Goal: Transaction & Acquisition: Purchase product/service

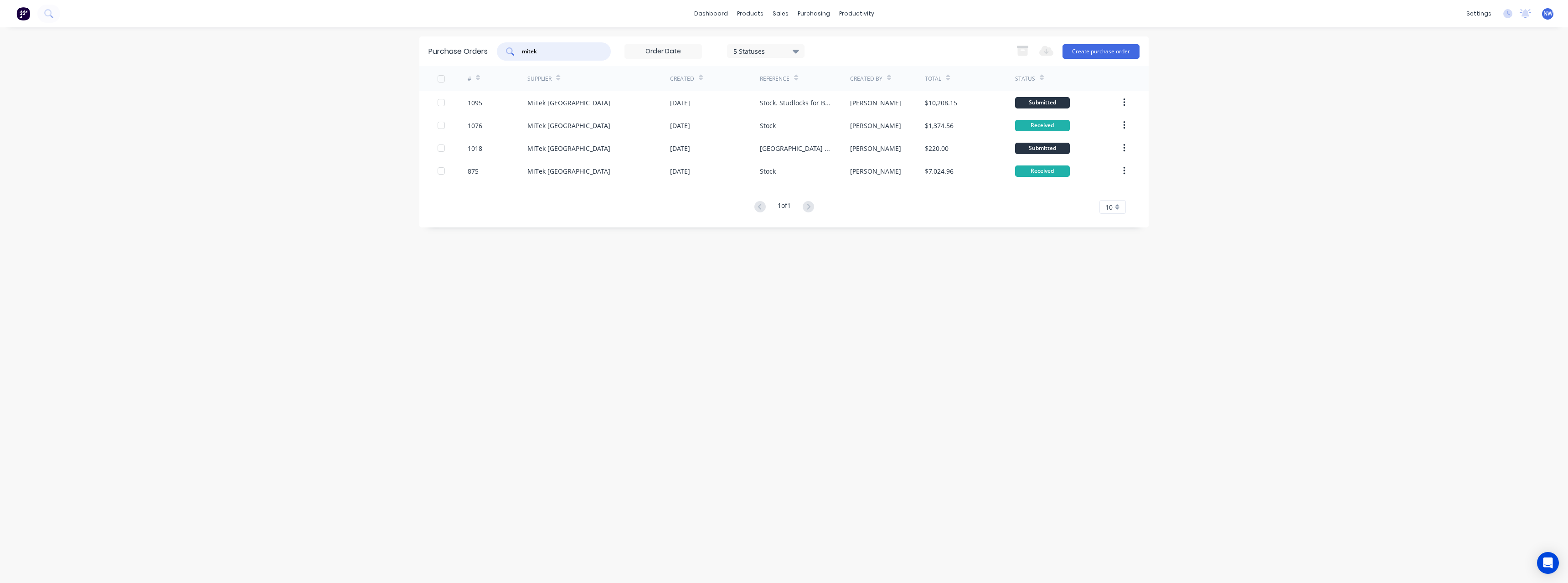
drag, startPoint x: 562, startPoint y: 54, endPoint x: 472, endPoint y: 57, distance: 90.0
click at [472, 57] on div "Purchase Orders mitek 5 Statuses 5 Statuses Export to Excel (XLSX) Create purch…" at bounding box center [784, 51] width 729 height 30
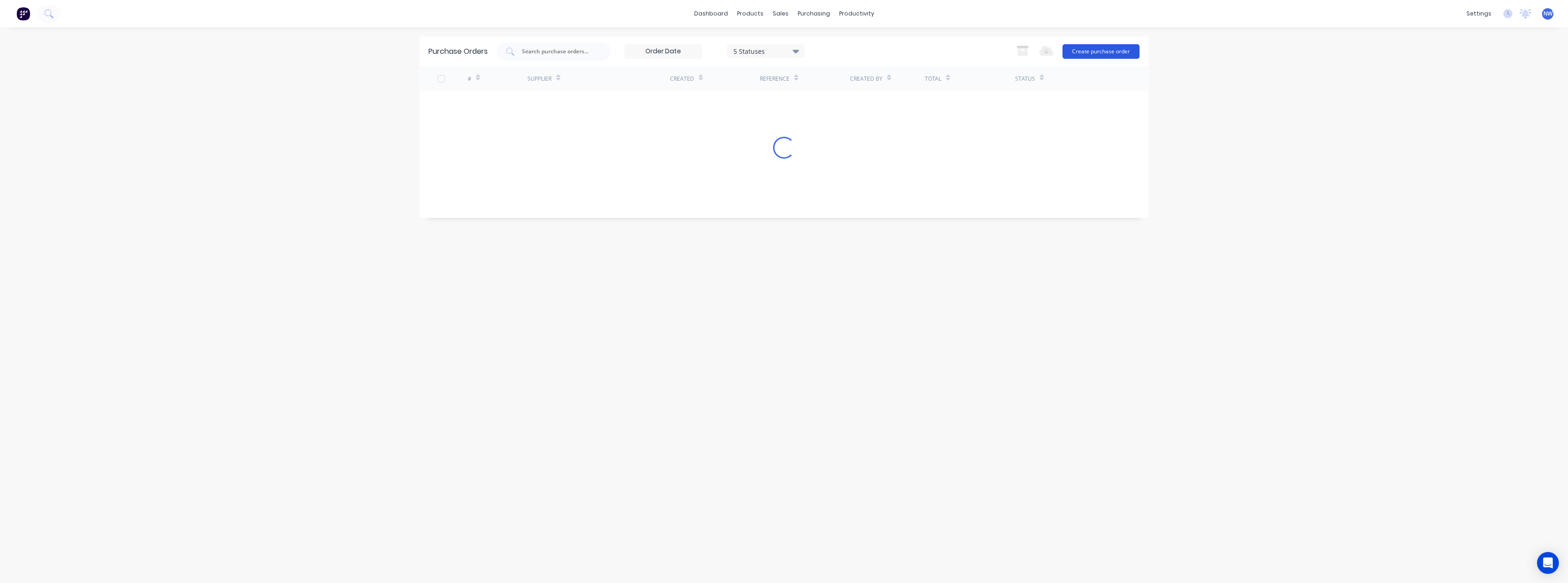
click at [1089, 48] on button "Create purchase order" at bounding box center [1101, 51] width 77 height 15
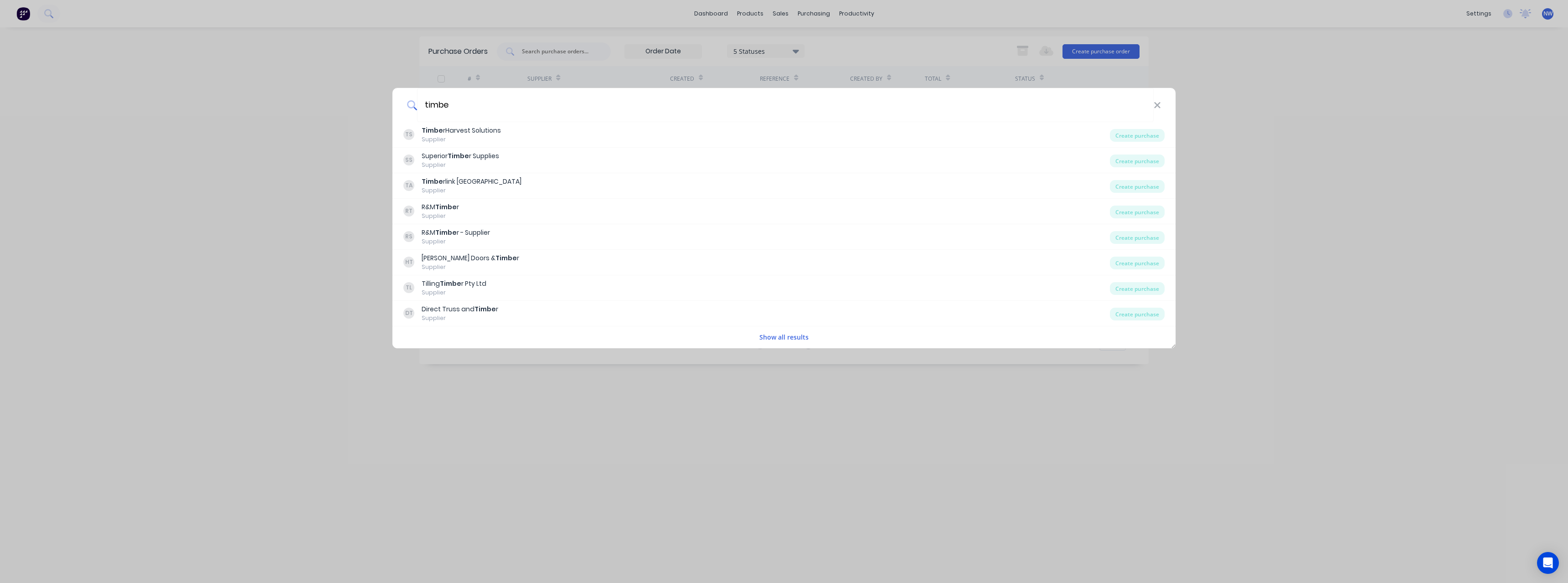
type input "timbe"
click at [695, 191] on div "TA Timbe rlink [GEOGRAPHIC_DATA] Supplier" at bounding box center [757, 185] width 707 height 18
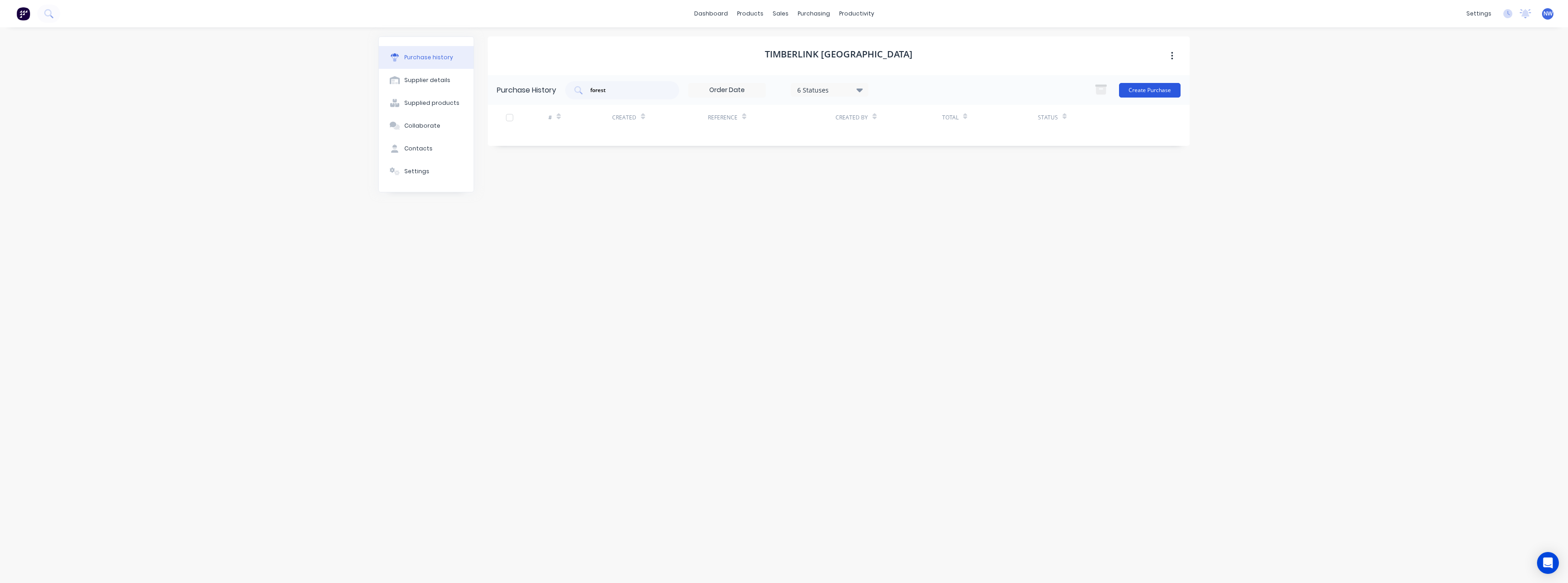
click at [1147, 87] on button "Create Purchase" at bounding box center [1150, 90] width 62 height 15
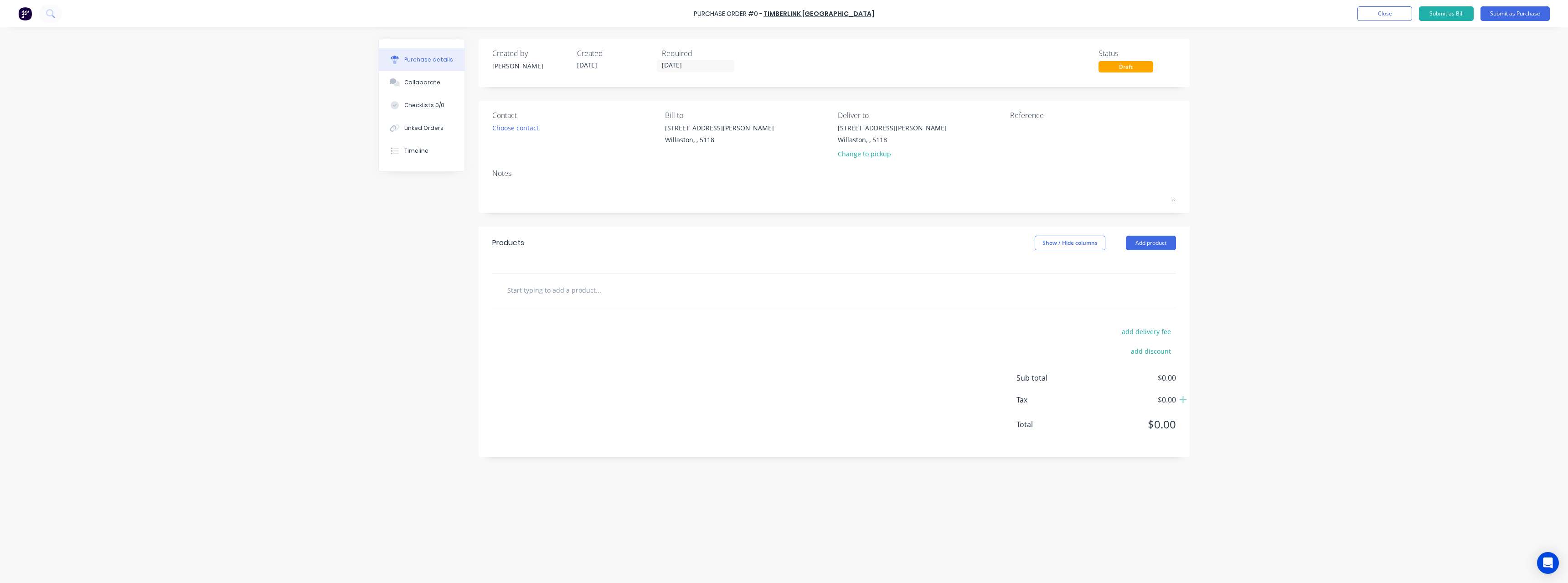
click at [581, 287] on input "text" at bounding box center [598, 289] width 183 height 18
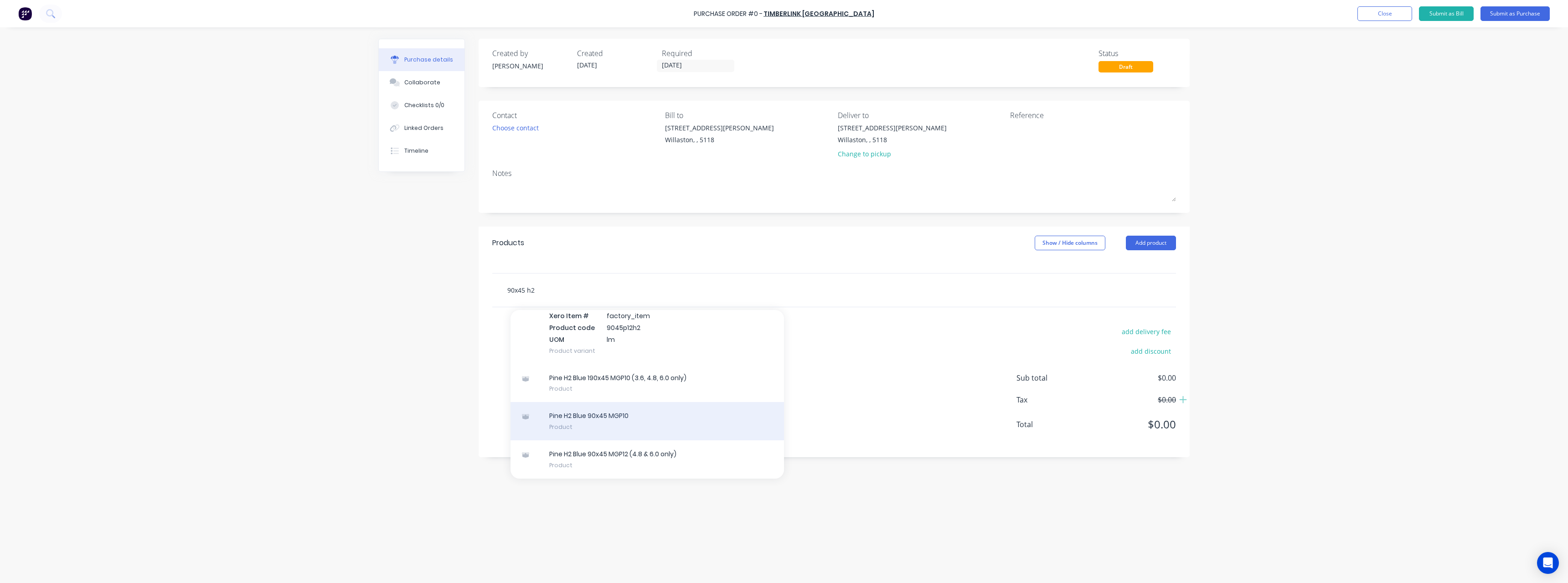
type input "90x45 h2"
click at [638, 423] on div "Pine H2 Blue 90x45 MGP10 Product" at bounding box center [647, 421] width 274 height 39
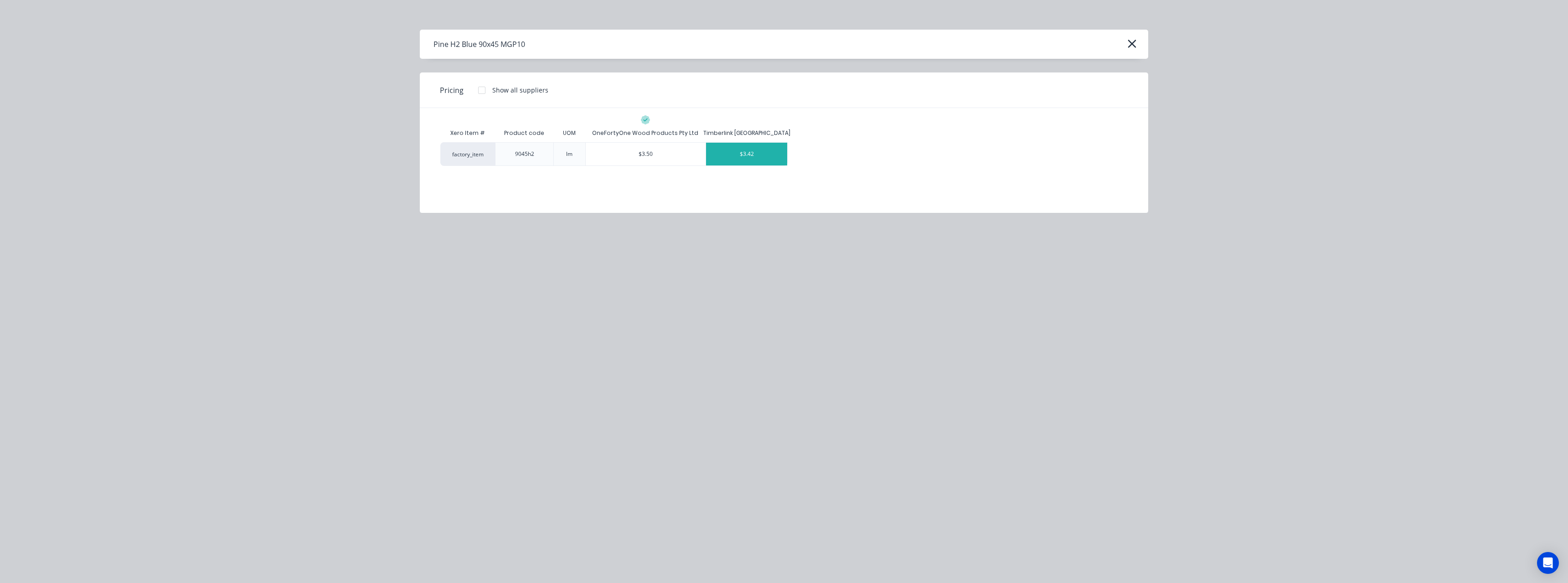
click at [744, 156] on div "$3.42" at bounding box center [746, 153] width 81 height 23
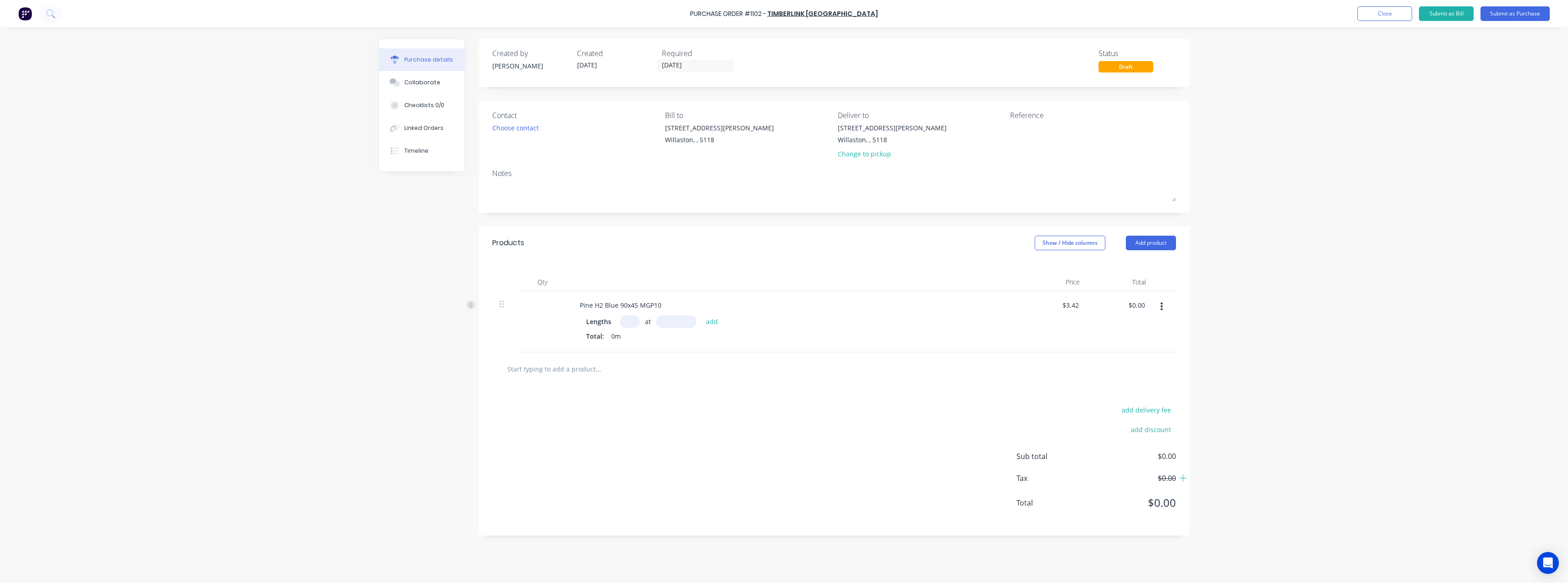
click at [629, 324] on input at bounding box center [630, 322] width 19 height 12
type input "3"
type input "4800"
type input "$49.25"
click at [576, 384] on input "text" at bounding box center [598, 383] width 183 height 18
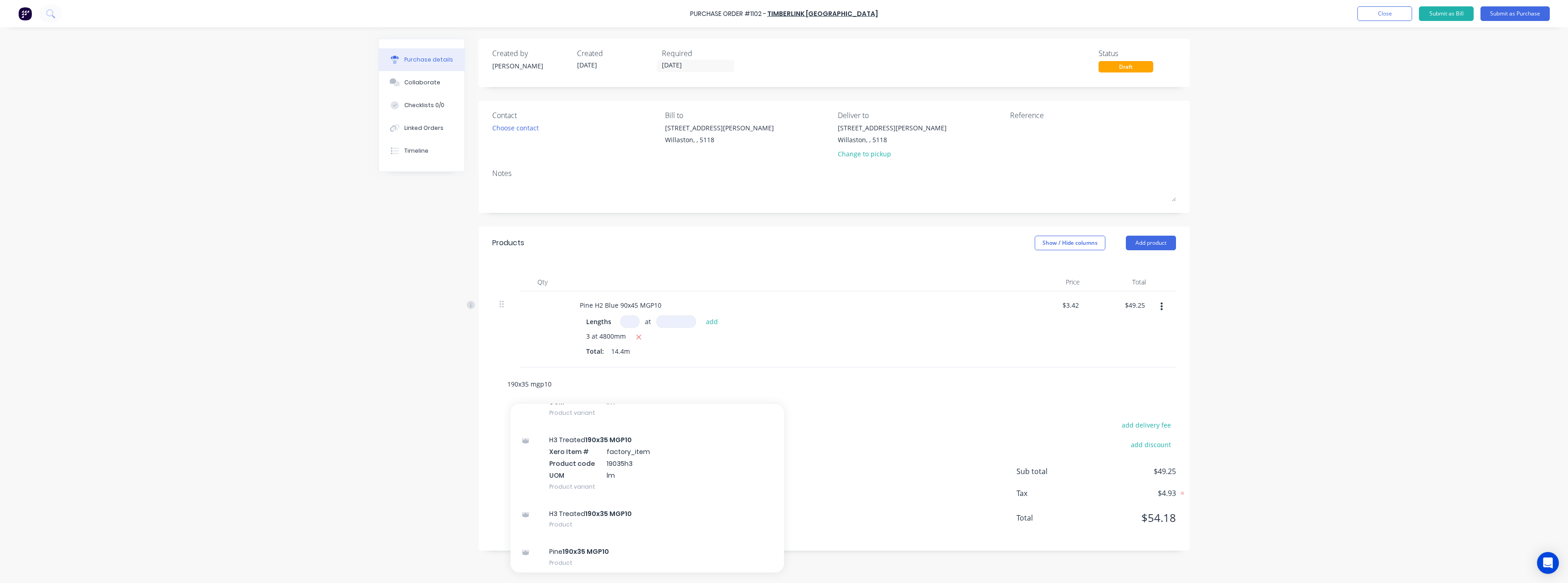
scroll to position [183, 0]
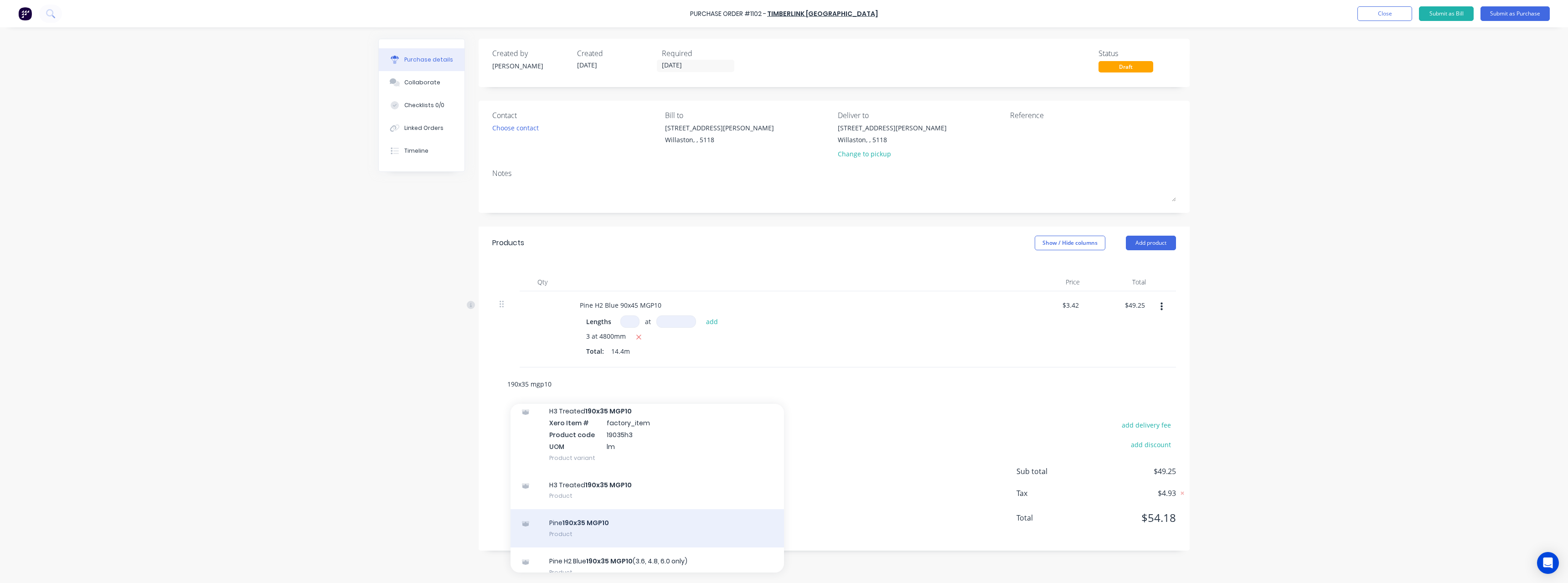
type input "190x35 mgp10"
click at [658, 522] on div "Pine 190x35 MGP10 Product" at bounding box center [647, 528] width 274 height 39
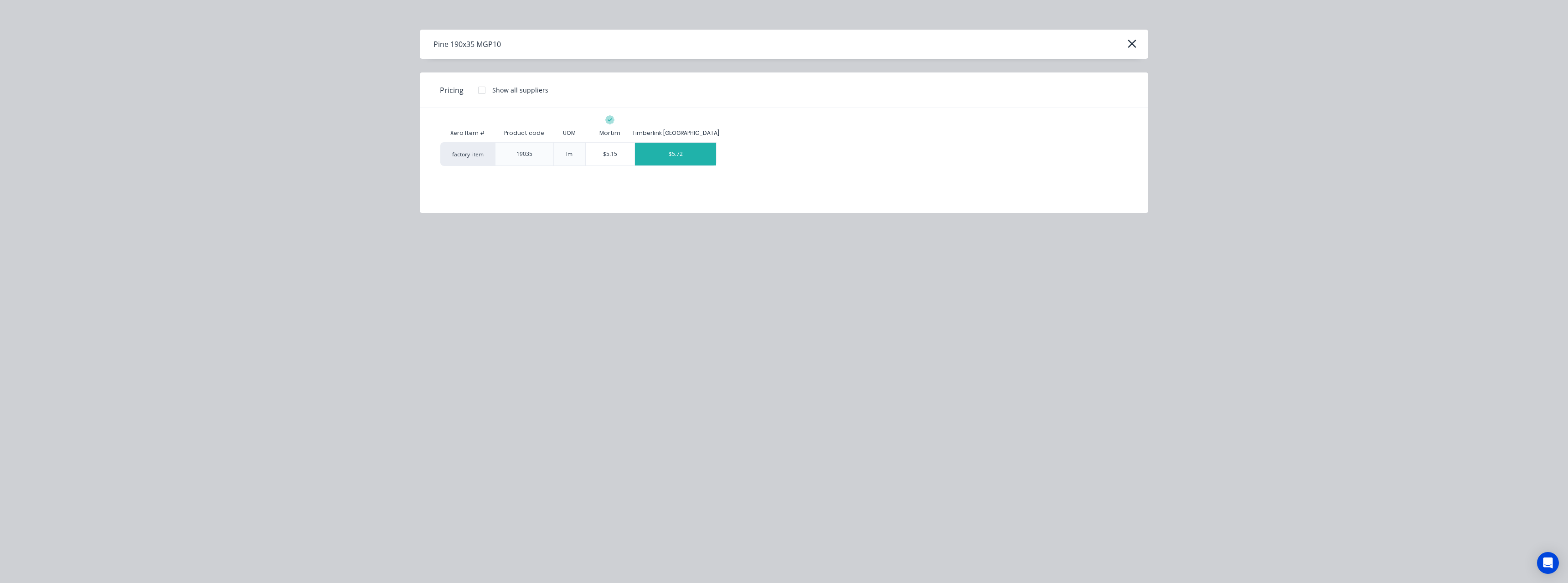
click at [678, 159] on div "$5.72" at bounding box center [675, 153] width 81 height 23
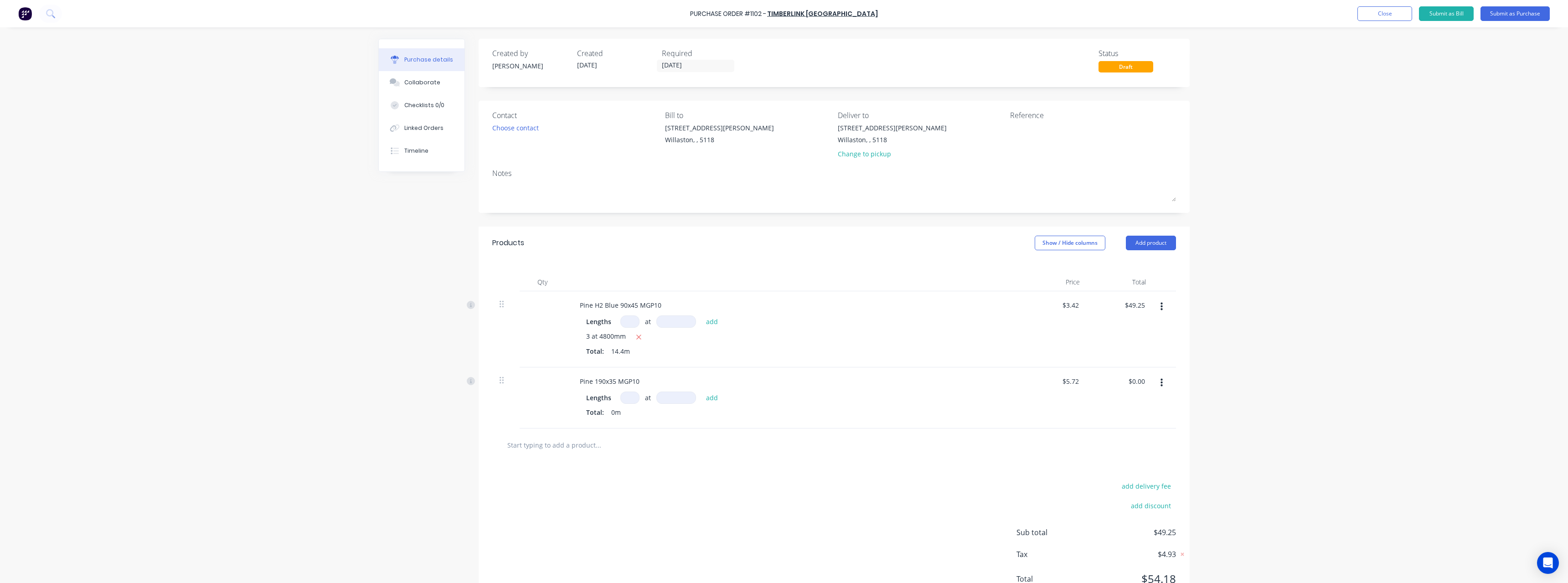
click at [630, 397] on input at bounding box center [630, 397] width 19 height 12
type input "1"
type input "4800"
type input "$27.46"
click at [591, 454] on input "text" at bounding box center [598, 460] width 183 height 18
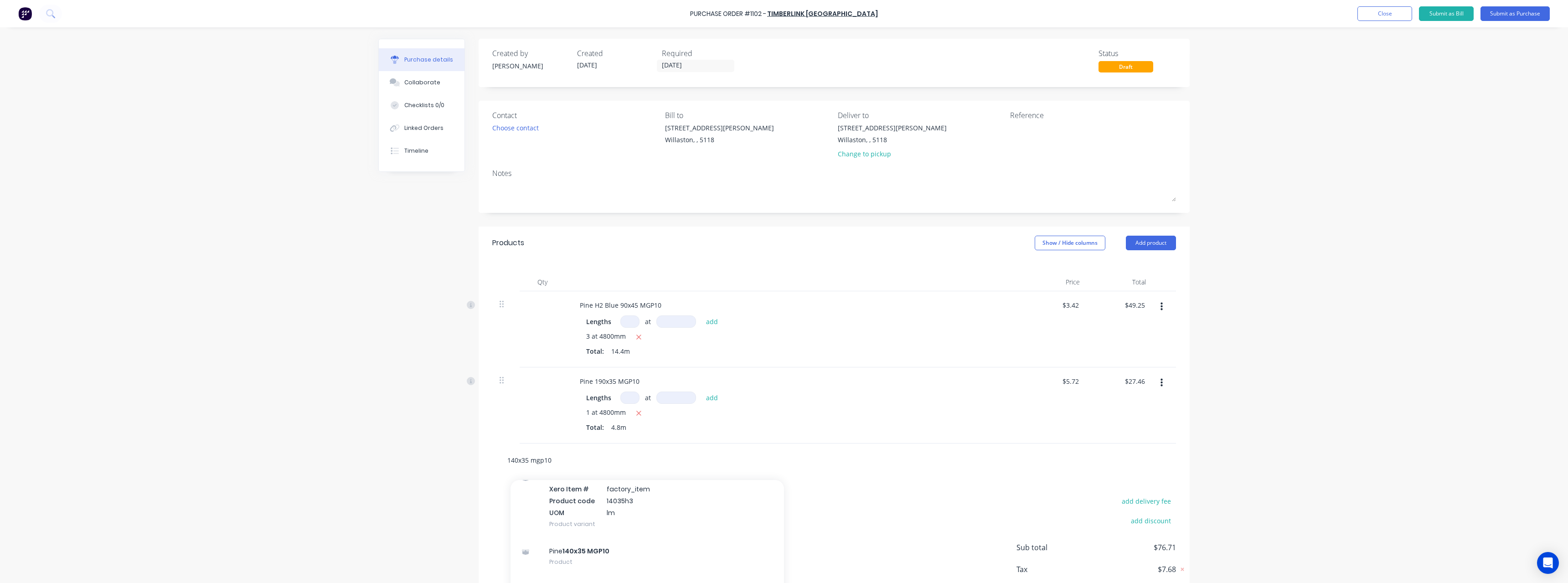
scroll to position [195, 0]
type input "140x35 mgp10"
click at [652, 545] on div "Pine 140x35 MGP10 Product" at bounding box center [647, 553] width 274 height 39
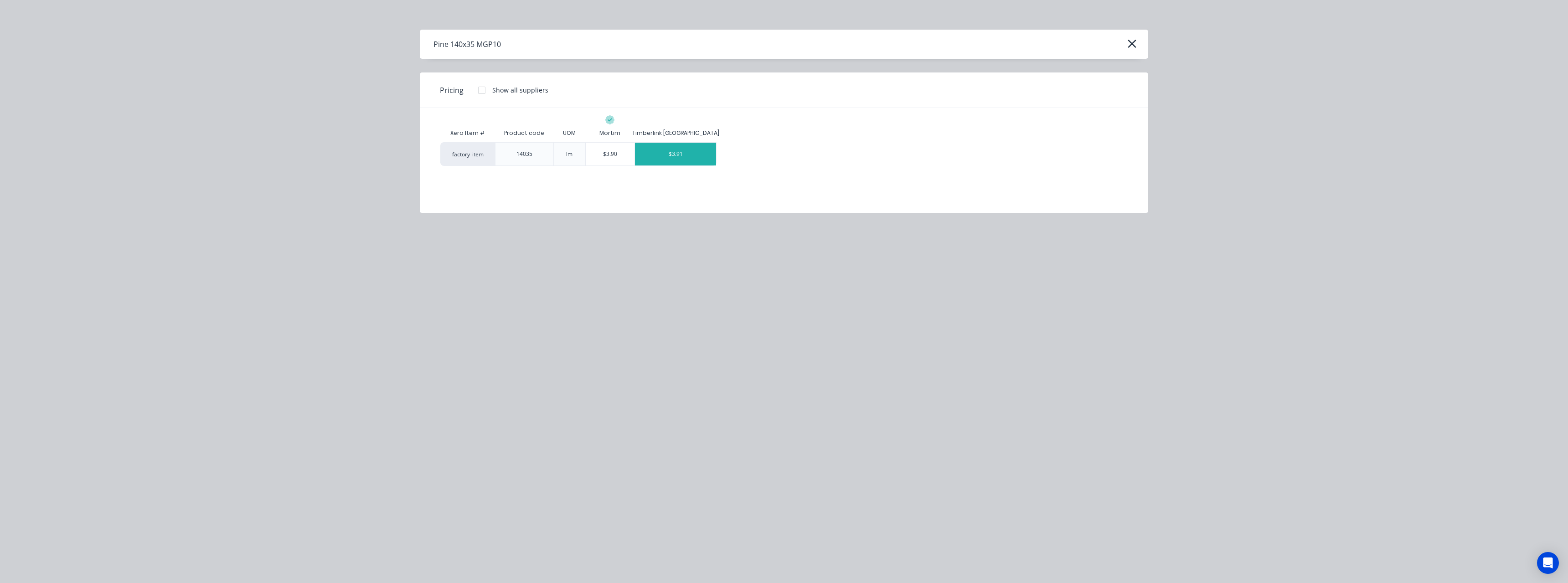
click at [688, 150] on div "$3.91" at bounding box center [675, 153] width 81 height 23
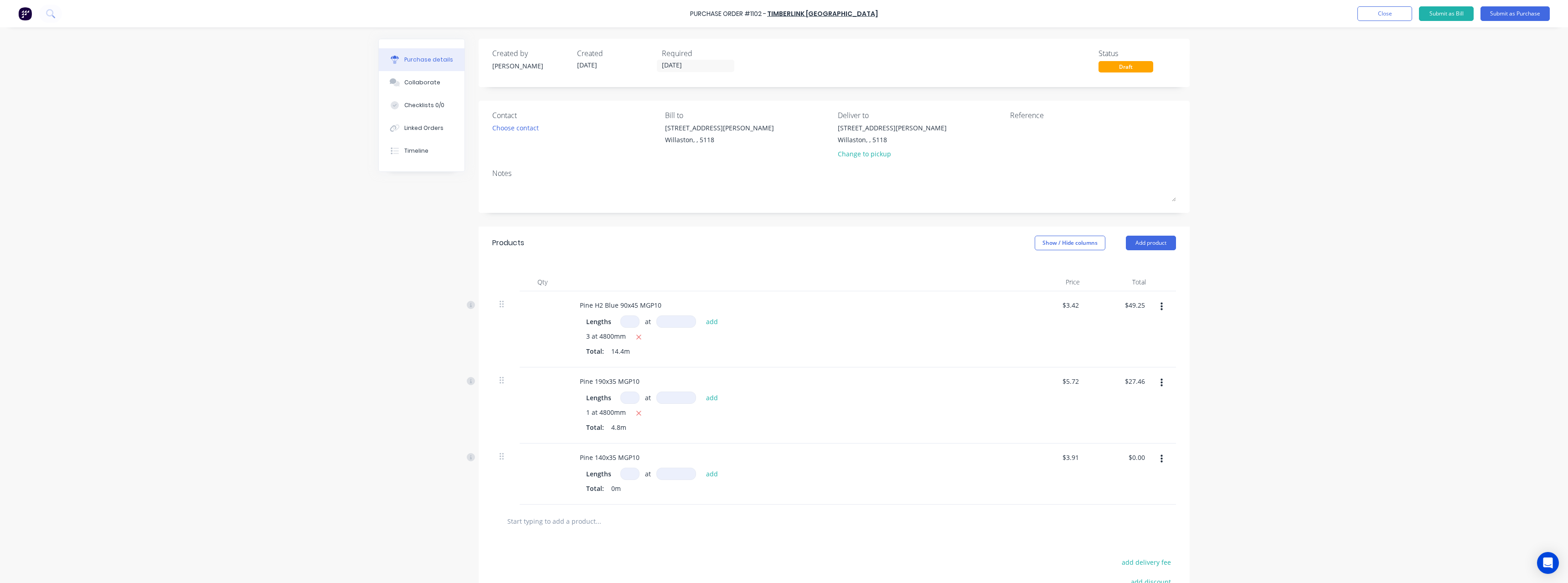
click at [634, 476] on input at bounding box center [630, 473] width 19 height 12
type input "1"
type input "6000"
type input "$23.46"
click at [1079, 308] on div "$3.42 $3.42" at bounding box center [1072, 304] width 25 height 13
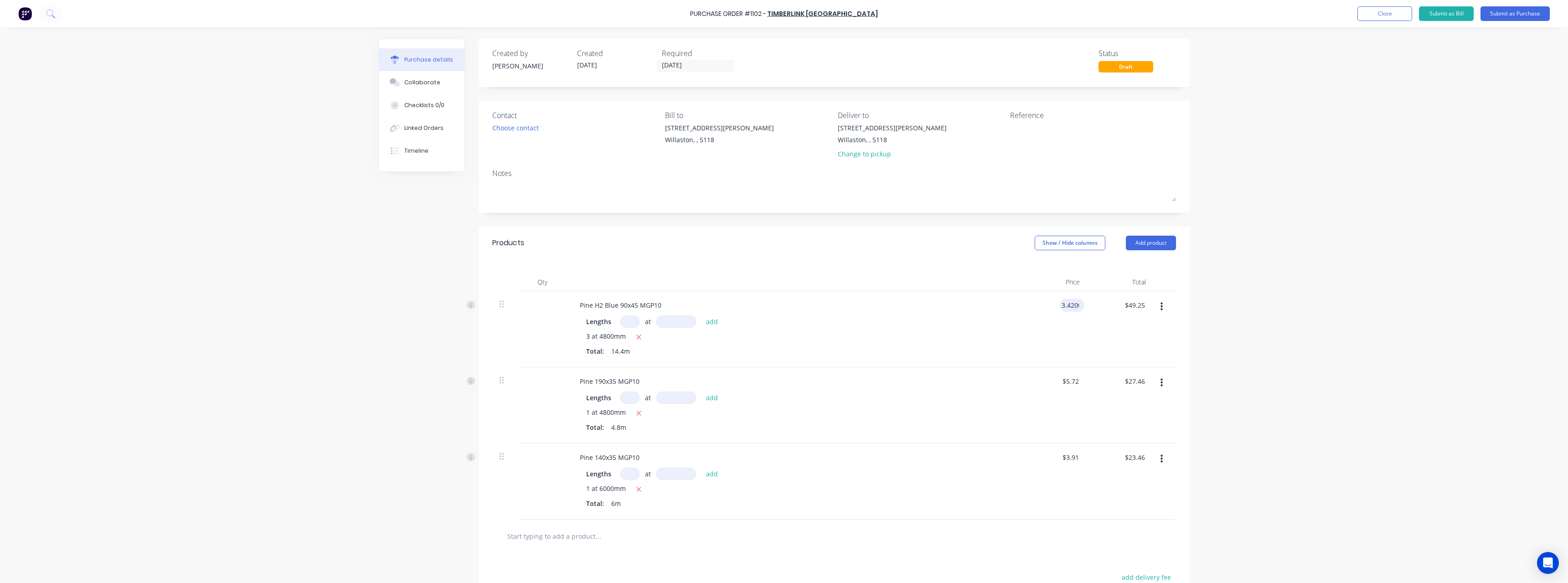
click at [1076, 308] on input "3.4200" at bounding box center [1070, 304] width 21 height 13
type input "$3.22"
type input "$46.37"
click at [1077, 381] on input "5.72" at bounding box center [1072, 381] width 17 height 13
type input "$5.44"
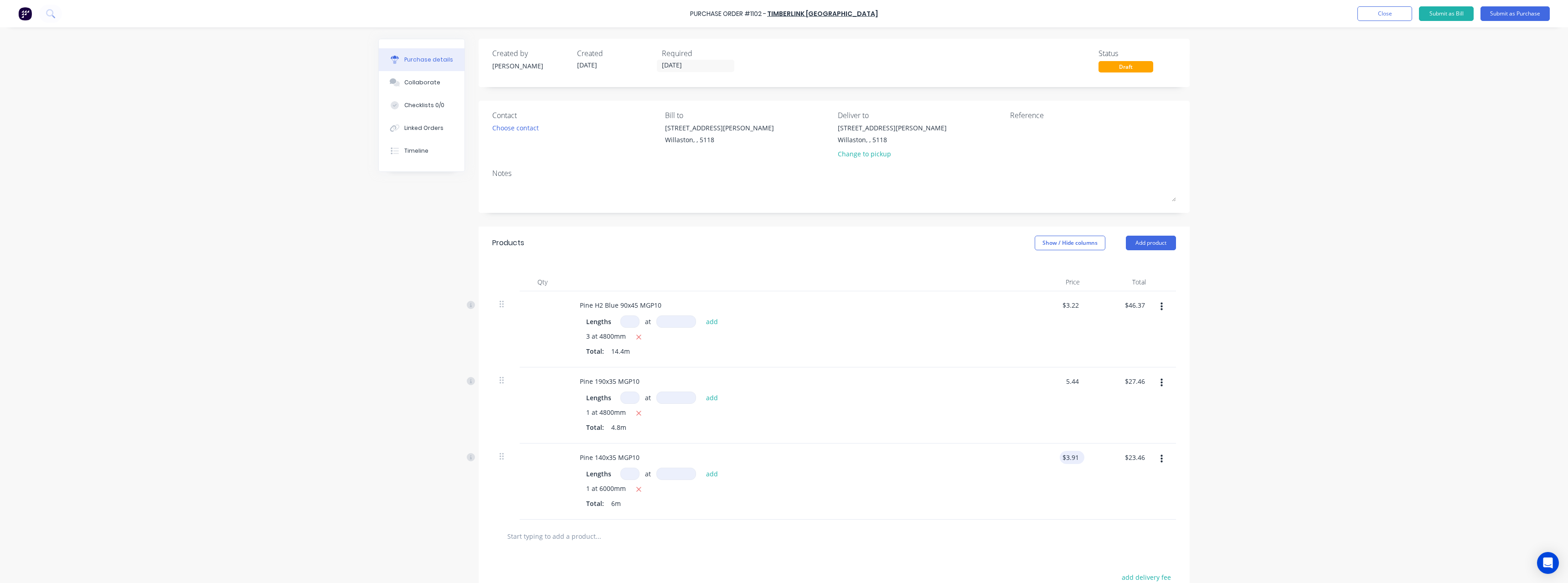
type input "$26.11"
click at [1076, 458] on input "3.91" at bounding box center [1070, 457] width 21 height 13
type input "$3.72"
type input "$22.32"
click at [553, 541] on input "text" at bounding box center [598, 535] width 183 height 18
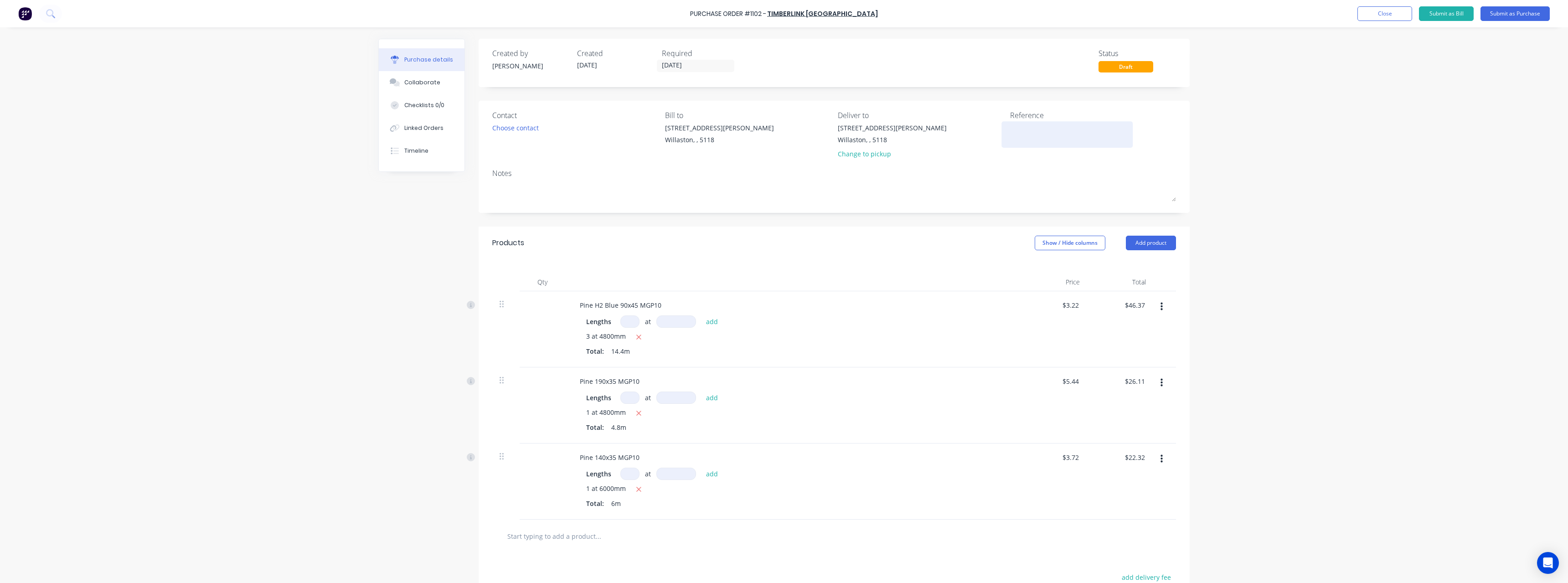
drag, startPoint x: 1019, startPoint y: 123, endPoint x: 1012, endPoint y: 140, distance: 18.4
click at [1019, 125] on textarea at bounding box center [1067, 133] width 114 height 21
type textarea "Stock (90x45 for Wami Kata)"
type textarea "x"
type textarea "Stock (90x45 for Wami Kata)"
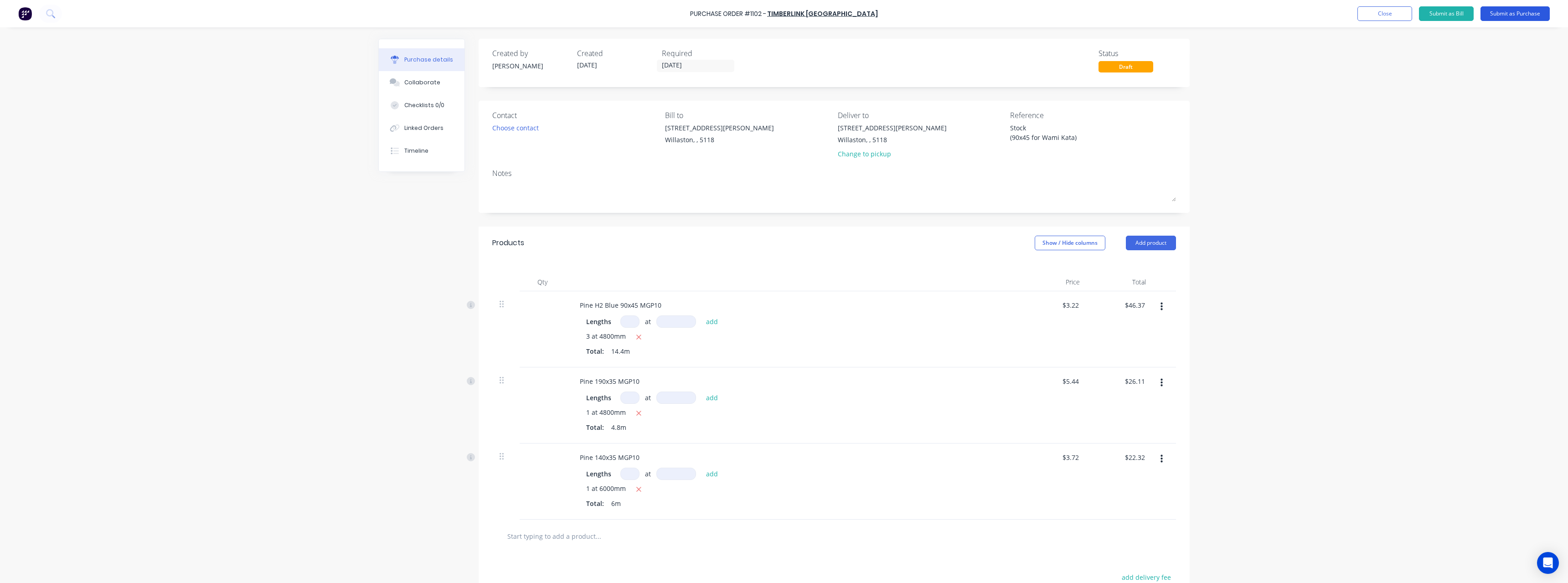
click at [1508, 9] on button "Submit as Purchase" at bounding box center [1515, 13] width 69 height 15
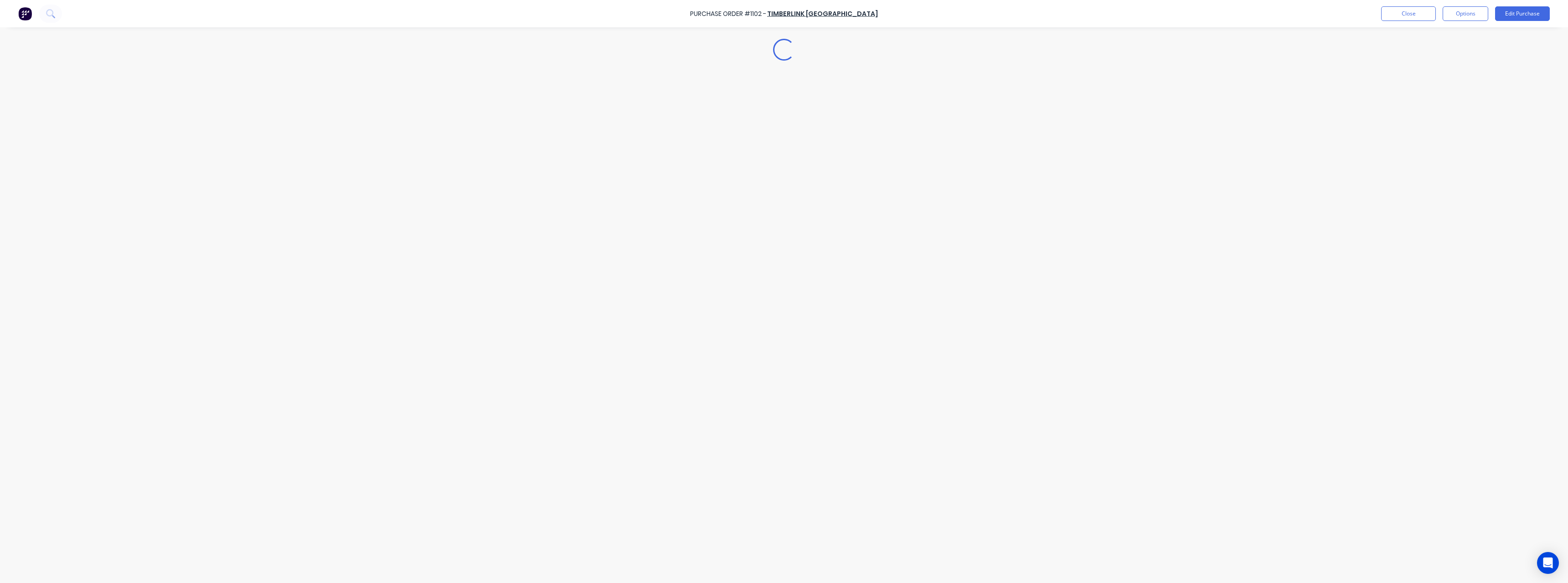
type textarea "x"
click at [1416, 11] on button "Close" at bounding box center [1408, 13] width 55 height 15
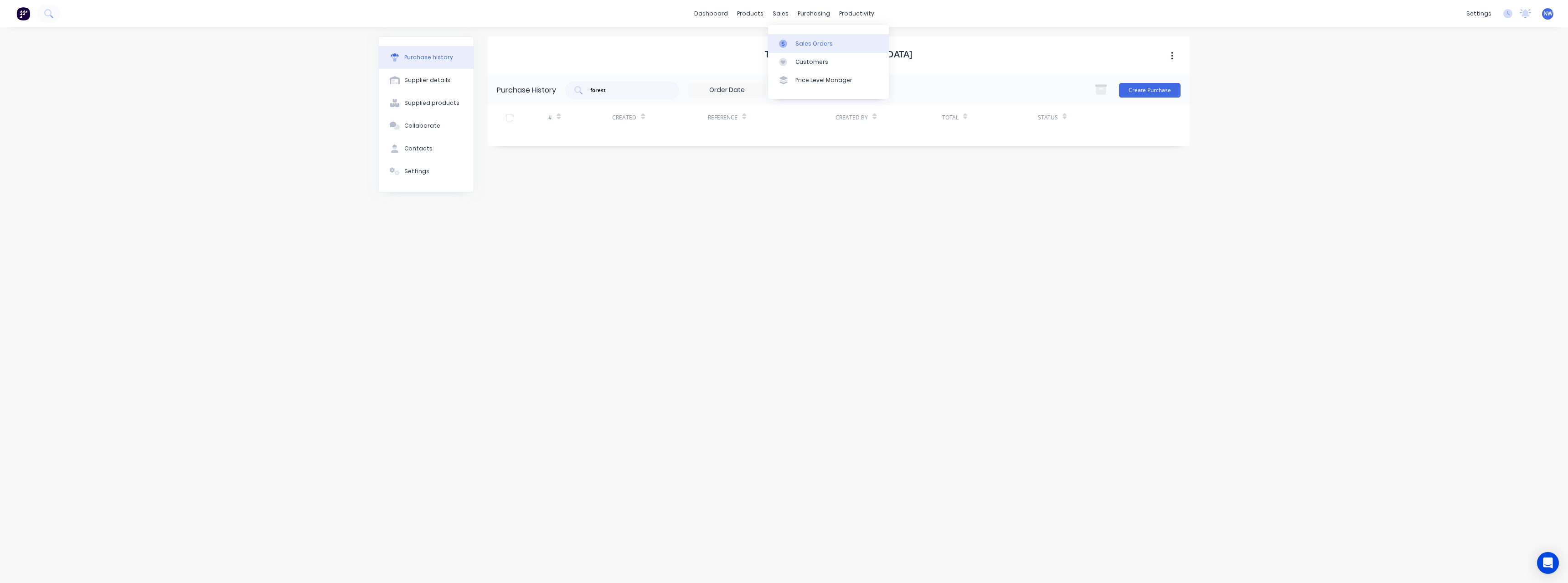
click at [806, 45] on div "Sales Orders" at bounding box center [814, 44] width 38 height 9
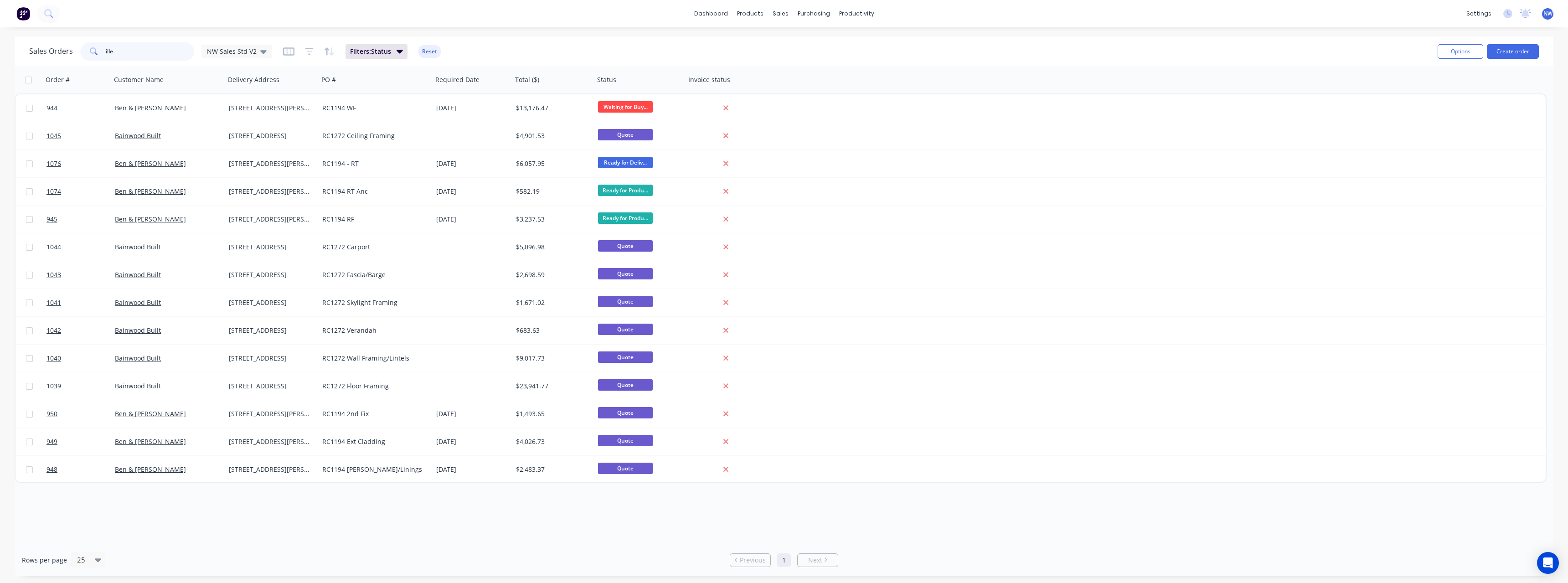
drag, startPoint x: 126, startPoint y: 54, endPoint x: 79, endPoint y: 56, distance: 47.0
click at [79, 56] on div "Sales Orders ille NW Sales Std V2" at bounding box center [150, 51] width 243 height 18
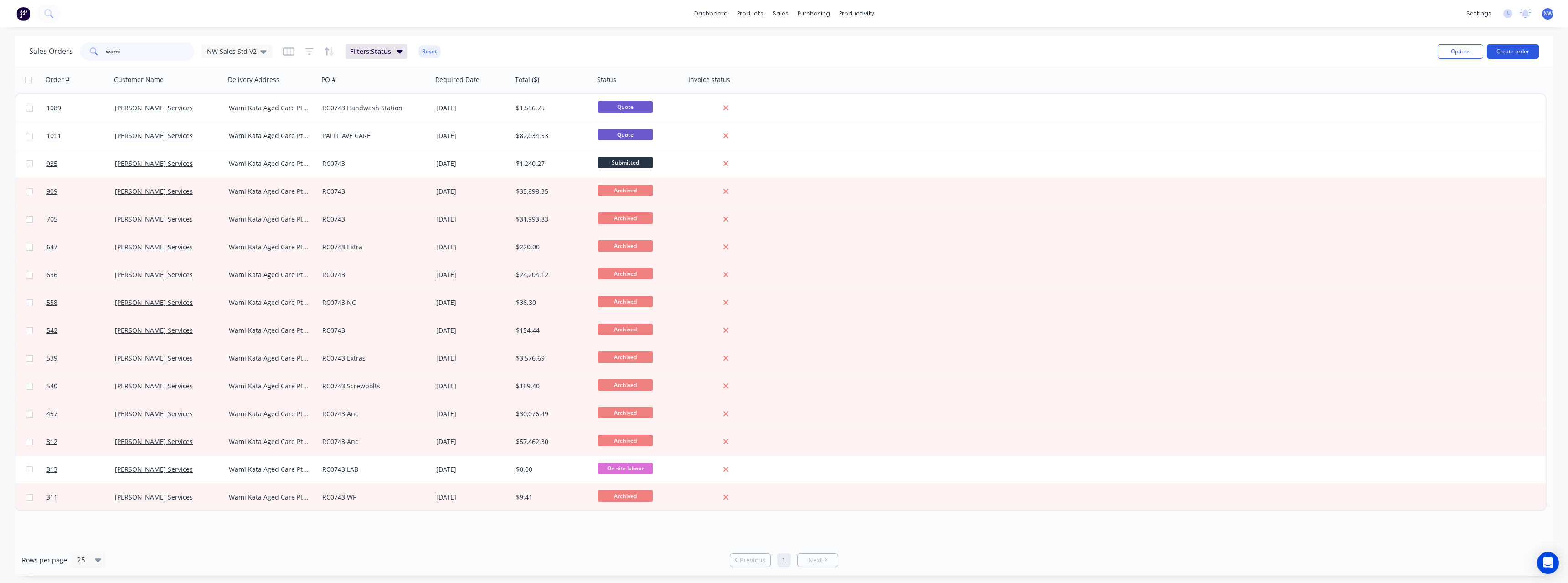
type input "wami"
click at [1511, 52] on button "Create order" at bounding box center [1512, 51] width 52 height 15
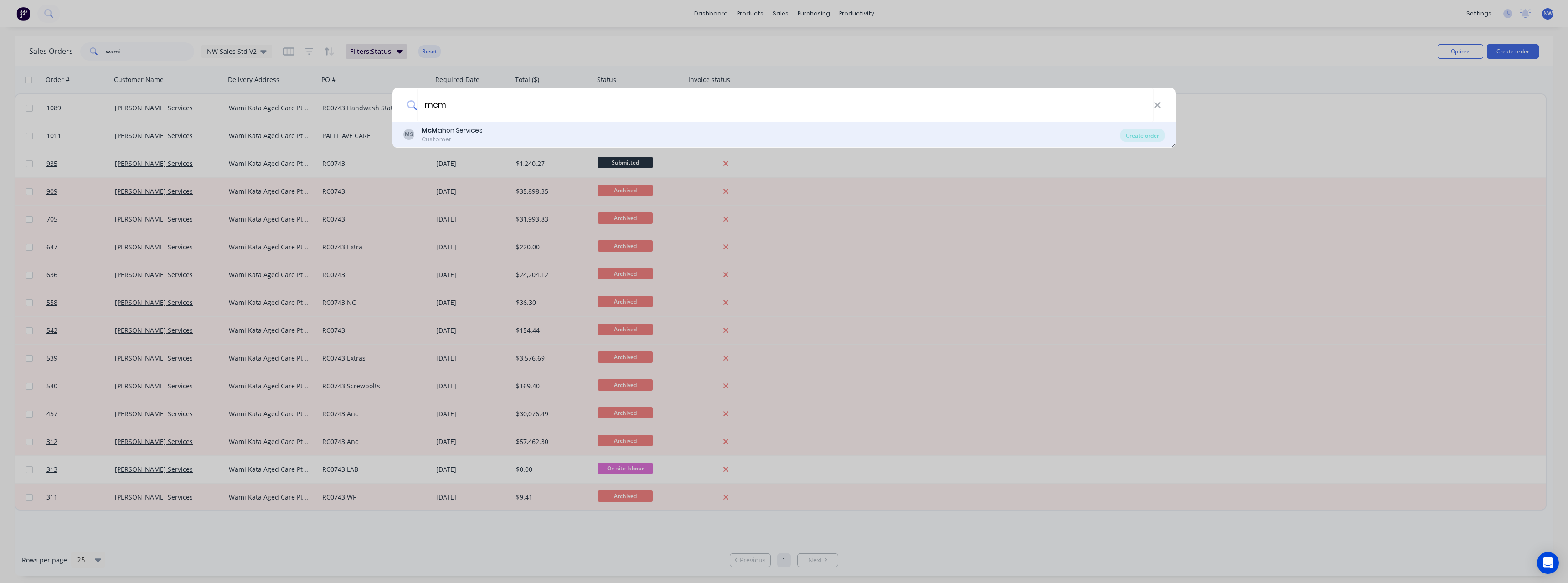
type input "mcm"
click at [690, 132] on div "MS [PERSON_NAME] ahon Services Customer" at bounding box center [762, 135] width 717 height 18
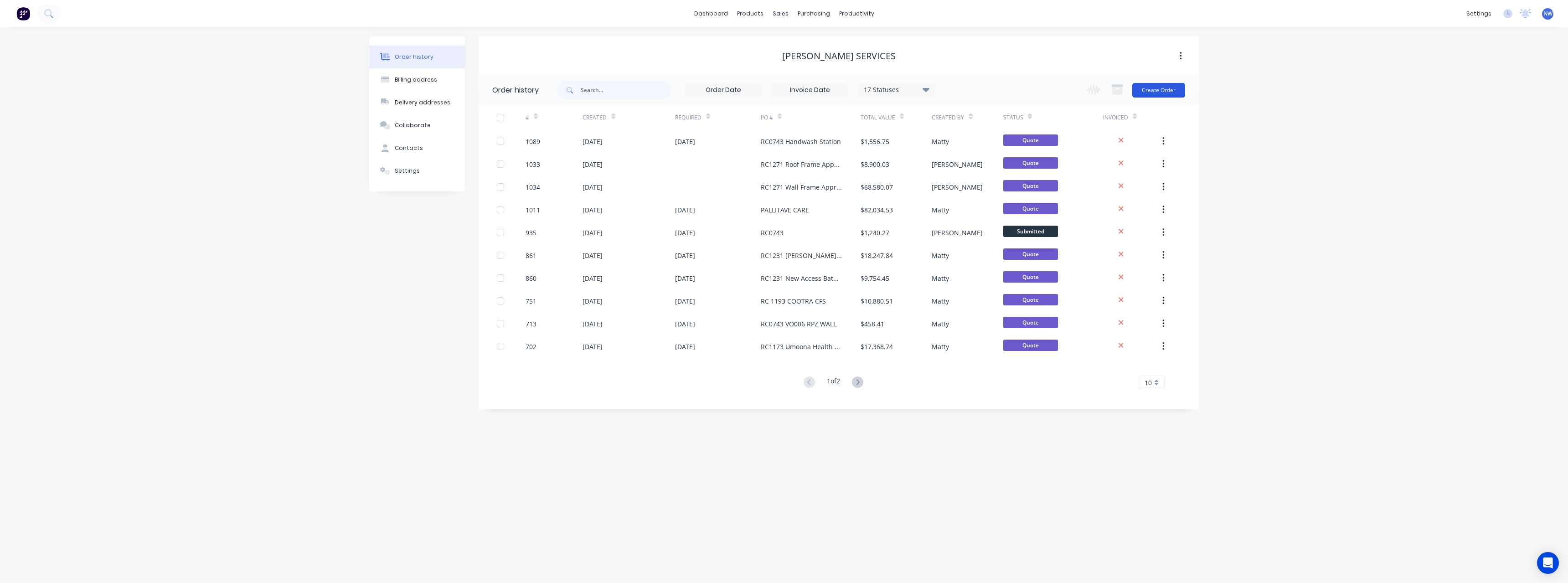
click at [1149, 93] on button "Create Order" at bounding box center [1159, 90] width 53 height 15
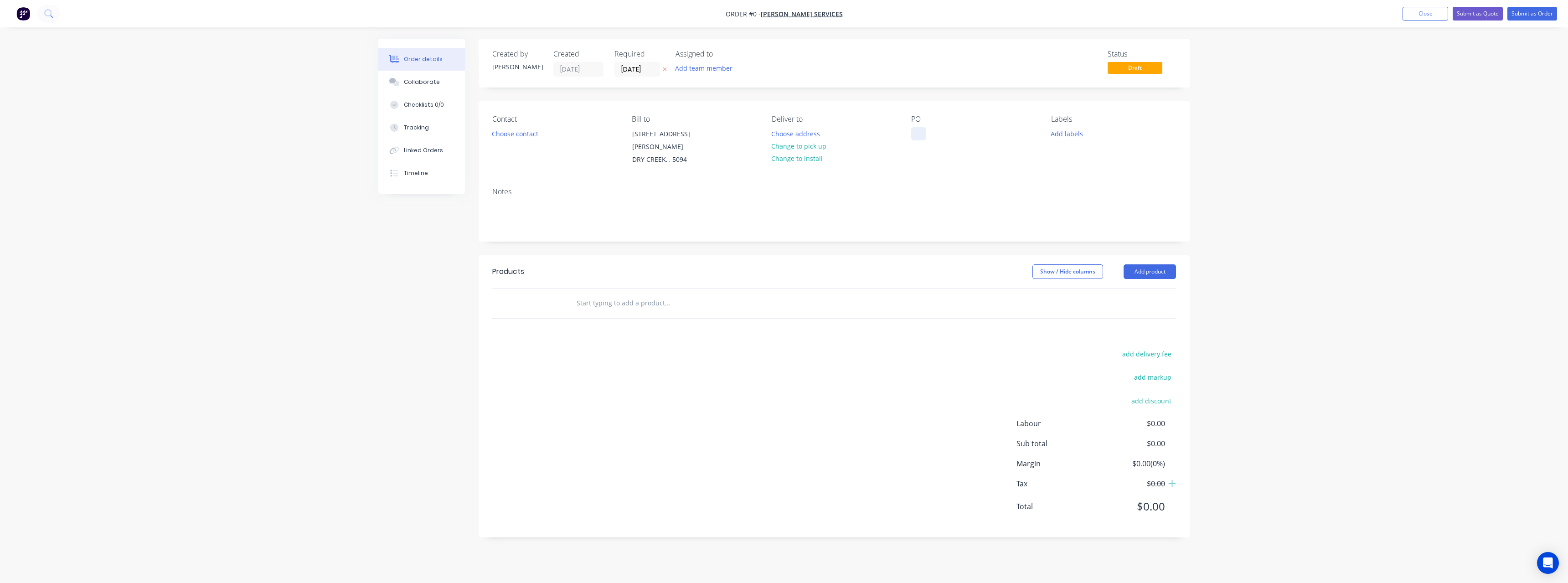
click at [917, 135] on div at bounding box center [918, 133] width 15 height 13
click at [813, 134] on div "Order details Collaborate Checklists 0/0 Tracking Linked Orders Timeline Order …" at bounding box center [783, 294] width 829 height 512
click at [795, 134] on button "Choose address" at bounding box center [796, 133] width 58 height 12
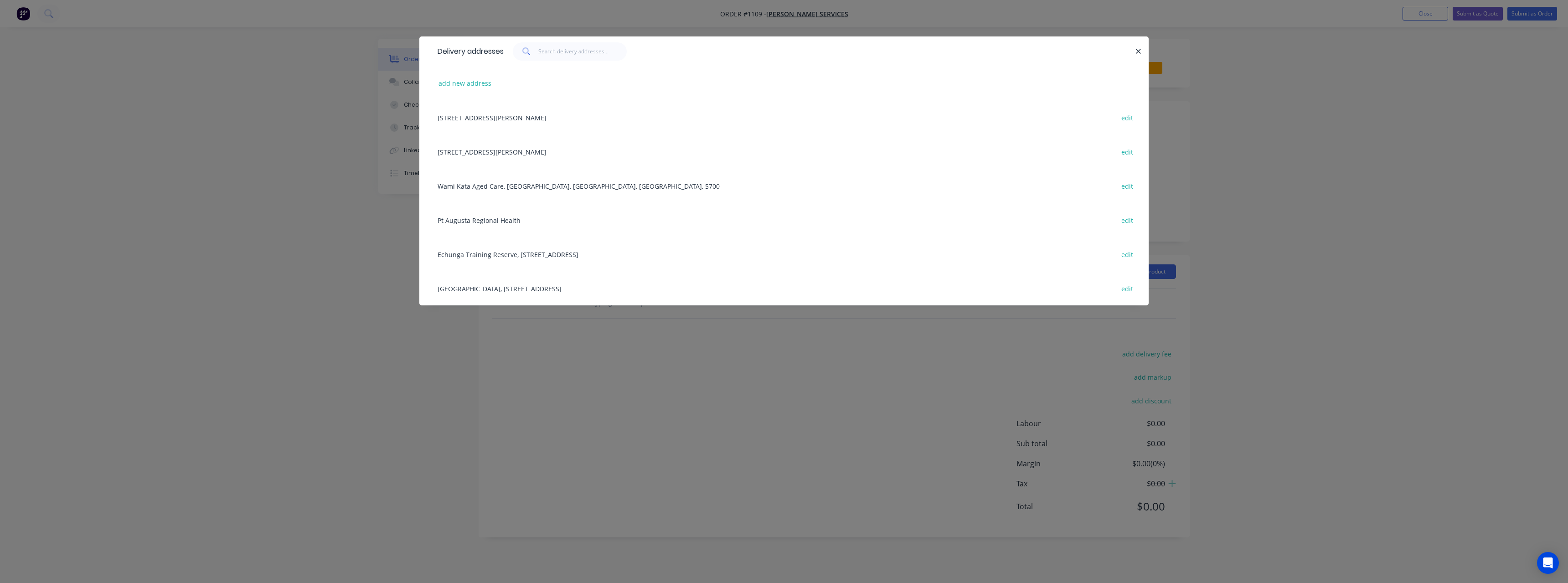
click at [564, 182] on div "Wami Kata Aged Care, [GEOGRAPHIC_DATA], [GEOGRAPHIC_DATA], [GEOGRAPHIC_DATA], 5…" at bounding box center [784, 186] width 702 height 34
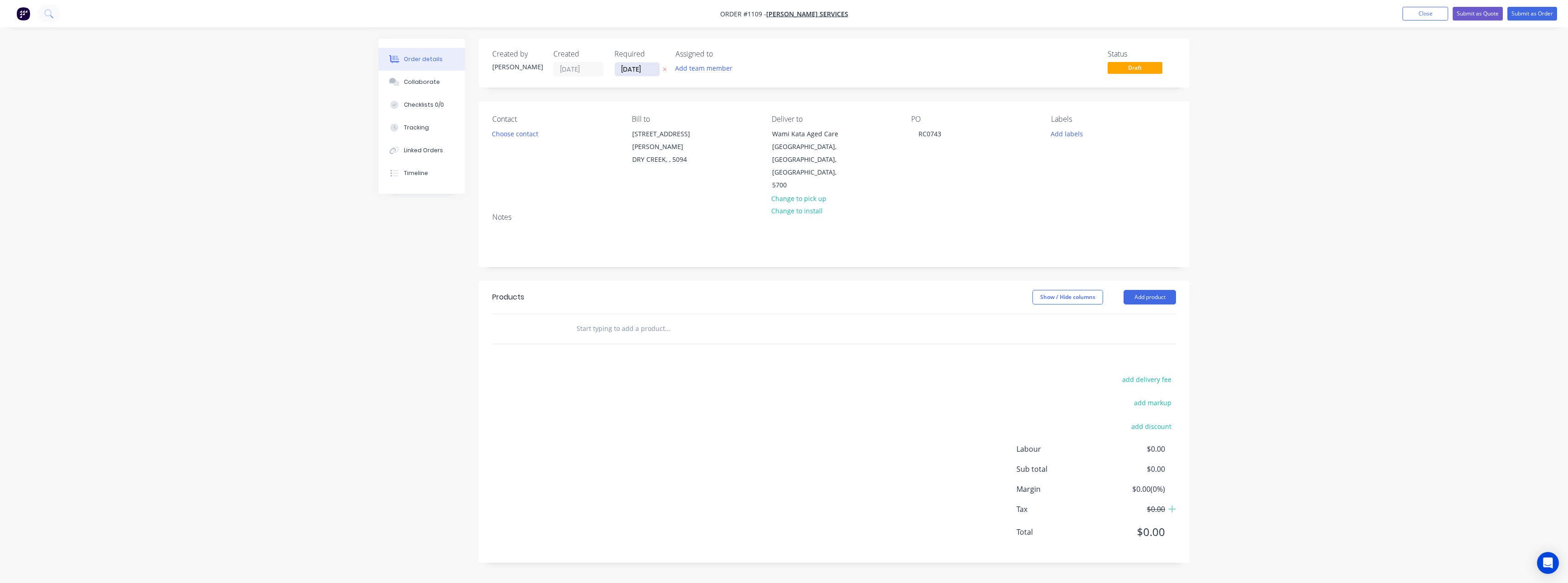
click at [654, 67] on input "[DATE]" at bounding box center [637, 69] width 45 height 14
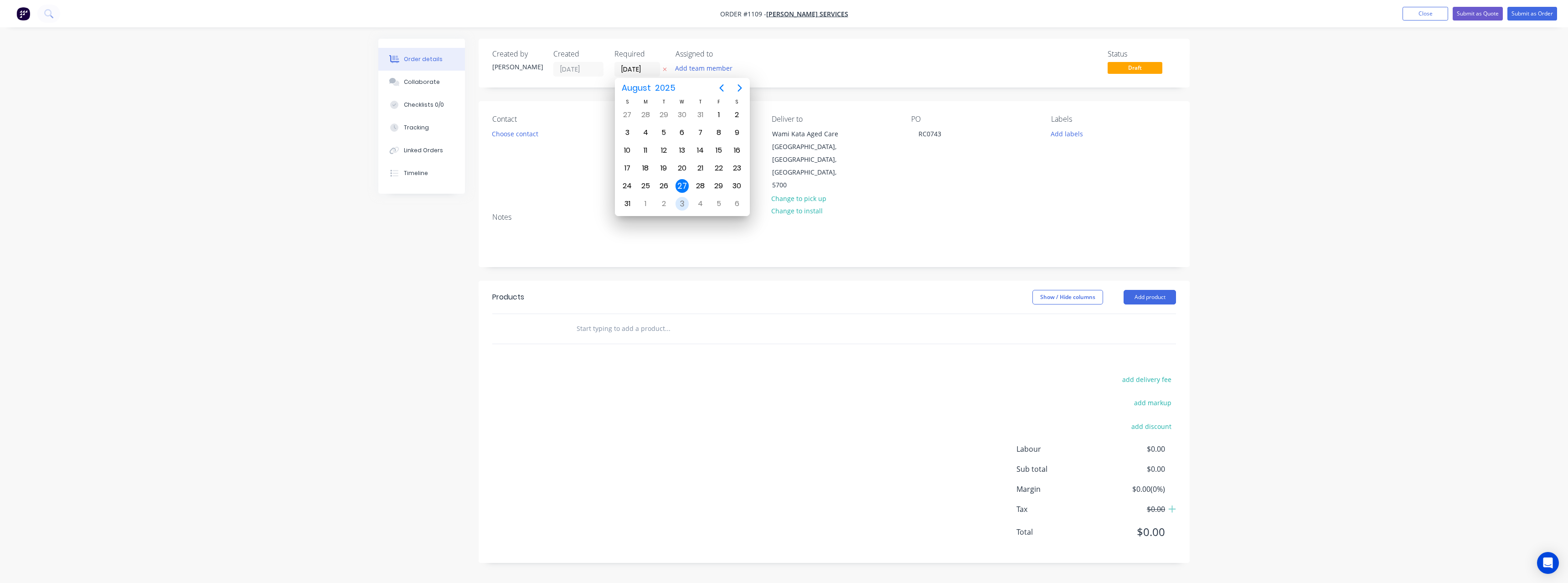
click at [685, 203] on div "3" at bounding box center [683, 204] width 14 height 14
type input "[DATE]"
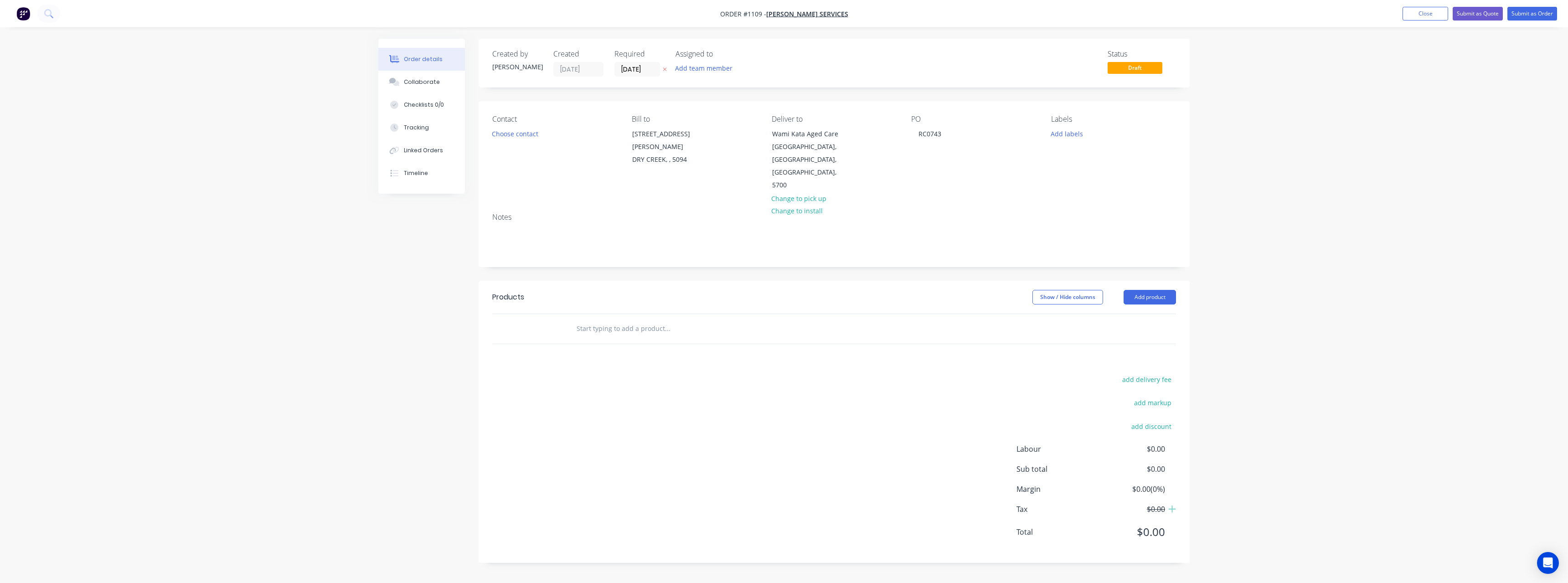
click at [647, 320] on input "text" at bounding box center [667, 328] width 183 height 18
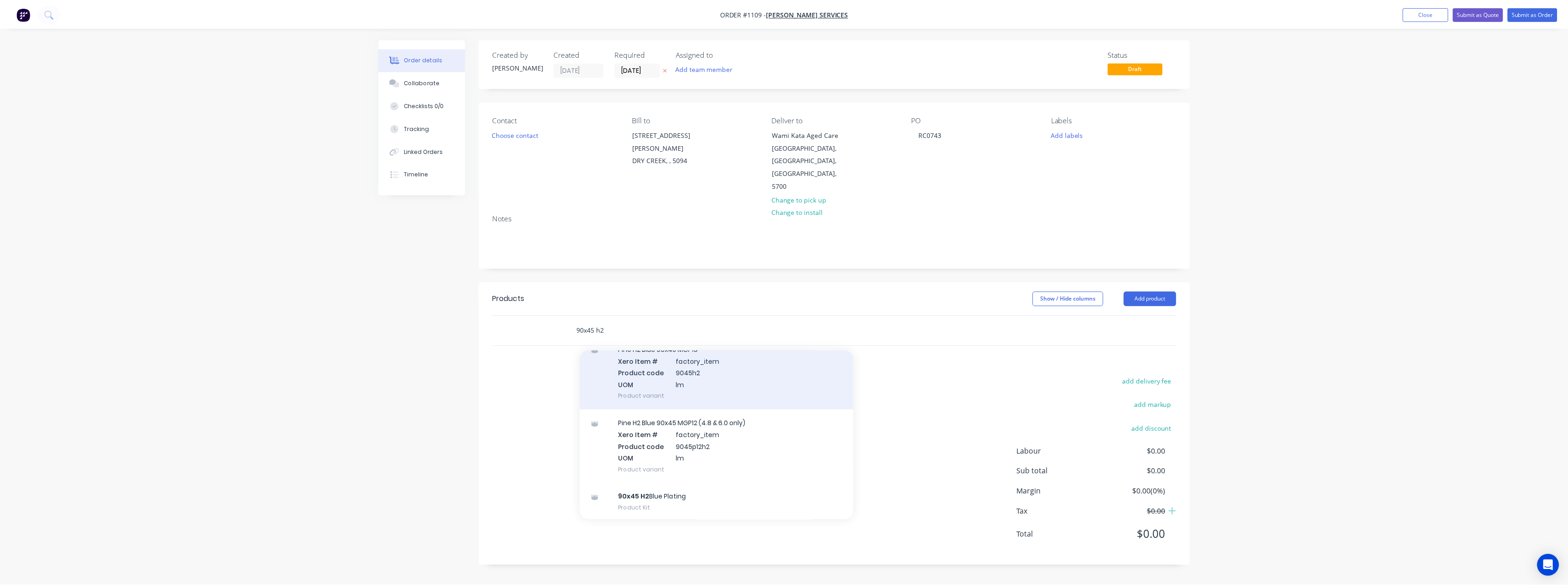
scroll to position [229, 0]
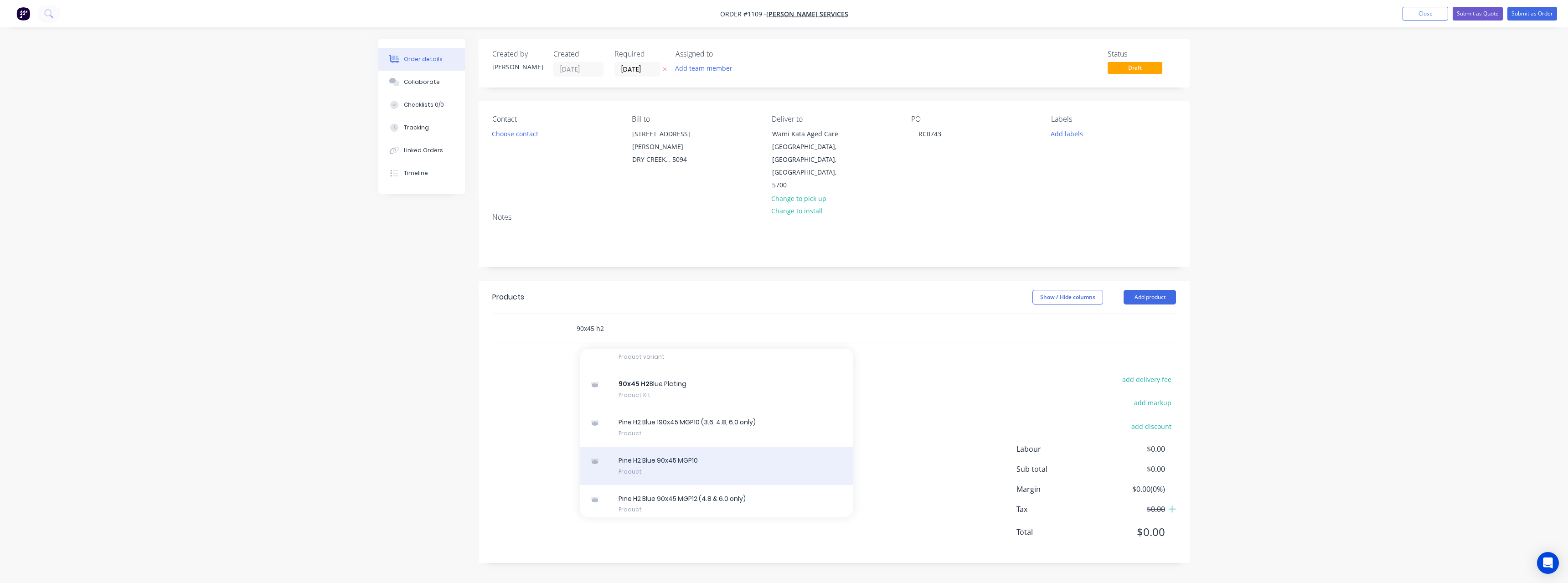
type input "90x45 h2"
click at [701, 447] on div "Pine H2 Blue 90x45 MGP10 Product" at bounding box center [716, 466] width 274 height 39
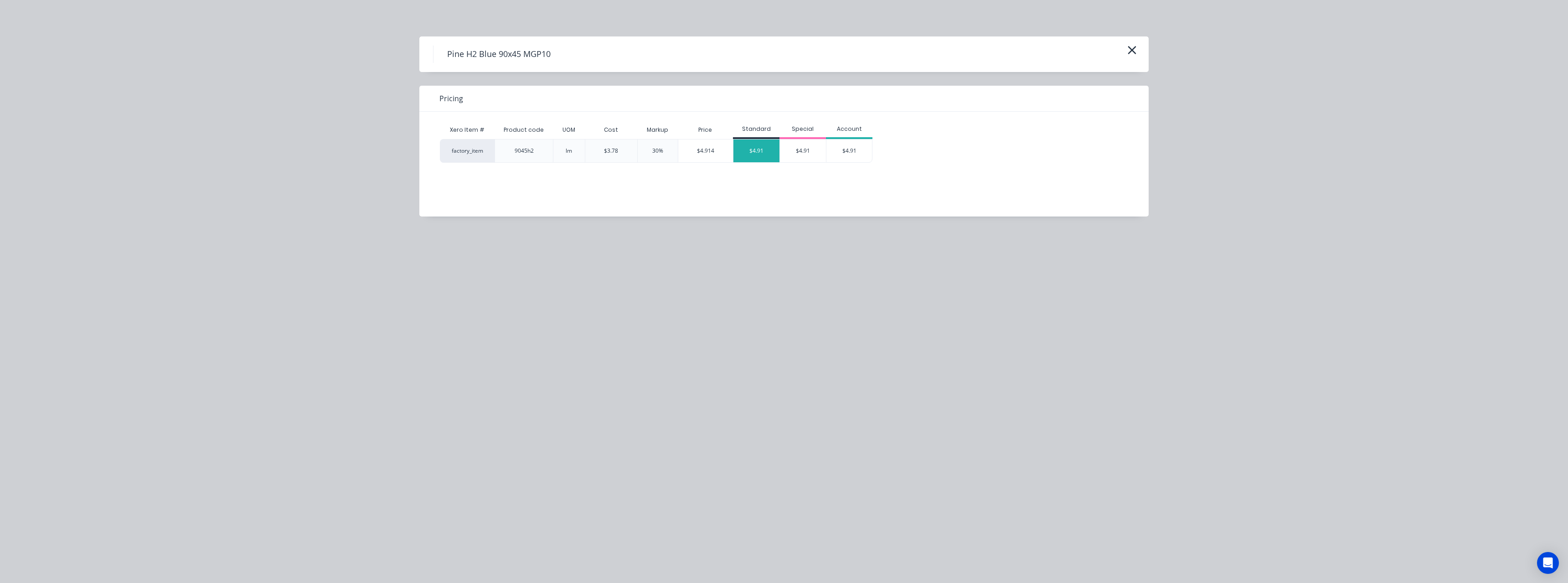
click at [762, 155] on div "$4.91" at bounding box center [757, 151] width 46 height 23
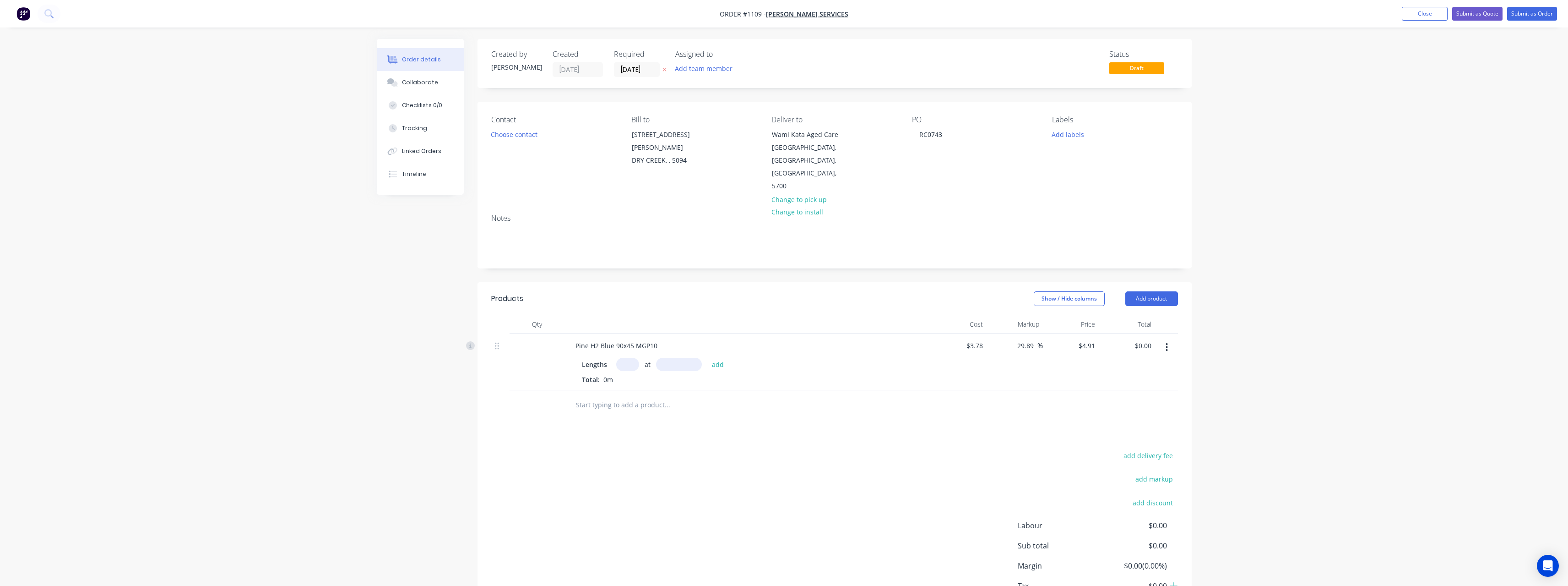
click at [627, 358] on input "text" at bounding box center [627, 364] width 23 height 13
type input "312"
type input "4800"
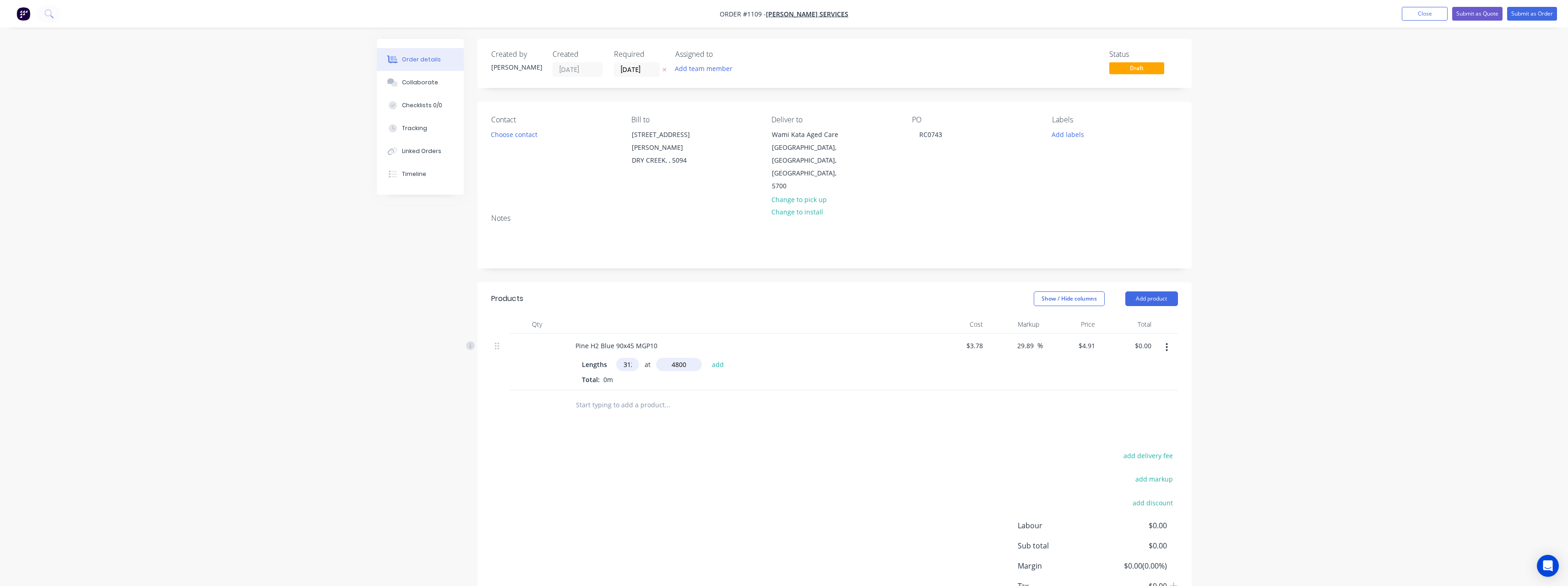
click at [707, 358] on button "add" at bounding box center [718, 364] width 22 height 12
type input "$7,353.22"
type input "56"
type input "6000"
click at [707, 358] on button "add" at bounding box center [718, 364] width 22 height 12
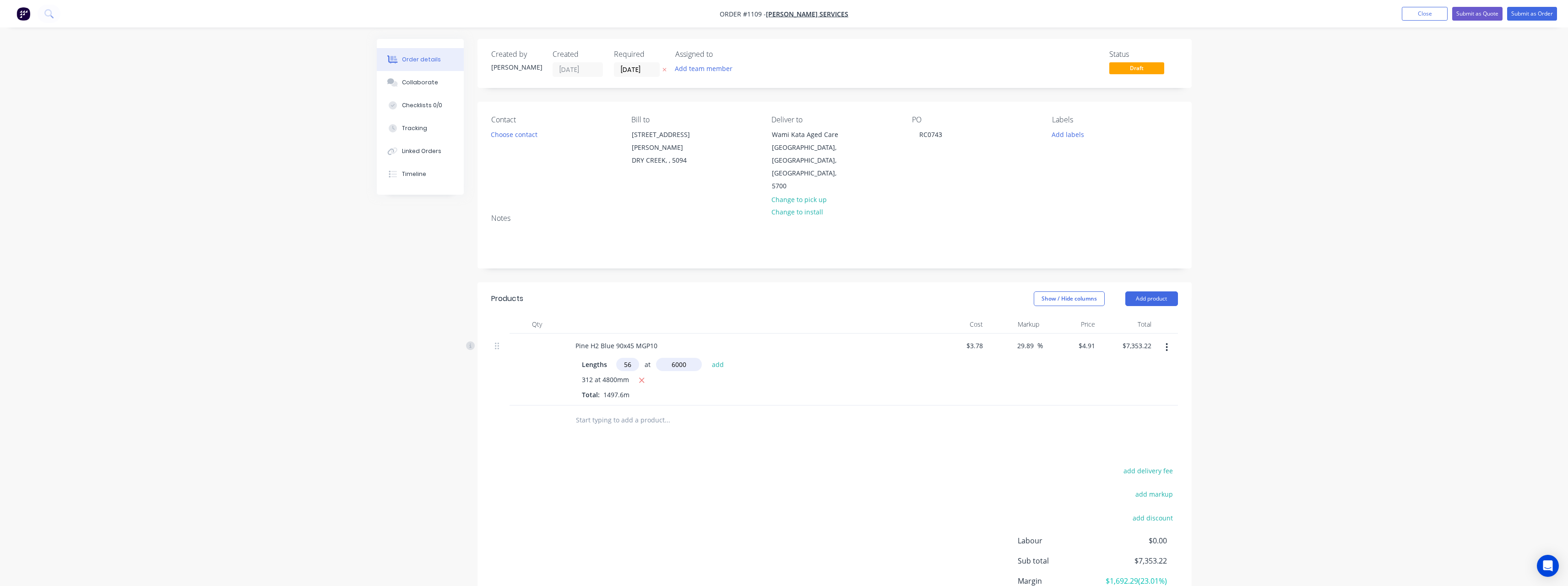
type input "$9,002.98"
click at [596, 426] on input "text" at bounding box center [667, 434] width 184 height 18
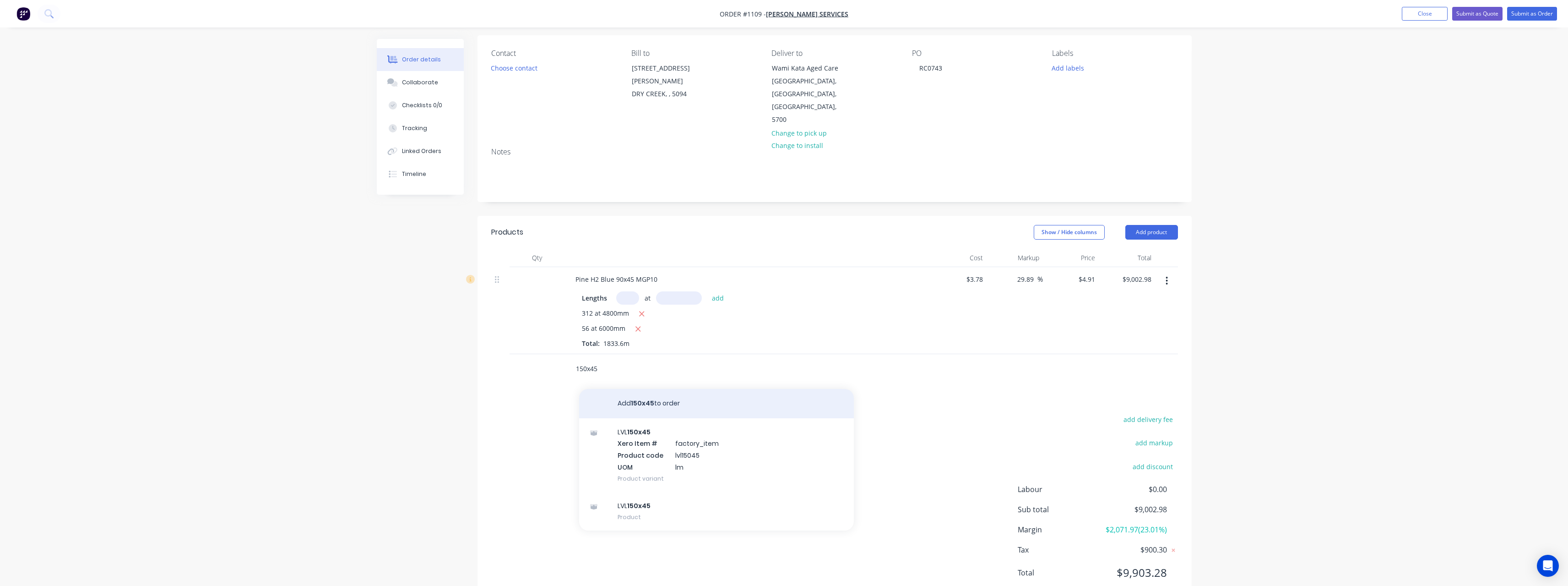
scroll to position [72, 0]
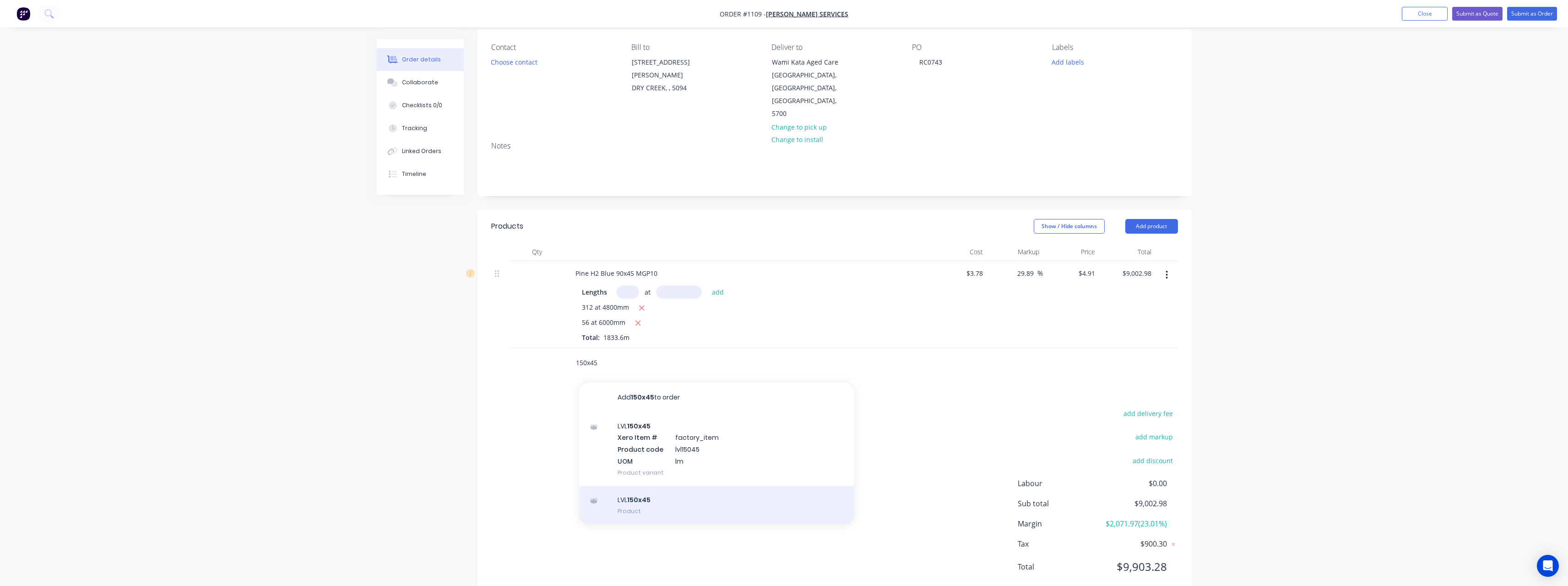
type input "150x45"
click at [656, 486] on div "LVL 150x45 Product" at bounding box center [716, 505] width 275 height 39
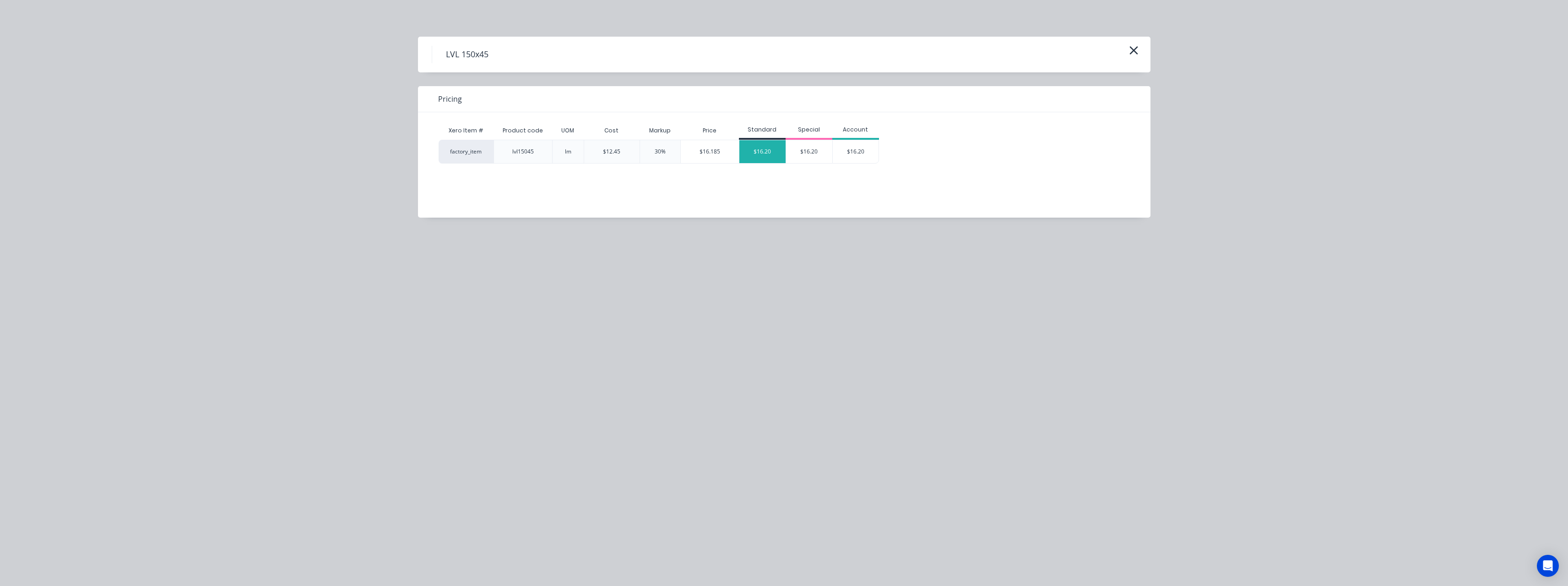
click at [754, 144] on div "$16.20" at bounding box center [762, 152] width 47 height 23
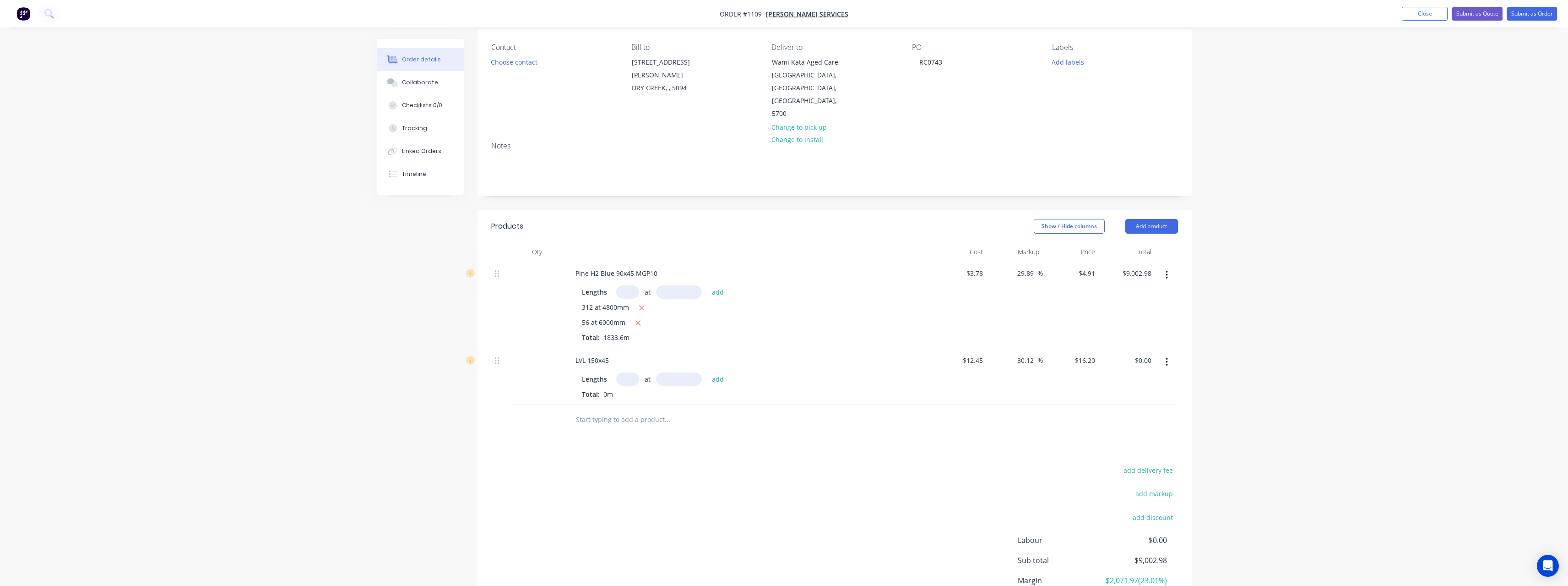
click at [632, 372] on input "text" at bounding box center [627, 378] width 23 height 13
type input "80"
type input "4800"
click at [707, 372] on button "add" at bounding box center [718, 378] width 22 height 12
type input "$6,220.80"
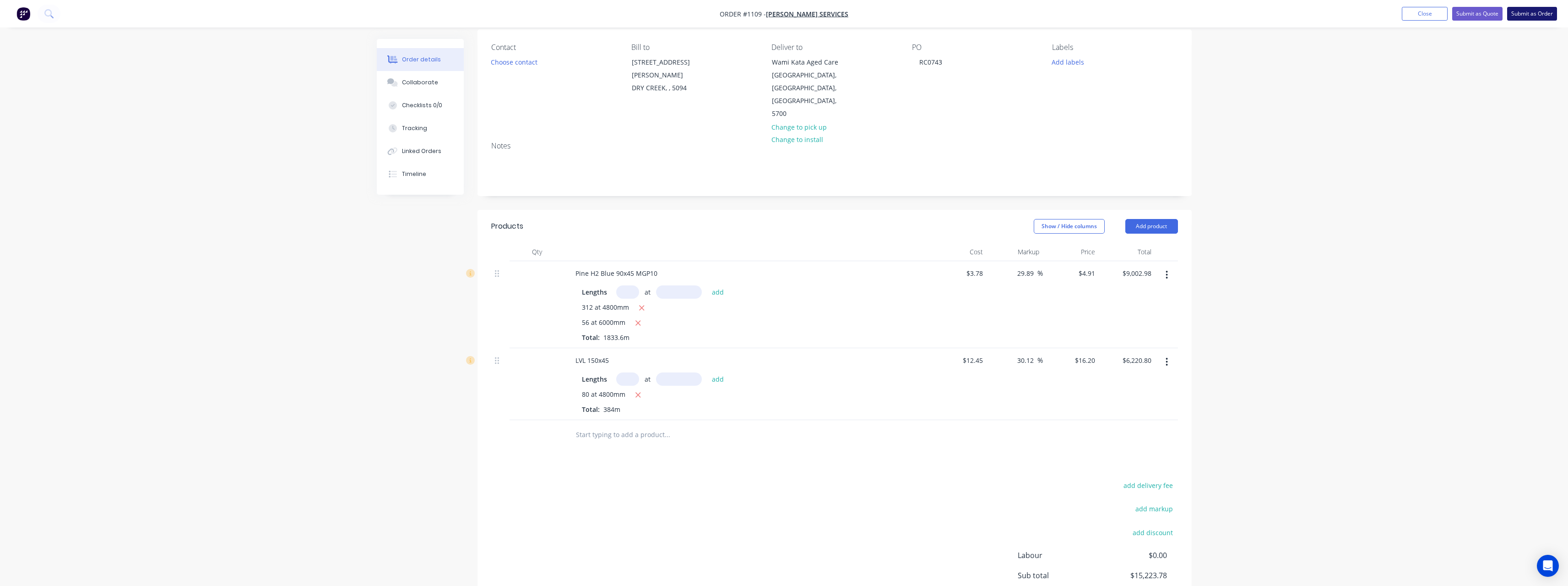
click at [1526, 12] on button "Submit as Order" at bounding box center [1532, 14] width 50 height 14
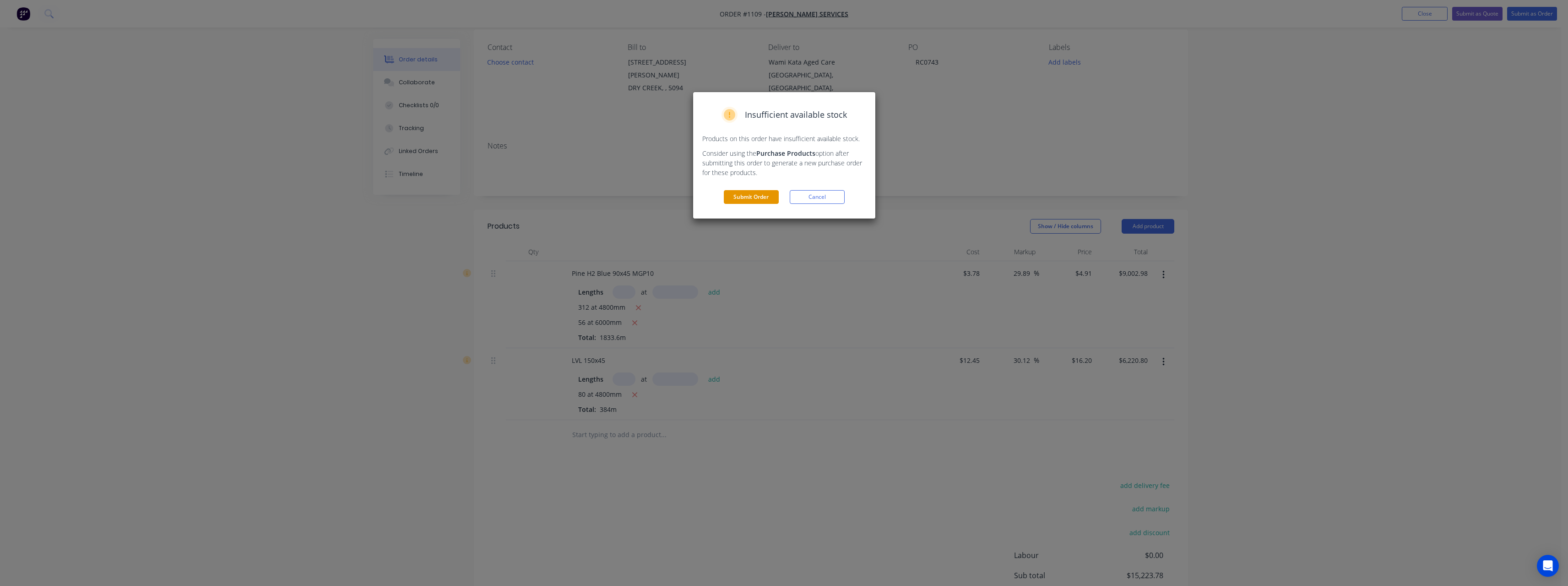
click at [764, 201] on button "Submit Order" at bounding box center [751, 197] width 55 height 14
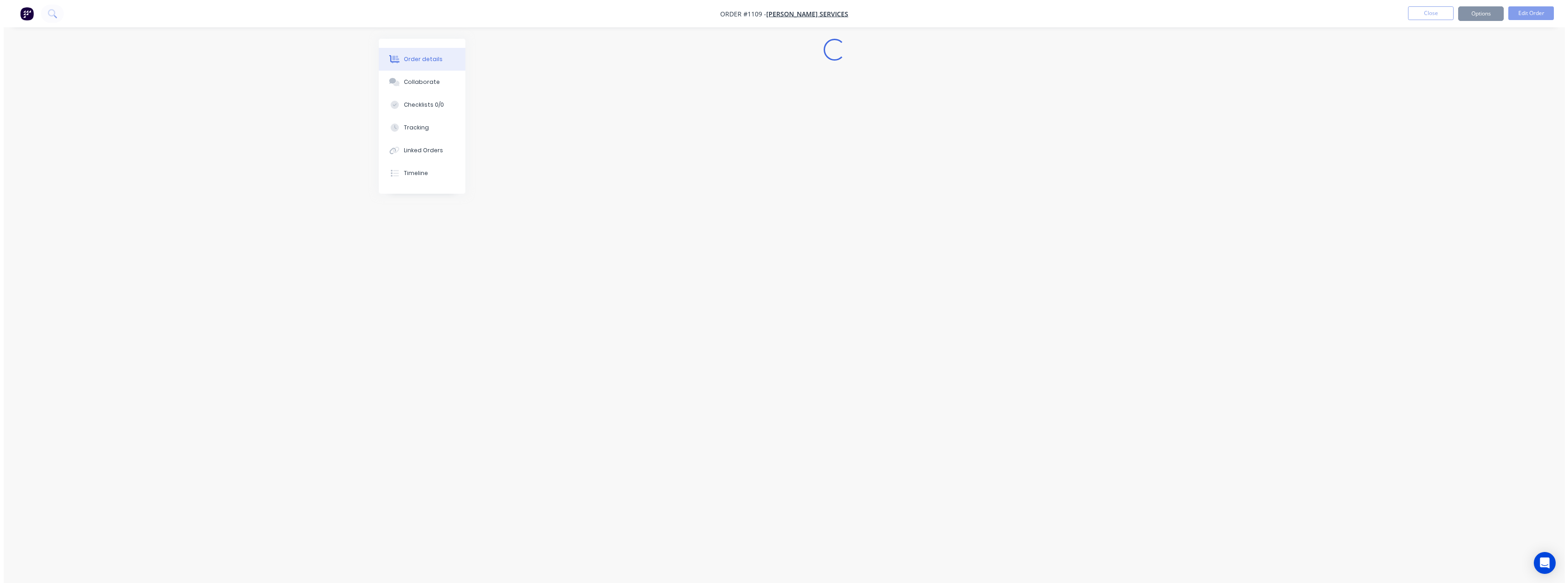
scroll to position [0, 0]
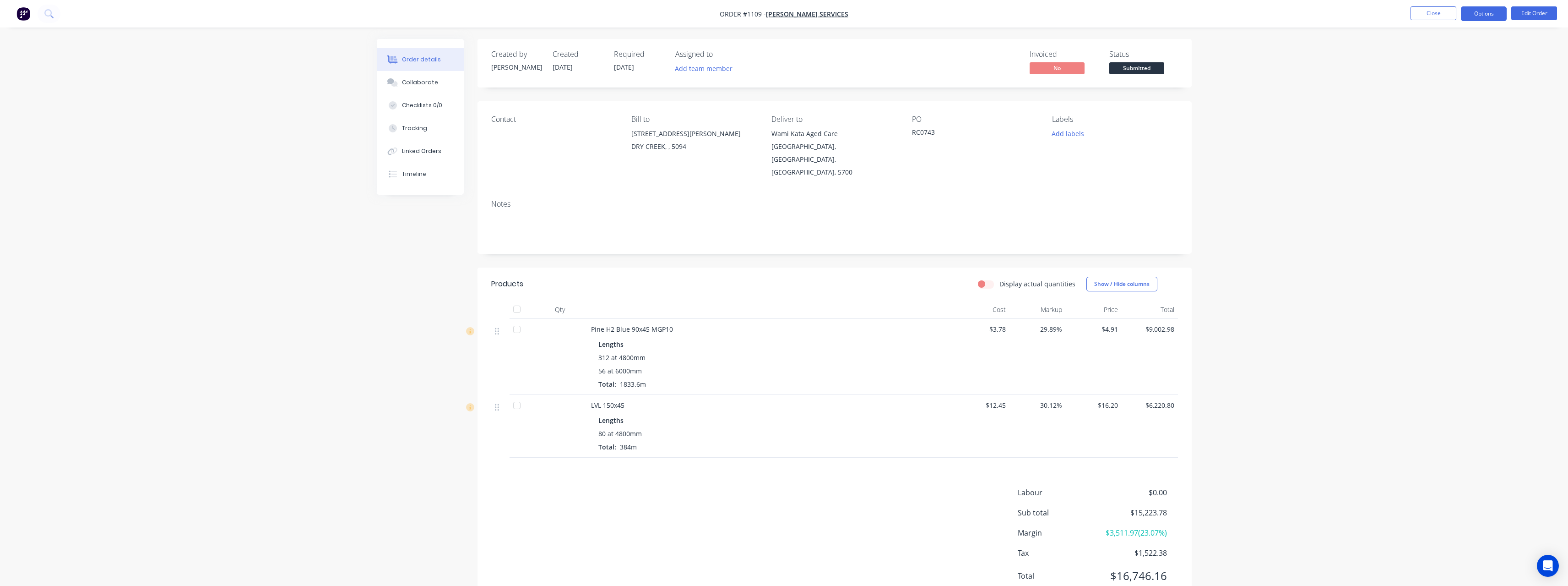
click at [1484, 13] on button "Options" at bounding box center [1484, 13] width 46 height 15
click at [1465, 104] on div "Work Order" at bounding box center [1456, 110] width 84 height 13
click at [1456, 93] on div "Without pricing" at bounding box center [1456, 91] width 84 height 13
click at [1430, 133] on div "Delivery Docket" at bounding box center [1456, 128] width 84 height 13
click at [1434, 94] on div "Without pricing" at bounding box center [1456, 91] width 84 height 13
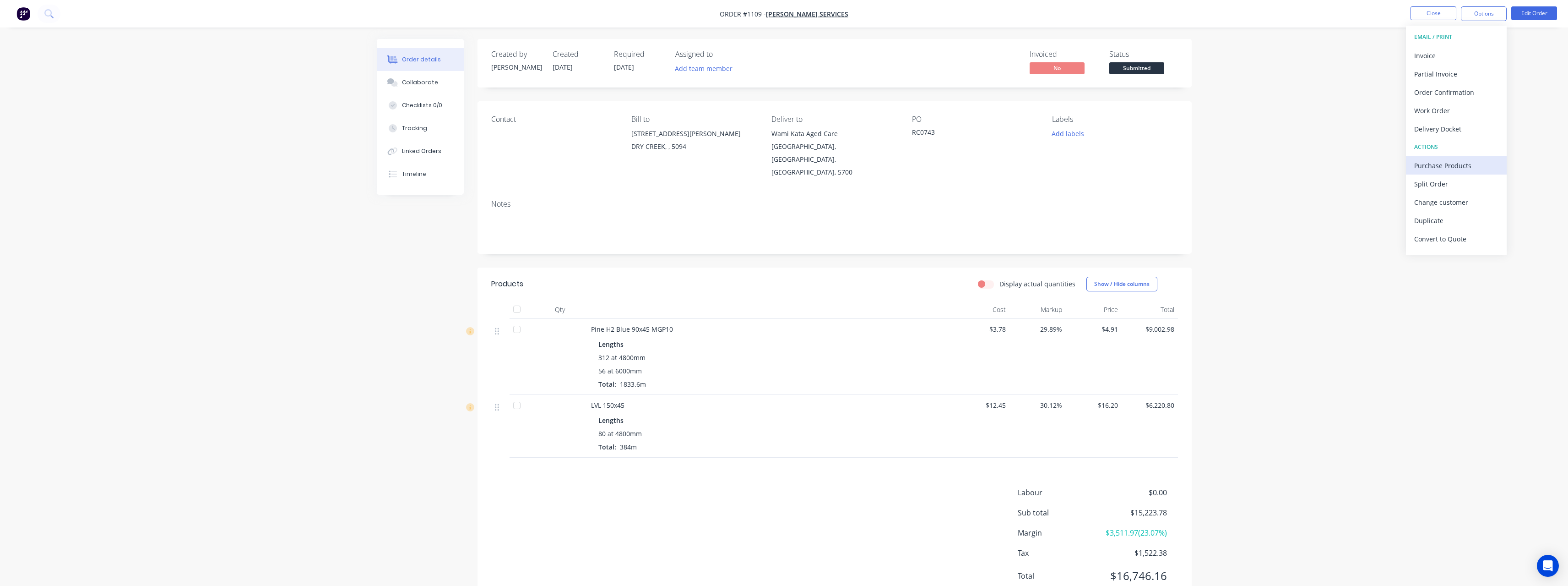
click at [1423, 165] on div "Purchase Products" at bounding box center [1456, 165] width 84 height 13
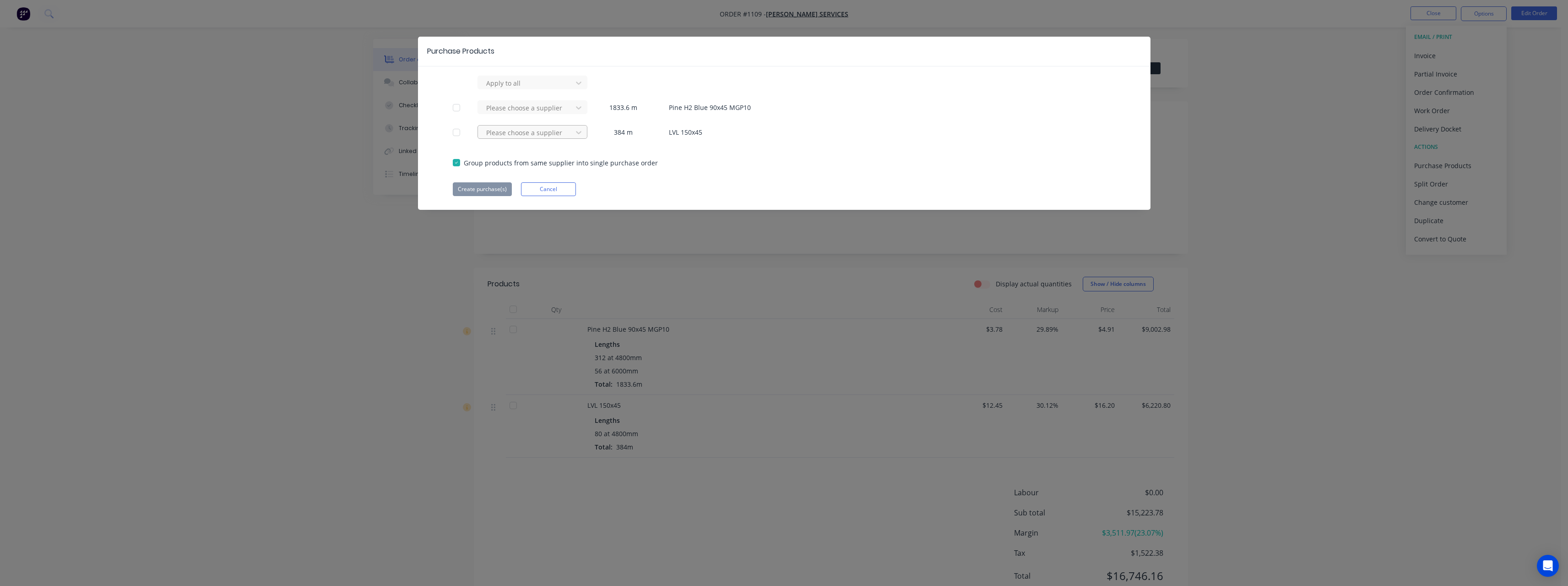
click at [506, 89] on div at bounding box center [526, 83] width 83 height 11
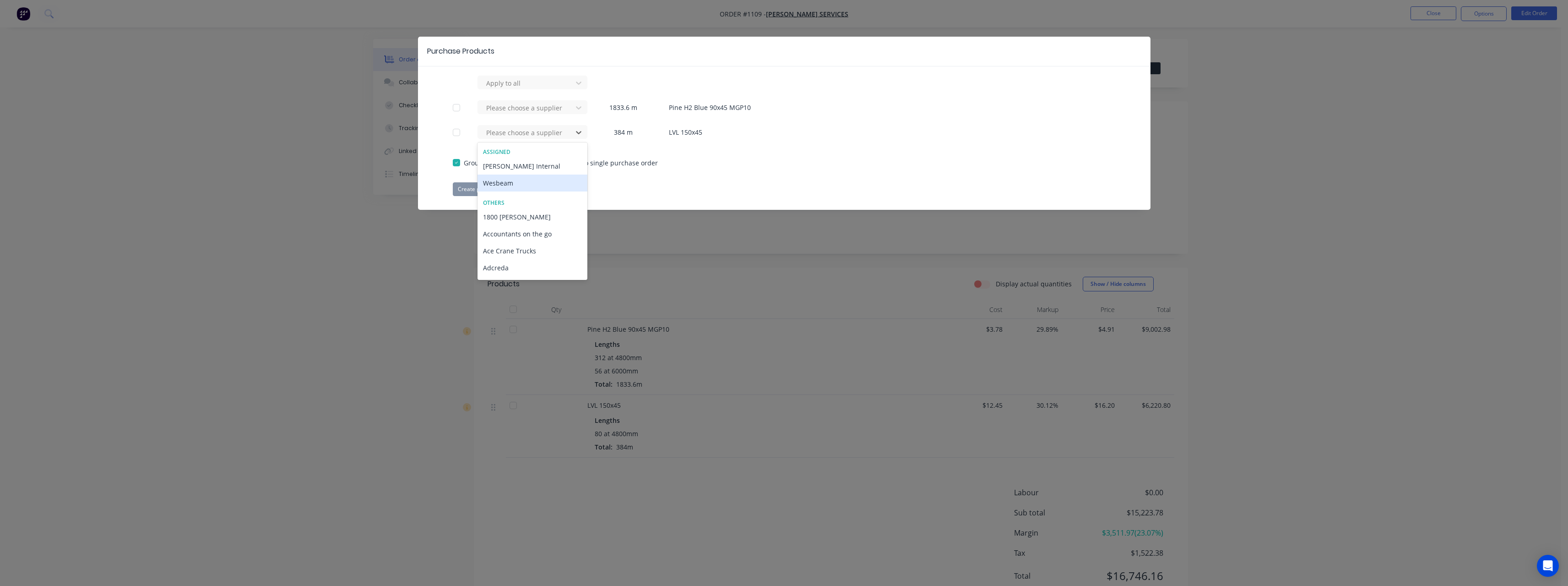
click at [518, 179] on div "Wesbeam" at bounding box center [532, 183] width 110 height 17
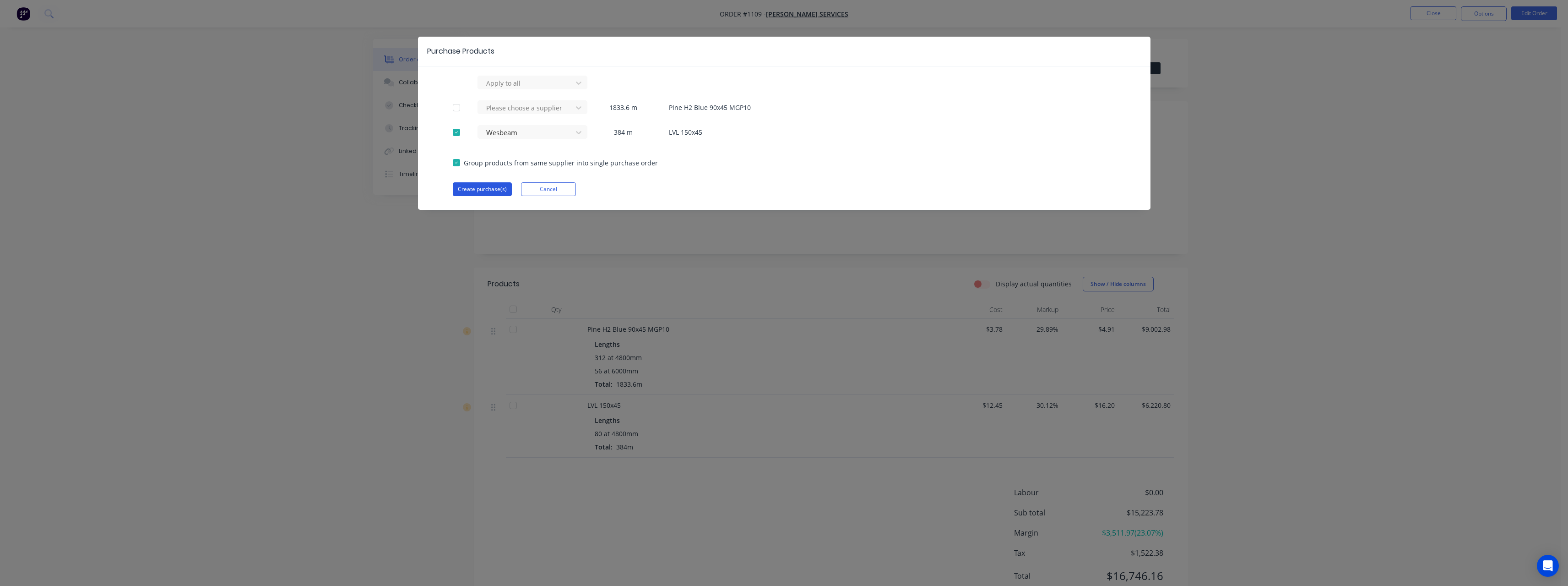
click at [492, 190] on button "Create purchase(s)" at bounding box center [482, 189] width 59 height 14
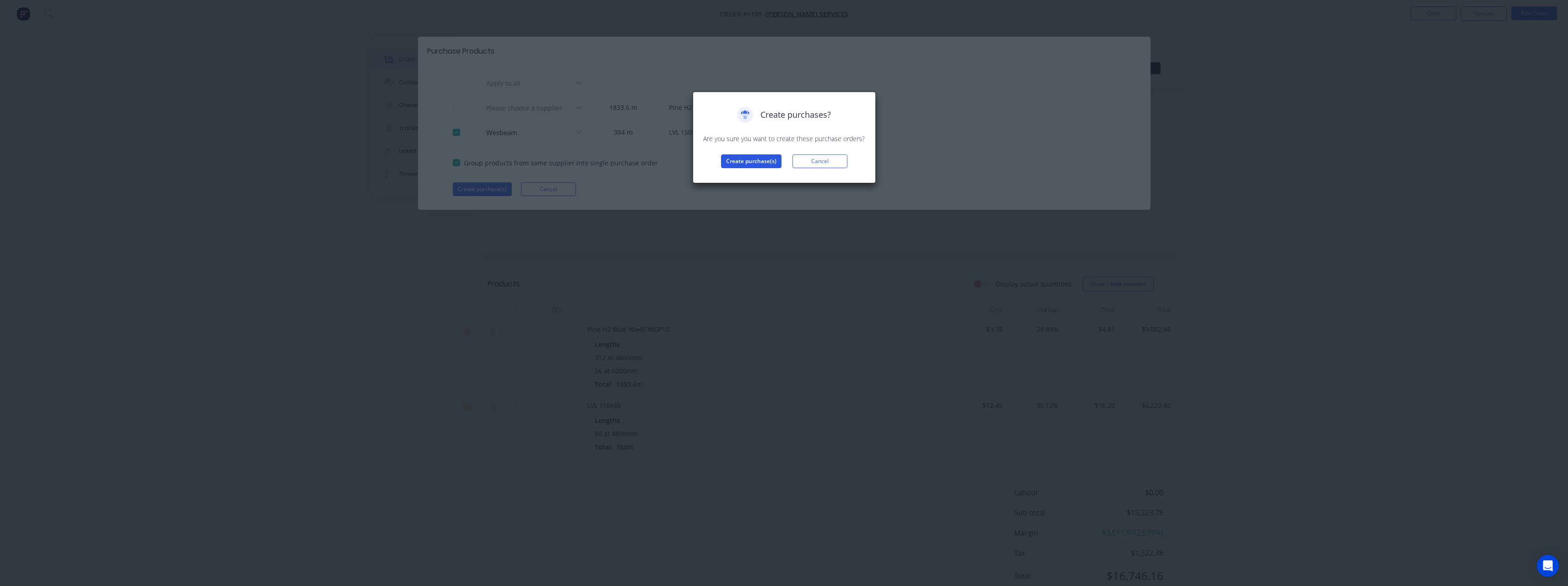
click at [725, 164] on button "Create purchase(s)" at bounding box center [751, 161] width 60 height 14
click at [740, 178] on button "View purchase(s)" at bounding box center [751, 176] width 55 height 14
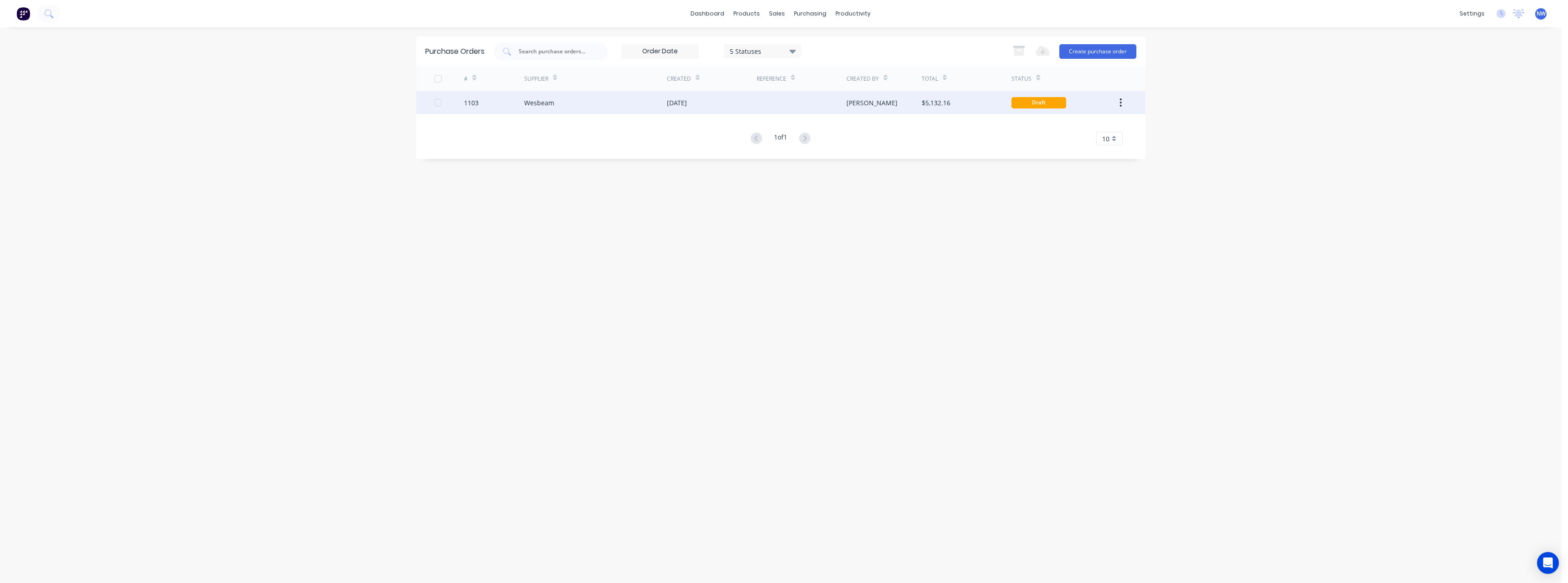
click at [643, 105] on div "Wesbeam" at bounding box center [595, 102] width 142 height 23
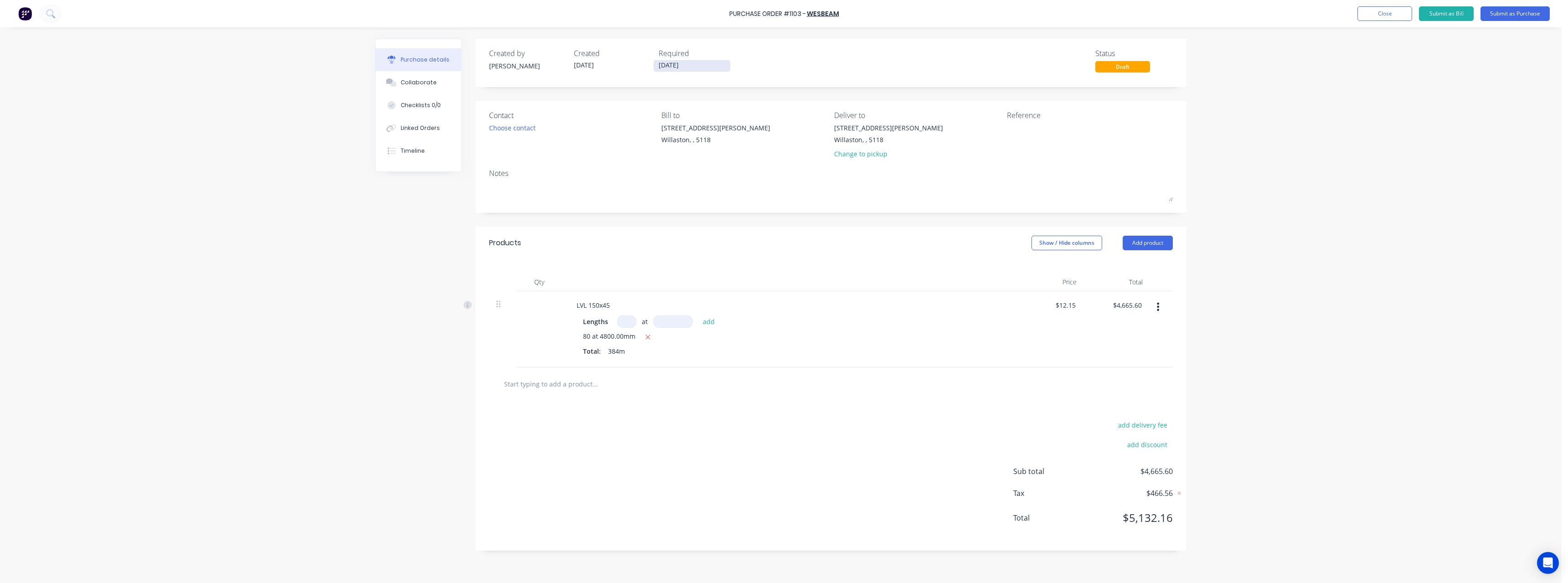
click at [697, 67] on input "[DATE]" at bounding box center [691, 65] width 76 height 11
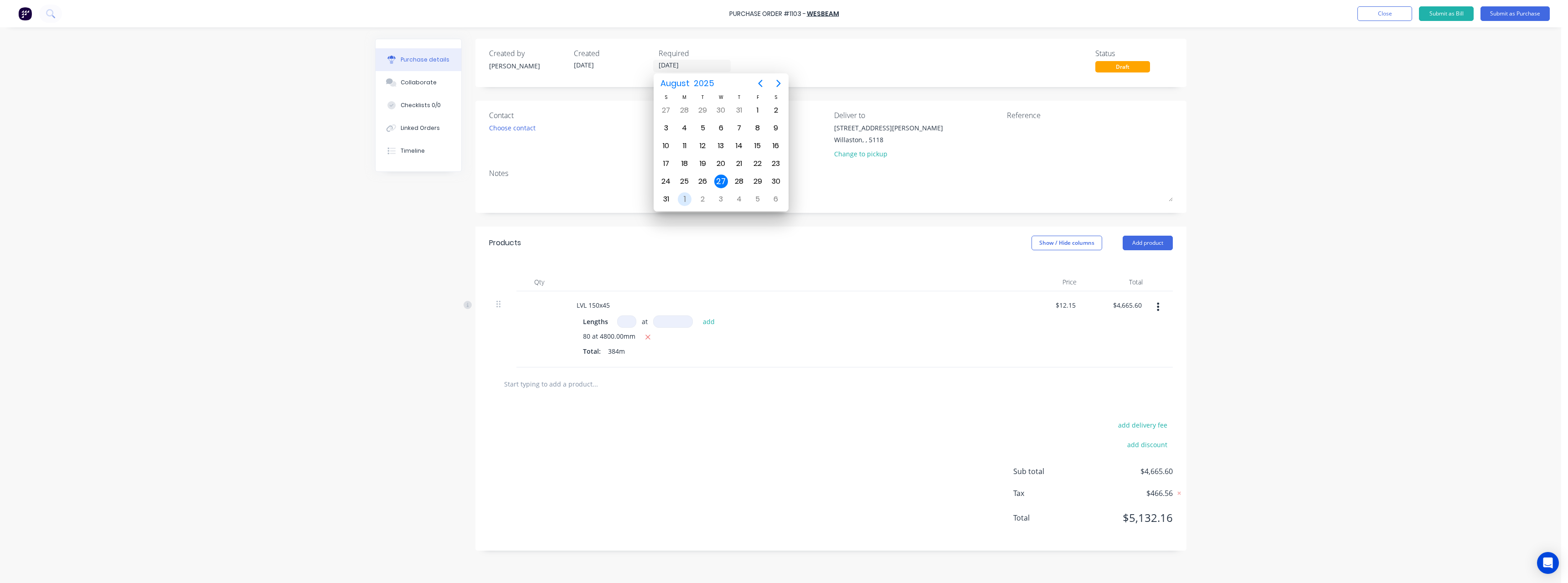
click at [691, 198] on div "1" at bounding box center [684, 199] width 14 height 14
type input "[DATE]"
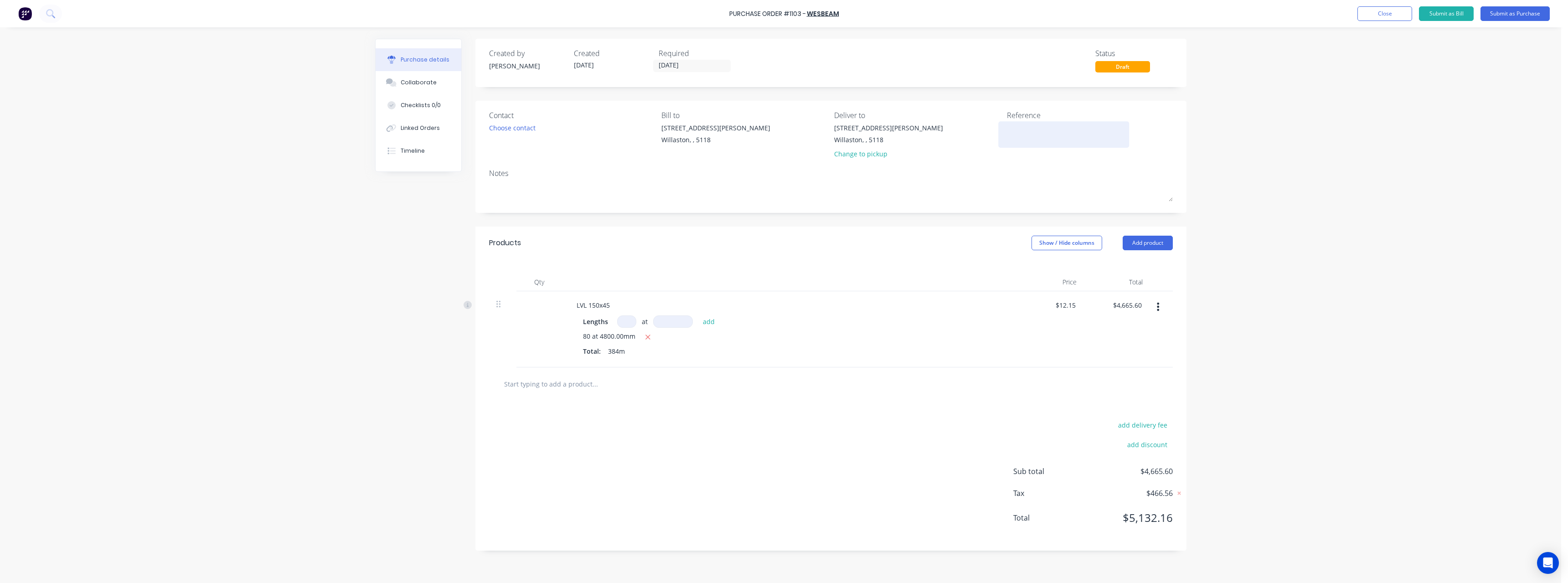
click at [1016, 130] on textarea at bounding box center [1064, 133] width 114 height 21
type textarea "RC0743 #"
type textarea "x"
type textarea "RC0743 #1"
type textarea "x"
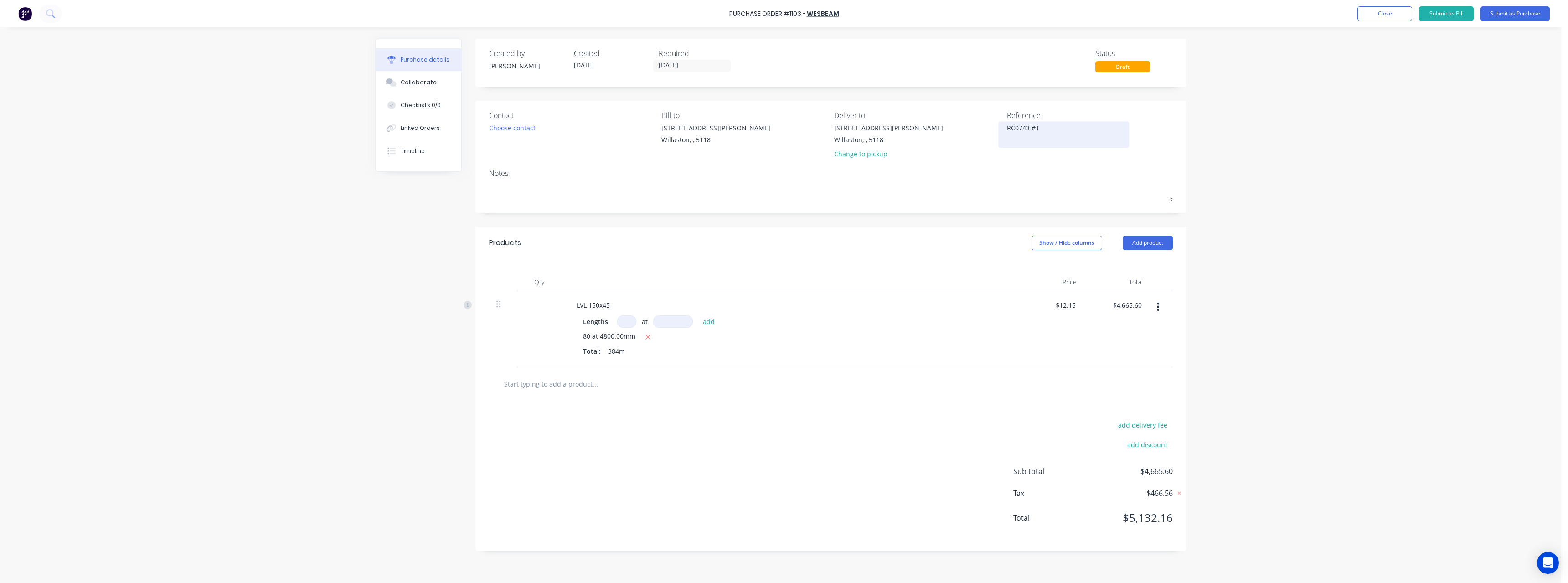
type textarea "RC0743 #11"
type textarea "x"
type textarea "RC0743 #110"
type textarea "x"
type textarea "RC0743 #1109"
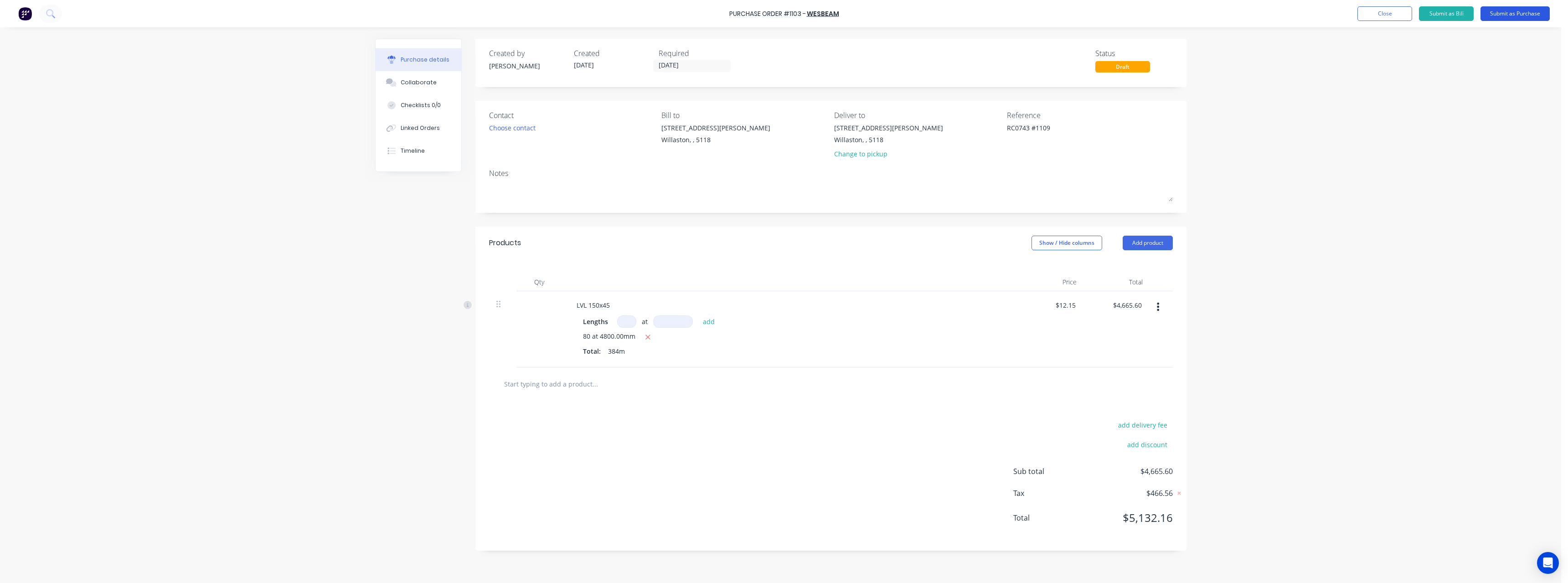
type textarea "x"
type textarea "RC0743 #1109"
click at [1506, 16] on button "Submit as Purchase" at bounding box center [1515, 13] width 69 height 15
type textarea "x"
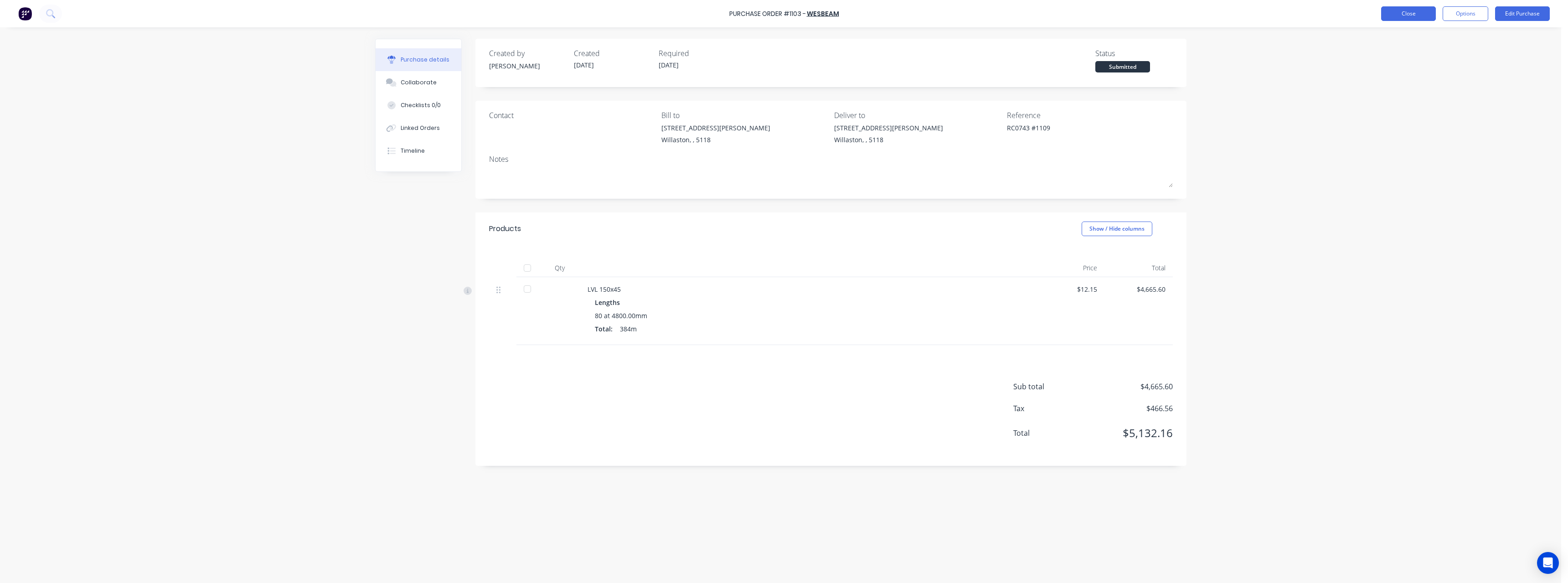
click at [1404, 11] on button "Close" at bounding box center [1408, 13] width 55 height 15
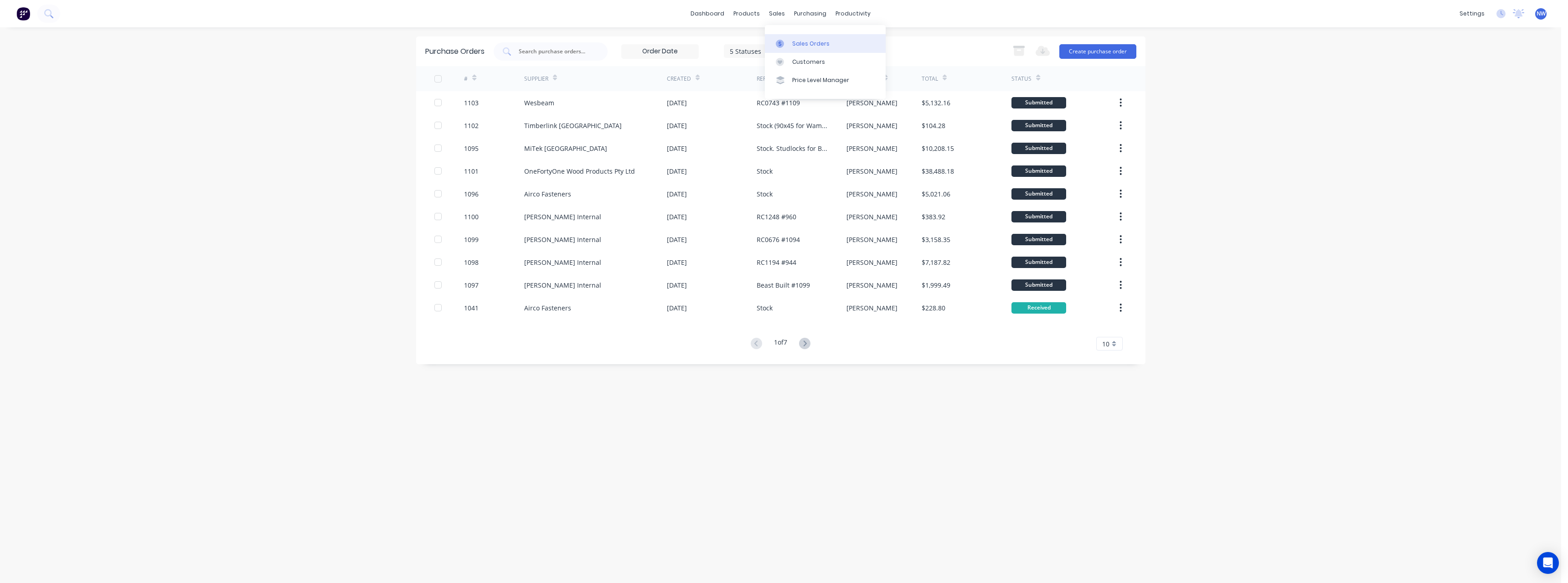
click at [817, 41] on div "Sales Orders" at bounding box center [811, 44] width 38 height 9
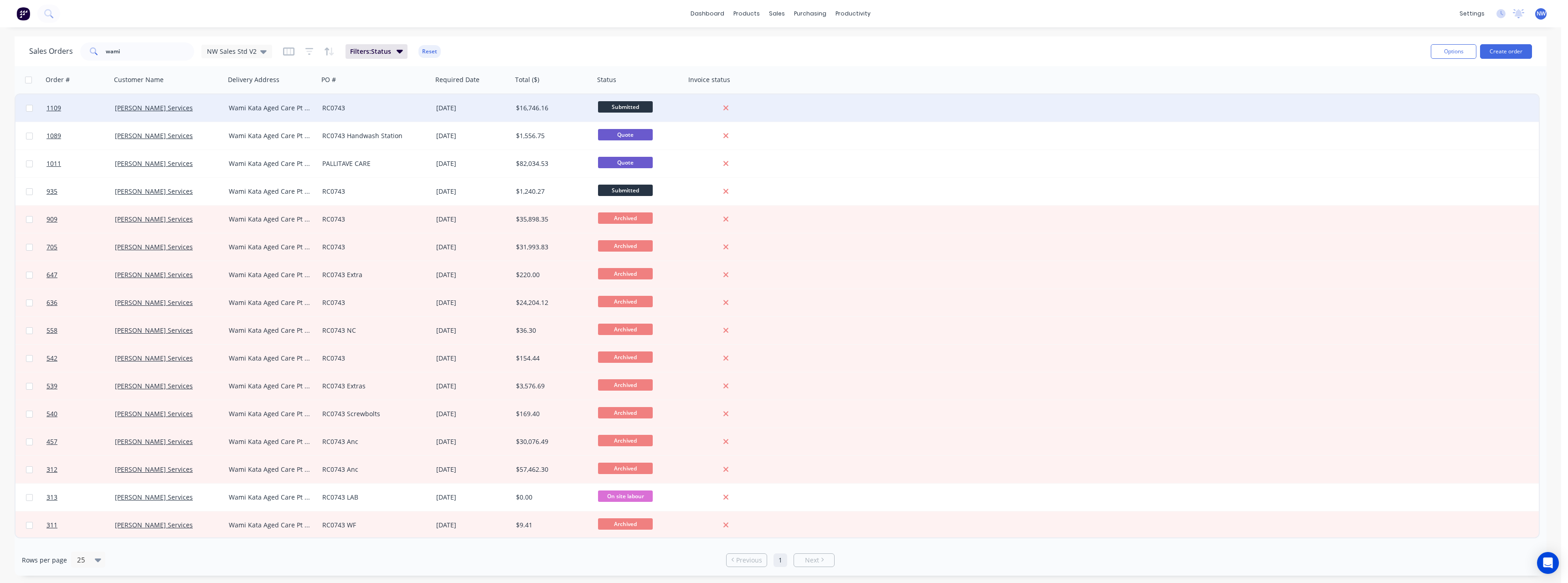
click at [287, 111] on div "Wami Kata Aged Care Pt [GEOGRAPHIC_DATA] [GEOGRAPHIC_DATA] [GEOGRAPHIC_DATA] 57…" at bounding box center [270, 108] width 82 height 9
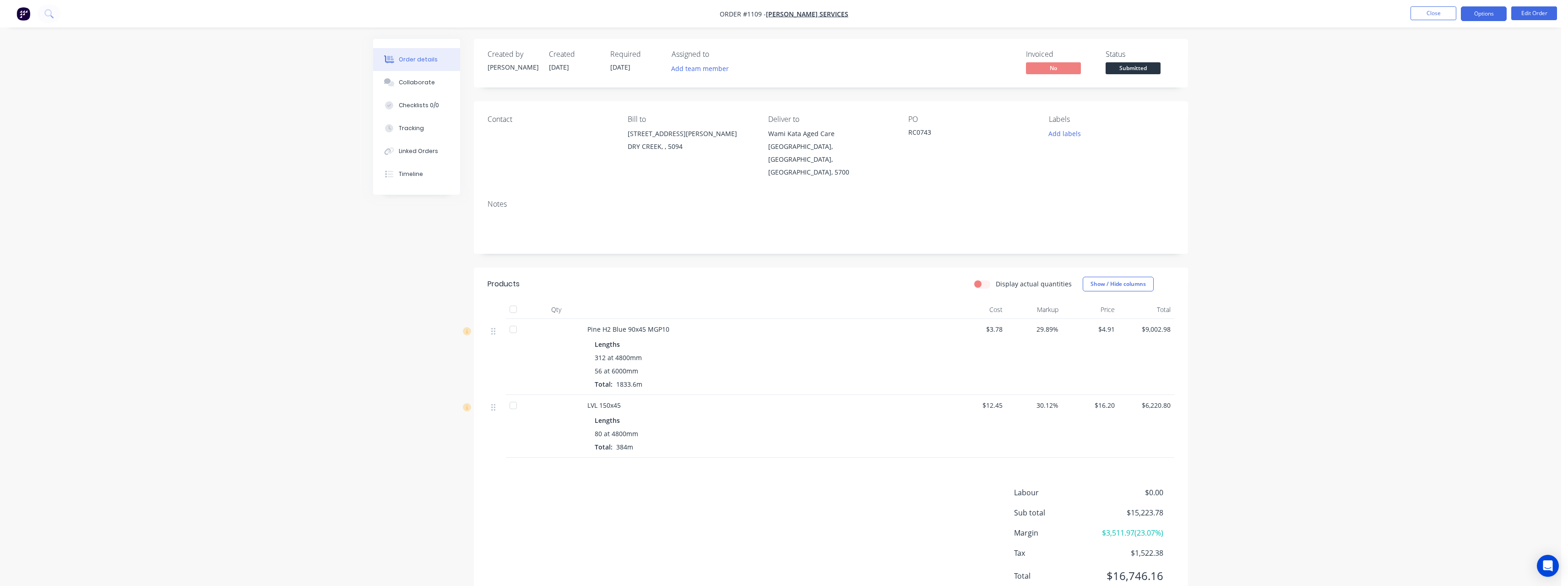
click at [1485, 13] on button "Options" at bounding box center [1484, 13] width 46 height 15
click at [1462, 123] on div "Delivery Docket" at bounding box center [1456, 128] width 84 height 13
click at [1433, 76] on div "With pricing" at bounding box center [1456, 73] width 84 height 13
click at [1067, 134] on button "Add labels" at bounding box center [1064, 134] width 42 height 12
click at [1093, 234] on div "Buy Ins" at bounding box center [1086, 234] width 27 height 10
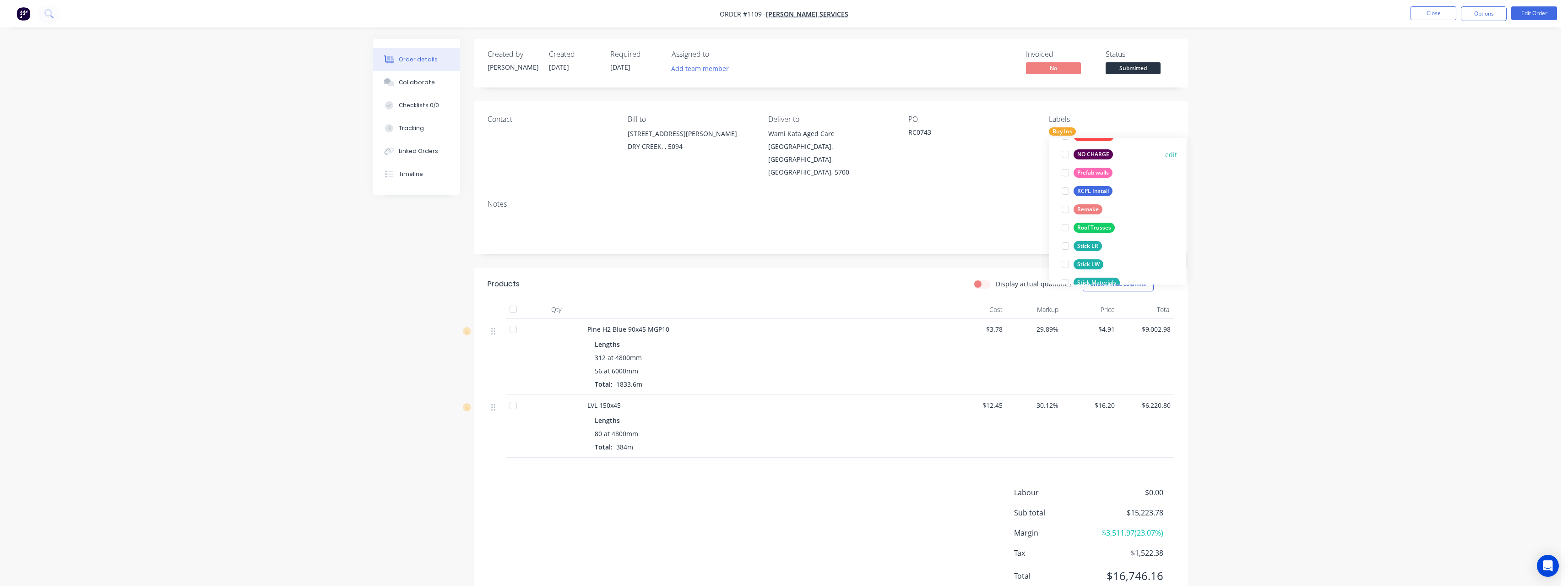
scroll to position [184, 0]
click at [1104, 264] on div "Stick Materials" at bounding box center [1097, 266] width 47 height 10
click at [931, 200] on div "Notes" at bounding box center [831, 204] width 687 height 9
click at [1141, 64] on span "Submitted" at bounding box center [1133, 67] width 55 height 11
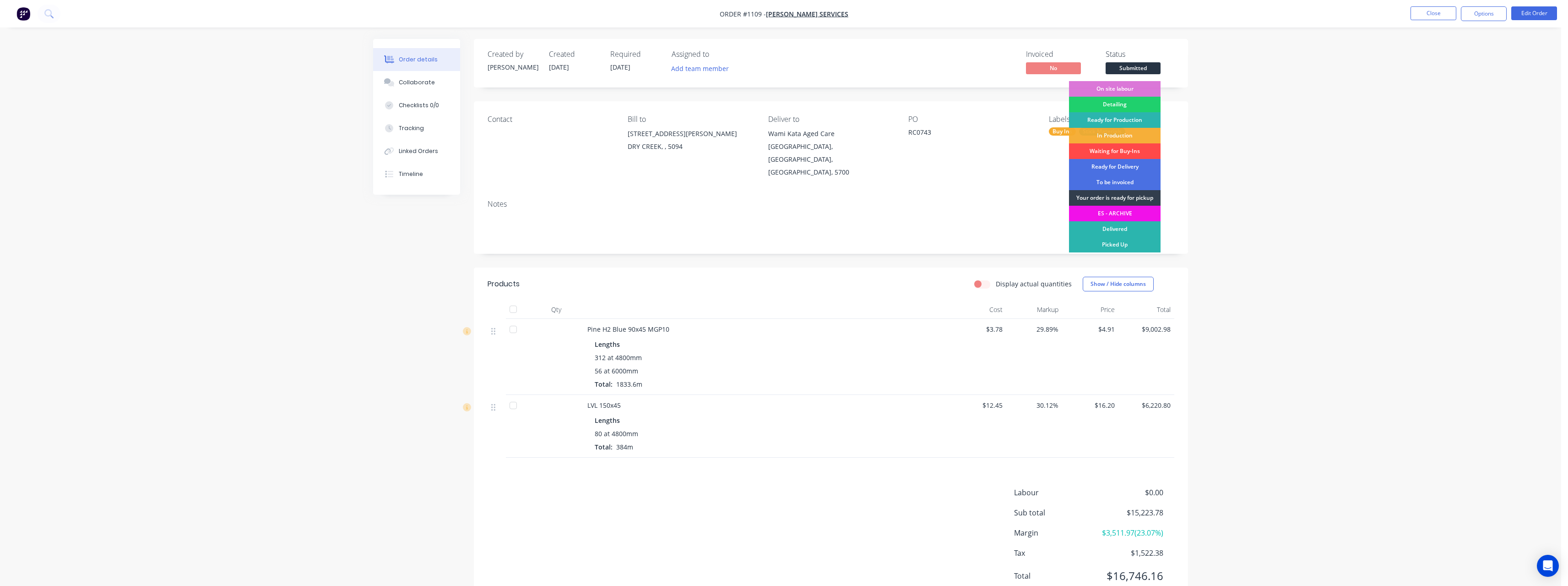
click at [1123, 148] on div "Waiting for Buy-Ins" at bounding box center [1115, 151] width 91 height 16
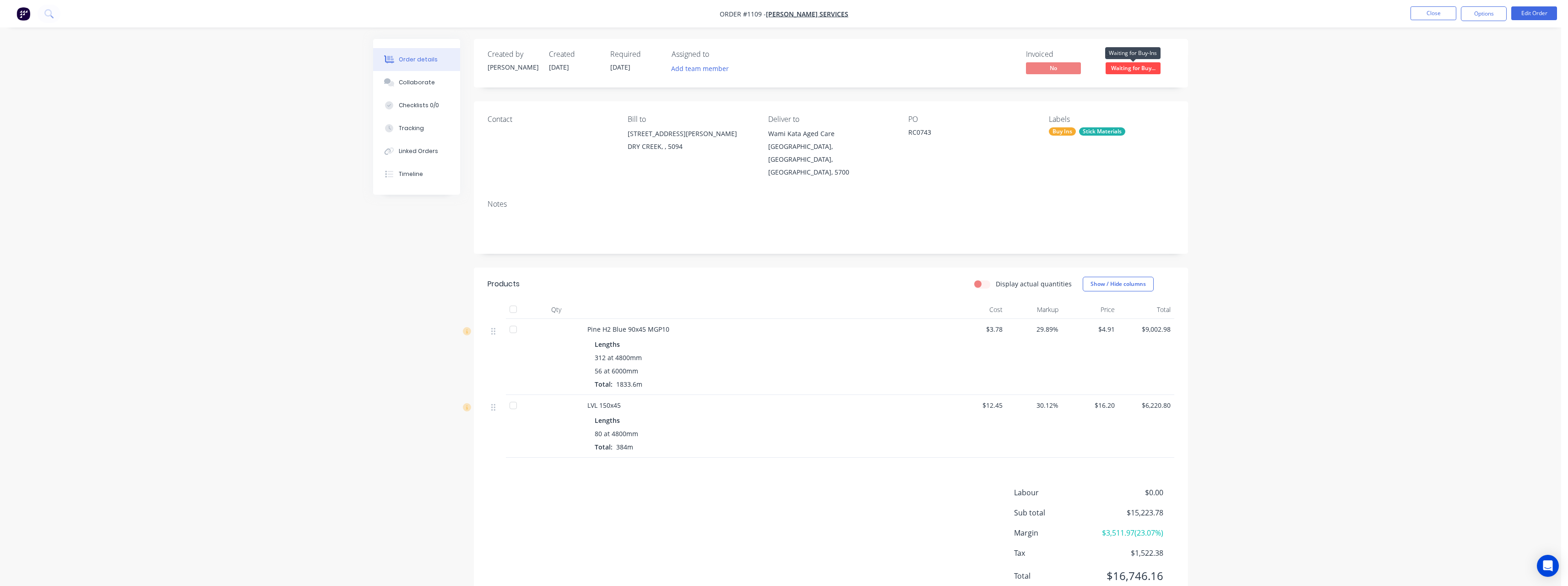
click at [1141, 70] on span "Waiting for Buy..." at bounding box center [1133, 67] width 55 height 11
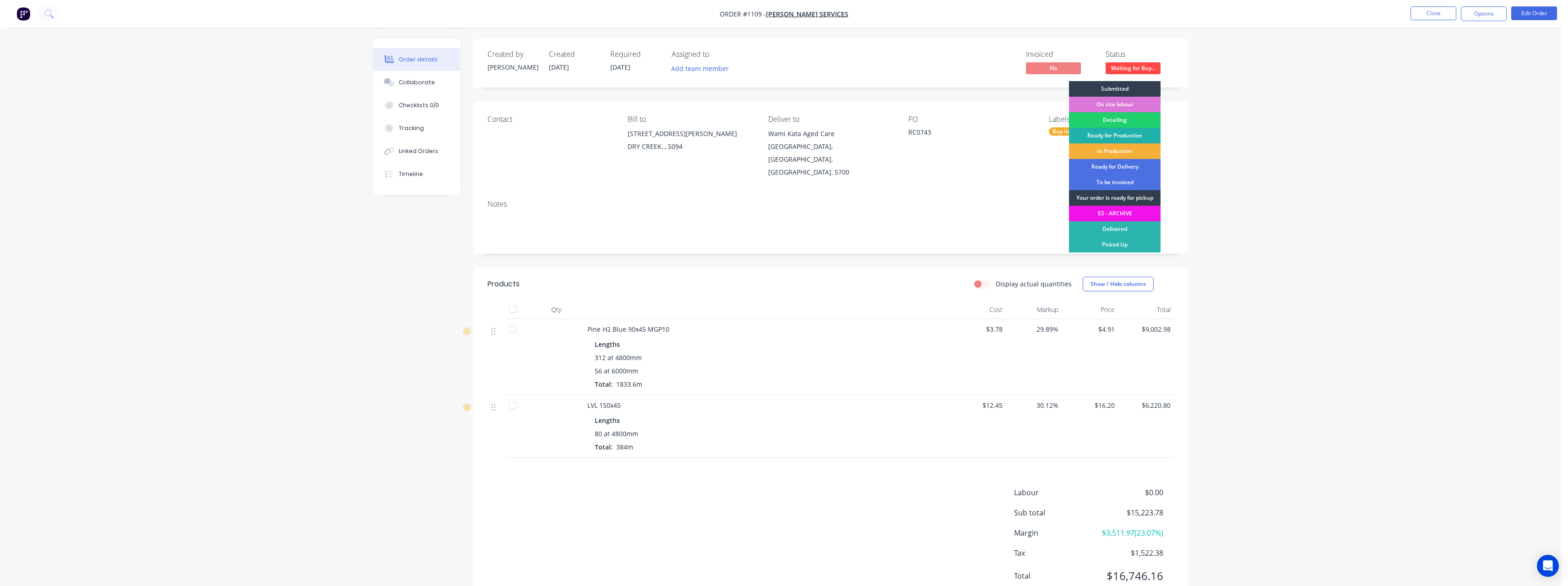
click at [1135, 132] on div "Ready for Production" at bounding box center [1115, 135] width 91 height 16
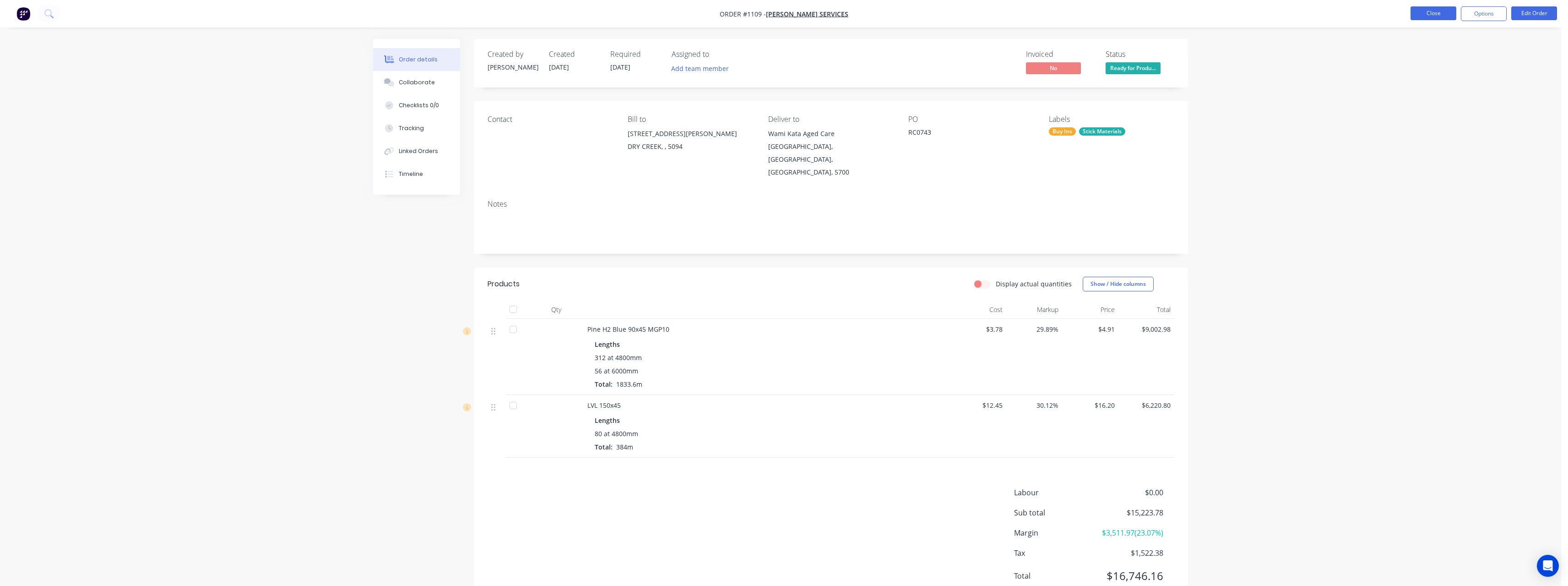
click at [1428, 13] on button "Close" at bounding box center [1433, 13] width 46 height 14
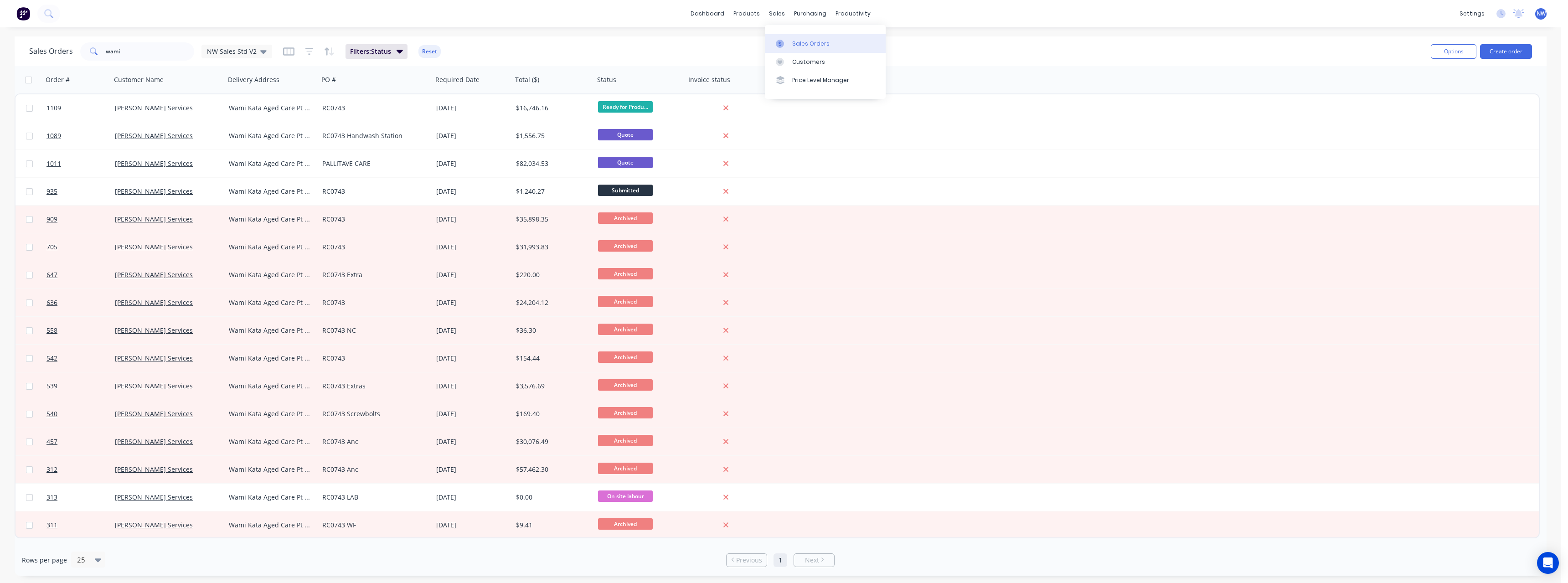
click at [809, 44] on div "Sales Orders" at bounding box center [811, 44] width 38 height 9
click at [1496, 52] on button "Create order" at bounding box center [1505, 51] width 52 height 15
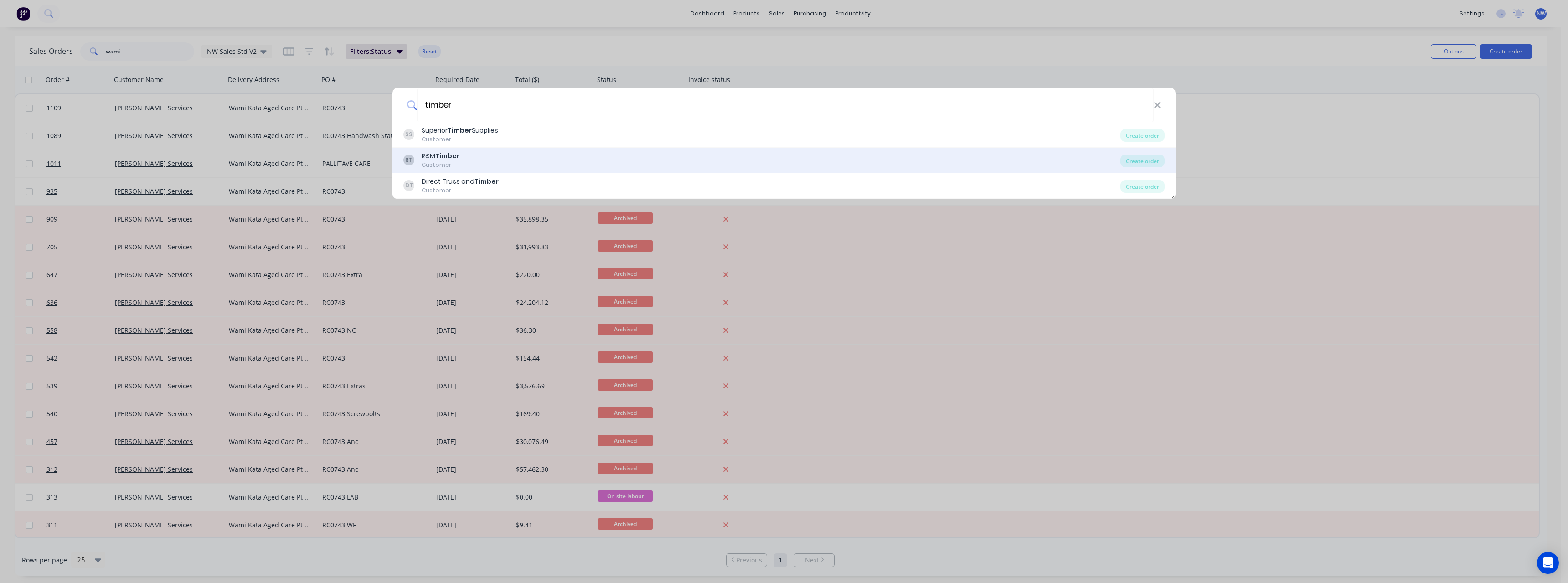
type input "timber"
click at [681, 147] on div "RT R&M Timber Customer Create order" at bounding box center [784, 160] width 783 height 26
click at [679, 153] on div "RT R&M Timber Customer" at bounding box center [762, 159] width 717 height 18
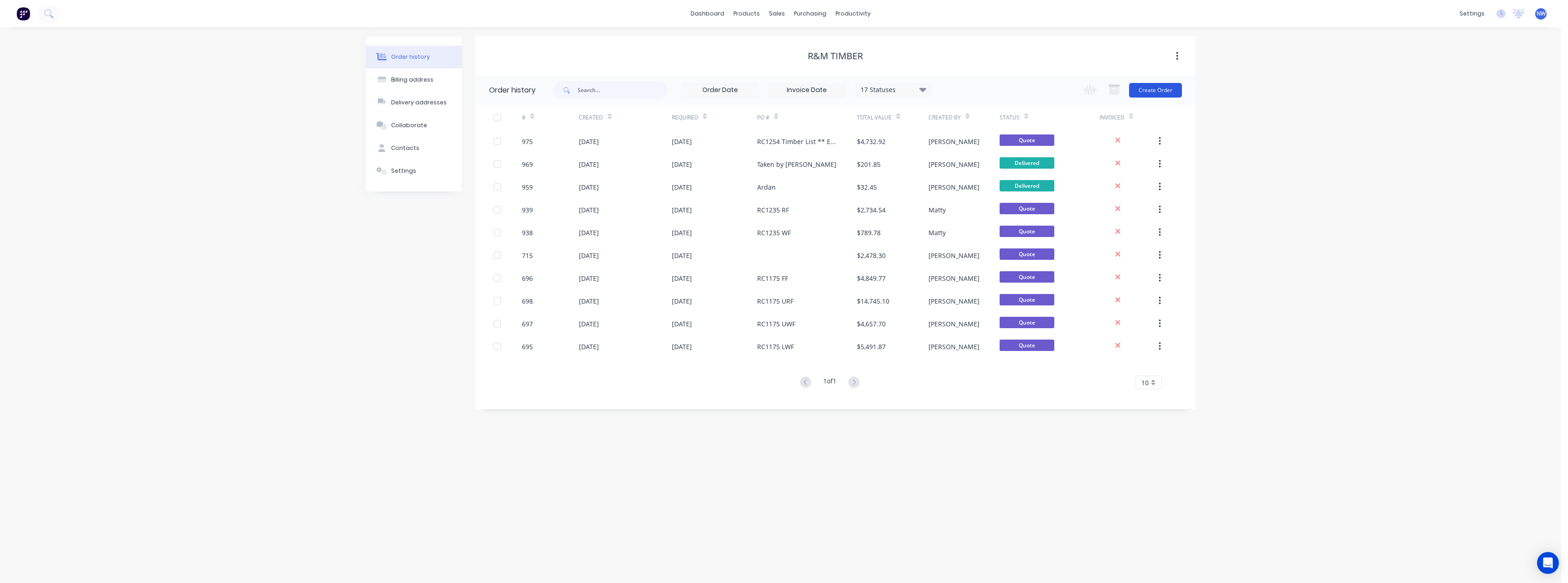
click at [1146, 93] on button "Create Order" at bounding box center [1155, 90] width 53 height 15
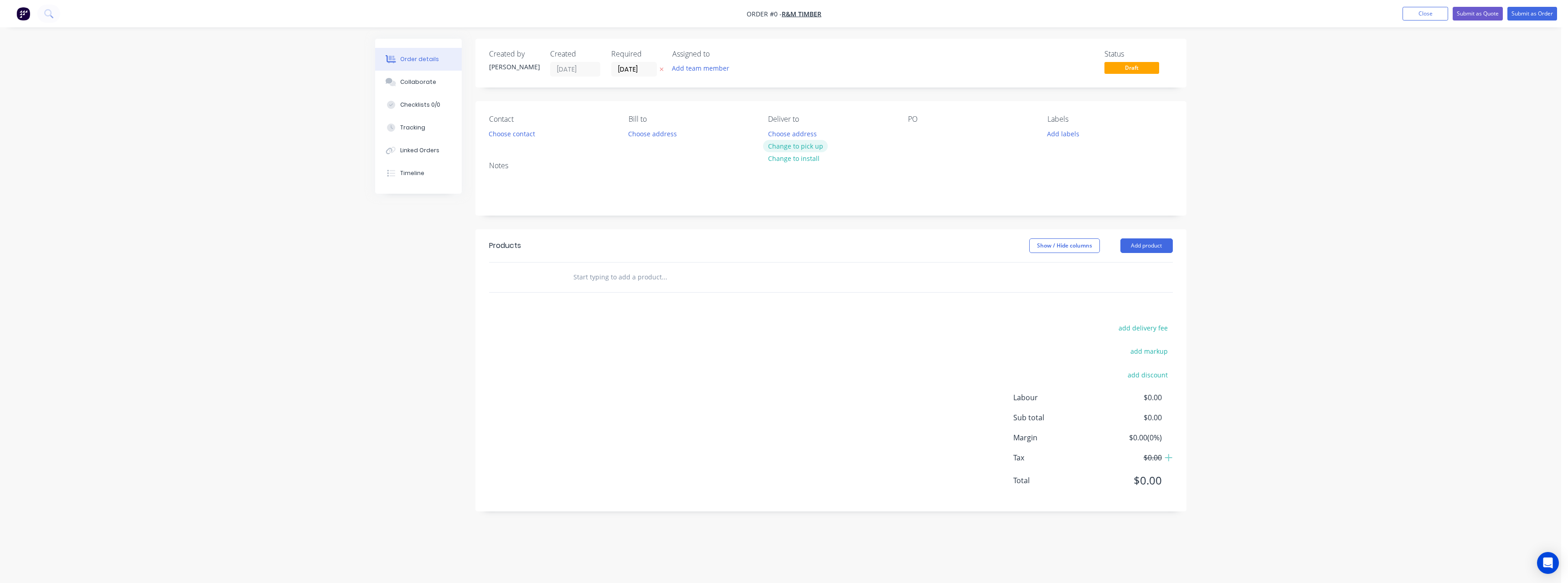
click at [792, 146] on button "Change to pick up" at bounding box center [795, 146] width 64 height 12
click at [919, 135] on div at bounding box center [915, 133] width 15 height 13
click at [651, 69] on input "[DATE]" at bounding box center [634, 69] width 45 height 14
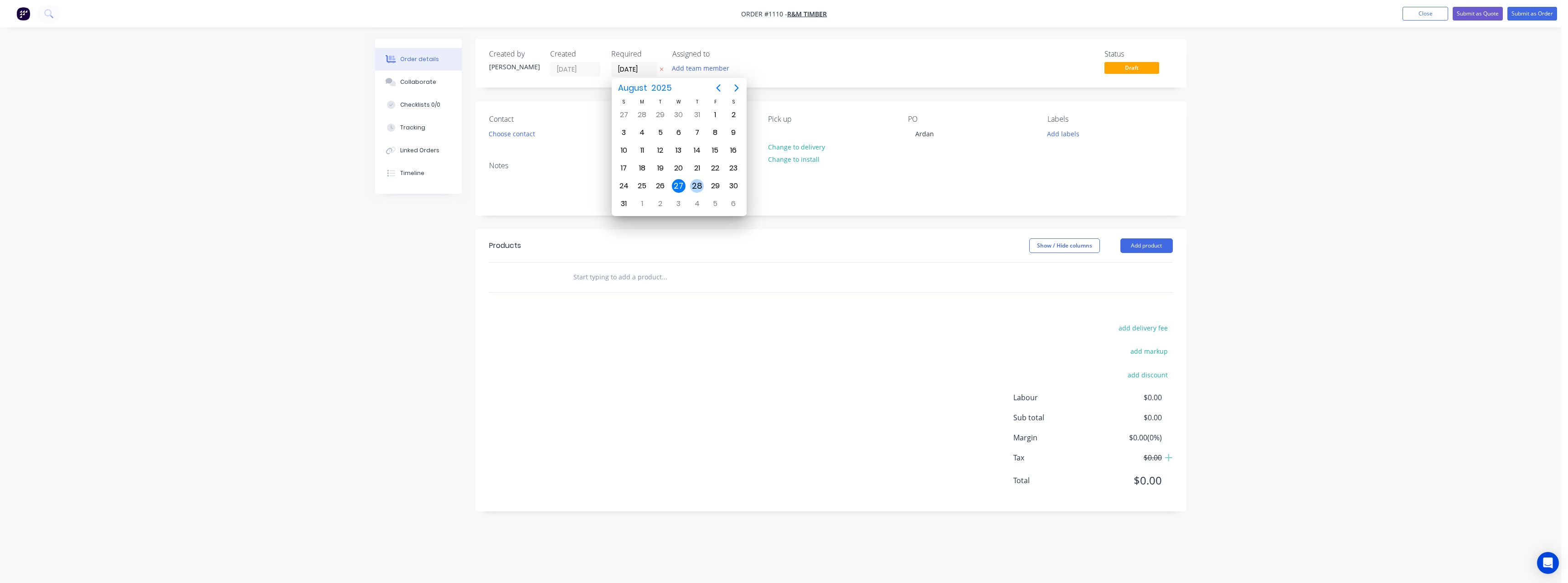
click at [701, 187] on div "28" at bounding box center [697, 186] width 14 height 14
type input "[DATE]"
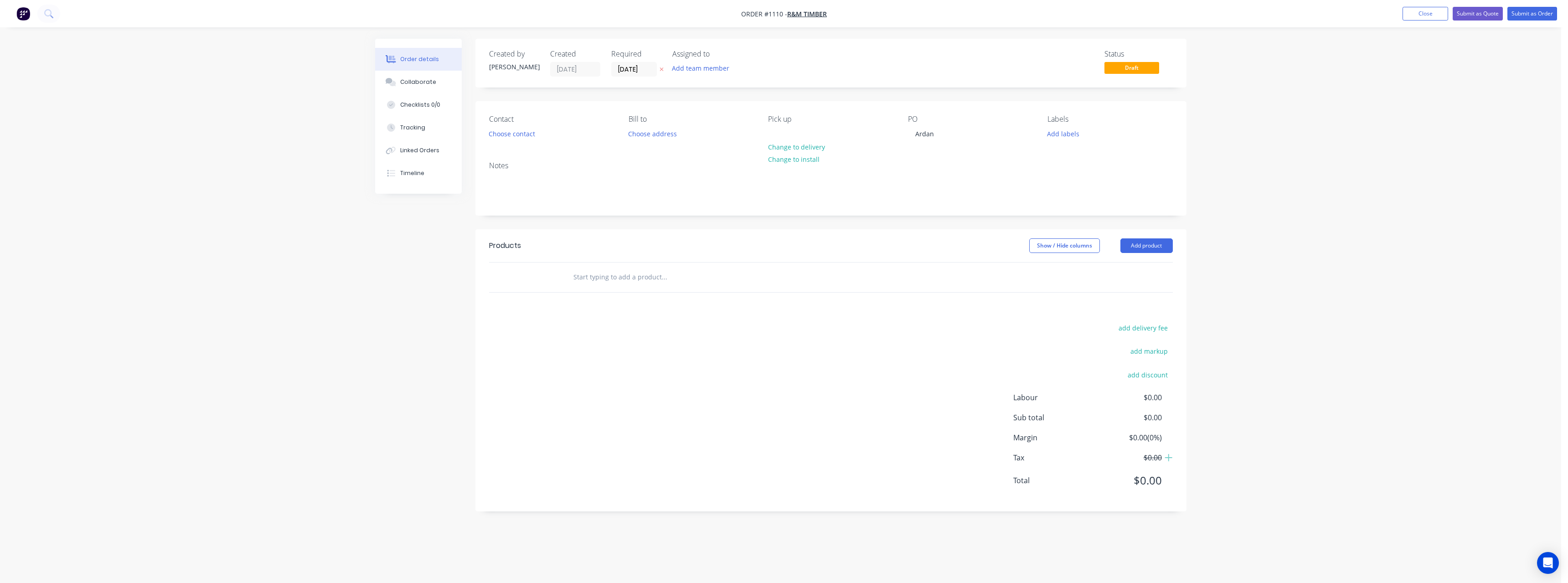
click at [633, 274] on input "text" at bounding box center [664, 276] width 183 height 18
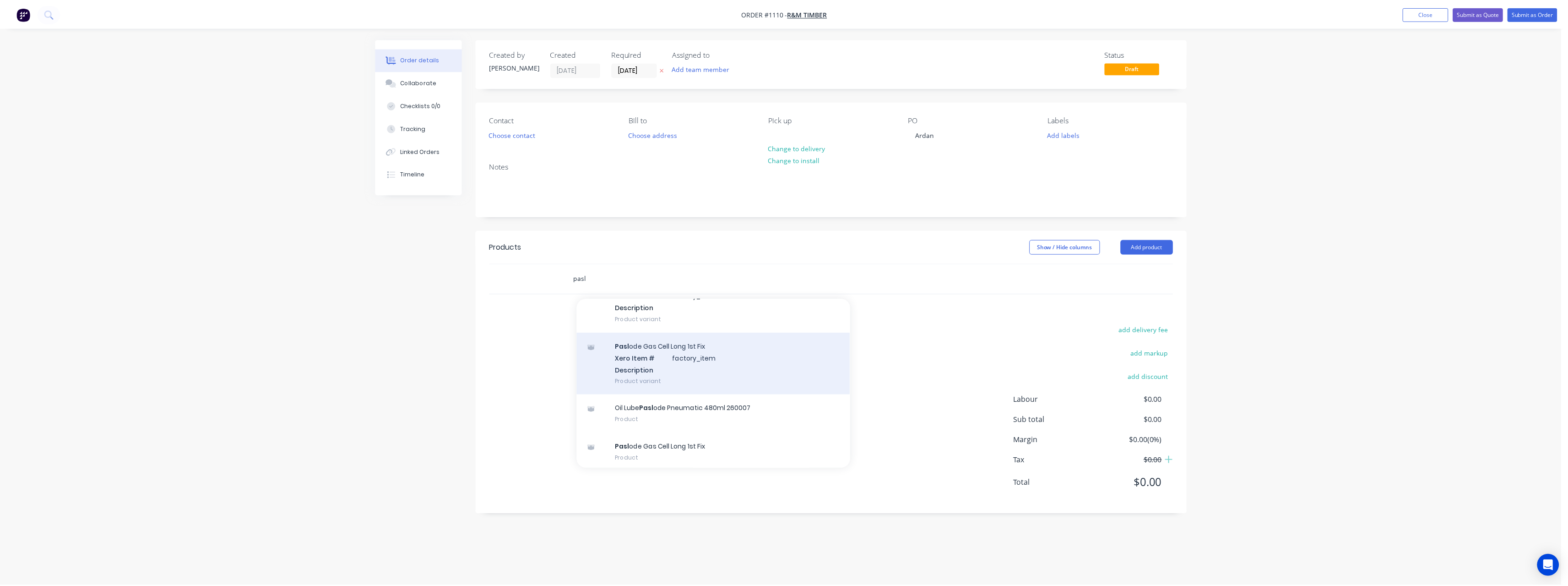
scroll to position [60, 0]
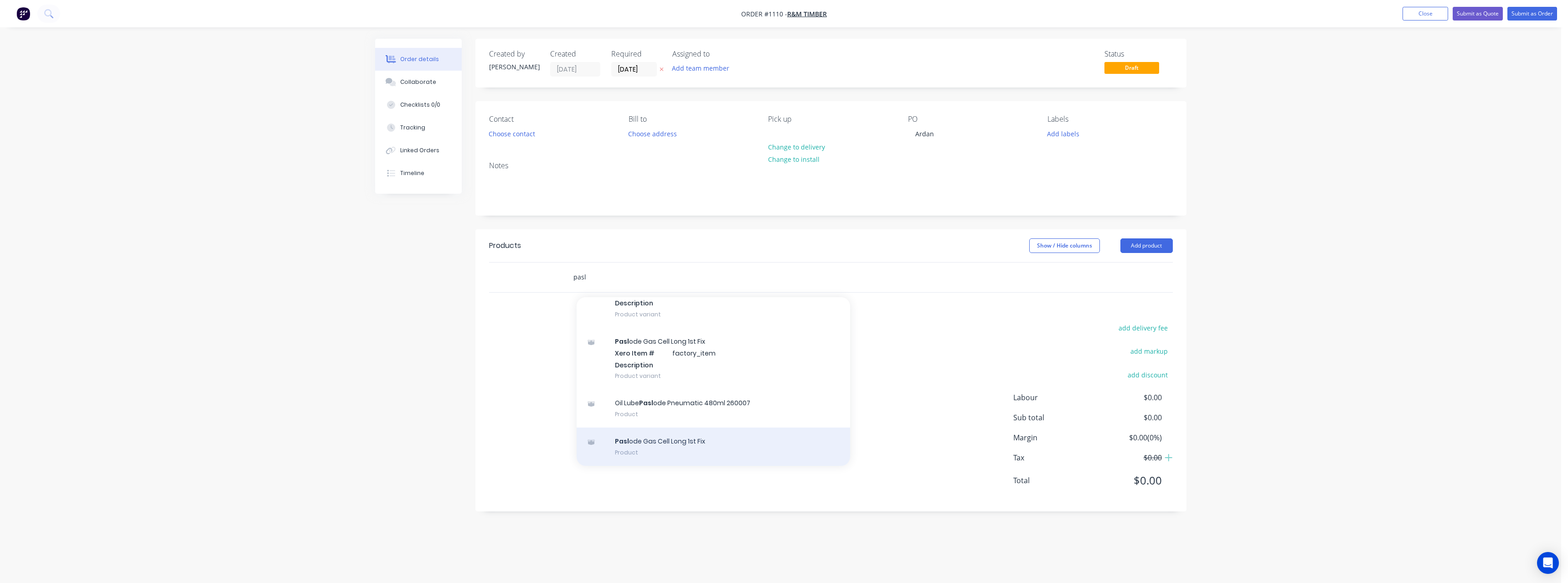
type input "pasl"
click at [703, 445] on div "Pasl ode Gas Cell Long 1st Fix Product" at bounding box center [713, 446] width 274 height 39
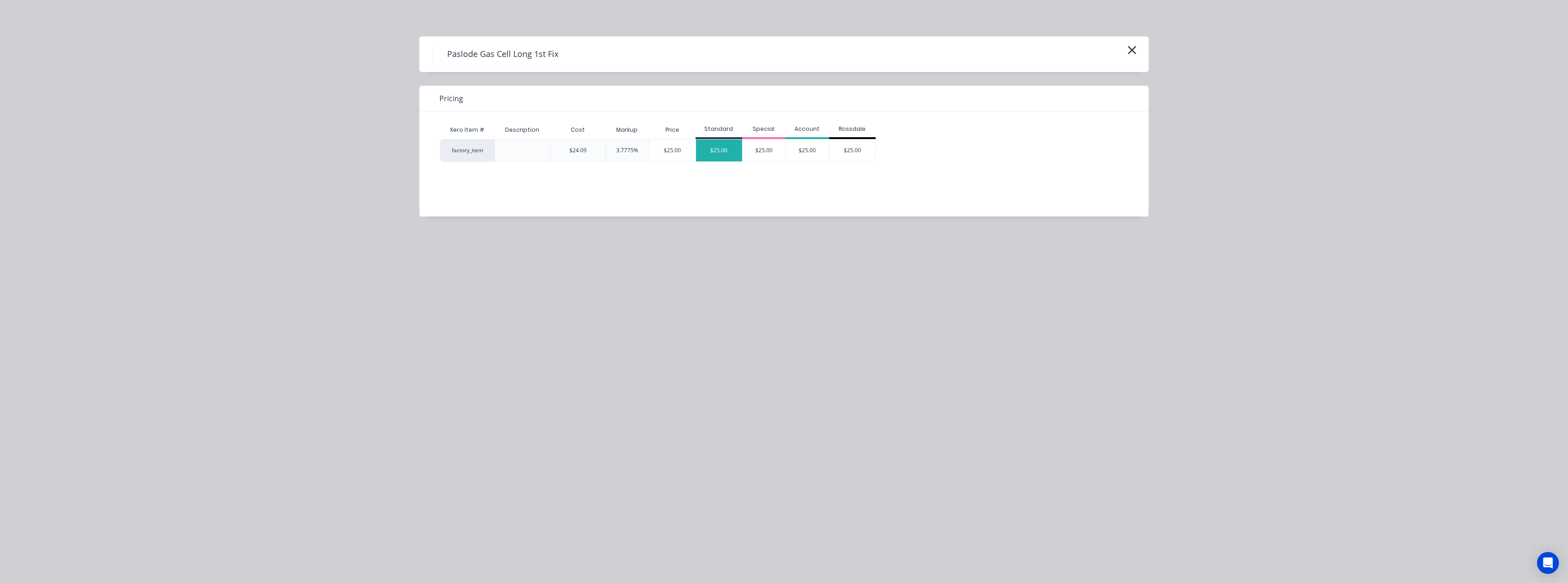
click at [716, 149] on div "$25.00" at bounding box center [719, 151] width 46 height 22
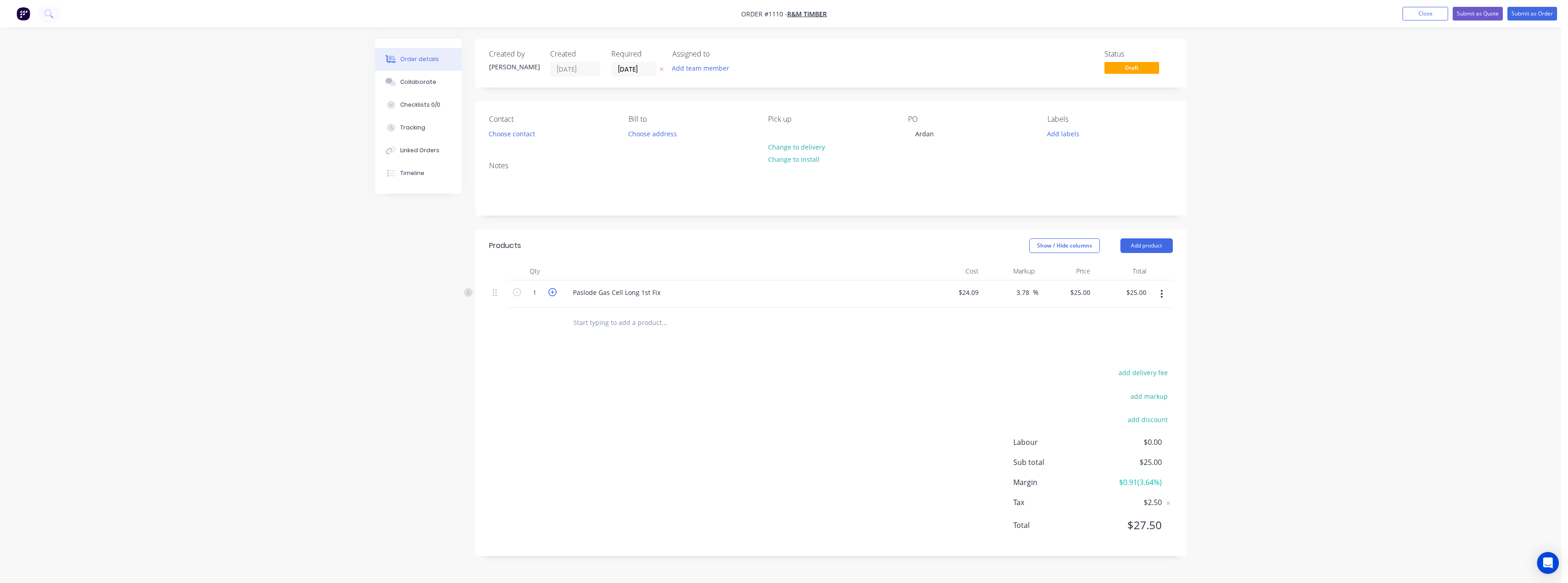
click at [551, 293] on icon "button" at bounding box center [552, 292] width 9 height 9
type input "2"
type input "$50.00"
click at [551, 293] on icon "button" at bounding box center [552, 292] width 9 height 9
type input "3"
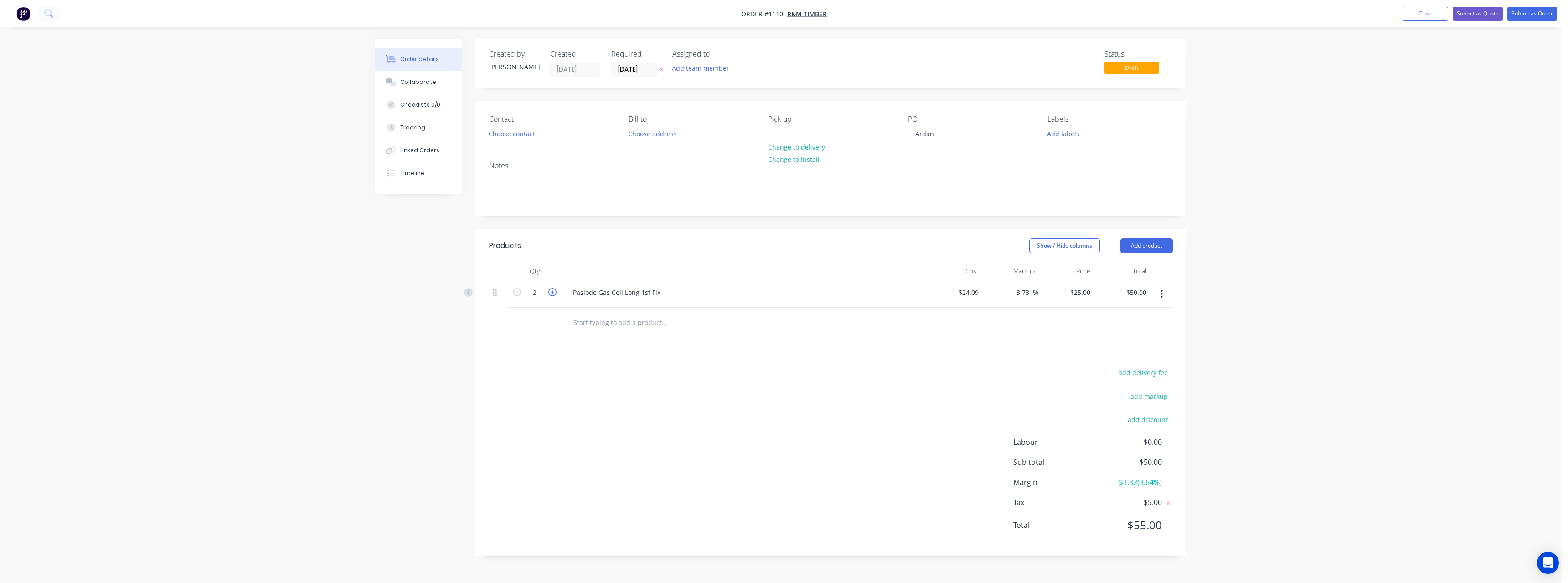
type input "$75.00"
click at [1543, 14] on button "Submit as Order" at bounding box center [1532, 14] width 50 height 14
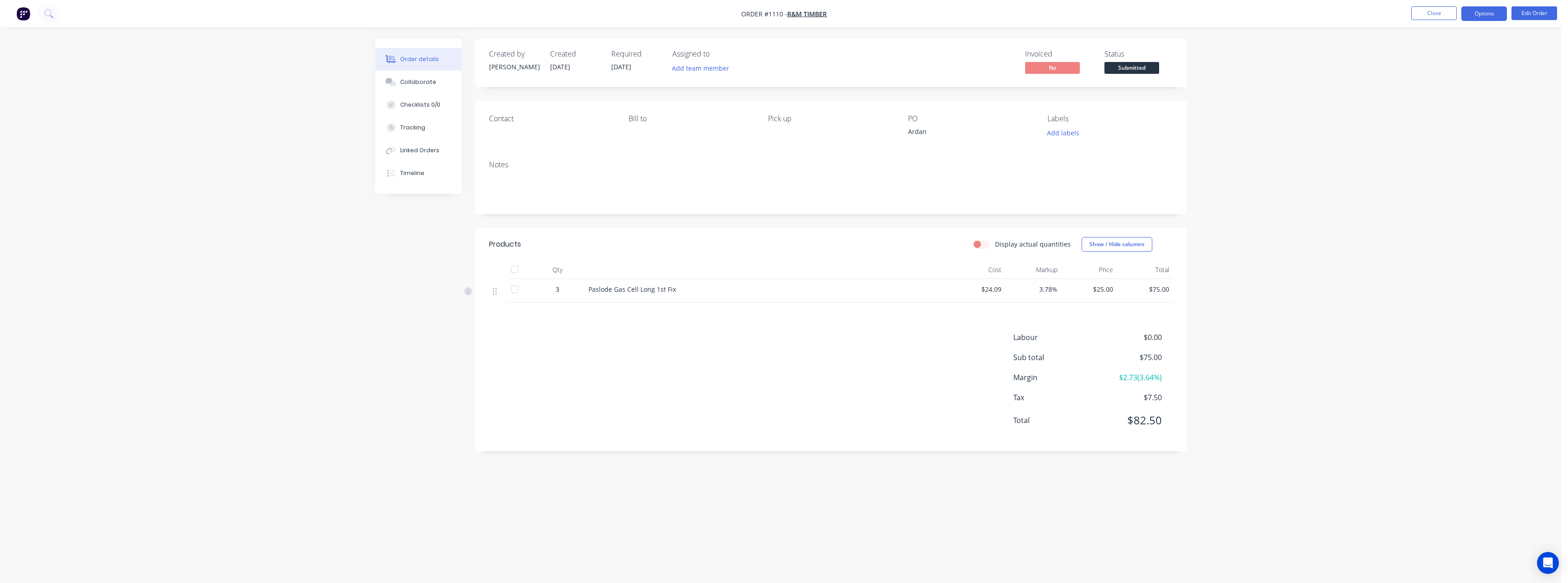
click at [1499, 15] on button "Options" at bounding box center [1484, 13] width 45 height 15
click at [1448, 110] on div "Work Order" at bounding box center [1456, 110] width 84 height 13
click at [1445, 91] on div "Without pricing" at bounding box center [1456, 91] width 84 height 13
click at [1471, 122] on div "Delivery Docket" at bounding box center [1456, 128] width 84 height 13
click at [1455, 77] on div "With pricing" at bounding box center [1456, 73] width 84 height 13
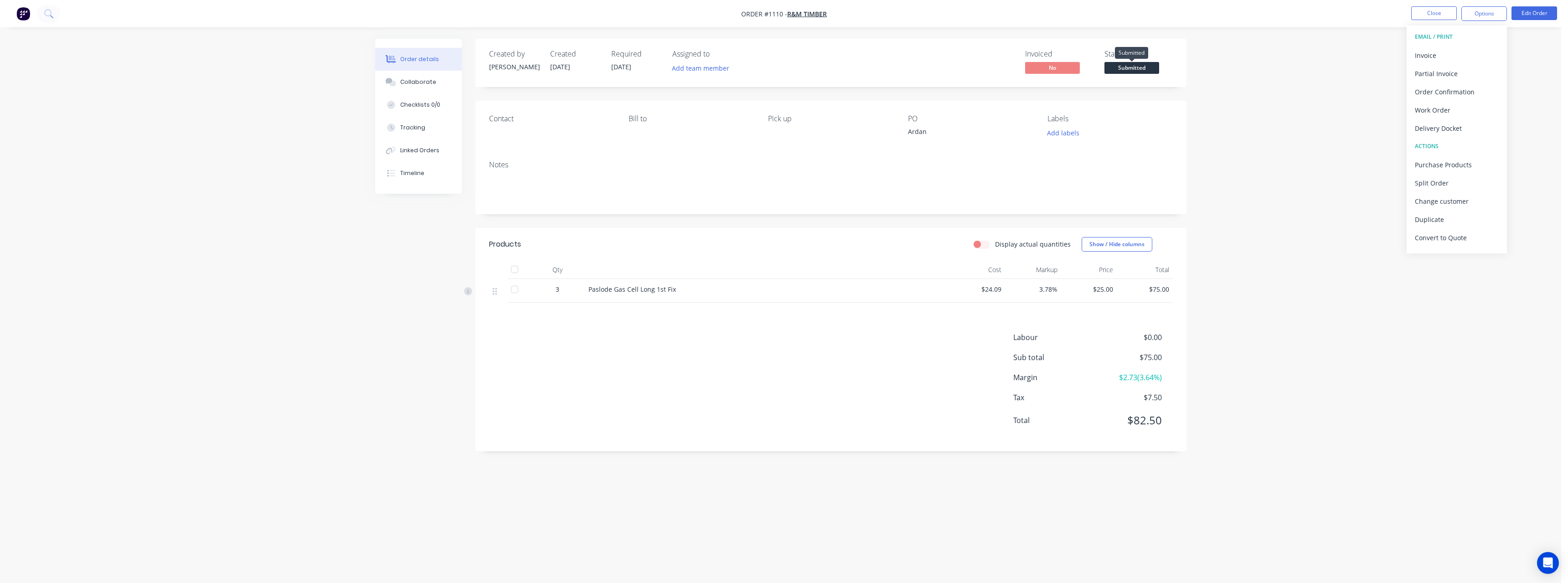
click at [1142, 70] on span "Submitted" at bounding box center [1132, 67] width 55 height 11
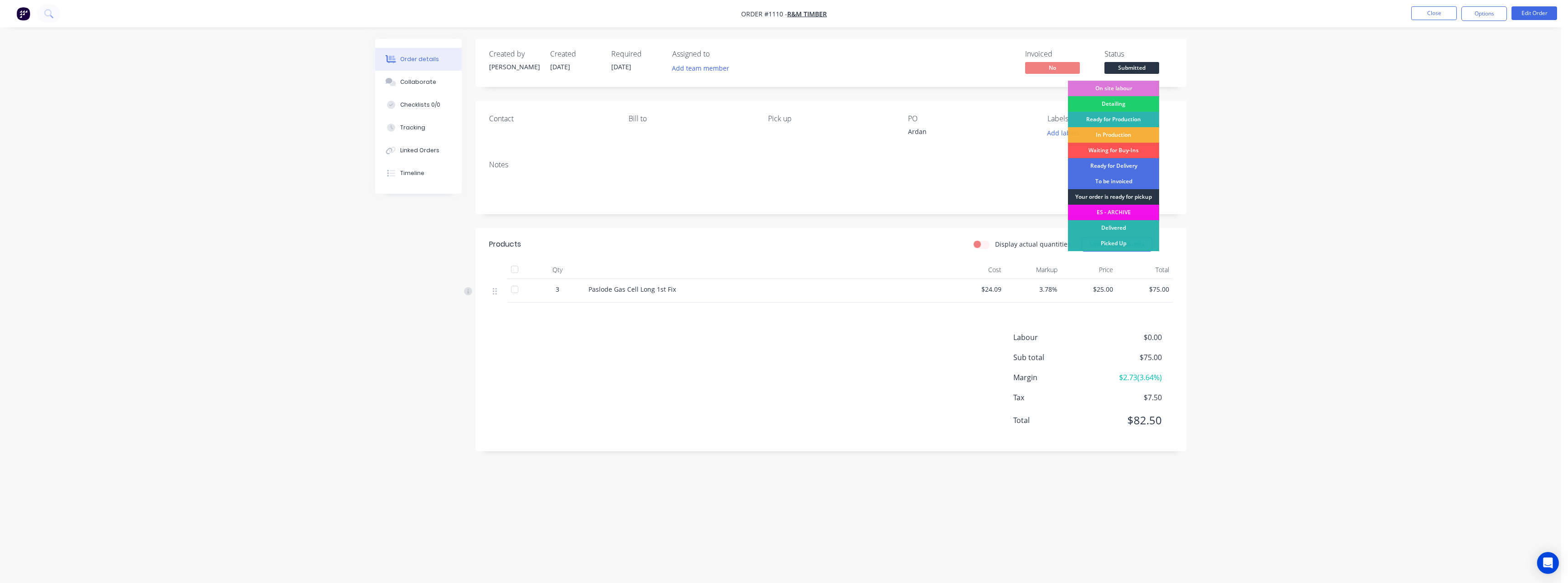
click at [1127, 194] on div "Your order is ready for pickup" at bounding box center [1113, 197] width 91 height 15
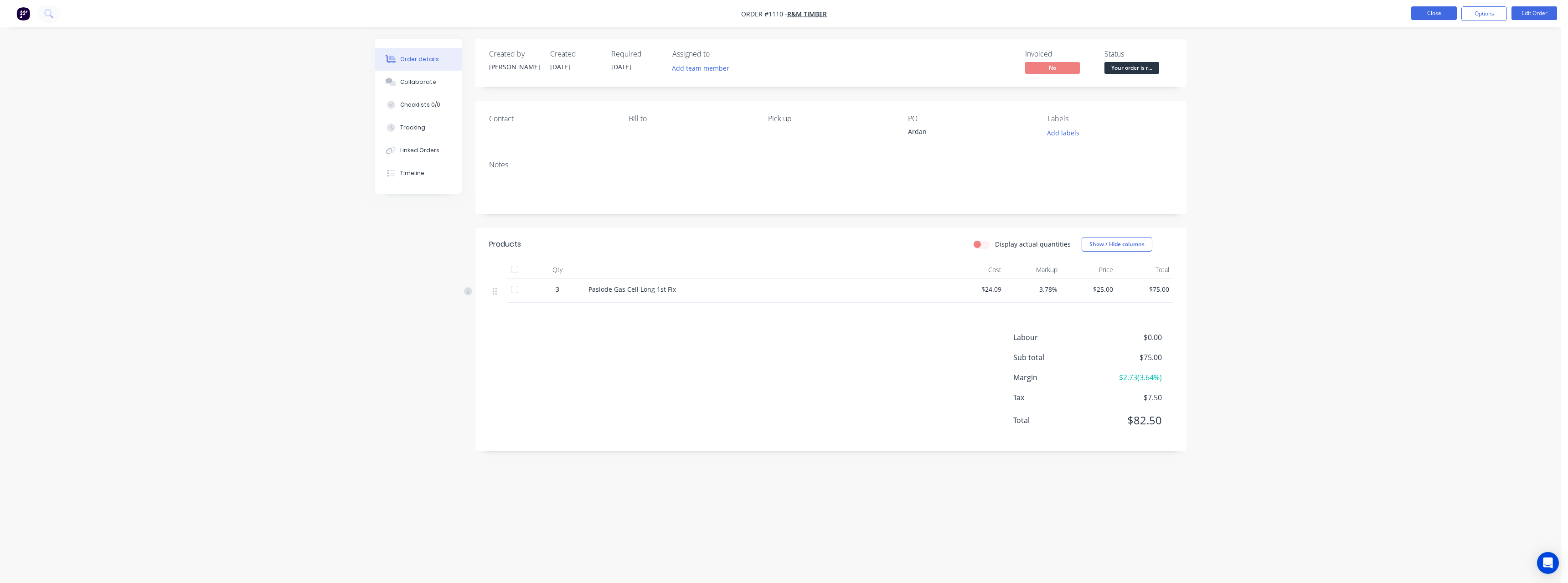
click at [1442, 16] on button "Close" at bounding box center [1433, 13] width 45 height 14
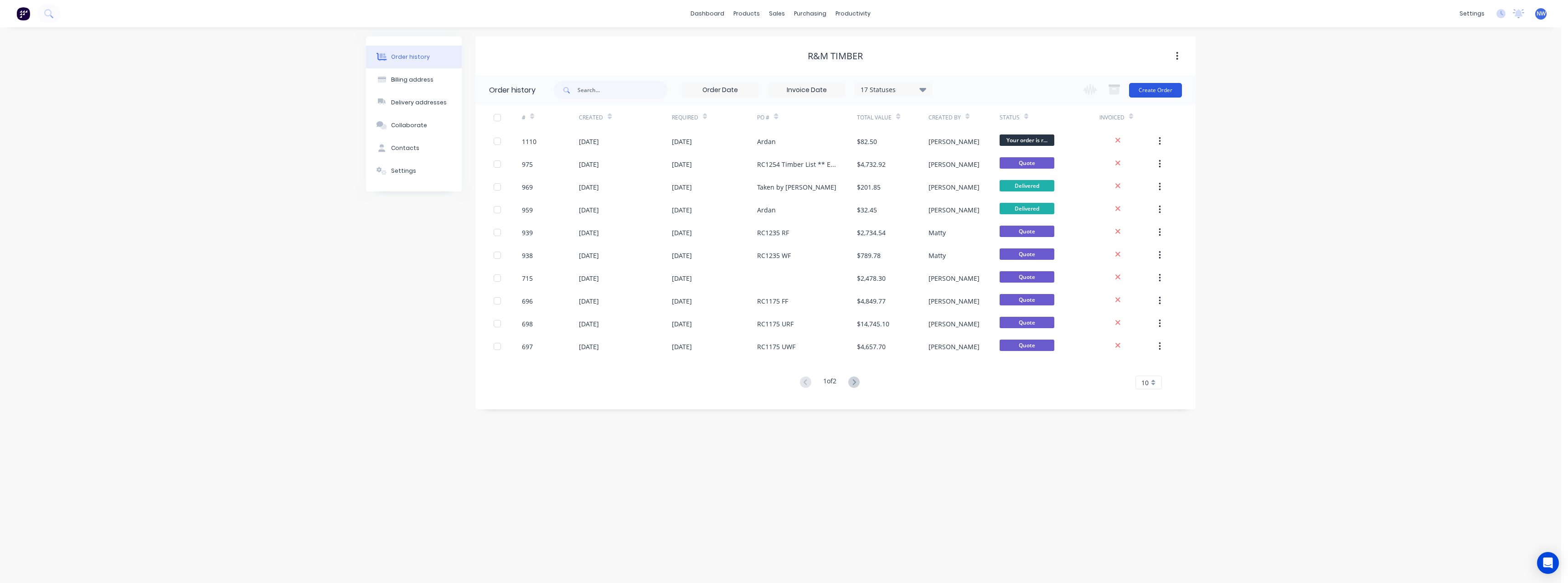
click at [1152, 93] on button "Create Order" at bounding box center [1155, 90] width 53 height 15
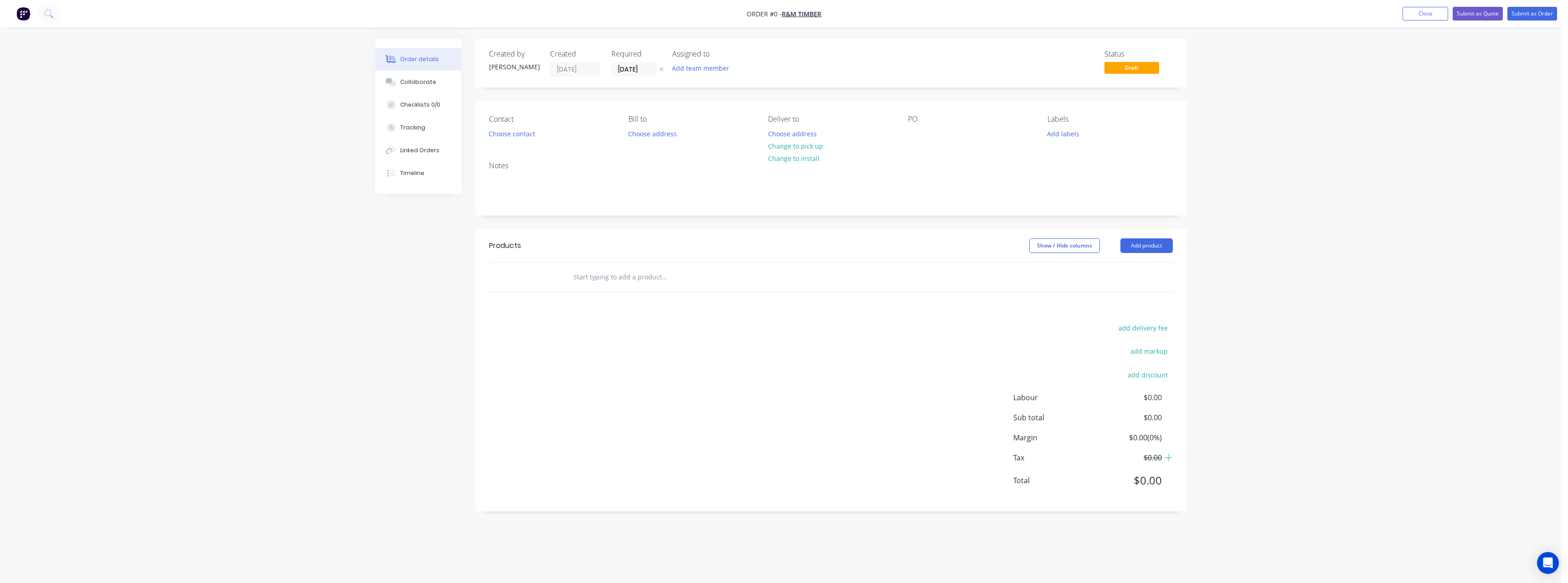
click at [662, 69] on button at bounding box center [661, 69] width 9 height 10
click at [798, 135] on button "Choose address" at bounding box center [793, 133] width 58 height 12
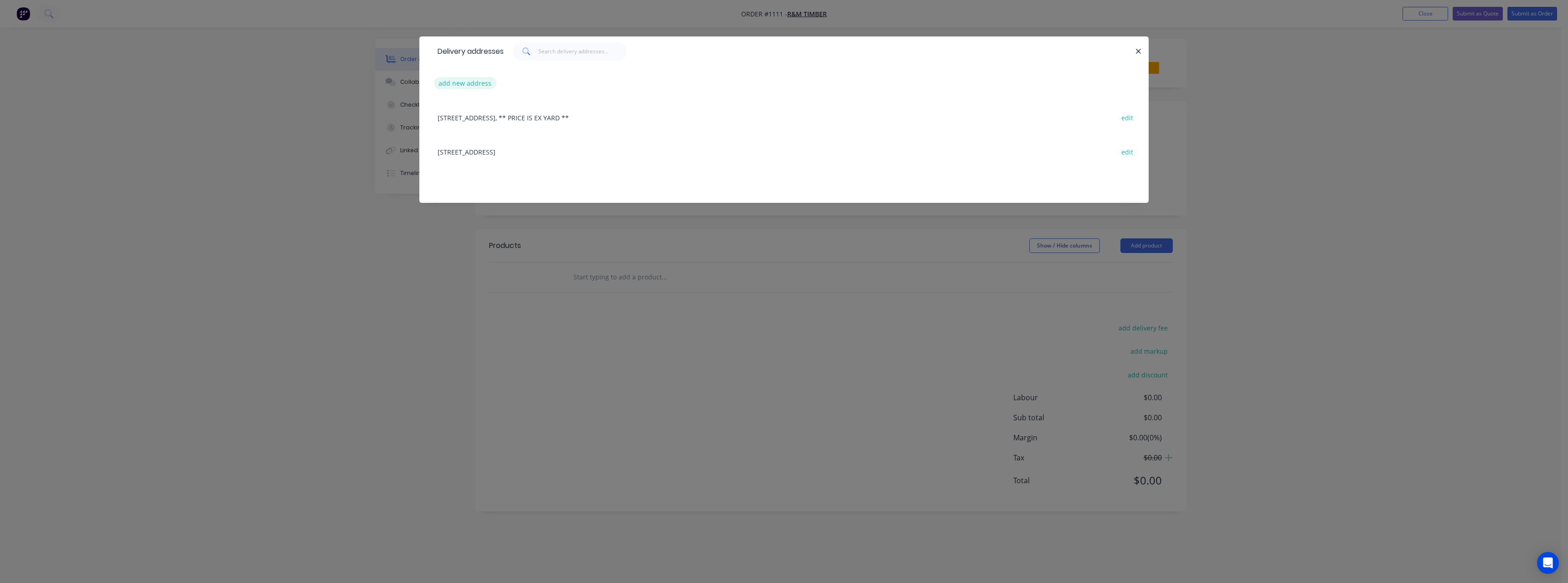
click at [475, 82] on button "add new address" at bounding box center [465, 83] width 63 height 12
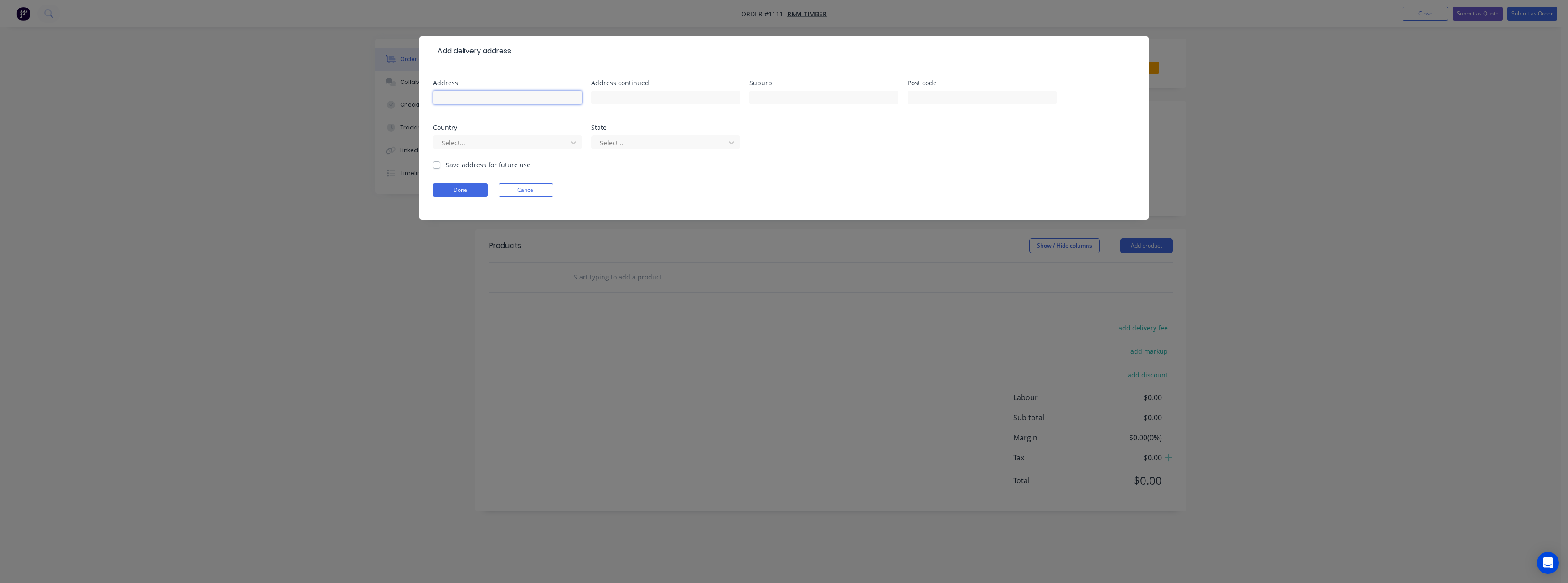
click at [480, 97] on input "text" at bounding box center [508, 98] width 149 height 14
type input "[STREET_ADDRESS][PERSON_NAME]"
click at [770, 97] on input "text" at bounding box center [824, 98] width 149 height 14
type input "Bowhill"
click at [446, 165] on label "Save address for future use" at bounding box center [488, 165] width 85 height 9
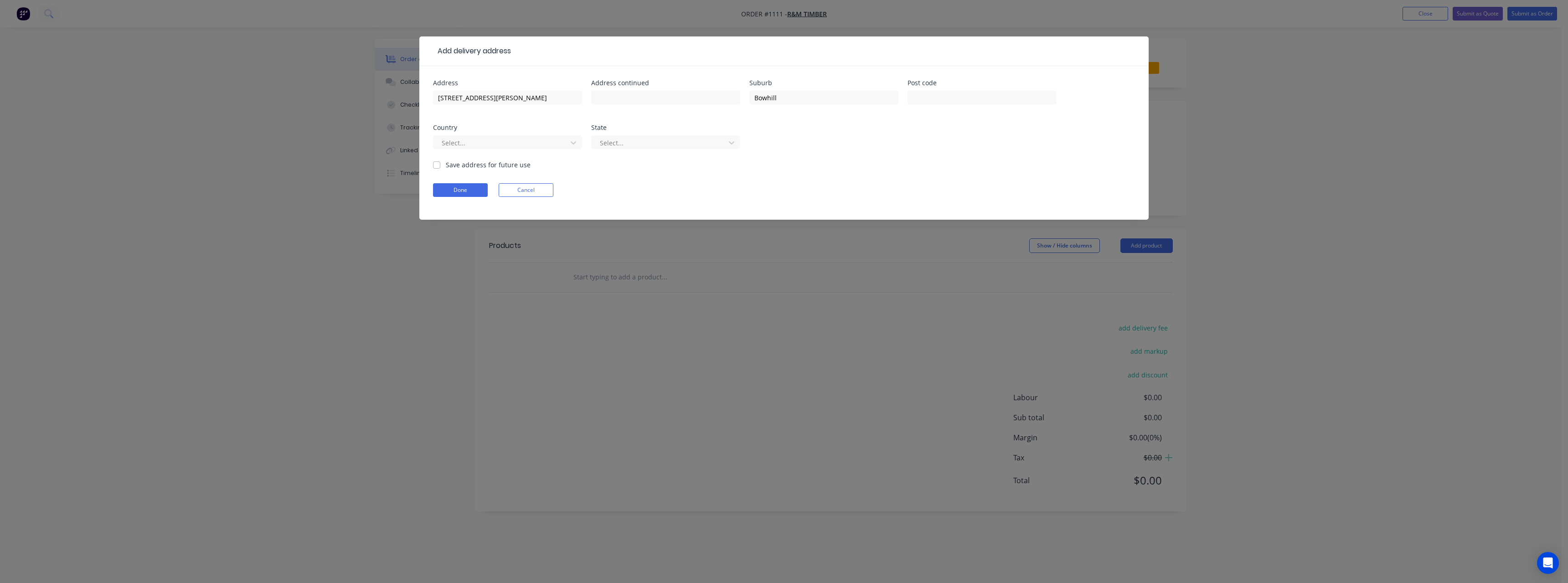
click at [438, 165] on input "Save address for future use" at bounding box center [437, 165] width 8 height 9
checkbox input "true"
click at [462, 189] on button "Done" at bounding box center [461, 190] width 55 height 14
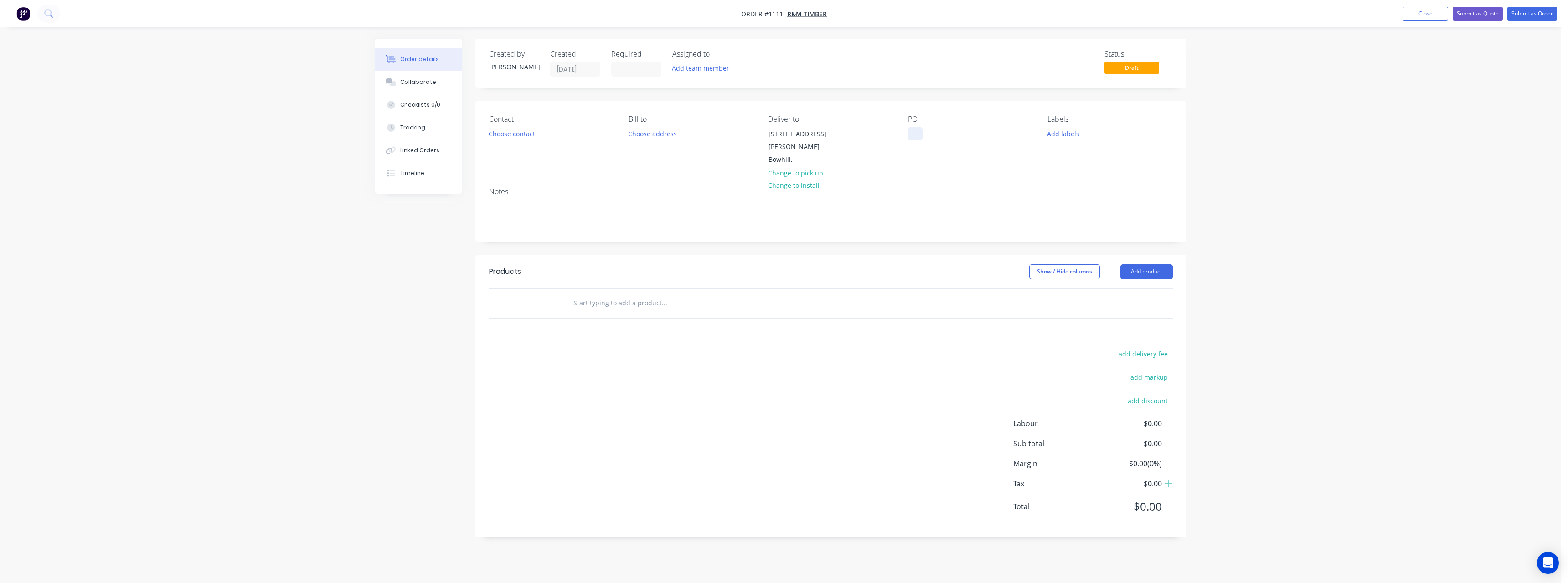
click at [911, 135] on div at bounding box center [915, 133] width 15 height 13
click at [653, 294] on input "text" at bounding box center [664, 303] width 183 height 18
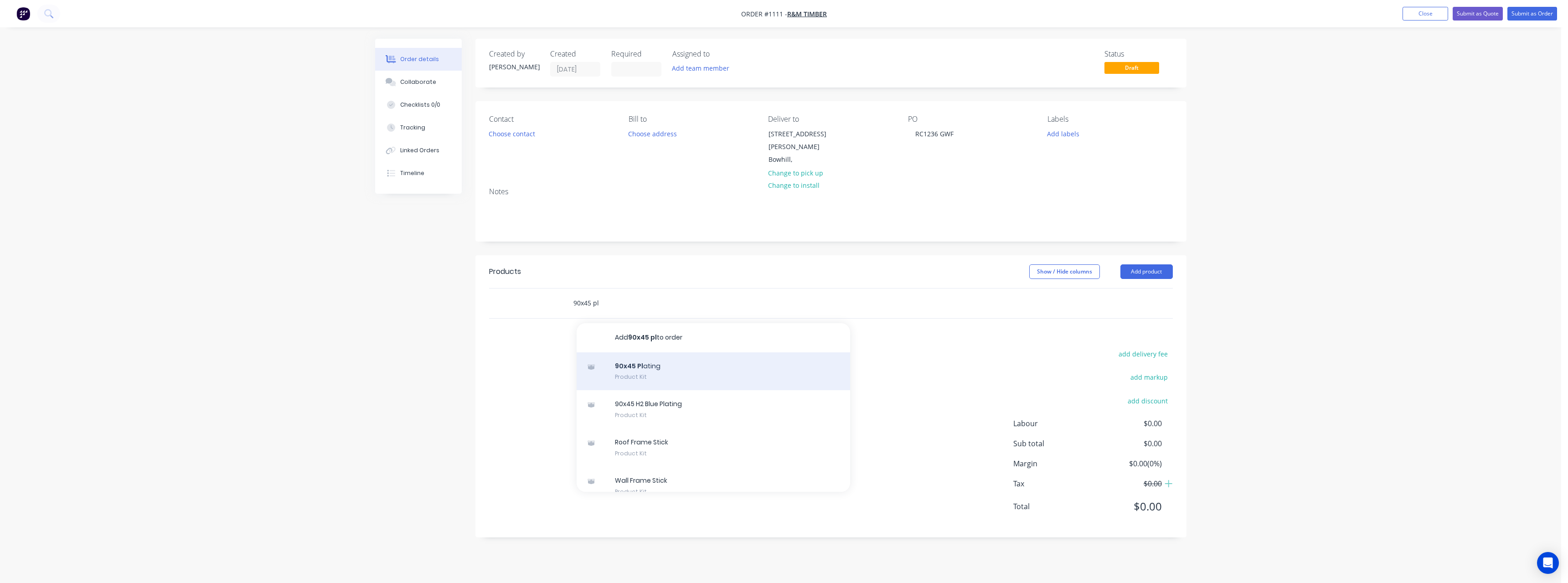
type input "90x45 pl"
click at [666, 364] on div "90x45 Pl ating Product Kit" at bounding box center [713, 371] width 274 height 39
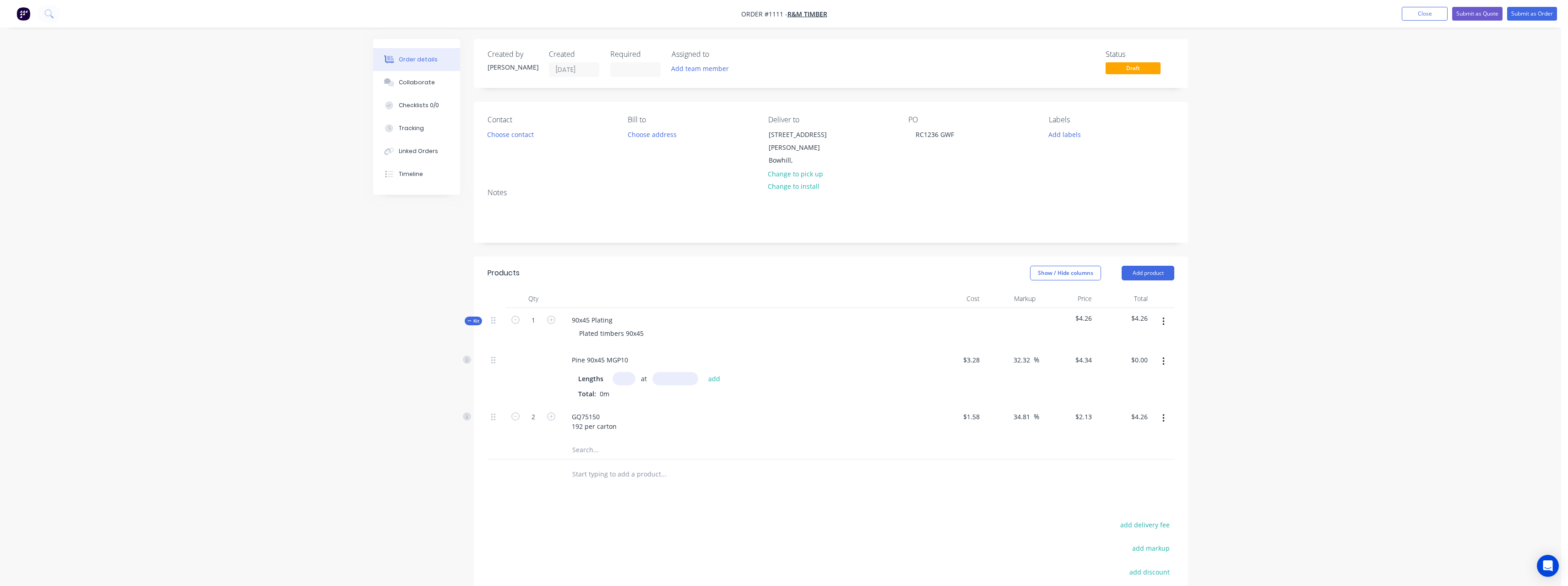
click at [628, 371] on input "text" at bounding box center [624, 377] width 23 height 13
type input "2"
type input "9600"
click at [704, 371] on button "add" at bounding box center [714, 377] width 22 height 12
type input "$83.33"
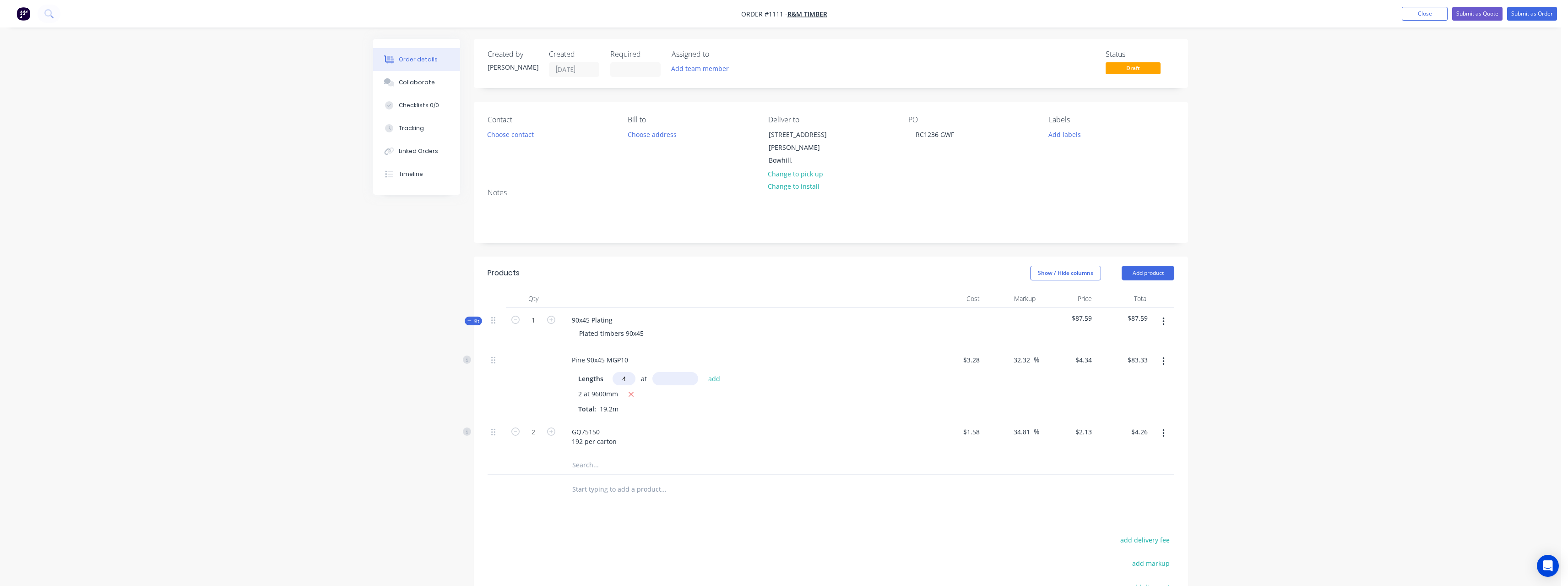
type input "4"
type input "7500"
click at [704, 371] on button "add" at bounding box center [714, 377] width 22 height 12
type input "$213.53"
click at [538, 440] on input "2" at bounding box center [533, 447] width 24 height 14
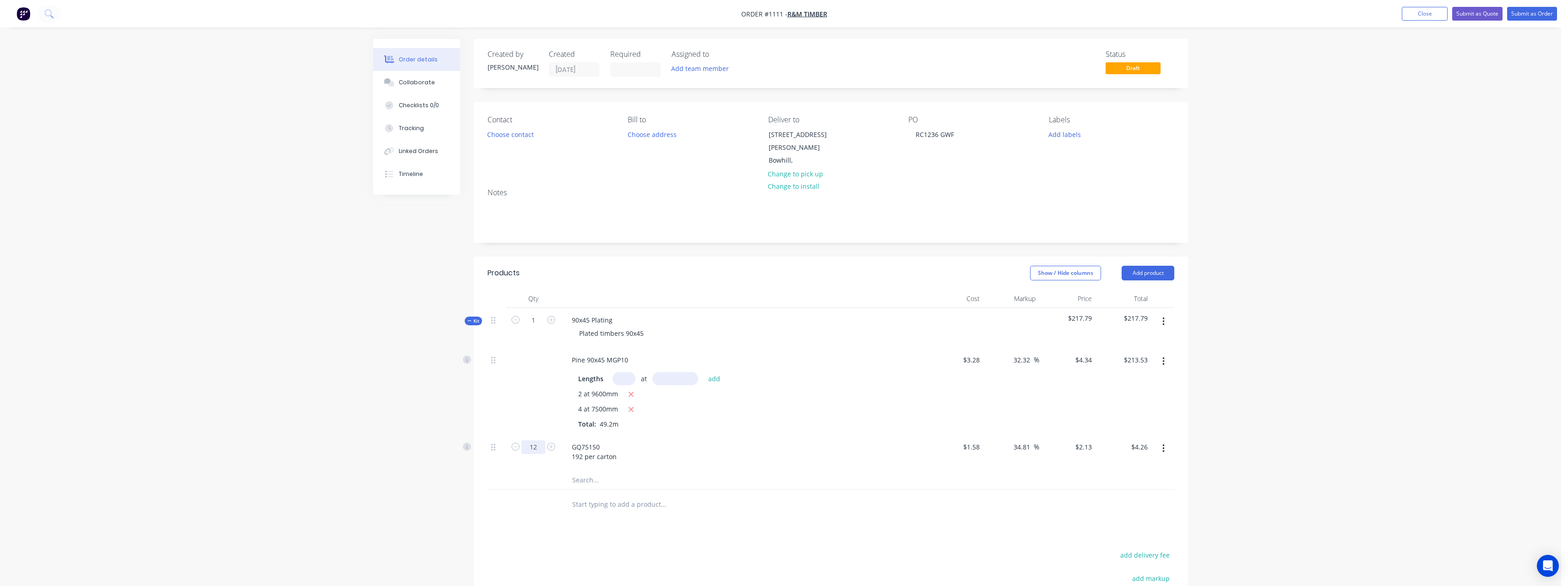
type input "12"
type input "$25.56"
click at [627, 495] on input "text" at bounding box center [663, 503] width 184 height 18
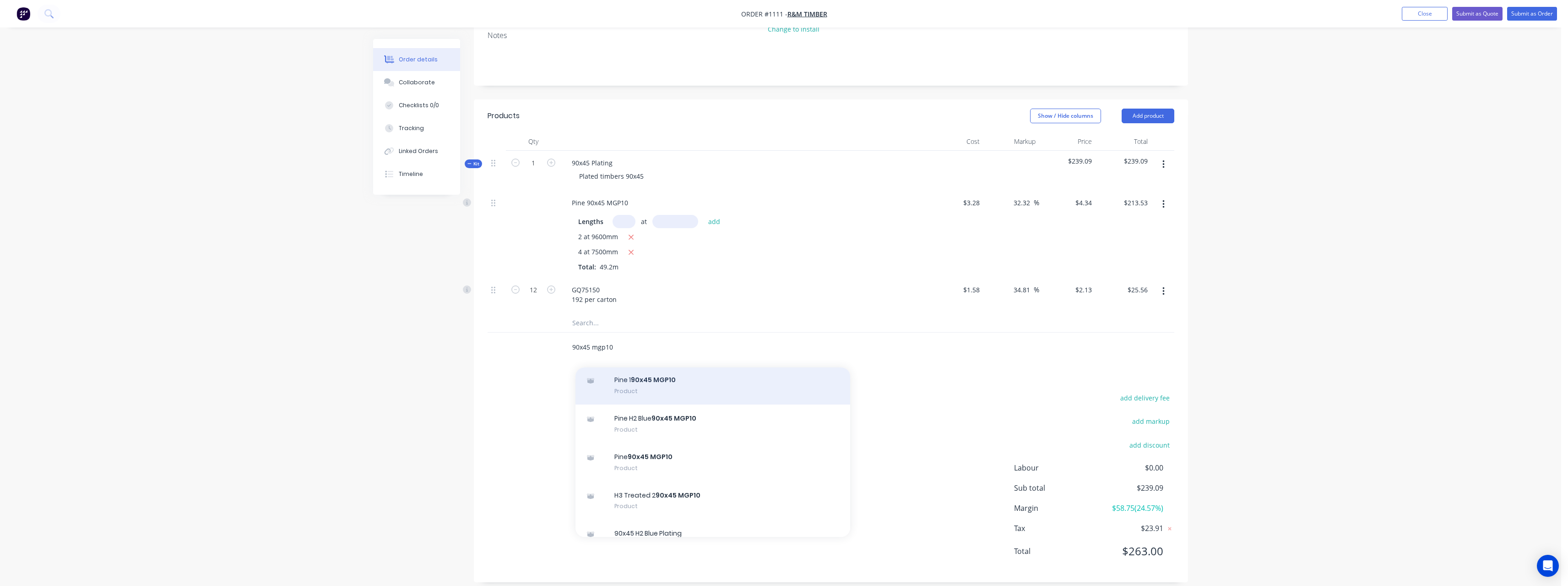
scroll to position [687, 0]
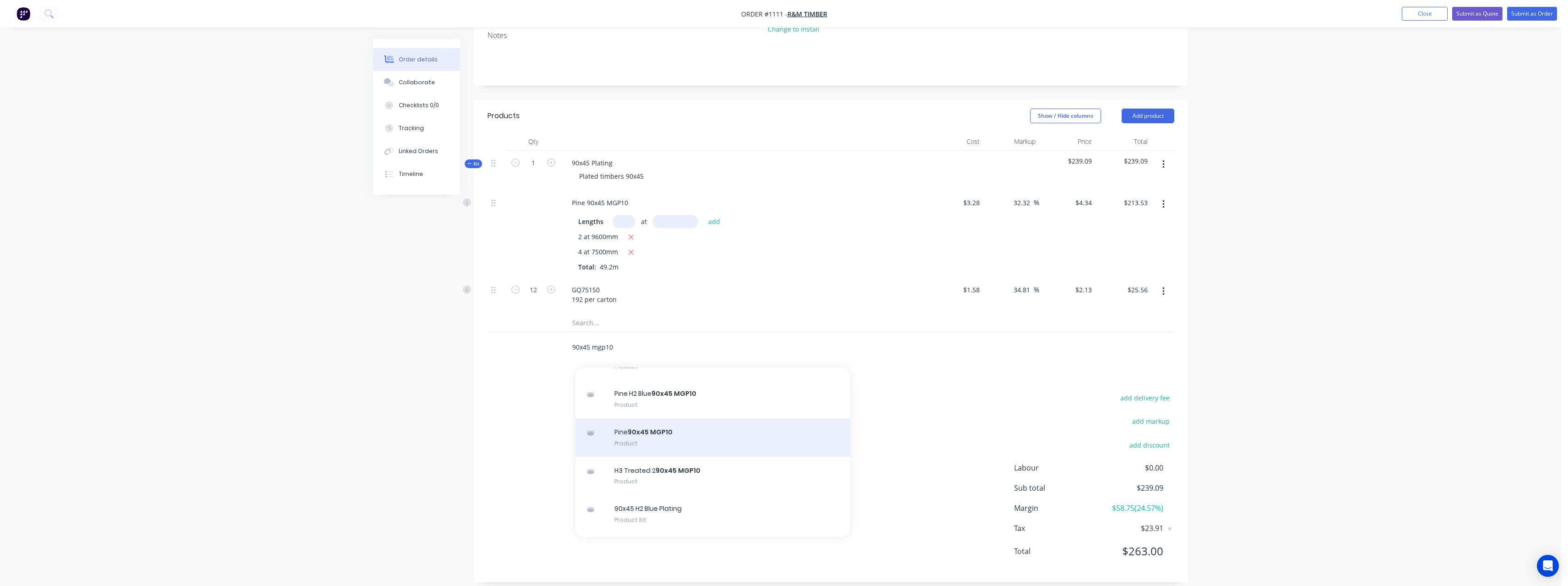
type input "90x45 mgp10"
click at [705, 426] on div "Pine 90x45 MGP10 Product" at bounding box center [712, 437] width 275 height 39
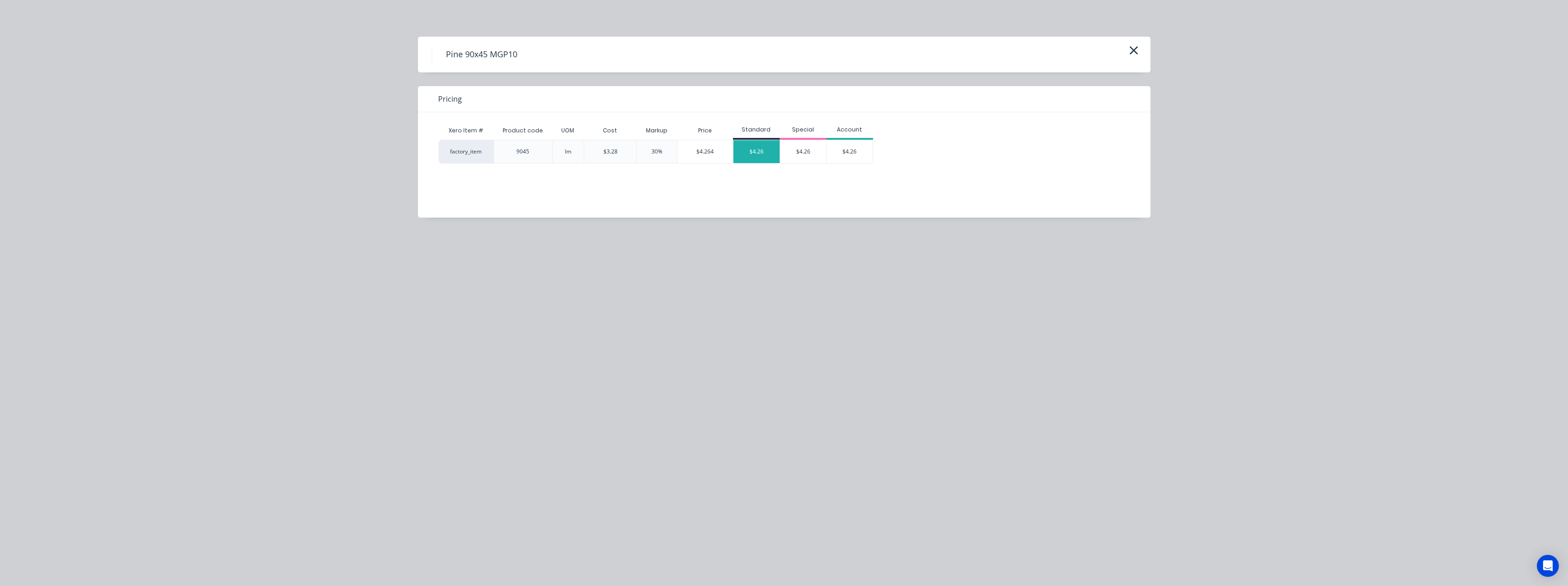
click at [750, 157] on div "$4.26" at bounding box center [756, 152] width 47 height 23
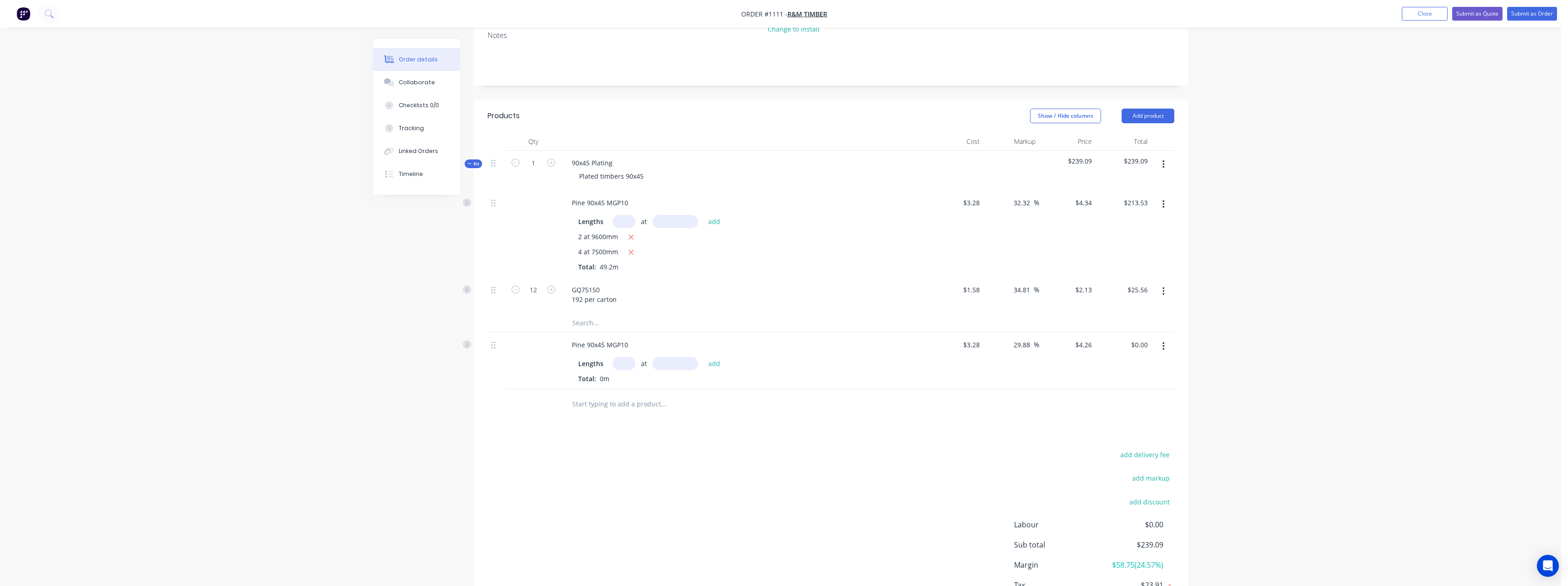
click at [620, 357] on input "text" at bounding box center [624, 363] width 23 height 13
type input "4"
type input "6000"
click at [704, 357] on button "add" at bounding box center [714, 363] width 22 height 12
type input "$102.24"
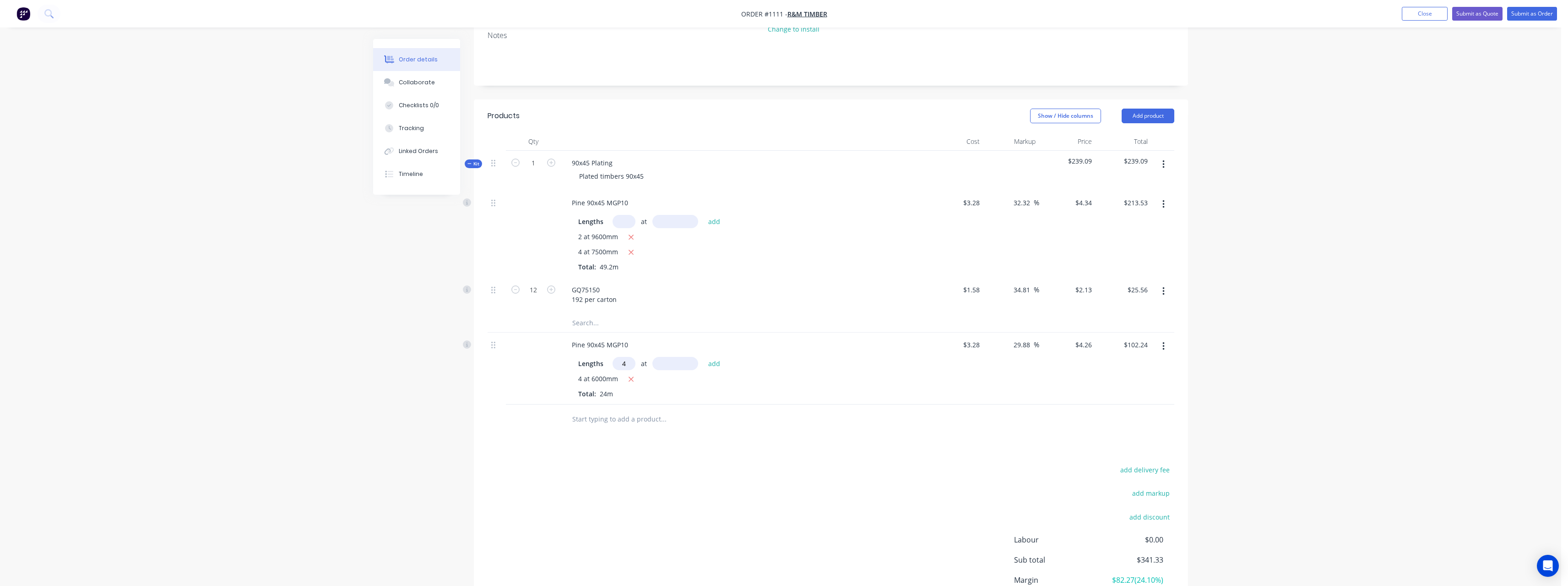
type input "4"
type input "4800"
click at [704, 357] on button "add" at bounding box center [714, 363] width 22 height 12
type input "$184.03"
type input "4"
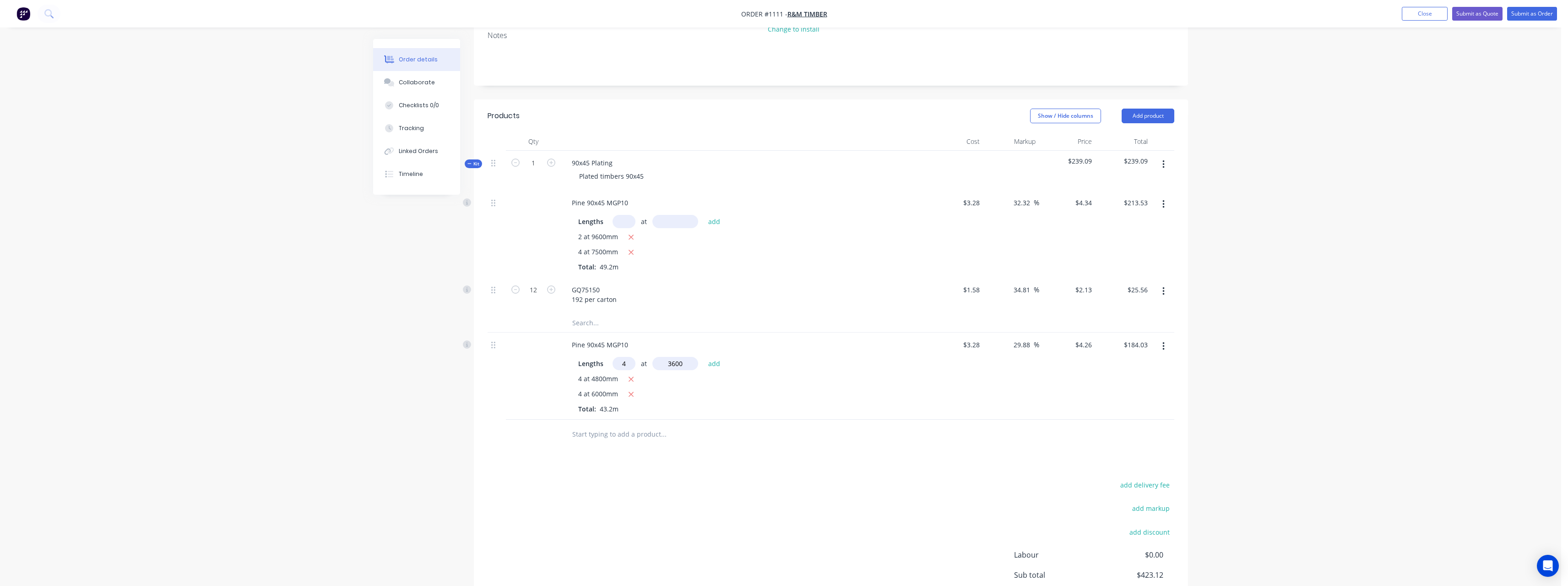
type input "3600"
click at [704, 357] on button "add" at bounding box center [714, 363] width 22 height 12
type input "$245.38"
type input "130"
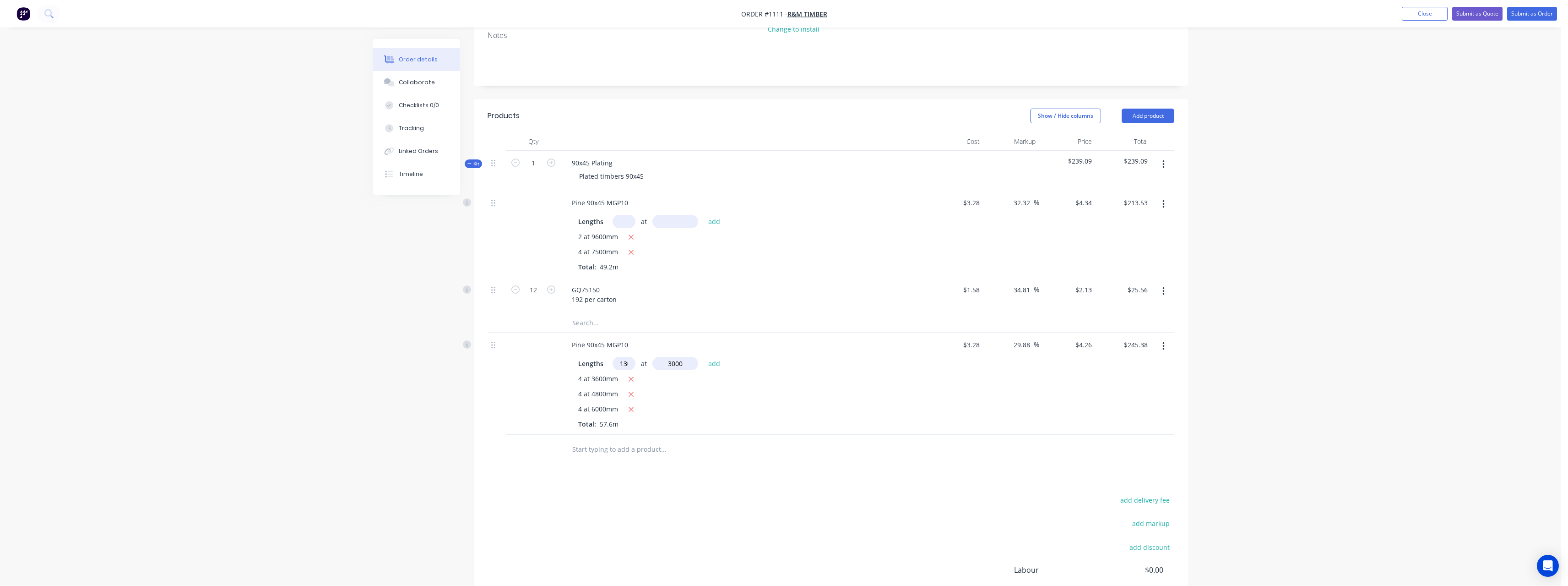
type input "3000"
click at [704, 357] on button "add" at bounding box center [714, 363] width 22 height 12
type input "$1,906.78"
click at [621, 456] on input "text" at bounding box center [663, 464] width 184 height 18
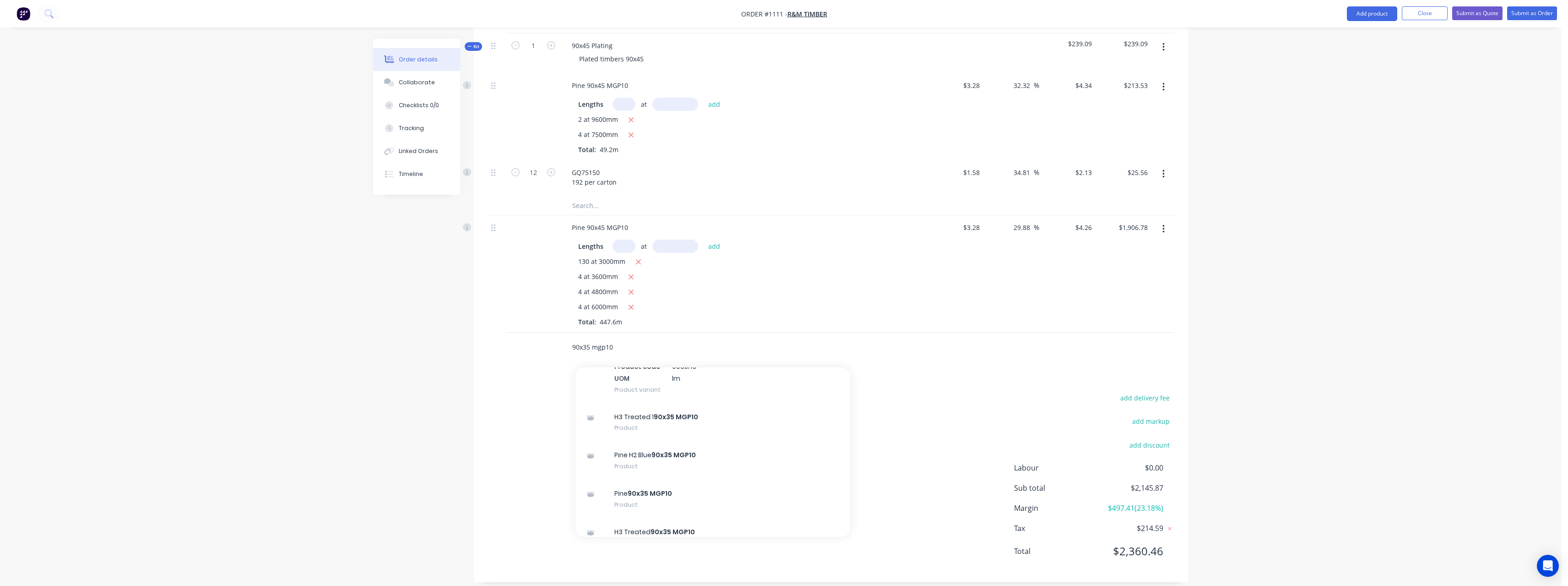
scroll to position [458, 0]
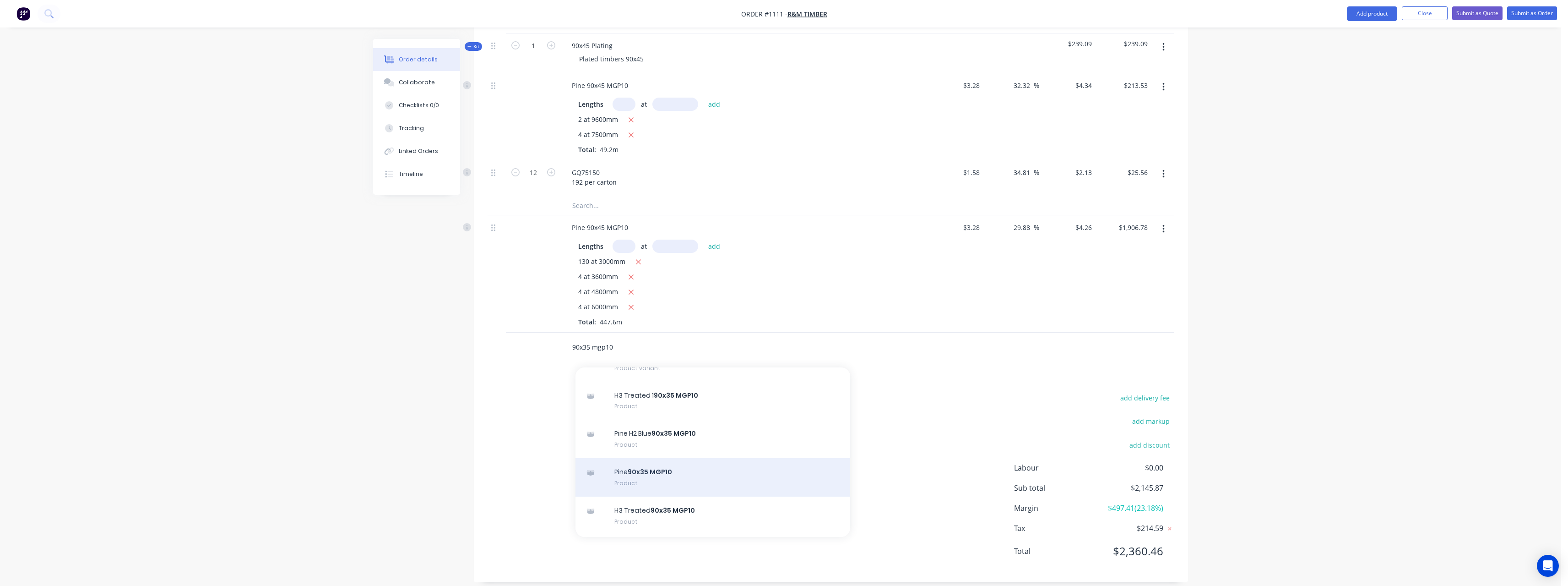
type input "90x35 mgp10"
click at [716, 458] on div "Pine 90x35 MGP10 Product" at bounding box center [712, 477] width 275 height 39
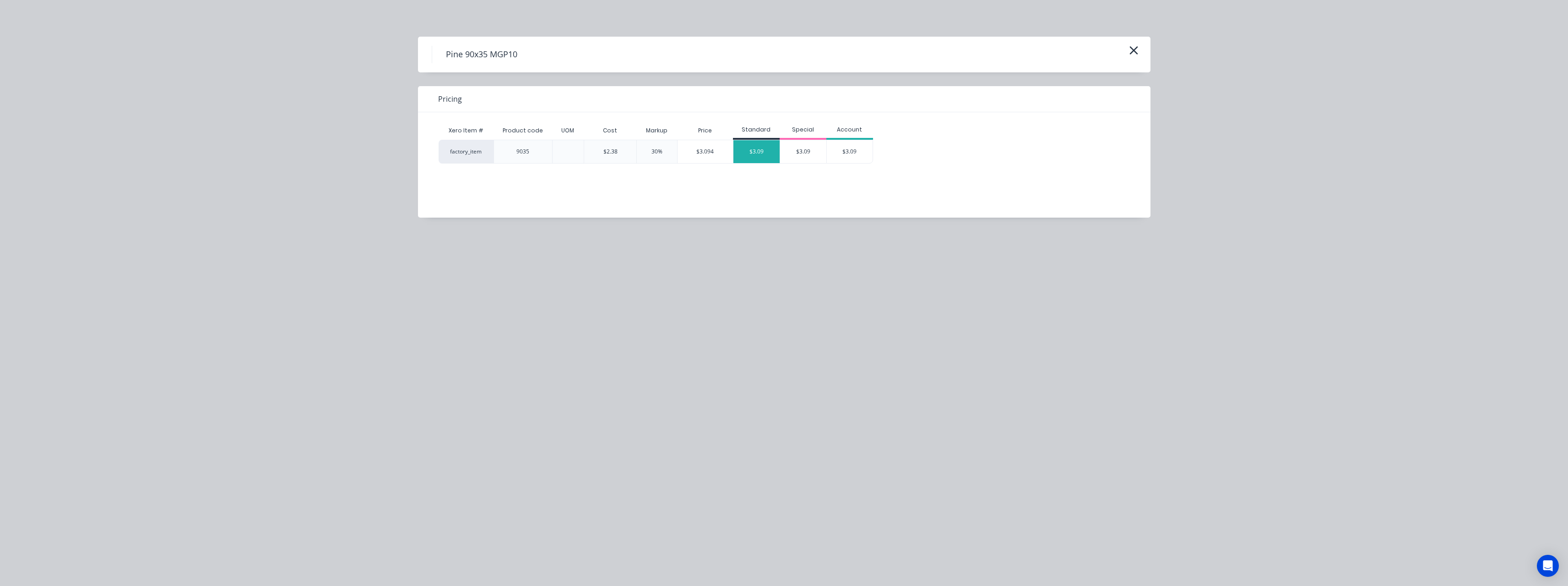
click at [757, 155] on div "$3.09" at bounding box center [756, 152] width 47 height 23
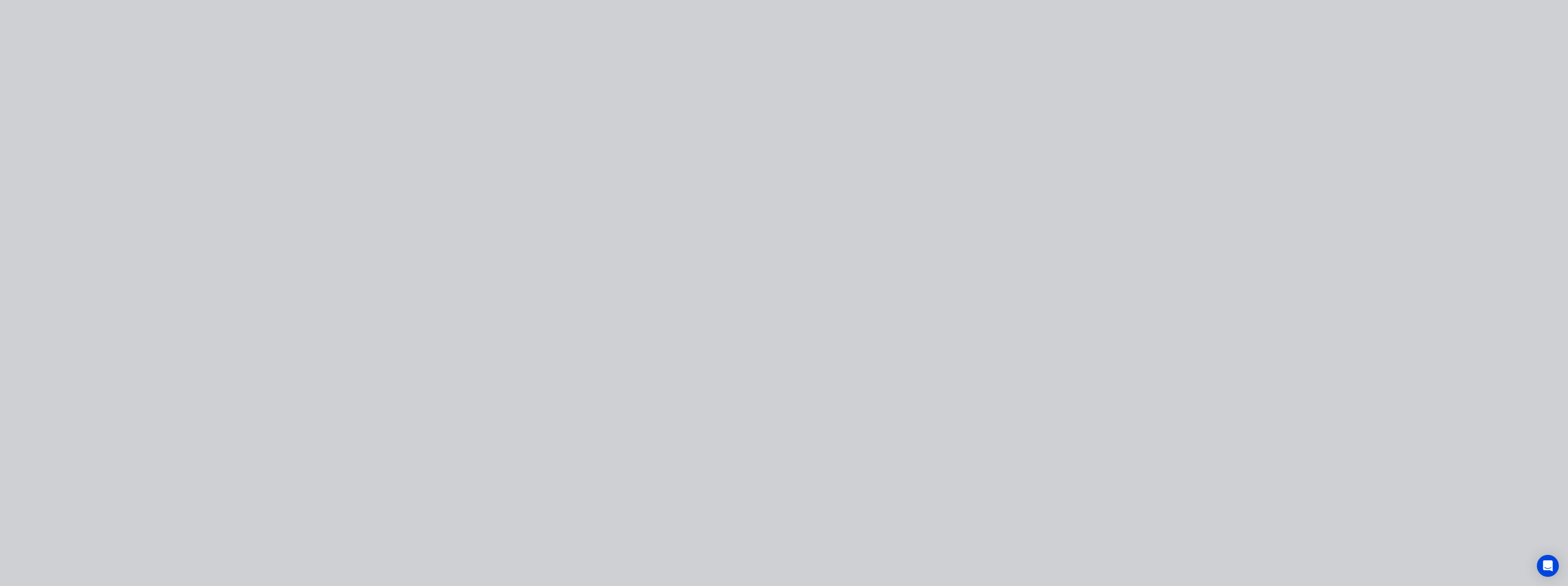
type input "$2.38"
type input "29.83"
type input "$3.09"
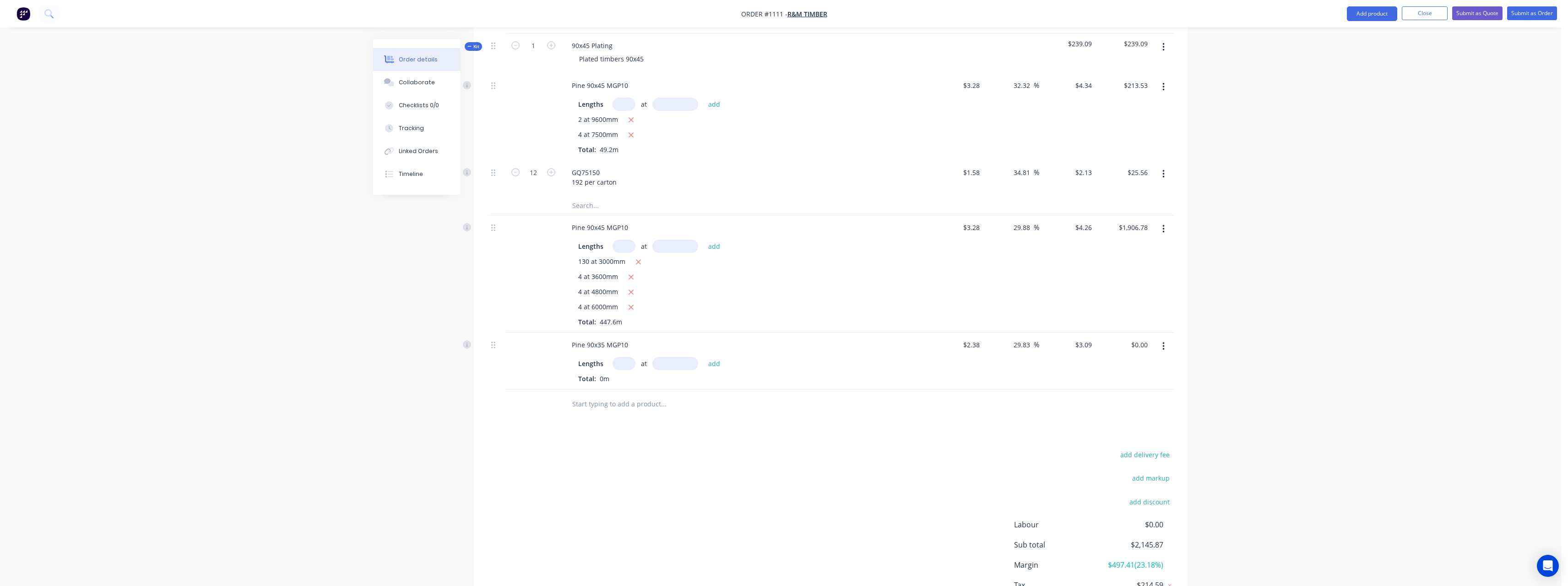
click at [626, 358] on input "text" at bounding box center [624, 363] width 23 height 13
type input "35"
type input "4800"
click at [704, 357] on button "add" at bounding box center [714, 363] width 22 height 12
type input "$519.12"
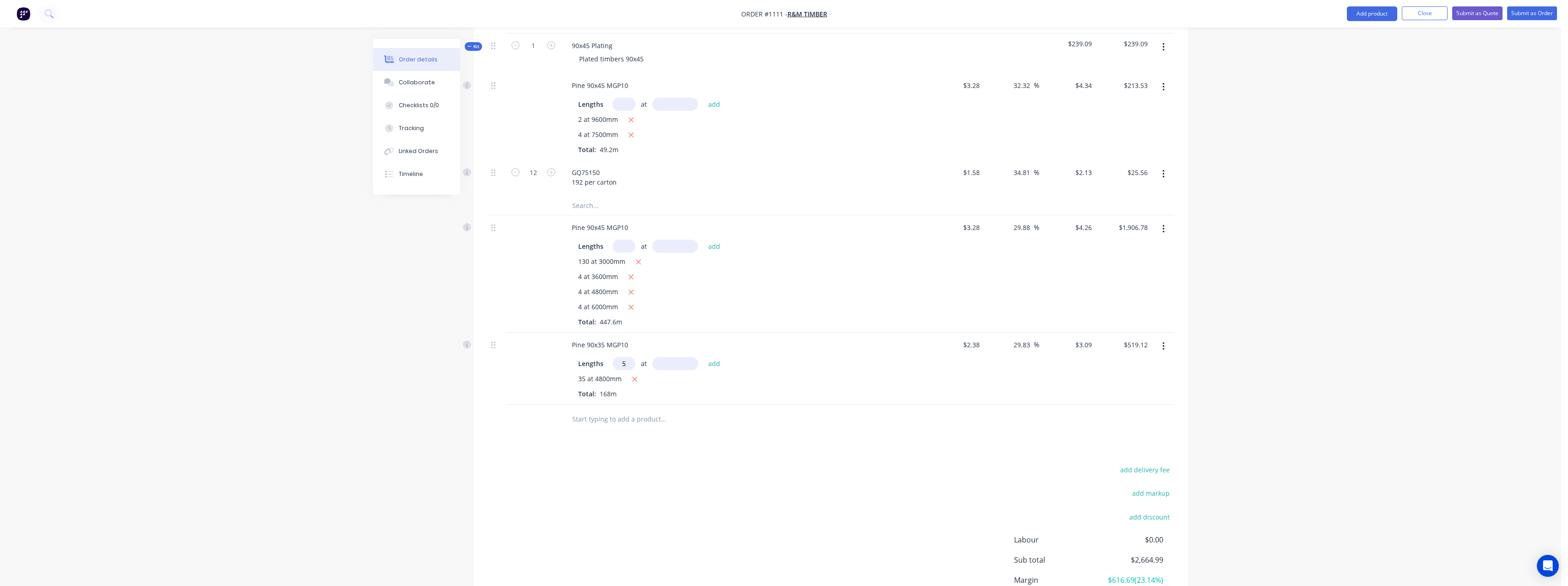
type input "5"
type input "3000"
click at [704, 357] on button "add" at bounding box center [714, 363] width 22 height 12
type input "$565.47"
click at [601, 420] on div at bounding box center [725, 434] width 330 height 30
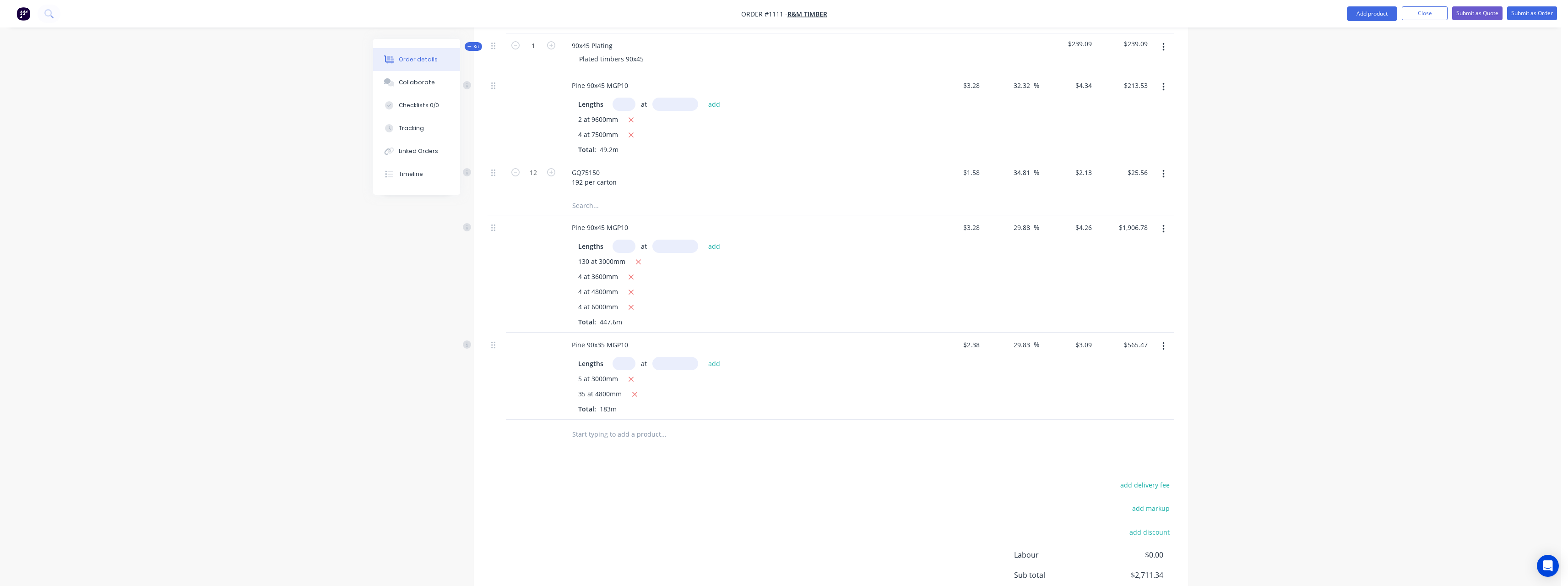
click at [600, 425] on input "text" at bounding box center [663, 433] width 184 height 18
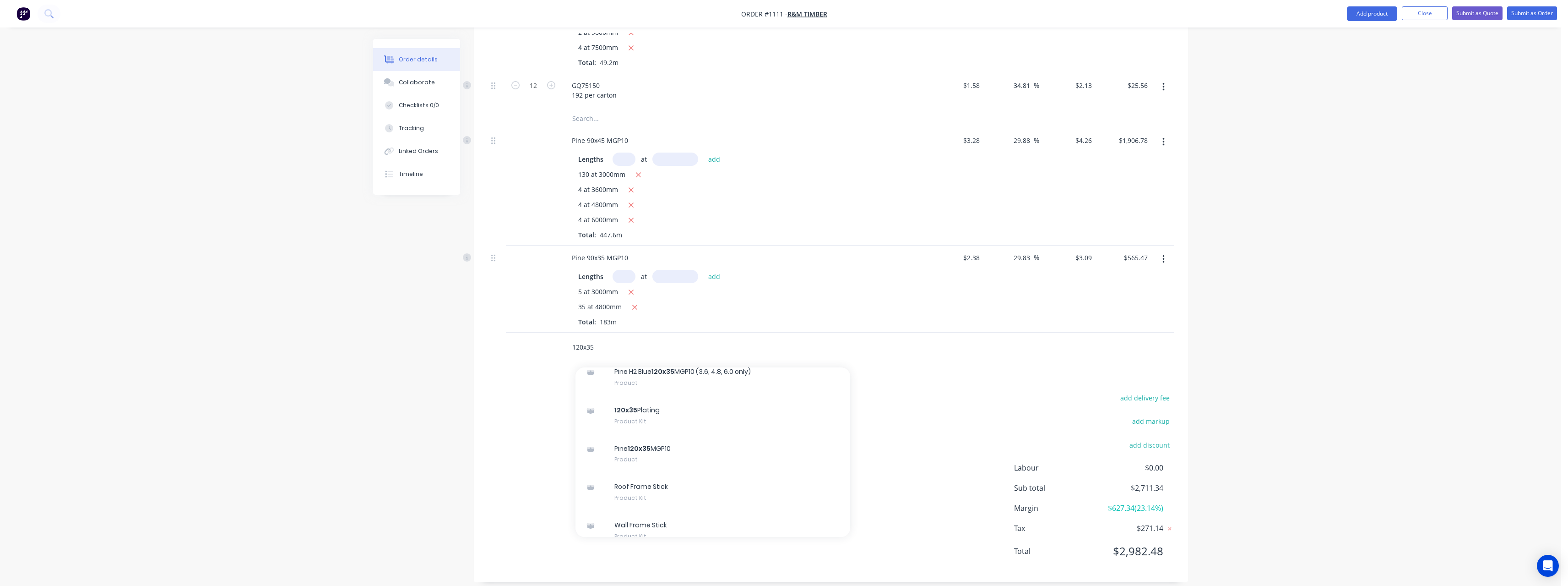
scroll to position [424, 0]
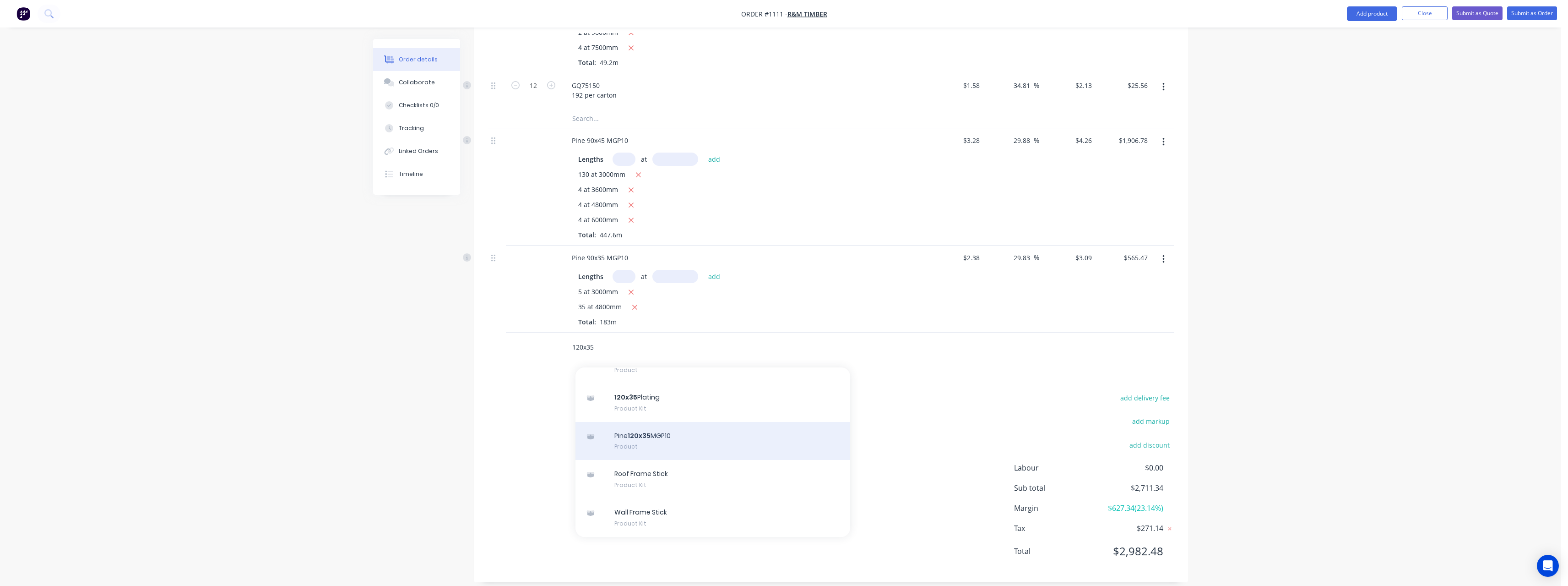
type input "120x35"
click at [709, 421] on div "Pine 120x35 MGP10 Product" at bounding box center [712, 440] width 275 height 39
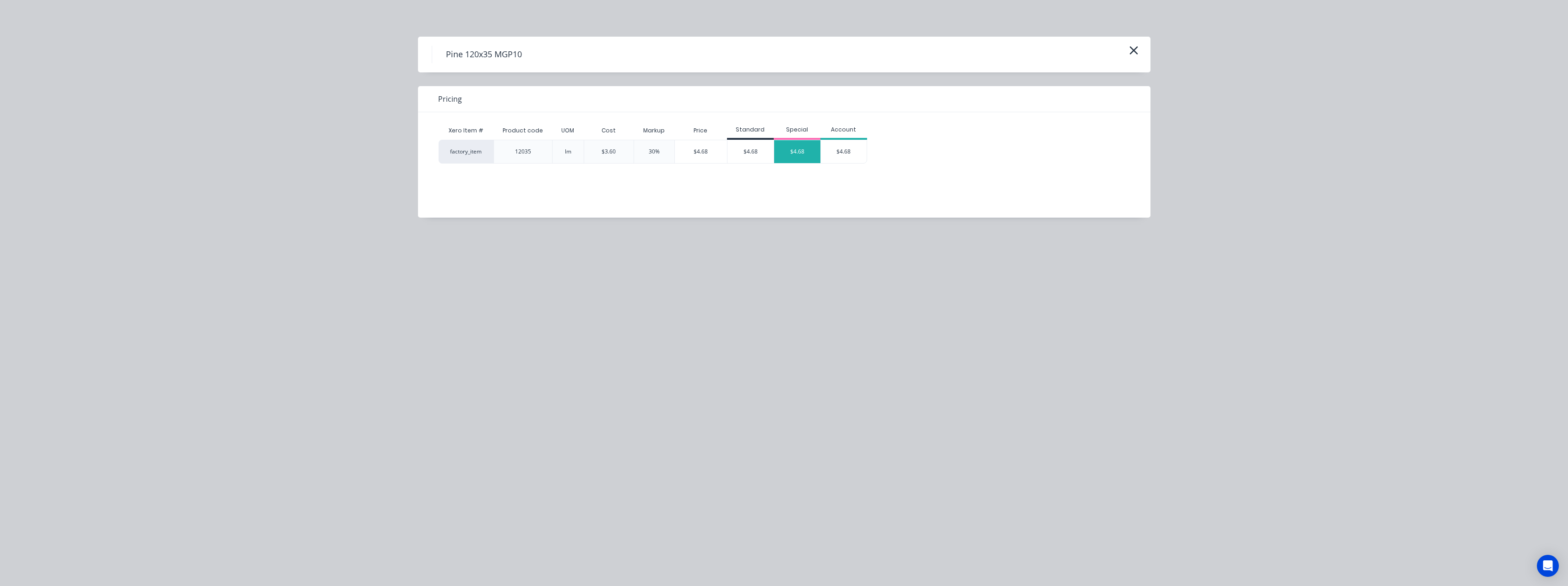
click at [779, 152] on div "$4.68" at bounding box center [798, 152] width 47 height 23
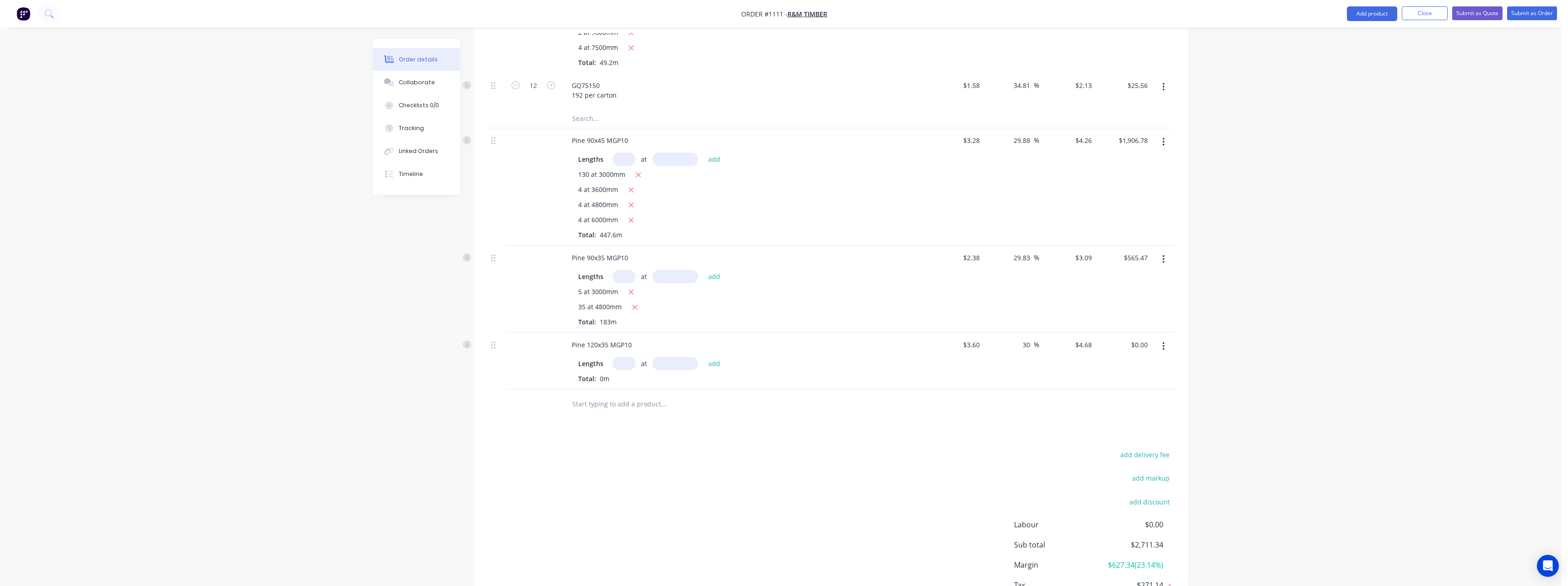
click at [629, 357] on input "text" at bounding box center [624, 363] width 23 height 13
type input "1"
type input "6000"
click at [704, 357] on button "add" at bounding box center [714, 363] width 22 height 12
type input "$28.08"
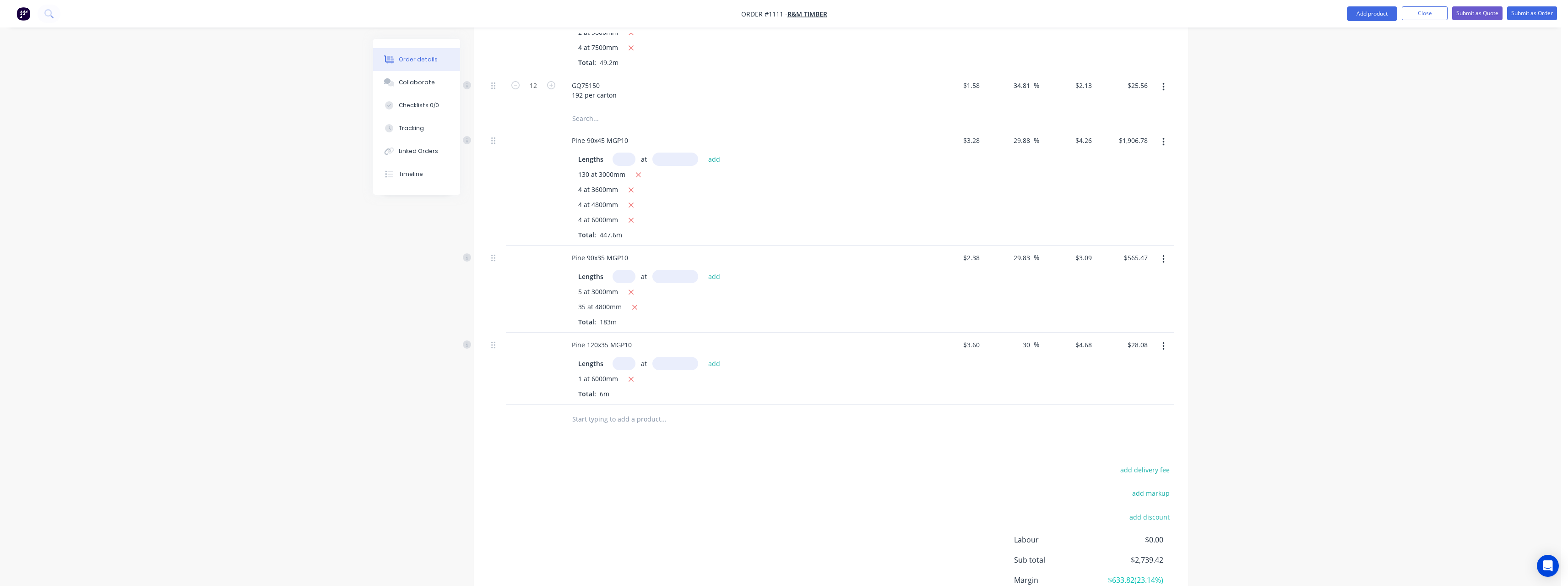
click at [621, 411] on input "text" at bounding box center [663, 419] width 184 height 18
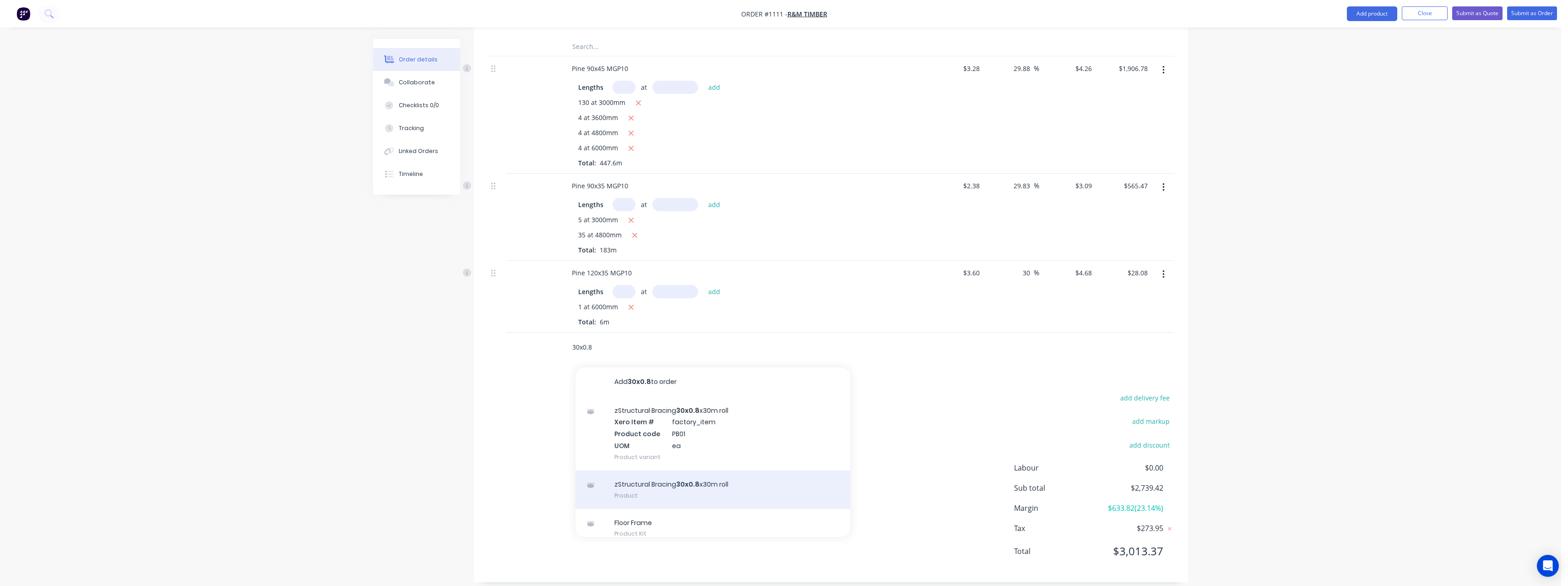
scroll to position [46, 0]
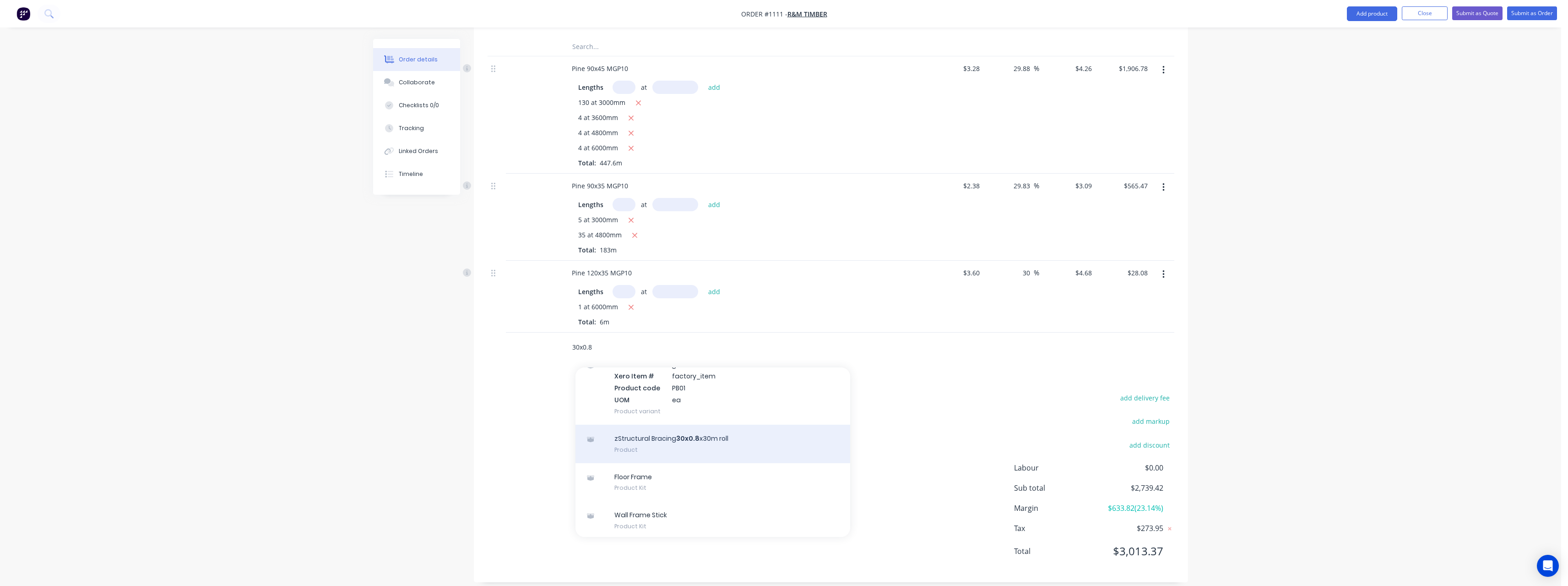
type input "30x0.8"
click at [706, 427] on div "zStructural Bracing 30x0.8 x30m roll Product" at bounding box center [712, 444] width 275 height 39
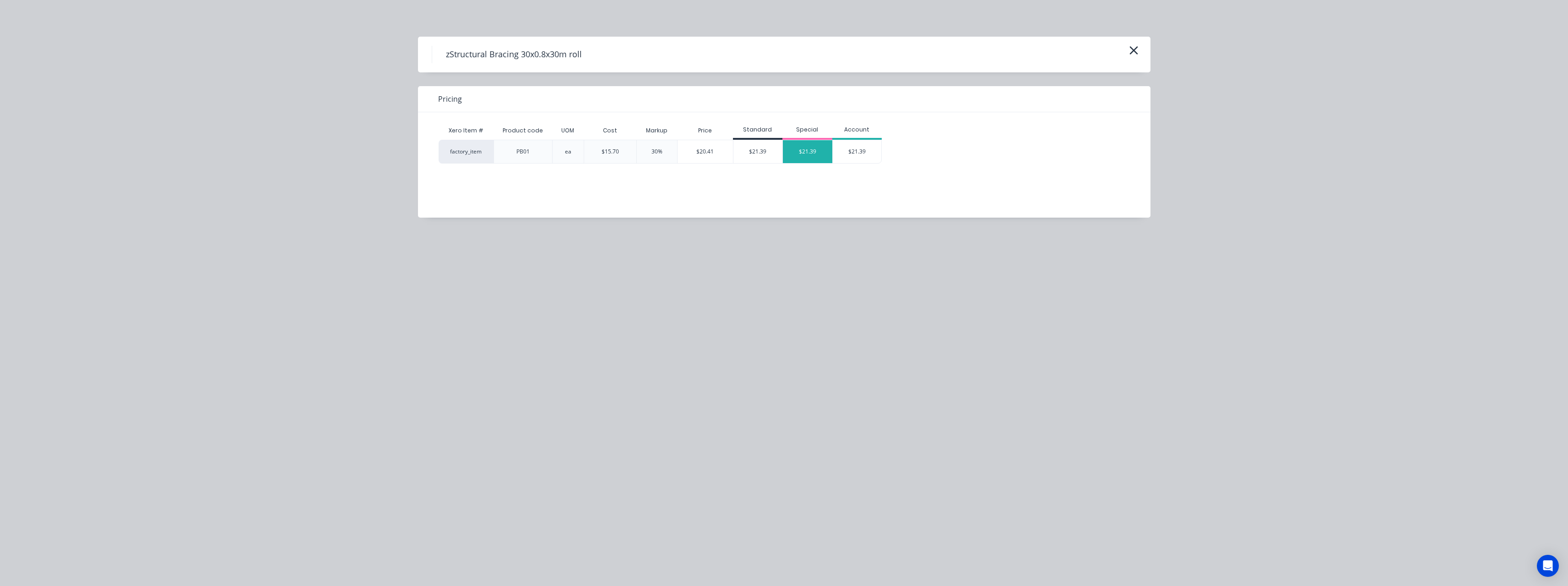
click at [793, 154] on div "$21.39" at bounding box center [807, 152] width 49 height 23
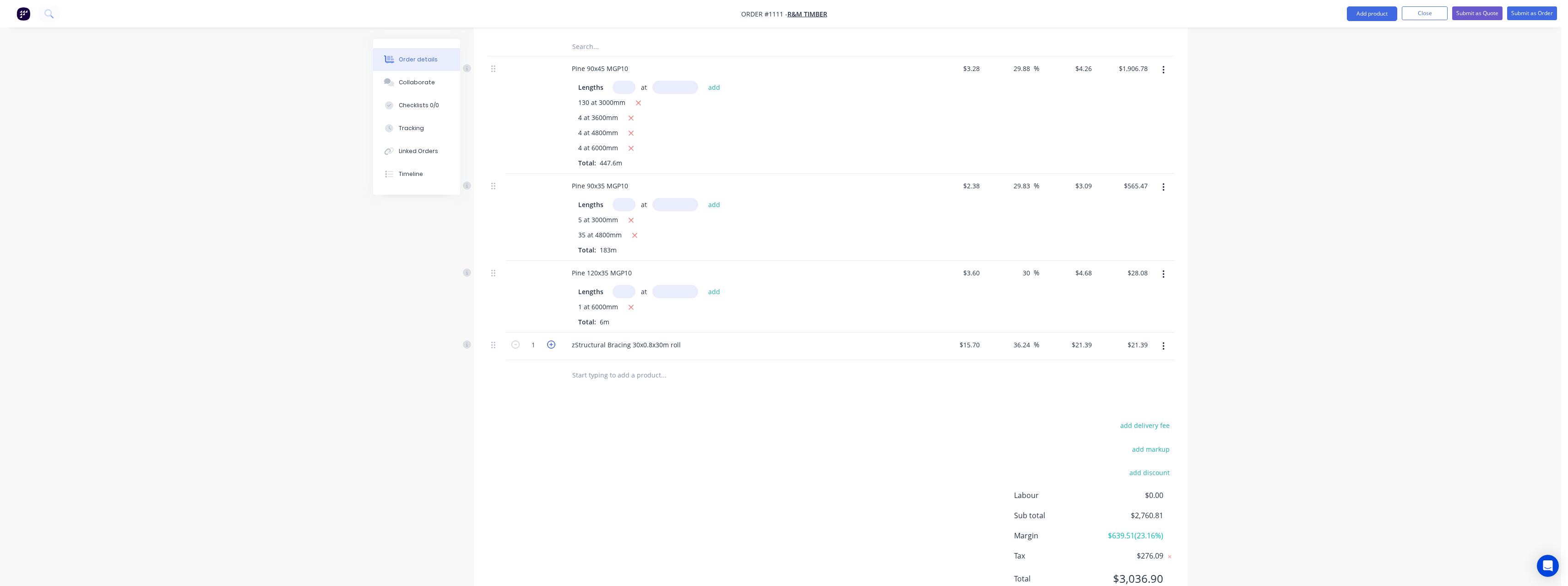
click at [553, 340] on icon "button" at bounding box center [551, 345] width 9 height 9
type input "2"
type input "$42.78"
click at [553, 340] on icon "button" at bounding box center [551, 345] width 9 height 9
type input "3"
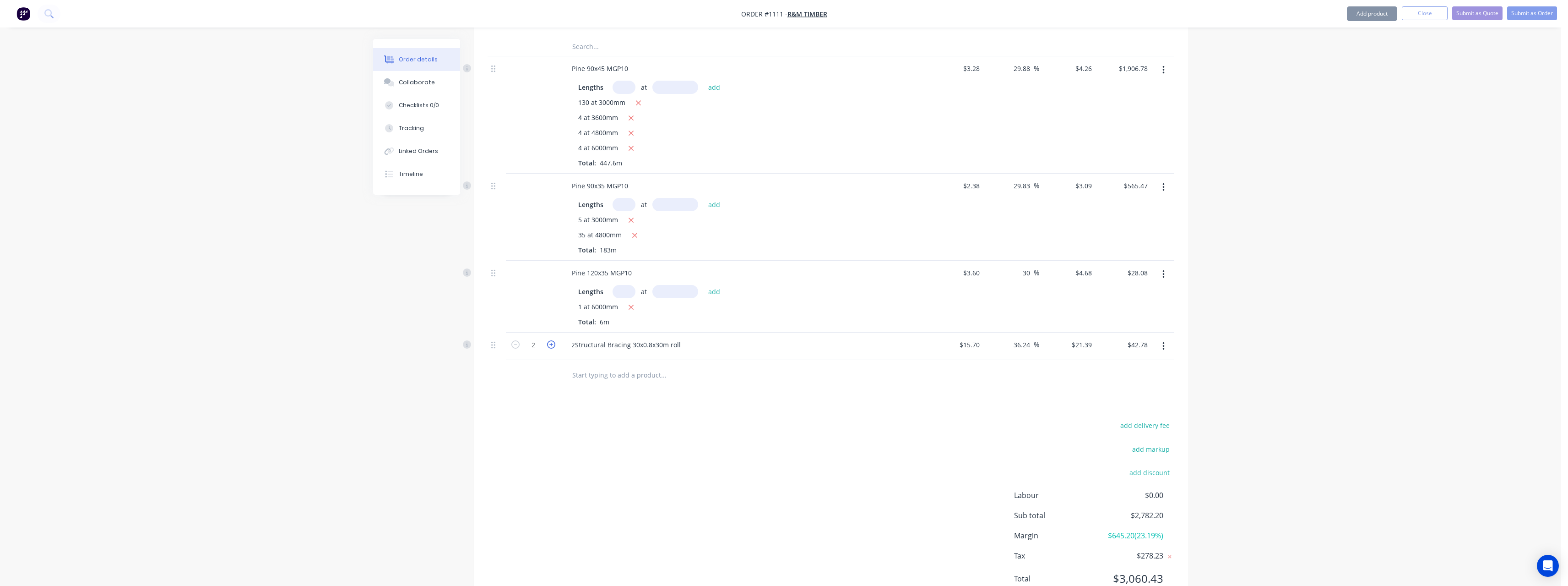
type input "$64.17"
click at [600, 366] on input "text" at bounding box center [663, 374] width 184 height 18
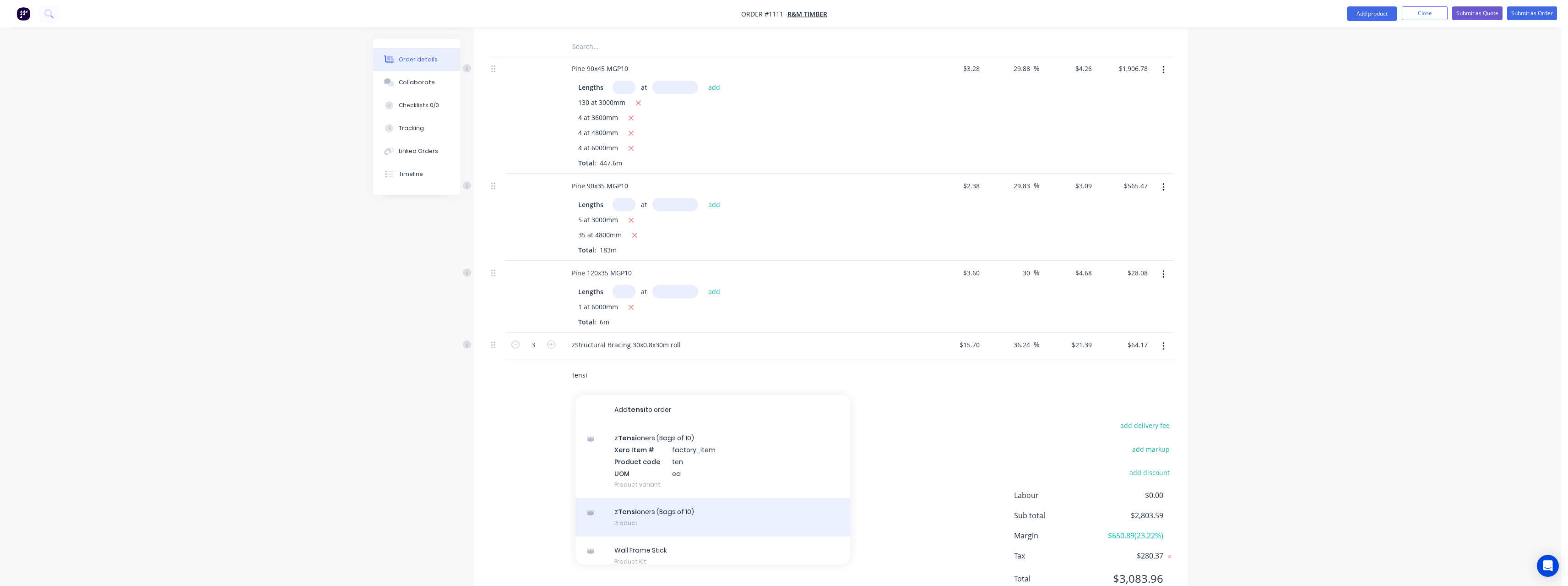
type input "tensi"
click at [677, 502] on div "z Tensi oners (Bags of 10) Product" at bounding box center [712, 517] width 275 height 39
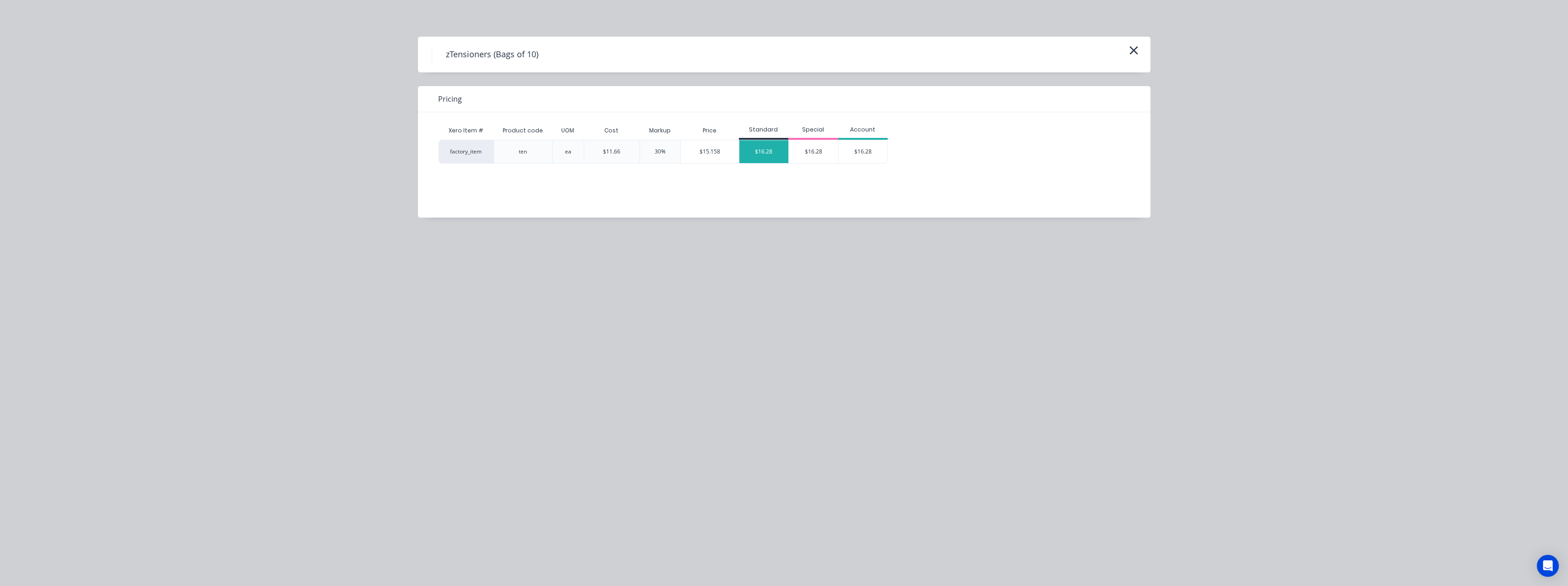
click at [763, 148] on div "$16.28" at bounding box center [763, 152] width 49 height 23
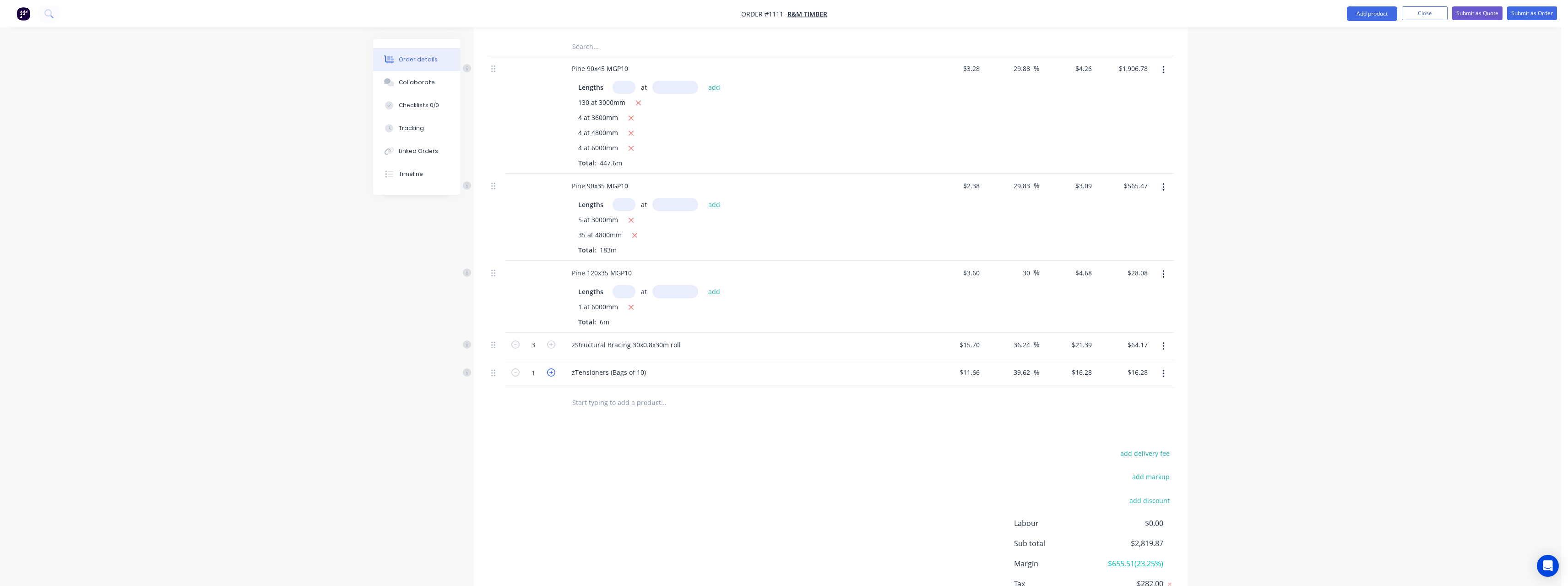
drag, startPoint x: 552, startPoint y: 362, endPoint x: 562, endPoint y: 367, distance: 11.2
click at [554, 368] on icon "button" at bounding box center [551, 372] width 9 height 9
type input "2"
type input "$32.56"
click at [605, 393] on input "text" at bounding box center [663, 402] width 184 height 18
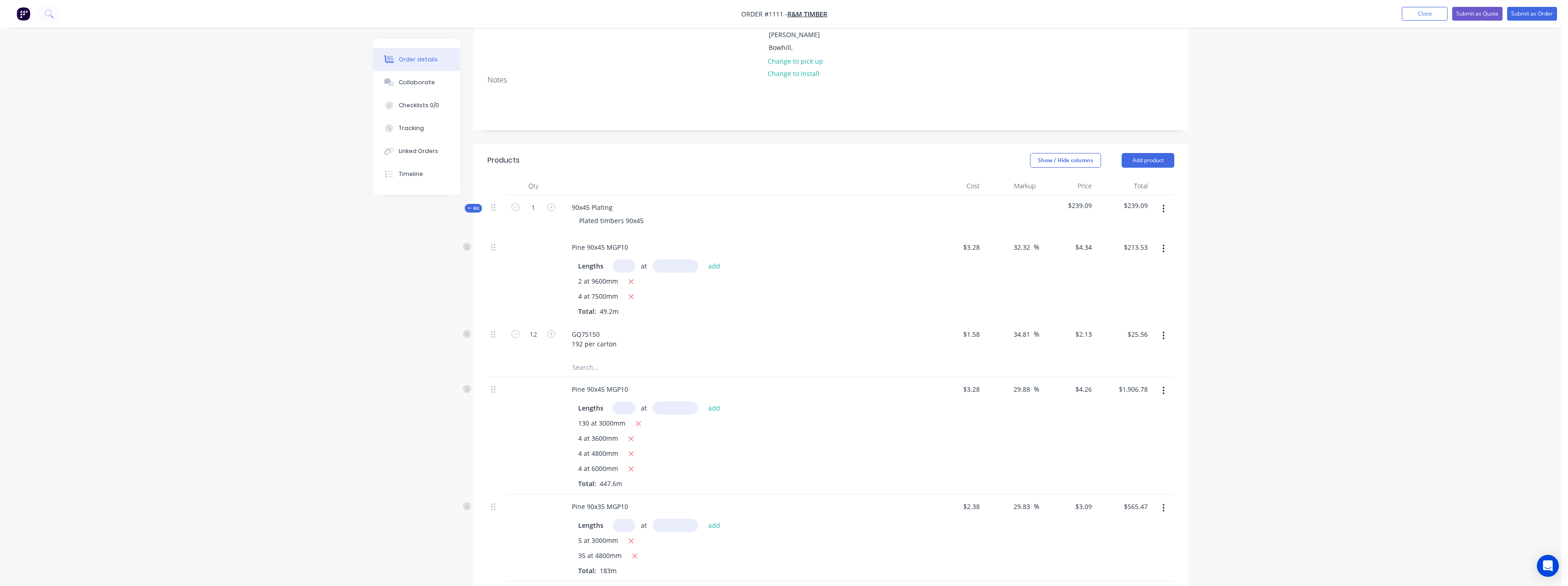
scroll to position [0, 0]
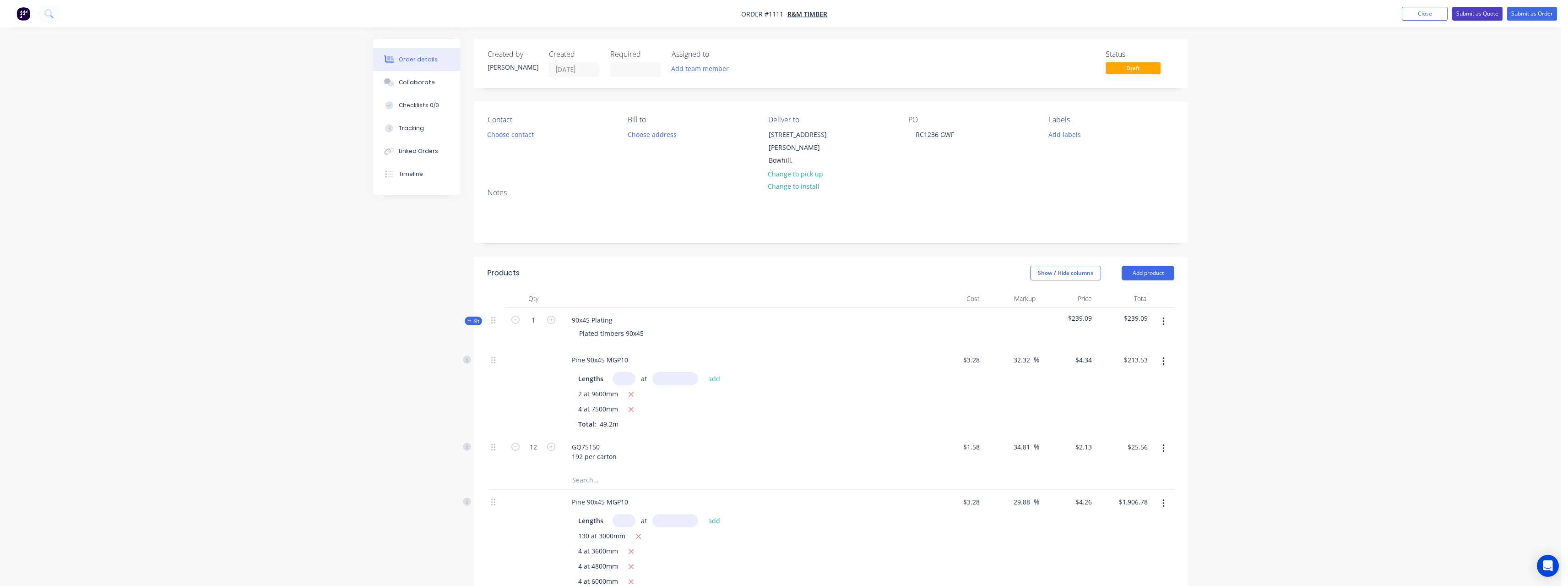
click at [1489, 13] on button "Submit as Quote" at bounding box center [1478, 14] width 50 height 14
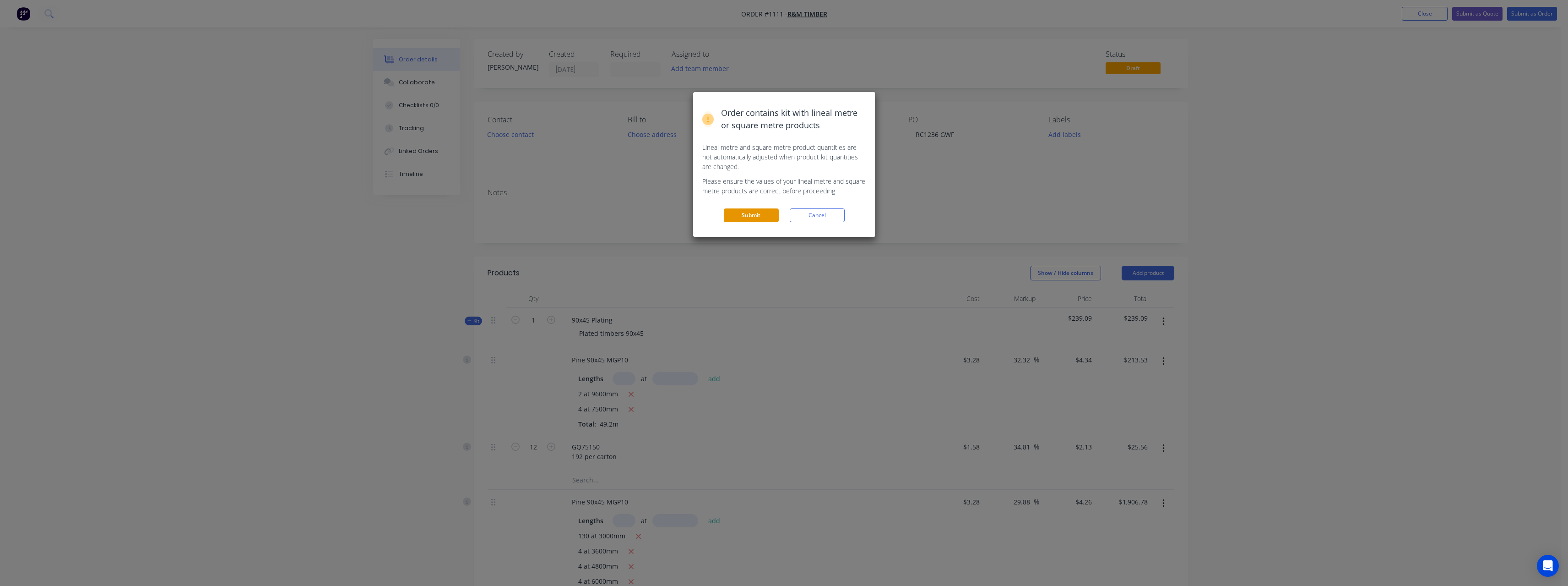
click at [747, 218] on button "Submit" at bounding box center [751, 215] width 55 height 14
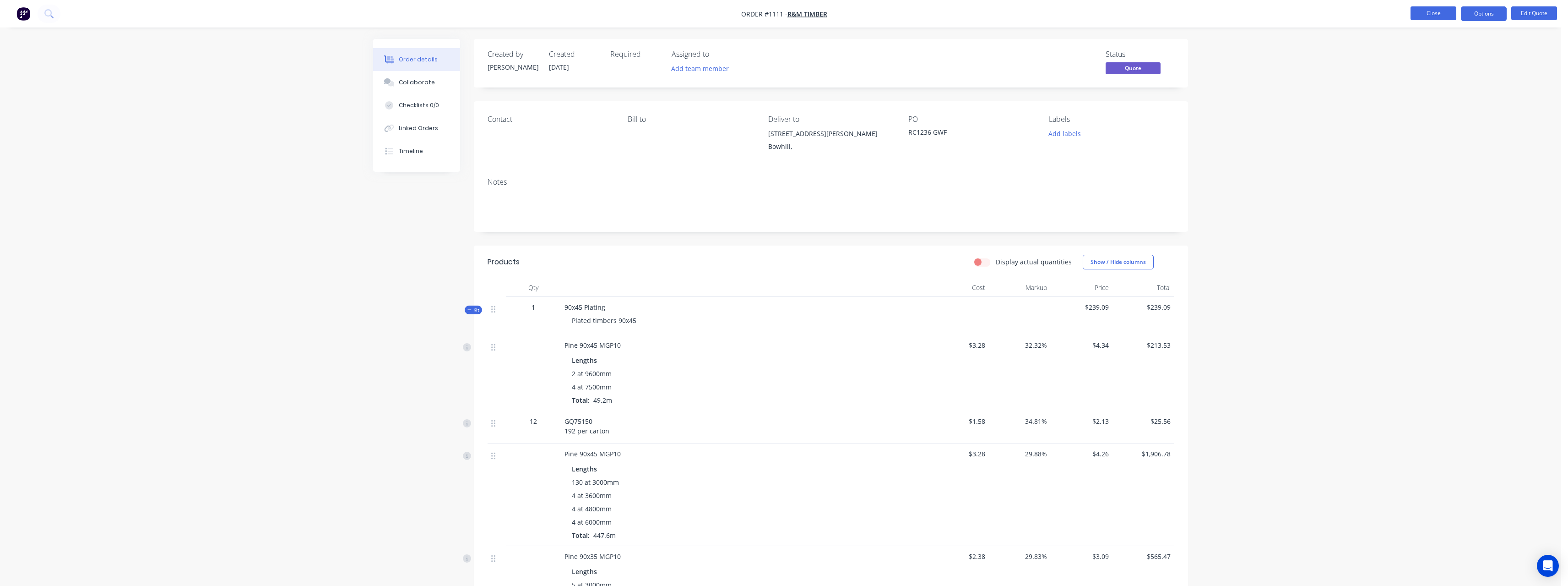
click at [1422, 15] on button "Close" at bounding box center [1433, 13] width 46 height 14
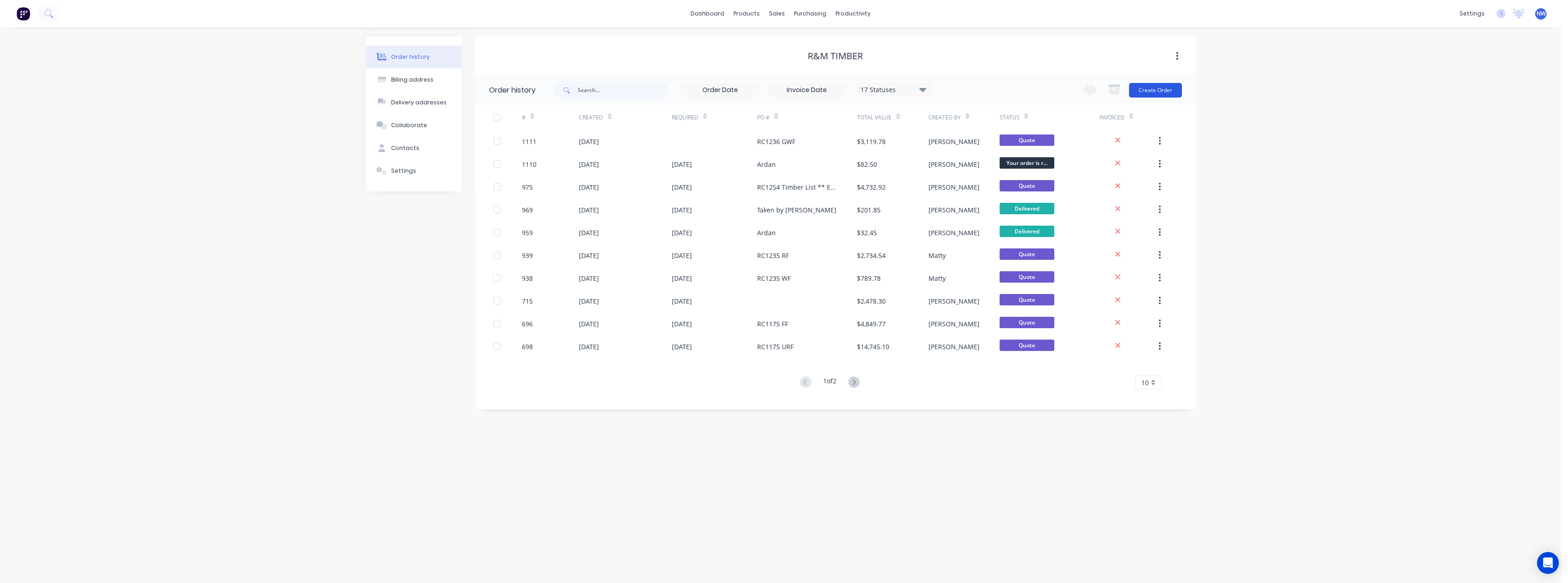
click at [1164, 91] on button "Create Order" at bounding box center [1155, 90] width 53 height 15
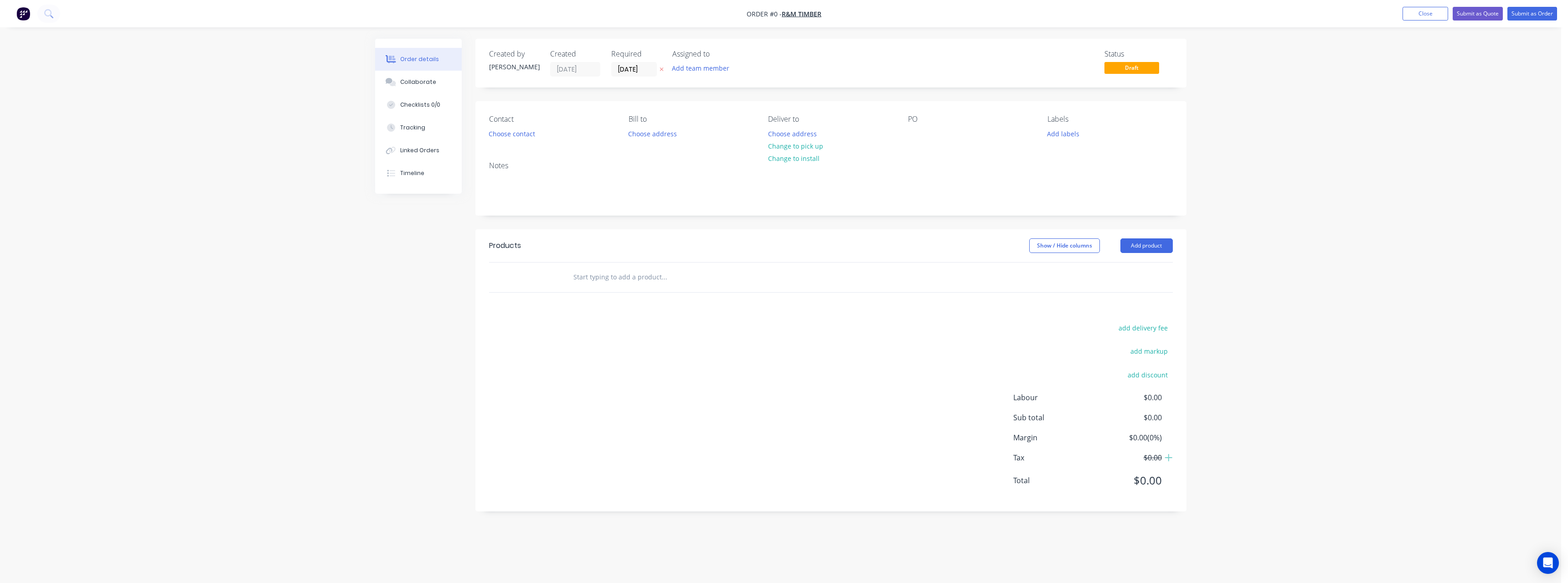
click at [660, 69] on icon at bounding box center [661, 69] width 3 height 3
click at [786, 135] on button "Choose address" at bounding box center [793, 133] width 58 height 12
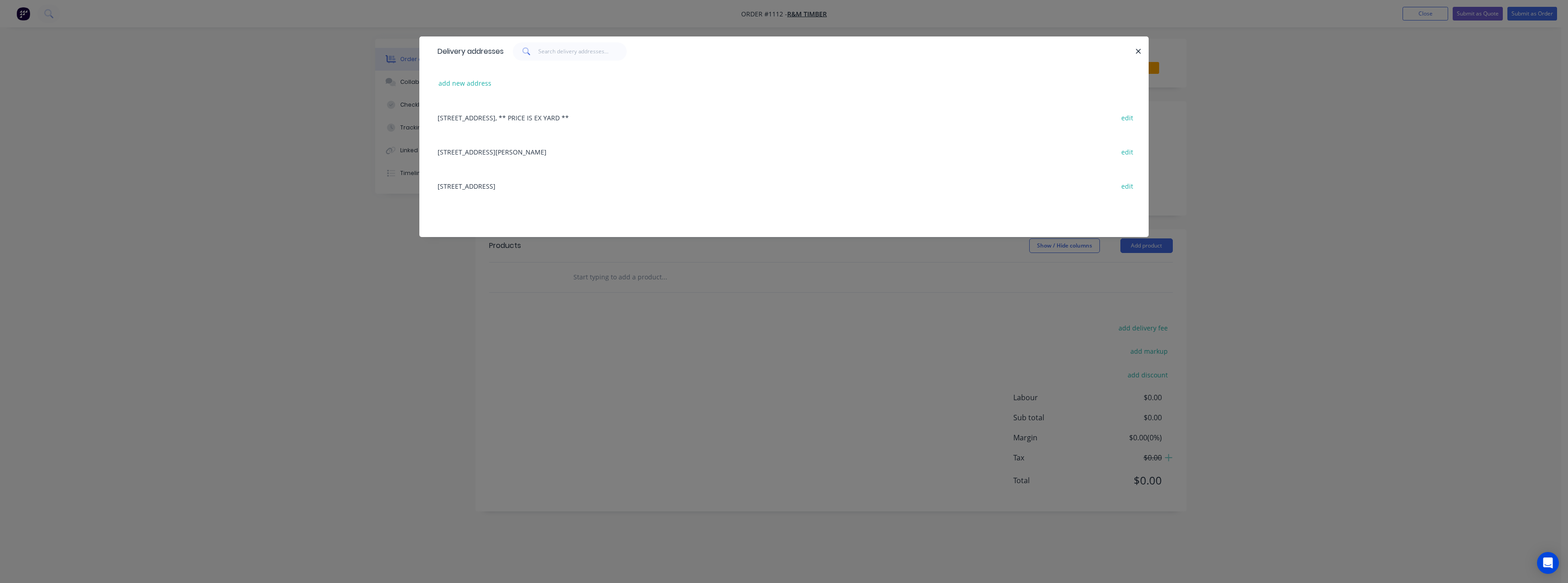
click at [516, 150] on div "[STREET_ADDRESS][PERSON_NAME] edit" at bounding box center [784, 152] width 702 height 34
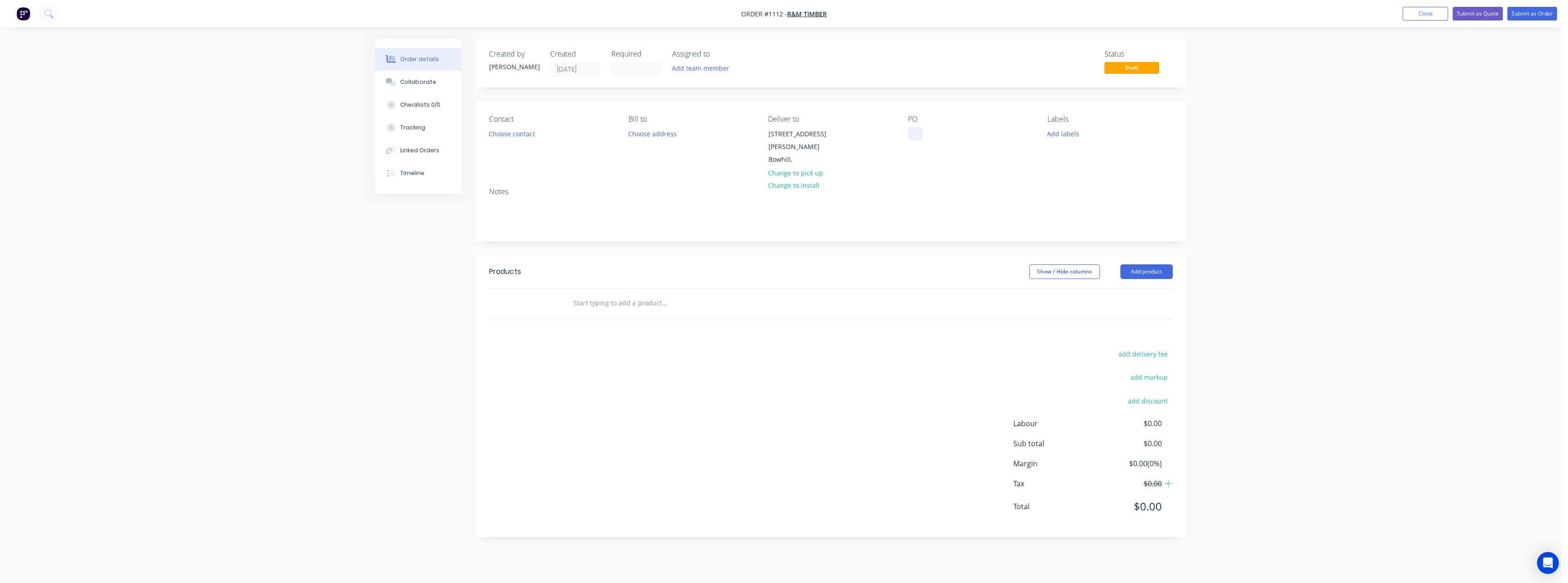
drag, startPoint x: 919, startPoint y: 132, endPoint x: 911, endPoint y: 174, distance: 42.8
click at [919, 135] on div at bounding box center [915, 133] width 15 height 13
click at [619, 294] on input "text" at bounding box center [664, 303] width 183 height 18
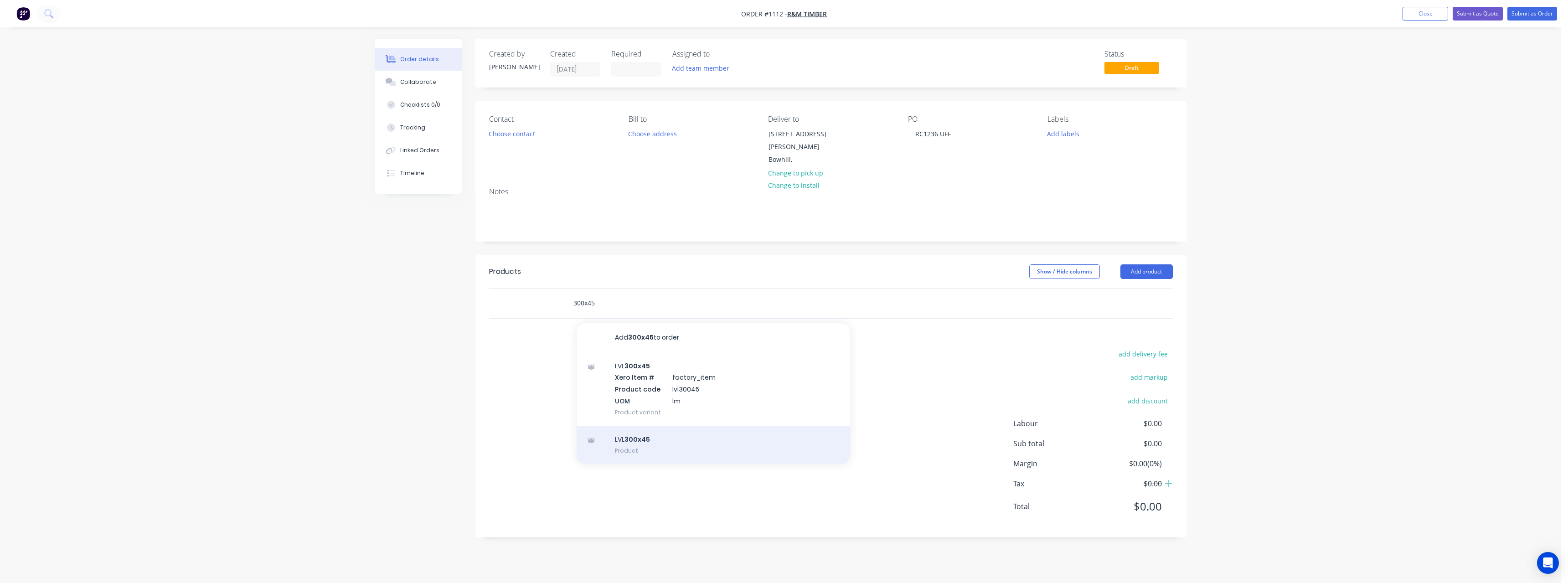
type input "300x45"
click at [636, 430] on div "LVL 300x45 Product" at bounding box center [713, 444] width 274 height 39
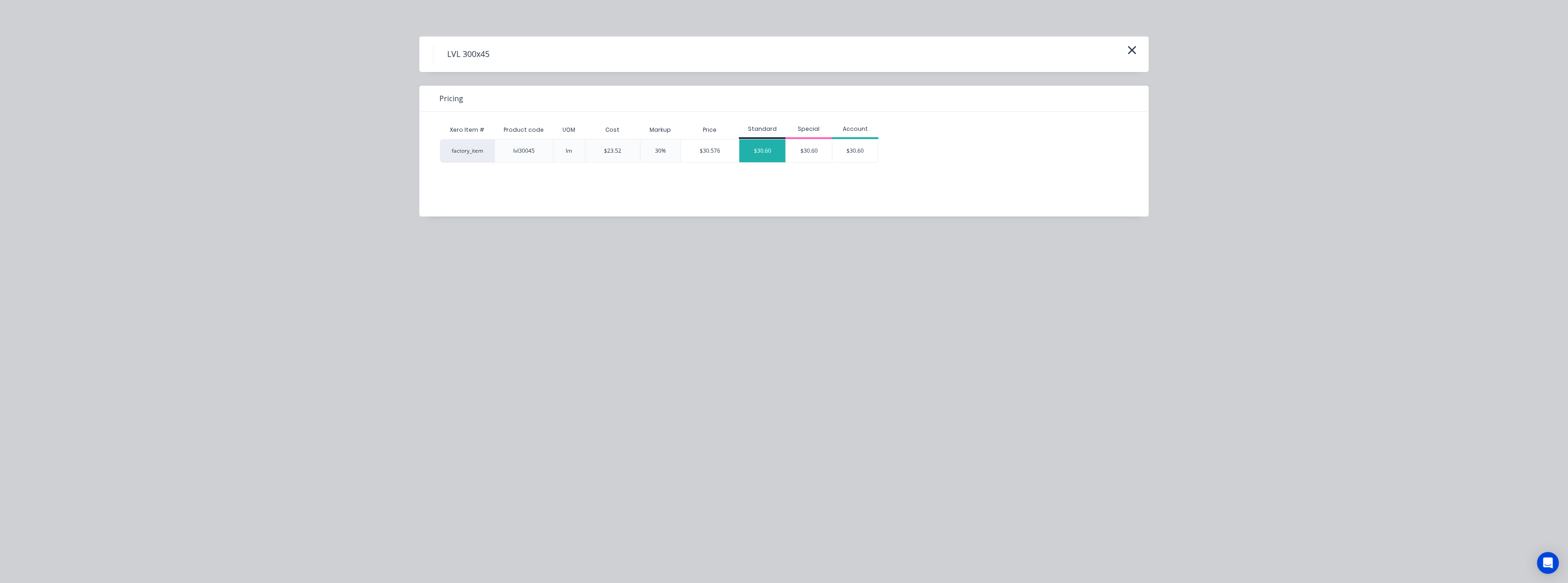
click at [770, 154] on div "$30.60" at bounding box center [763, 151] width 46 height 23
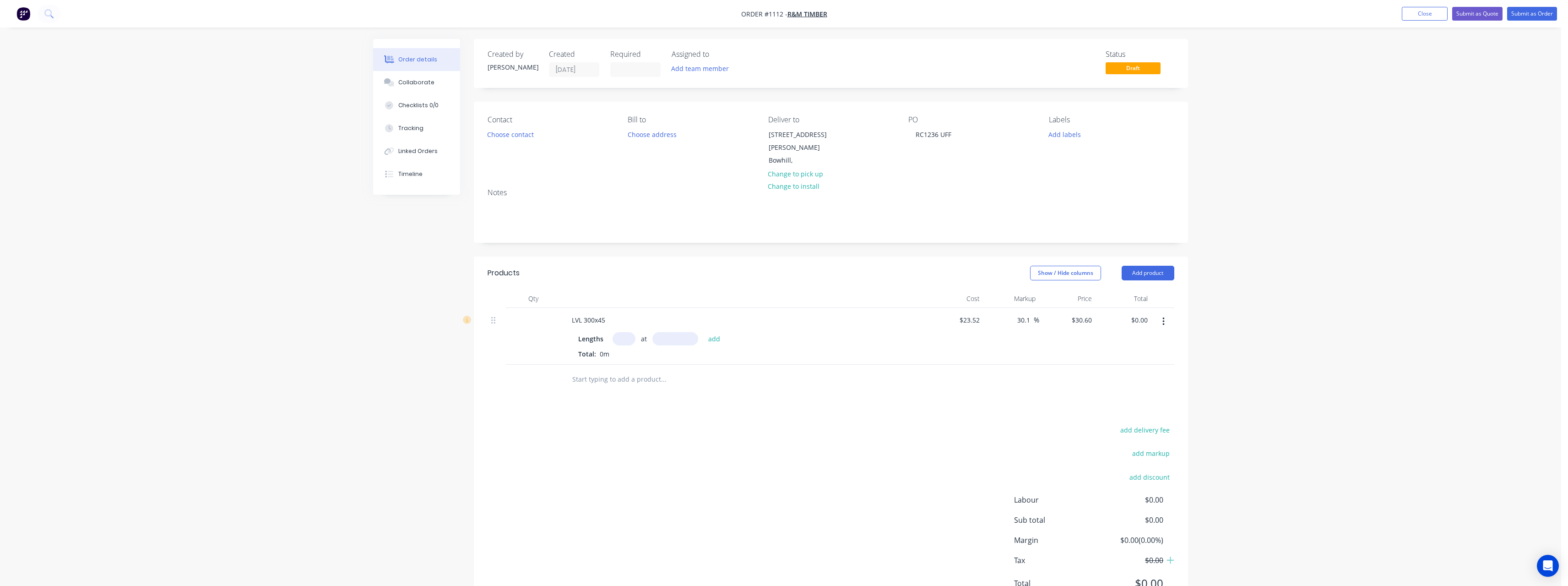
click at [625, 332] on input "text" at bounding box center [624, 338] width 23 height 13
type input "10"
type input "9000"
click at [704, 332] on button "add" at bounding box center [714, 338] width 22 height 12
type input "$2,754.00"
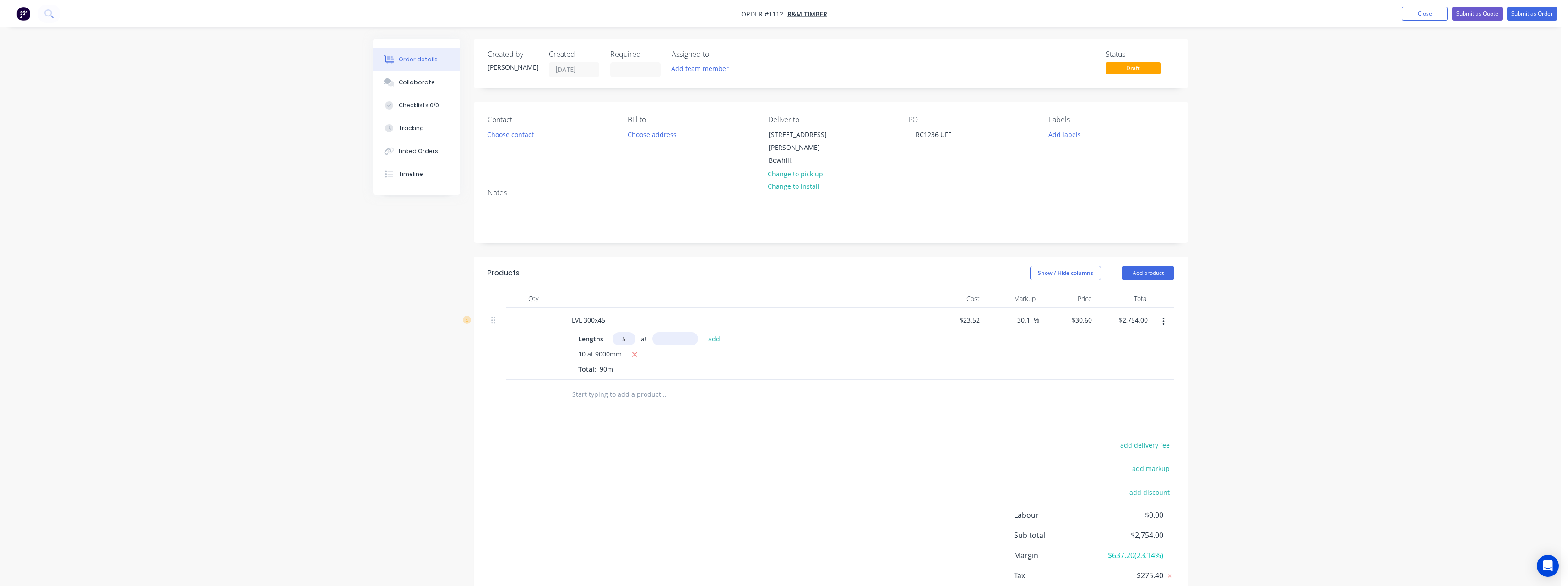
type input "5"
type input "3600"
click at [704, 332] on button "add" at bounding box center [714, 338] width 22 height 12
type input "$3,304.80"
type input "10"
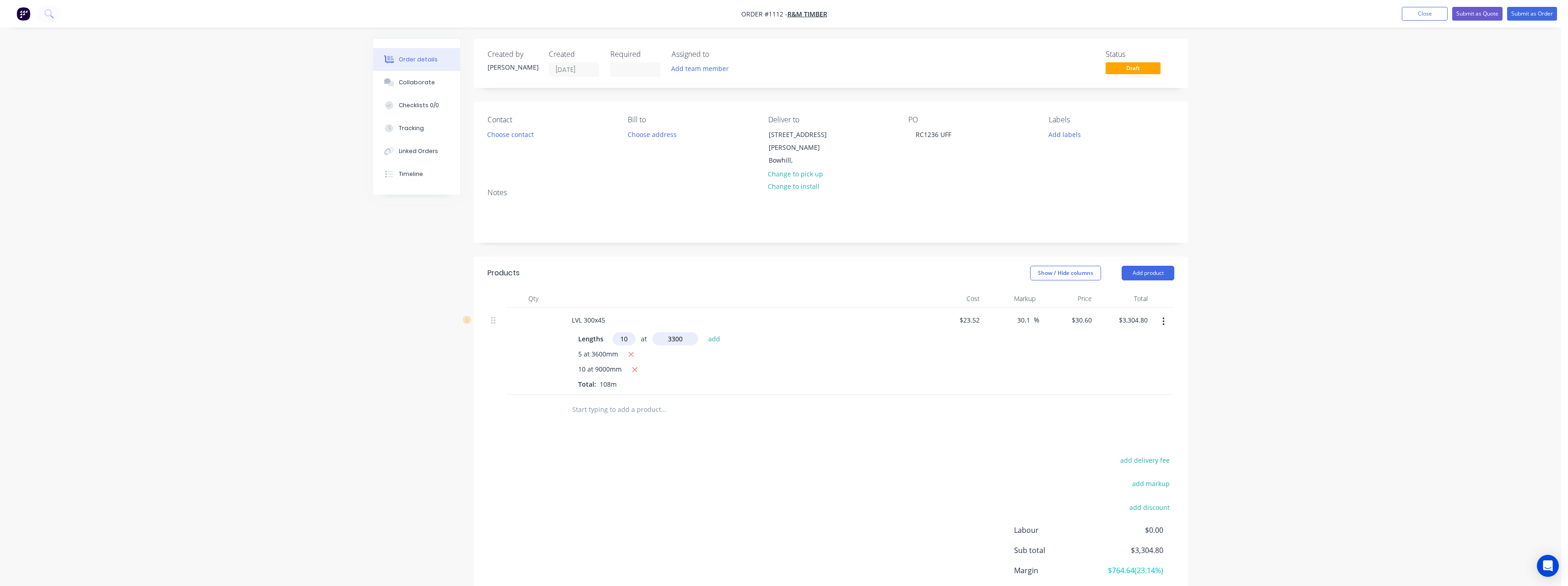
type input "3300"
click at [704, 332] on button "add" at bounding box center [714, 338] width 22 height 12
type input "$4,314.60"
type input "6"
type input "3000"
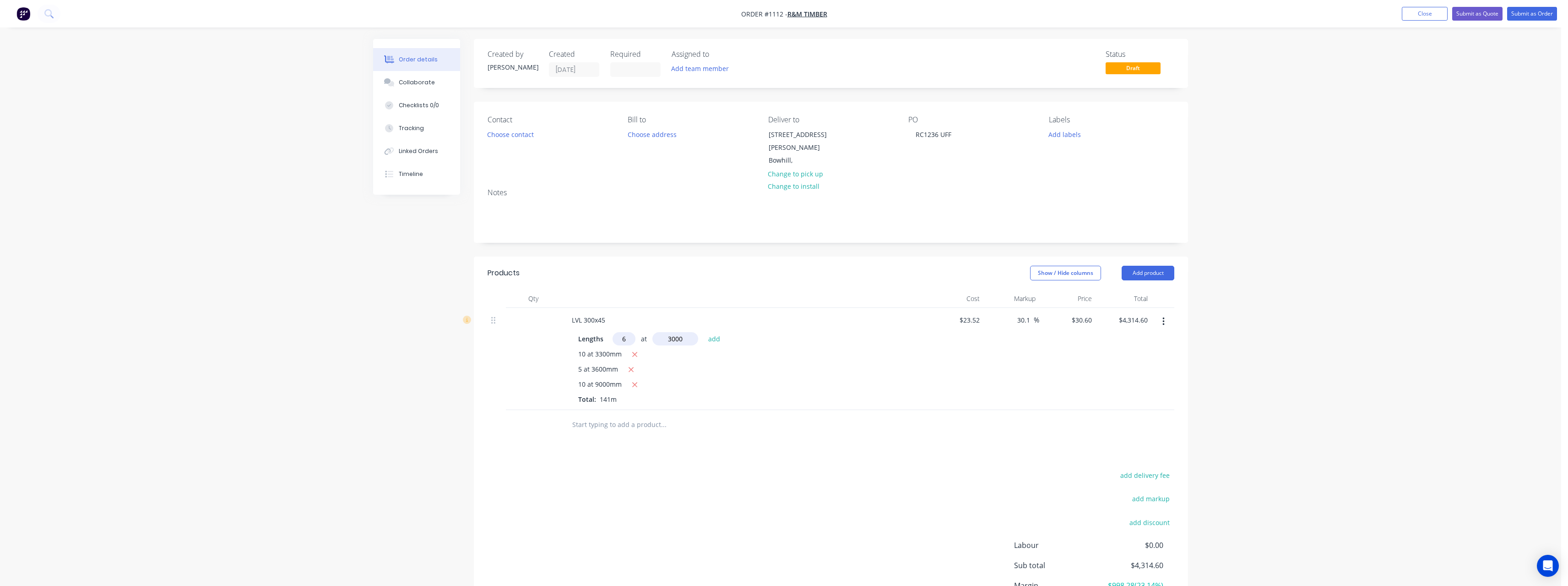
click at [704, 332] on button "add" at bounding box center [714, 338] width 22 height 12
type input "$4,865.40"
click at [632, 431] on input "text" at bounding box center [663, 440] width 184 height 18
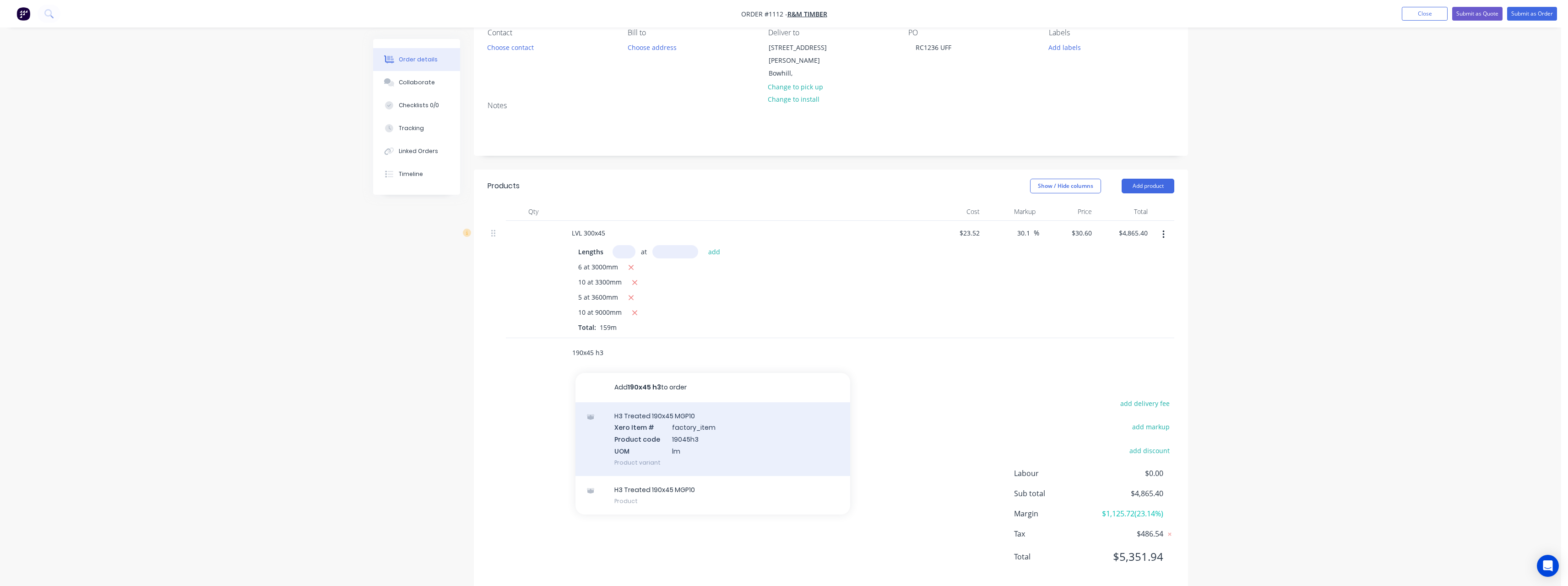
scroll to position [91, 0]
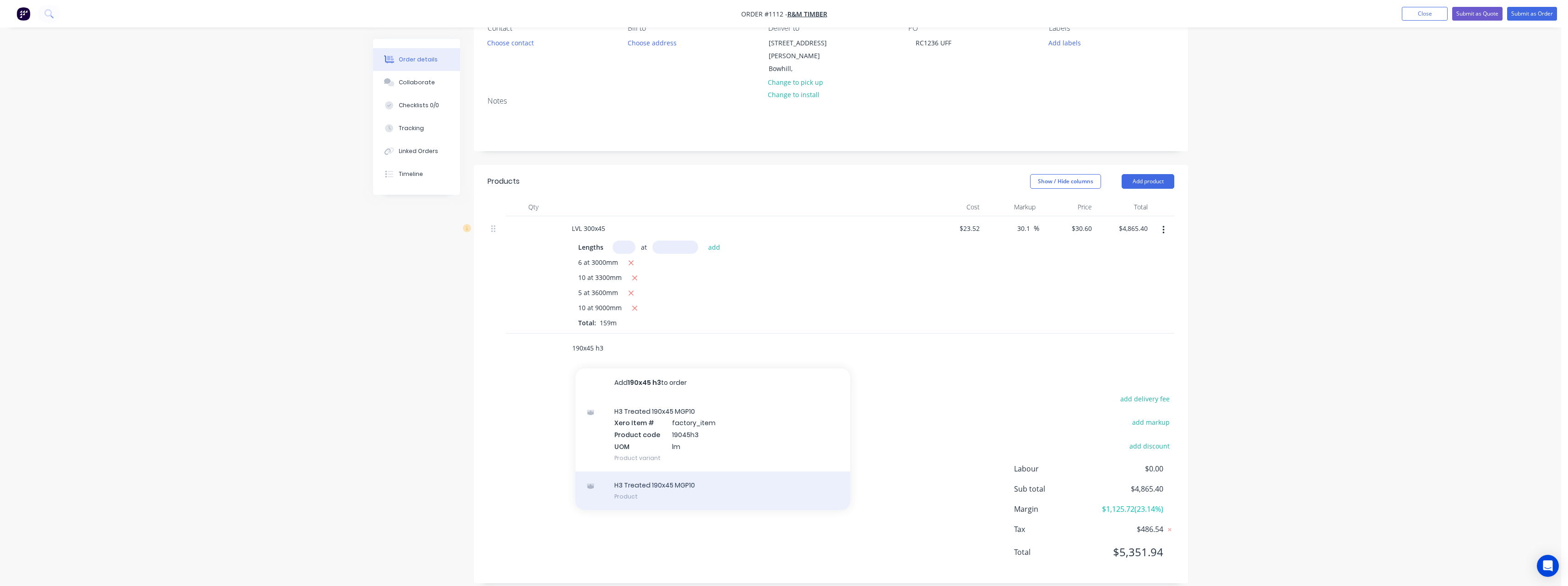
type input "190x45 h3"
click at [762, 480] on div "H3 Treated 190x45 MGP10 Product" at bounding box center [712, 490] width 275 height 39
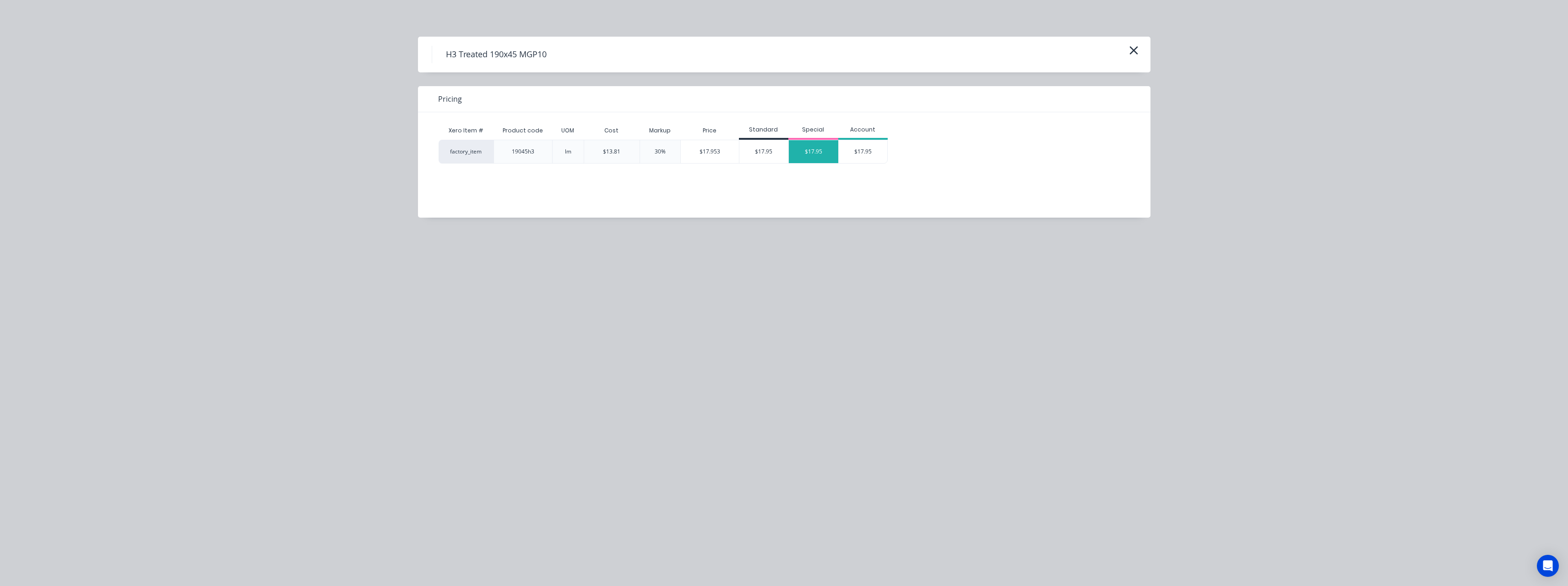
click at [796, 151] on div "$17.95" at bounding box center [813, 152] width 49 height 23
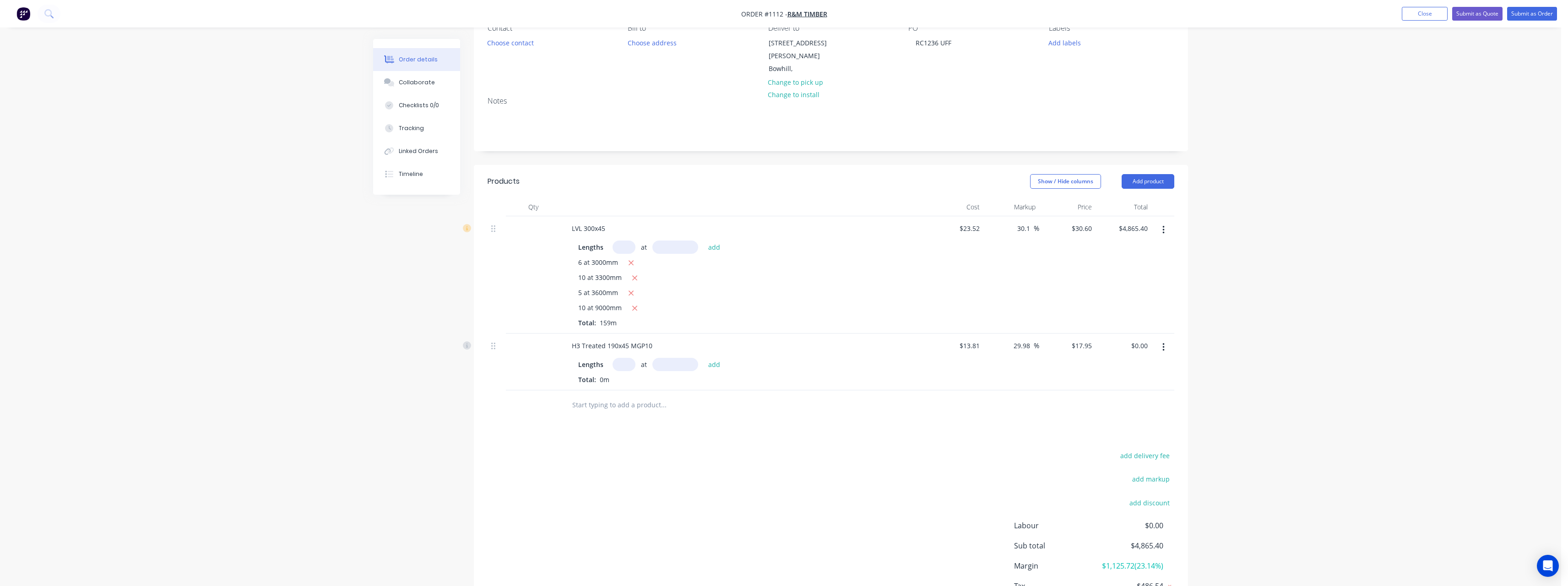
click at [627, 358] on input "text" at bounding box center [624, 364] width 23 height 13
type input "6"
type input "4800"
click at [704, 358] on button "add" at bounding box center [714, 364] width 22 height 12
type input "$516.96"
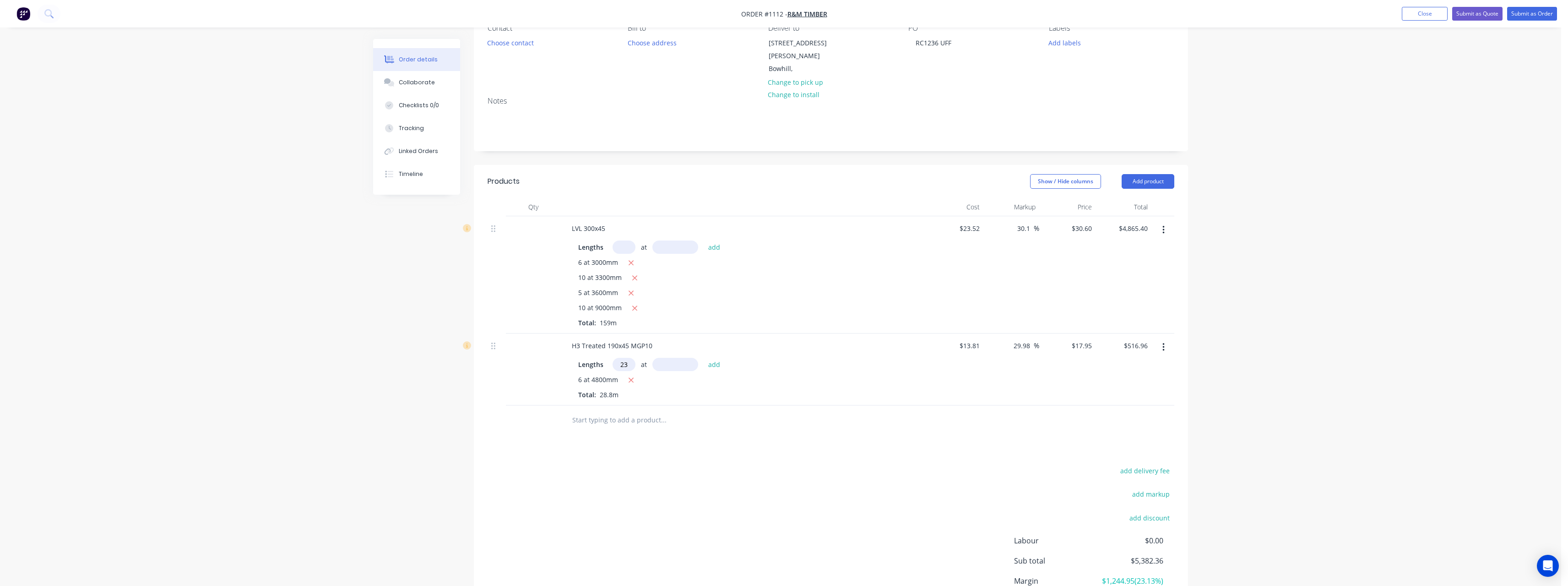
type input "23"
type input "4800"
click at [704, 358] on button "add" at bounding box center [714, 364] width 22 height 12
click at [637, 375] on div "6 at 4800mm" at bounding box center [744, 380] width 332 height 11
click at [636, 375] on button "button" at bounding box center [631, 380] width 11 height 11
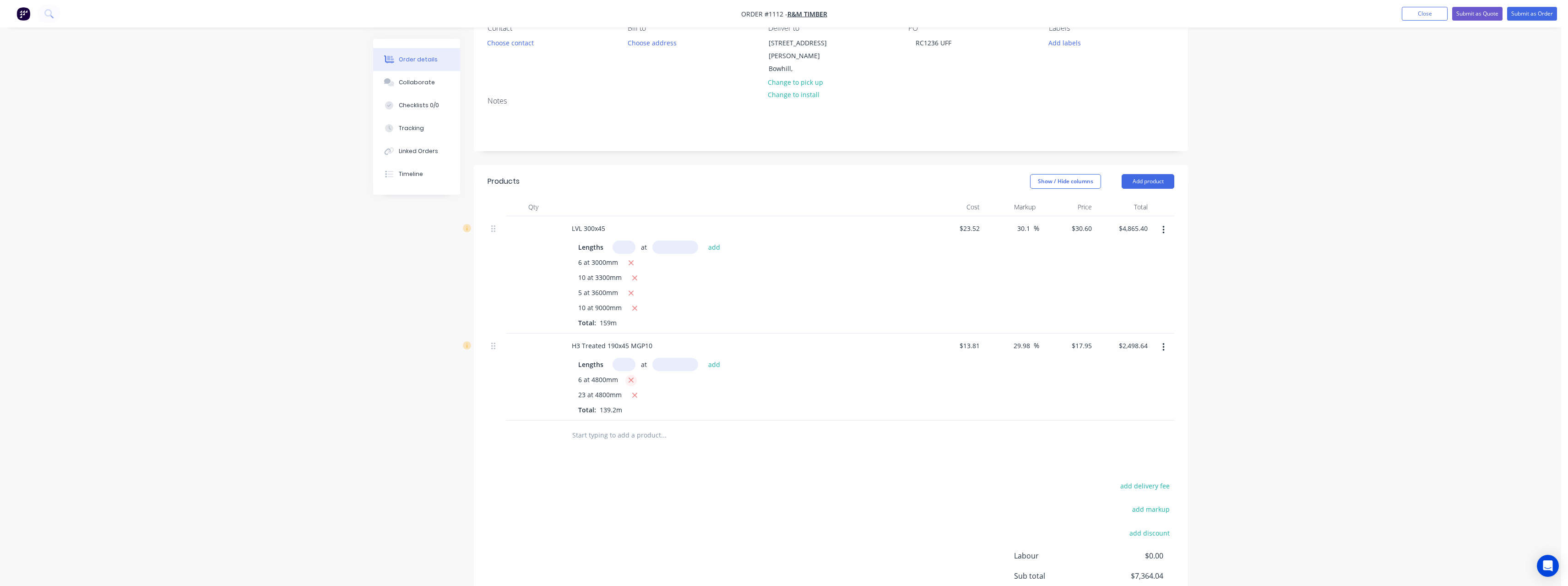
type input "$1,981.68"
click at [606, 415] on input "text" at bounding box center [663, 420] width 184 height 18
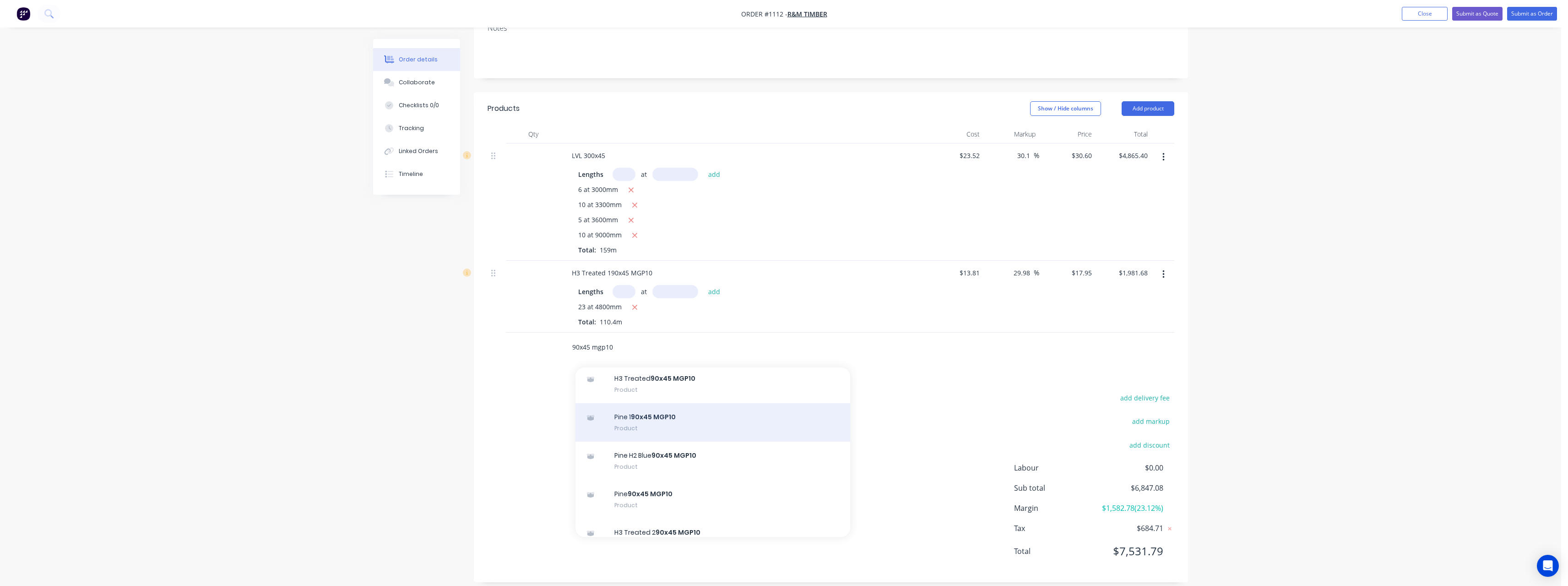
scroll to position [641, 0]
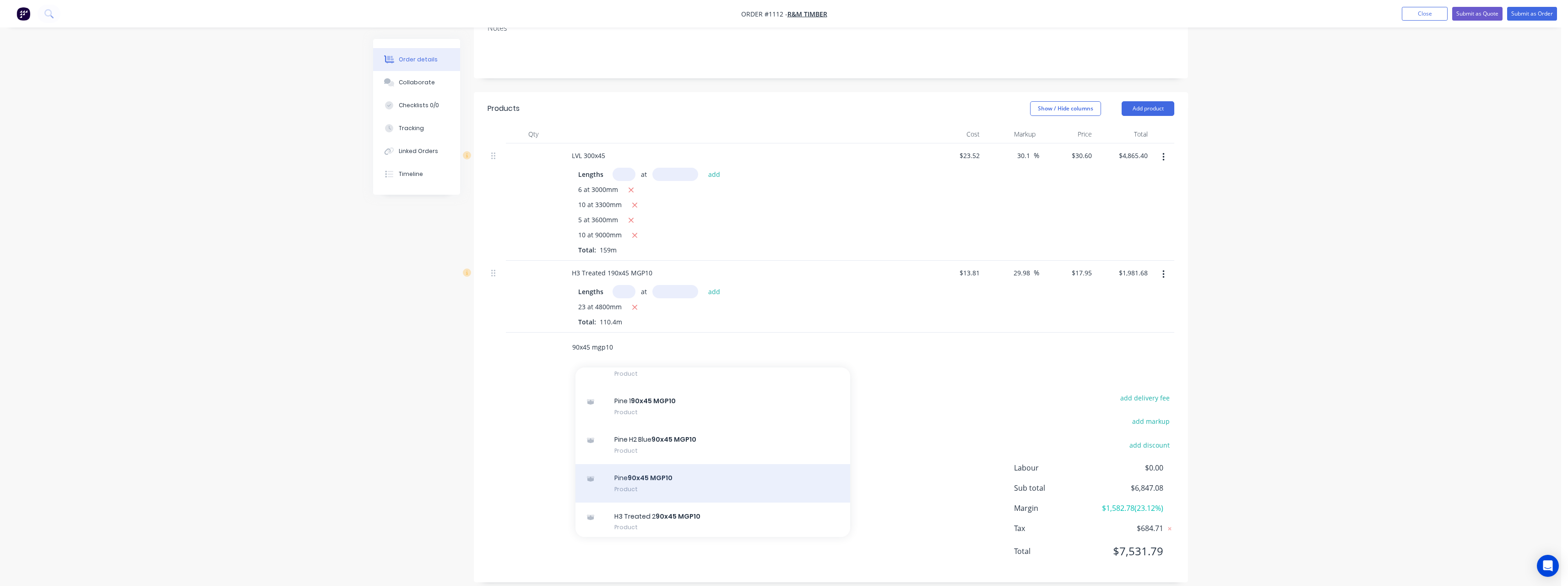
type input "90x45 mgp10"
click at [692, 464] on div "Pine 90x45 MGP10 Product" at bounding box center [712, 483] width 275 height 39
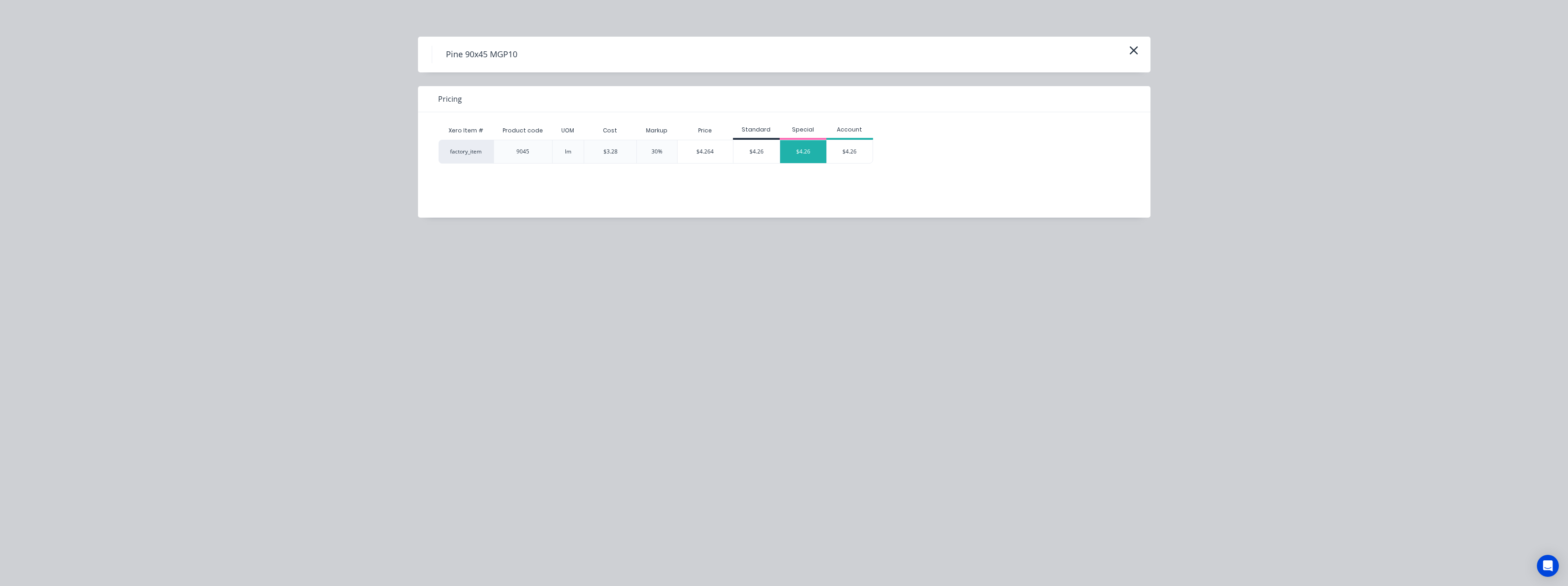
click at [794, 152] on div "$4.26" at bounding box center [804, 152] width 47 height 23
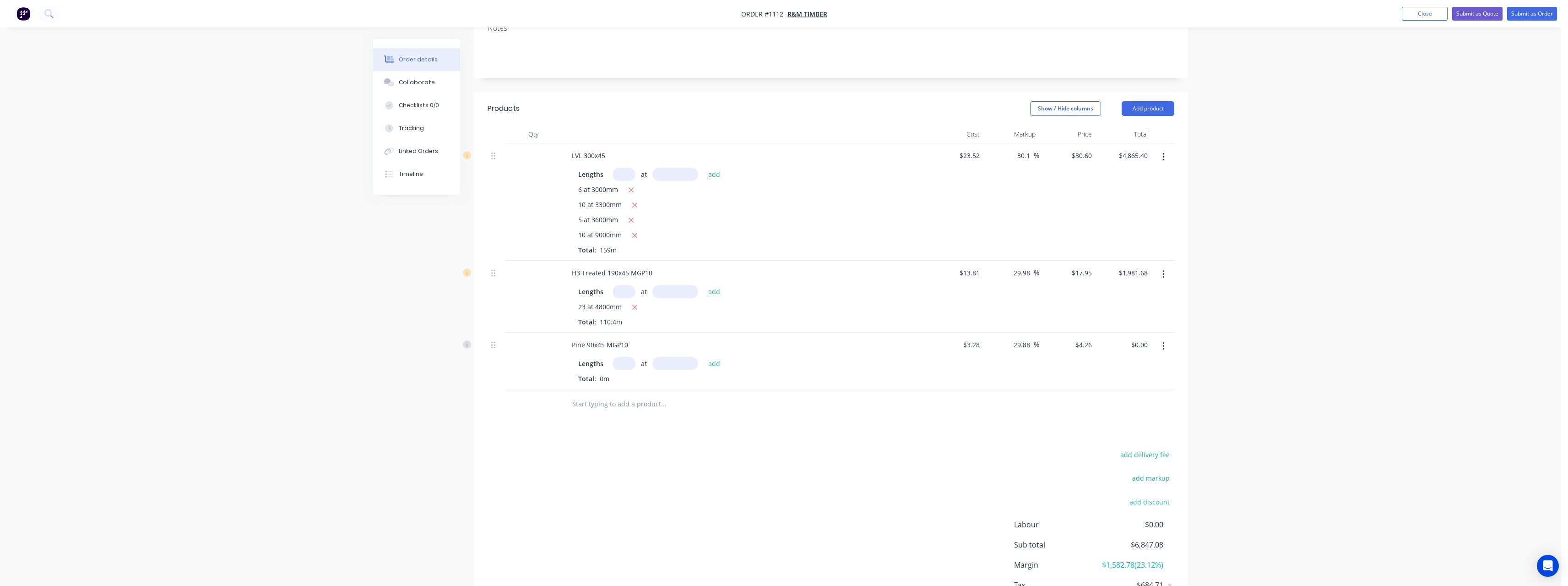
click at [619, 357] on input "text" at bounding box center [624, 363] width 23 height 13
type input "40"
type input "4800"
click at [704, 357] on button "add" at bounding box center [714, 363] width 22 height 12
type input "$817.92"
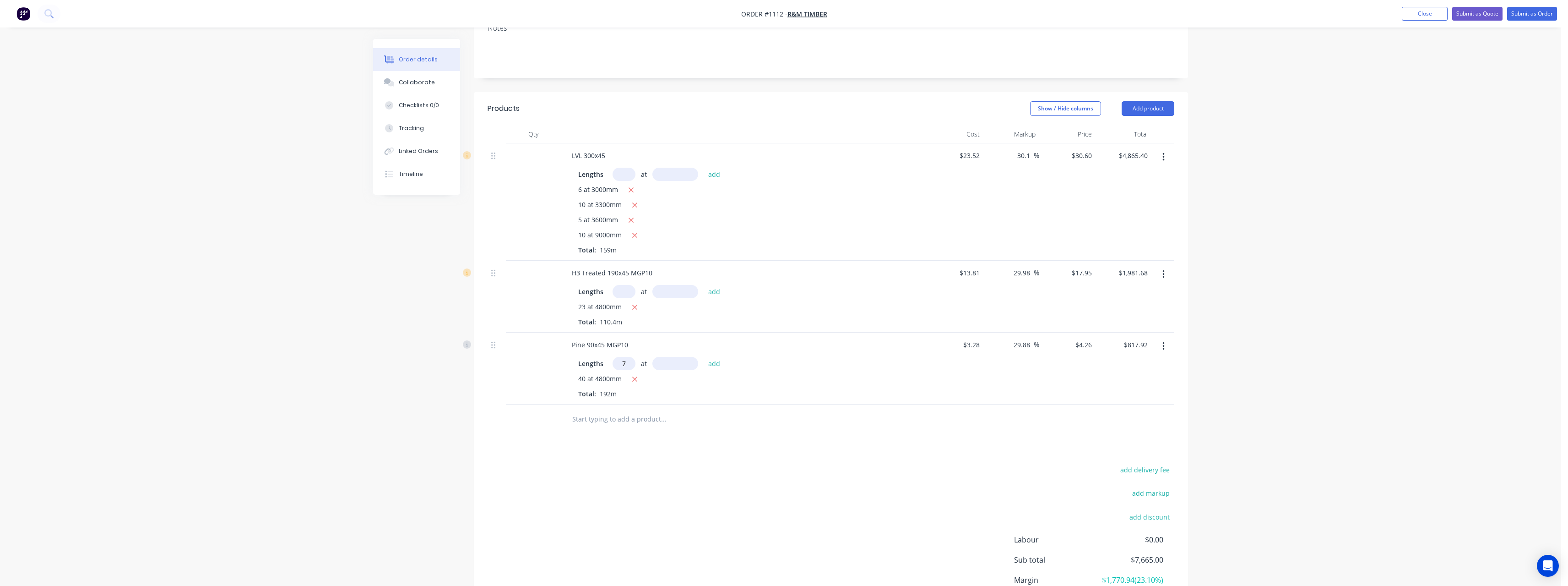
type input "7"
type input "6000"
click at [704, 357] on button "add" at bounding box center [714, 363] width 22 height 12
type input "$996.84"
click at [616, 425] on input "text" at bounding box center [663, 433] width 184 height 18
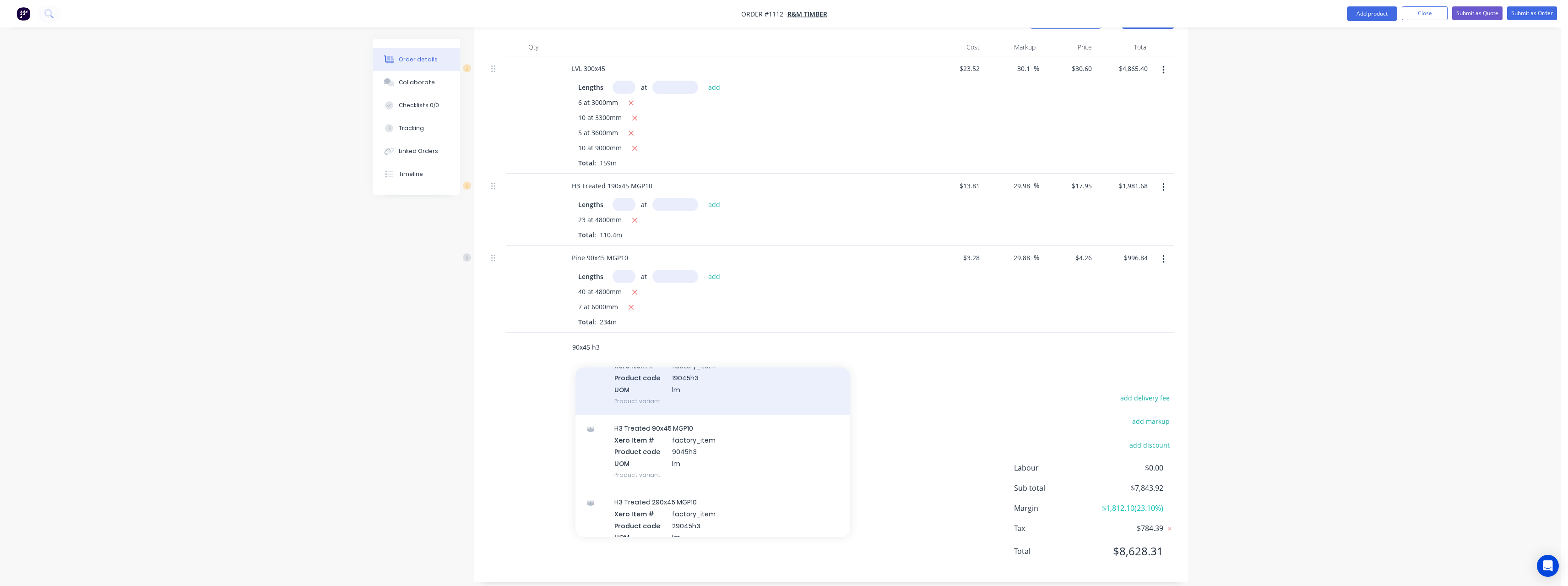
scroll to position [184, 0]
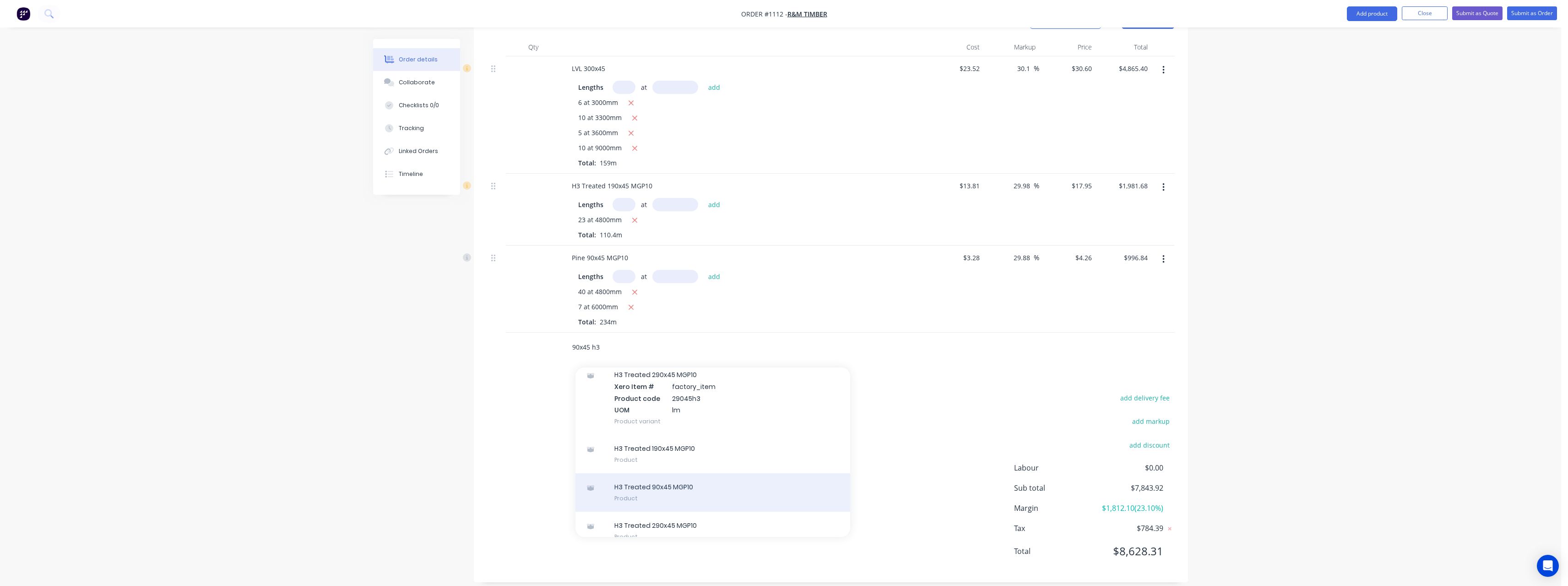
type input "90x45 h3"
click at [731, 475] on div "H3 Treated 90x45 MGP10 Product" at bounding box center [712, 492] width 275 height 39
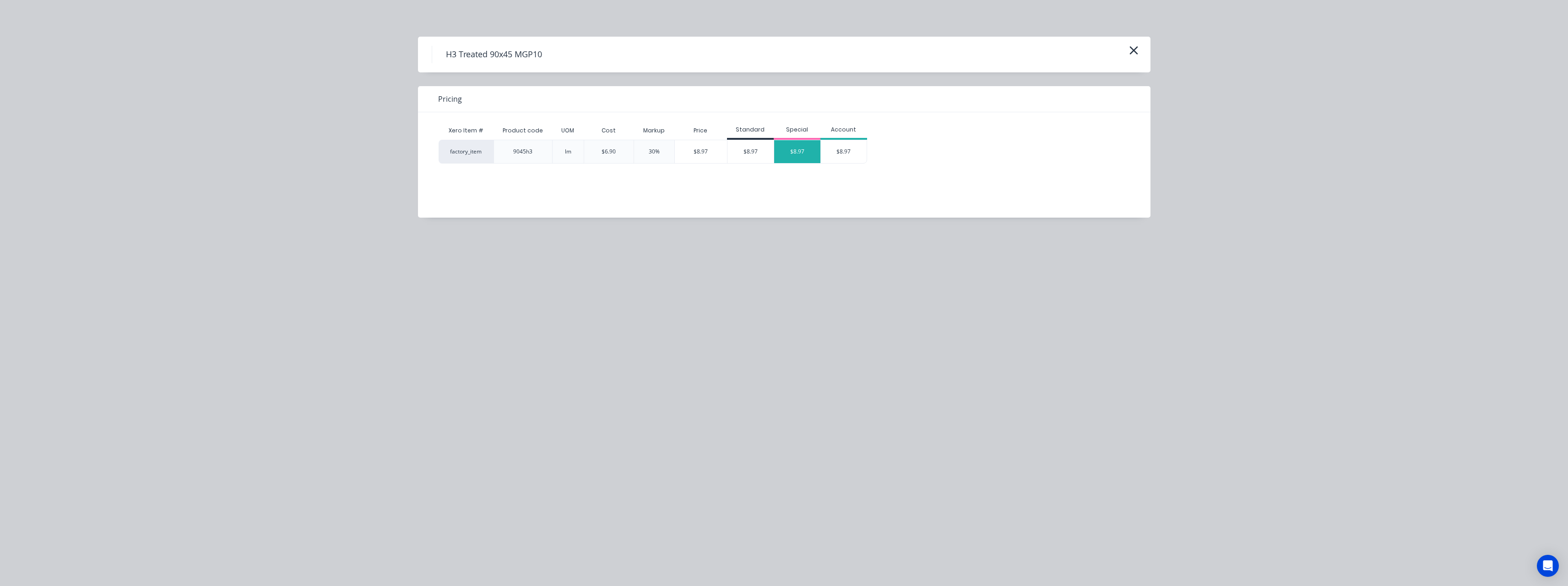
click at [796, 158] on div "$8.97" at bounding box center [798, 152] width 47 height 23
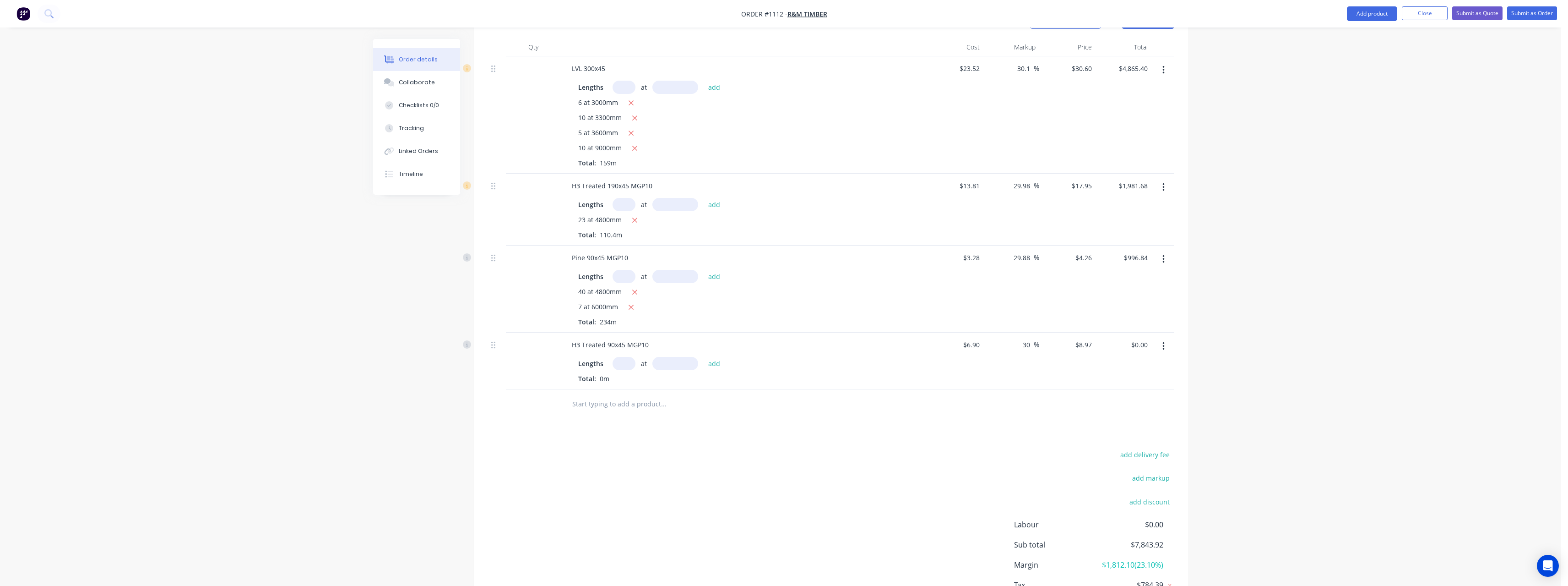
click at [628, 357] on input "text" at bounding box center [624, 363] width 23 height 13
click at [704, 357] on button "add" at bounding box center [714, 363] width 22 height 12
click at [639, 410] on input "text" at bounding box center [663, 419] width 184 height 18
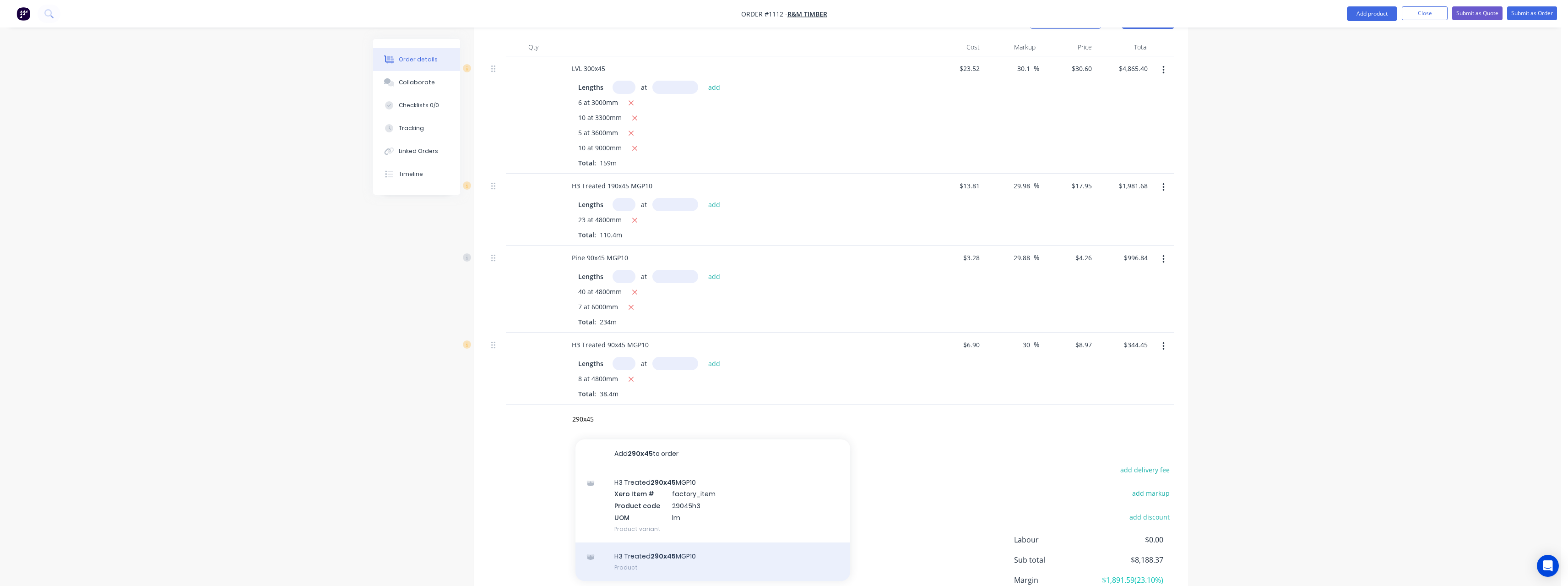
click at [681, 542] on div "H3 Treated 290x45 MGP10 Product" at bounding box center [712, 561] width 275 height 39
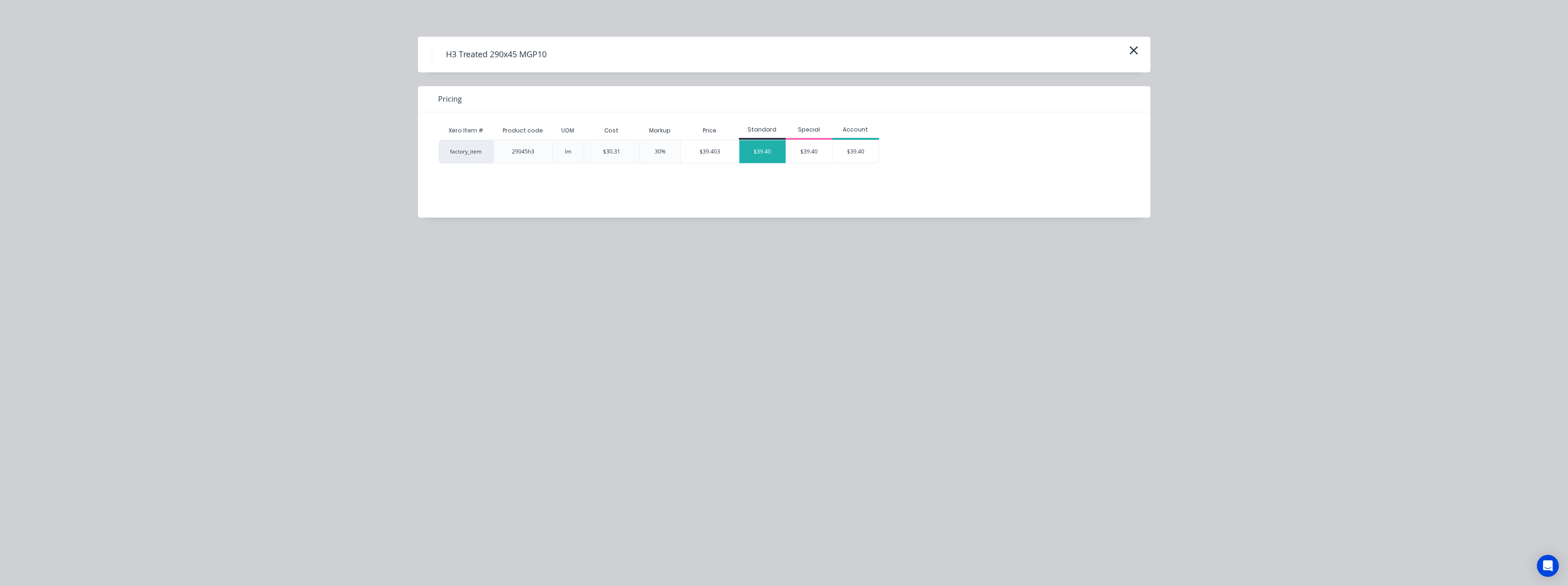
click at [762, 157] on div "$39.40" at bounding box center [762, 152] width 47 height 23
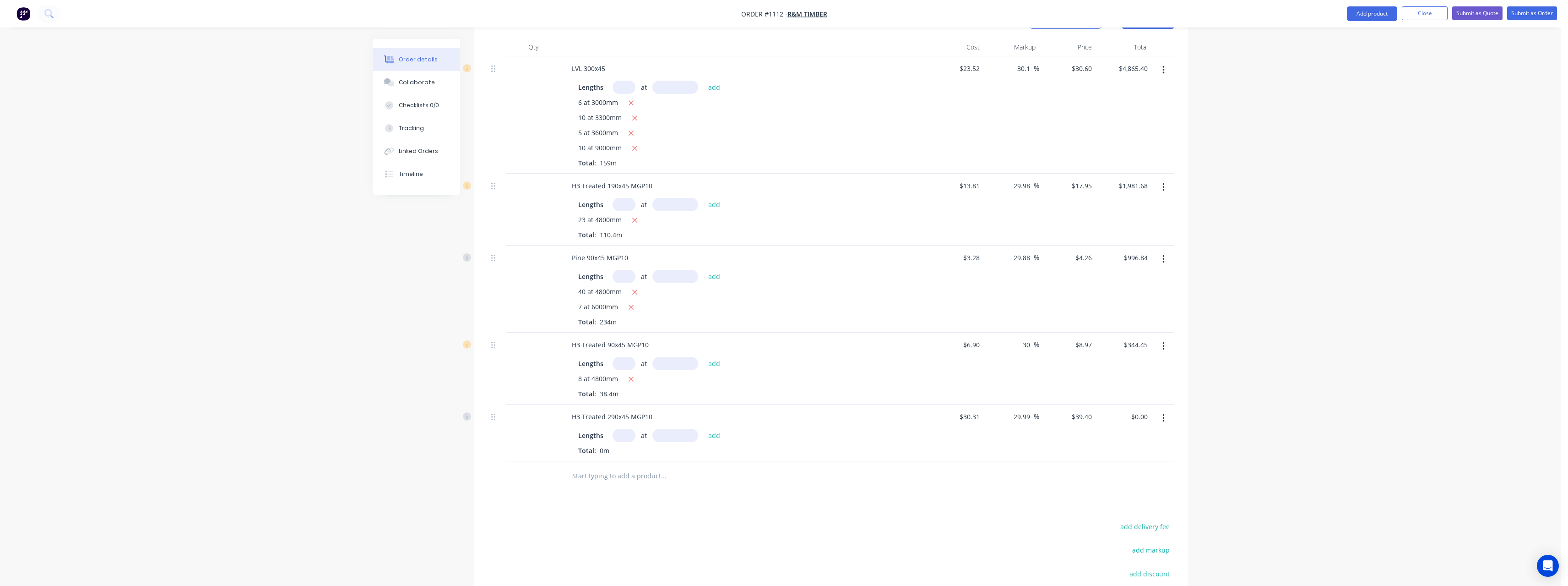
click at [625, 428] on input "text" at bounding box center [624, 434] width 23 height 13
click at [704, 428] on button "add" at bounding box center [714, 434] width 22 height 12
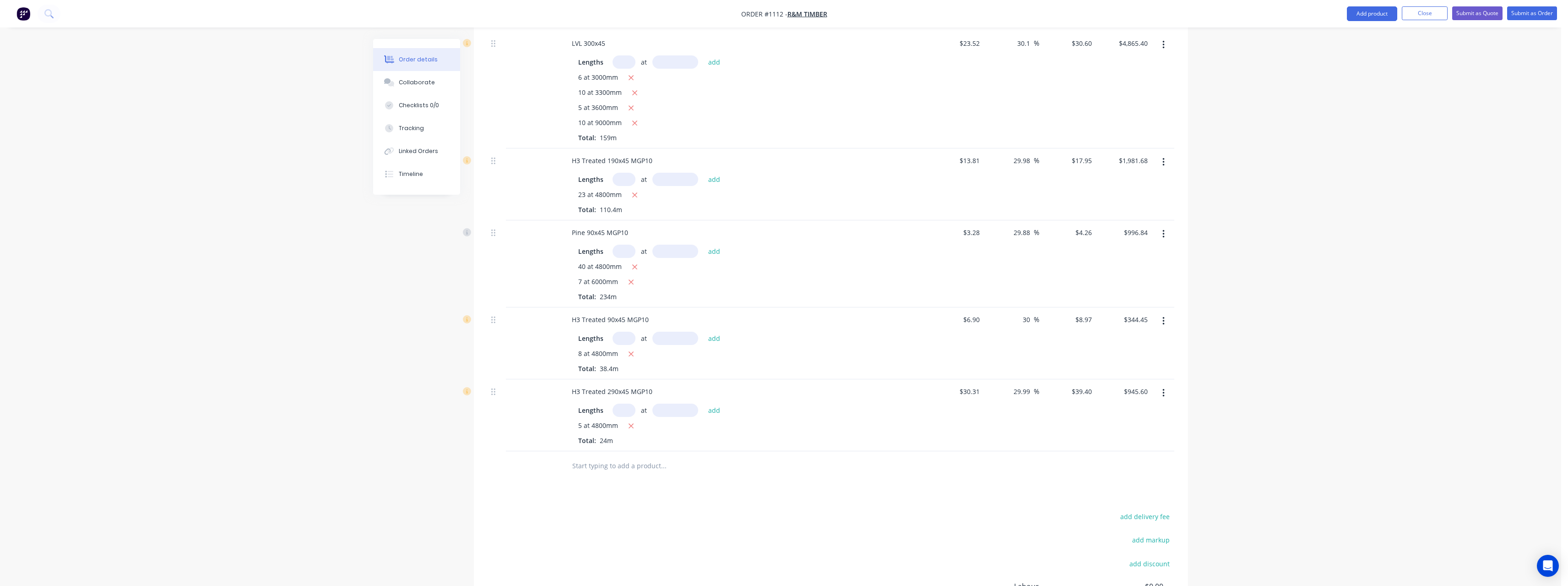
scroll to position [297, 0]
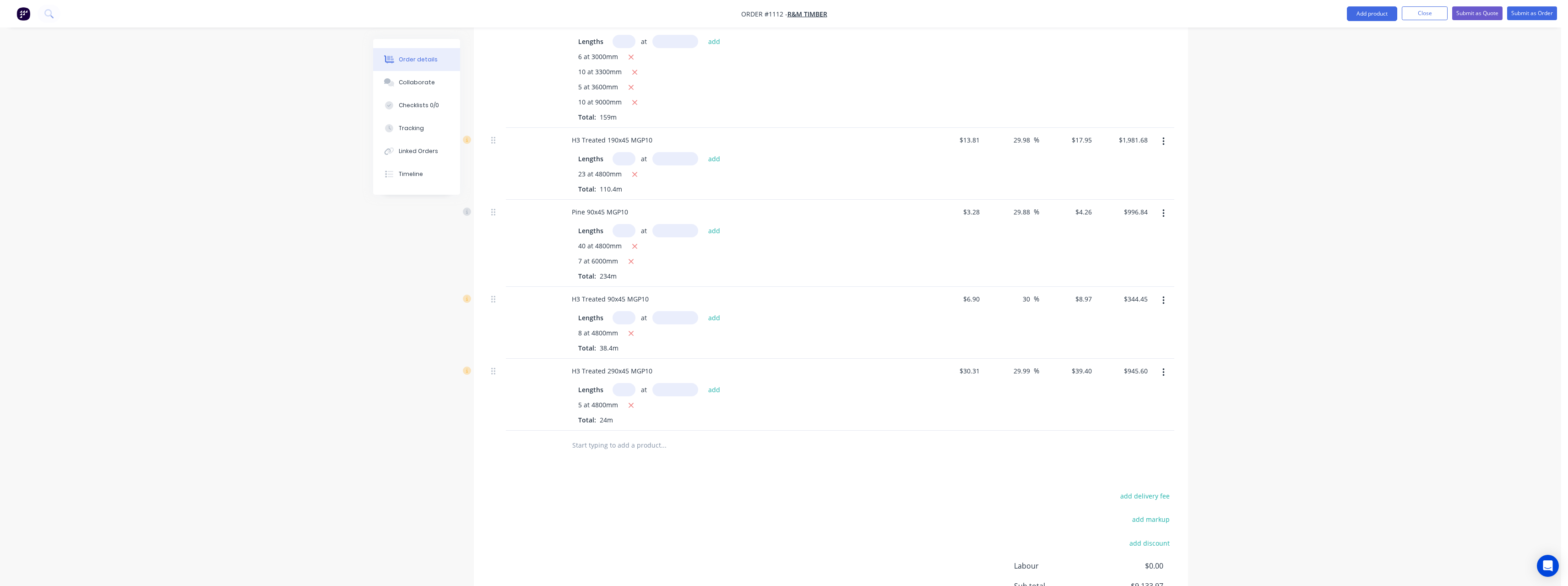
click at [607, 436] on input "text" at bounding box center [663, 445] width 184 height 18
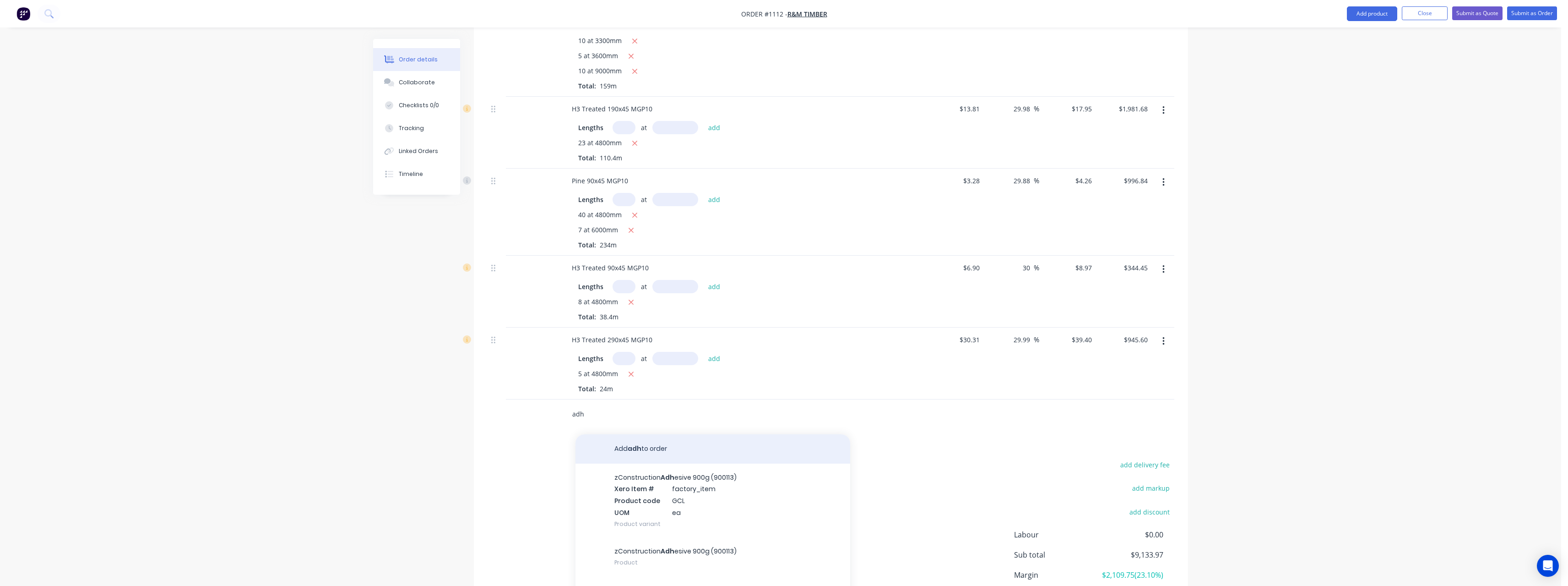
scroll to position [396, 0]
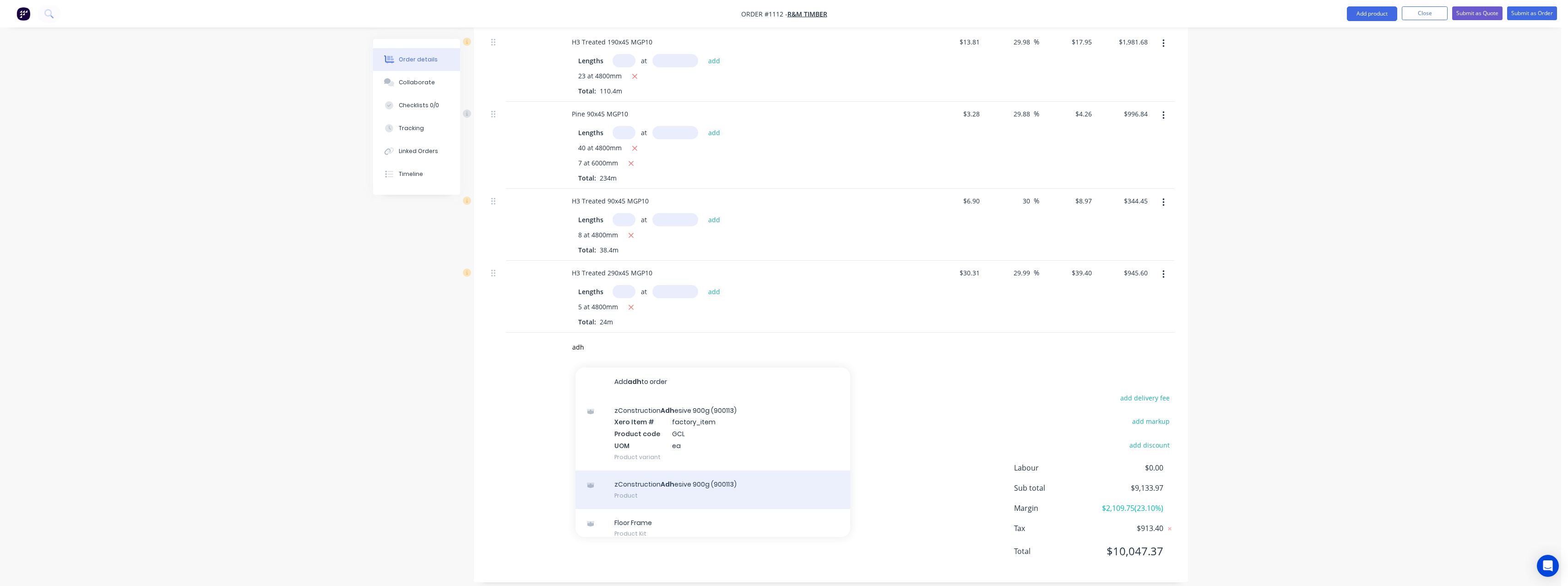
click at [712, 484] on div "zConstruction Adh esive 900g (900113) Product" at bounding box center [712, 489] width 275 height 39
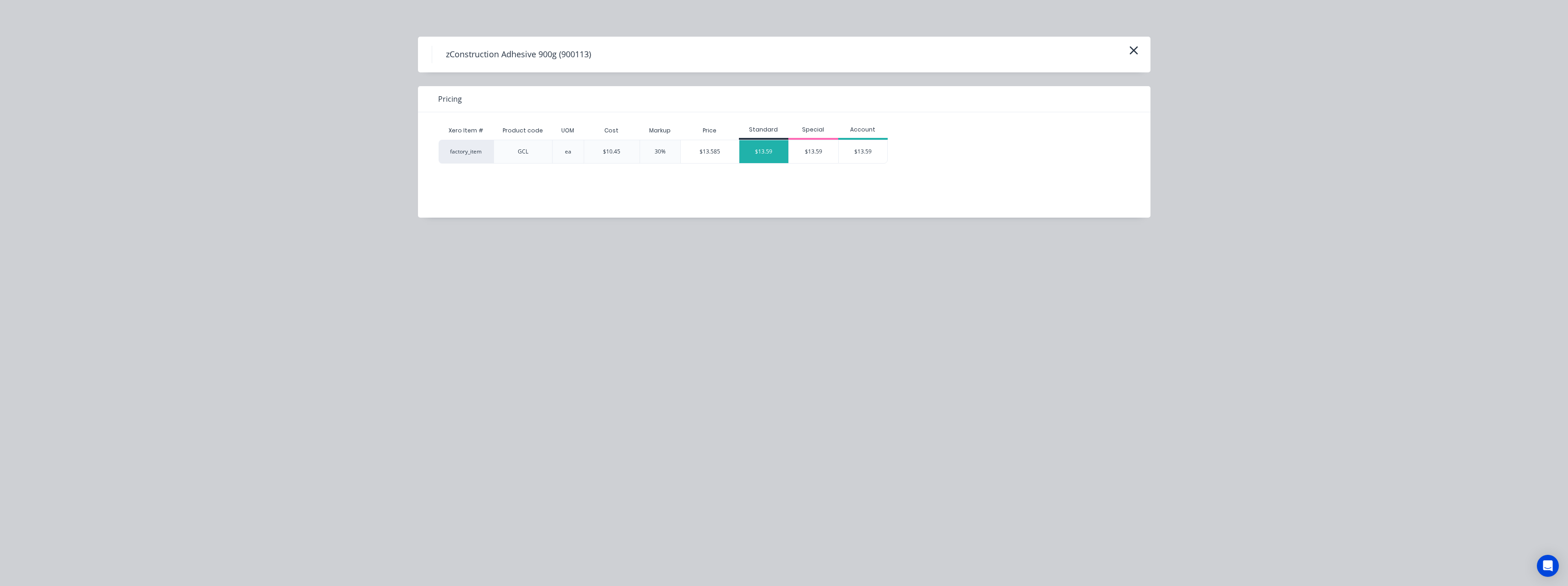
click at [761, 157] on div "$13.59" at bounding box center [763, 152] width 49 height 23
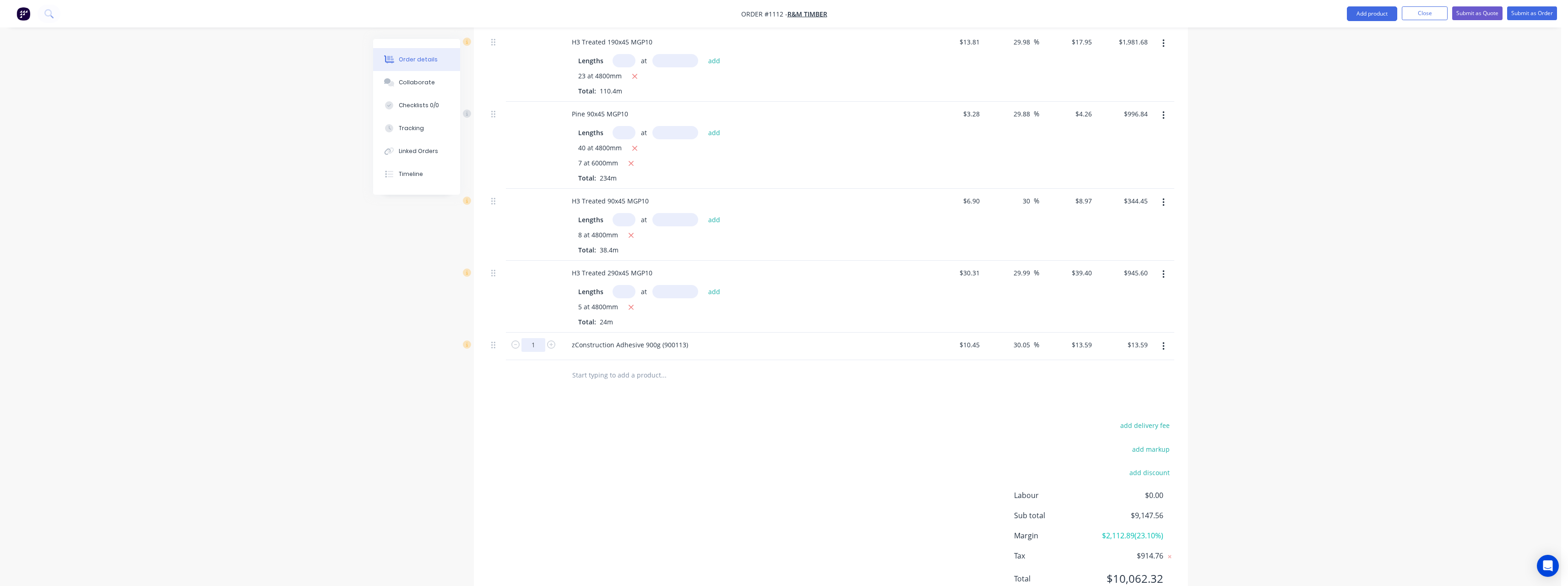
click at [540, 338] on input "1" at bounding box center [533, 345] width 24 height 14
click at [608, 365] on input "text" at bounding box center [663, 374] width 184 height 18
click at [665, 371] on input "jh45190" at bounding box center [663, 374] width 184 height 18
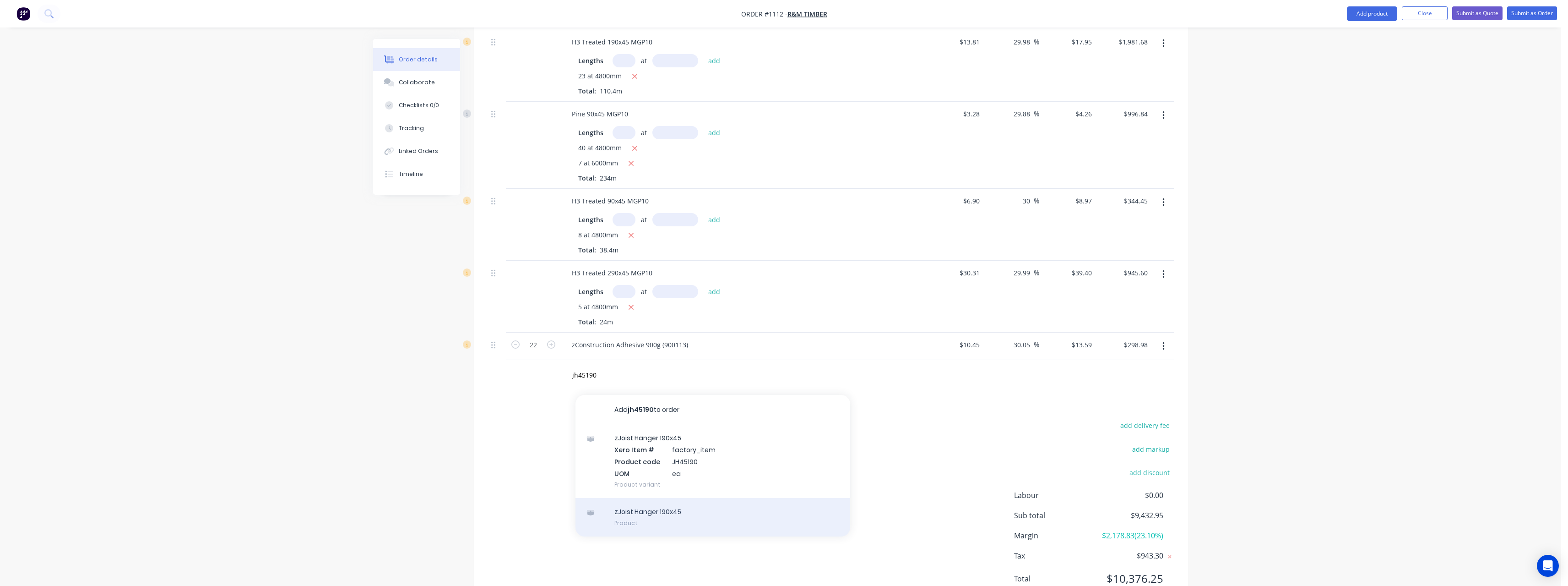
click at [695, 503] on div "zJoist Hanger 190x45 Product" at bounding box center [712, 517] width 275 height 39
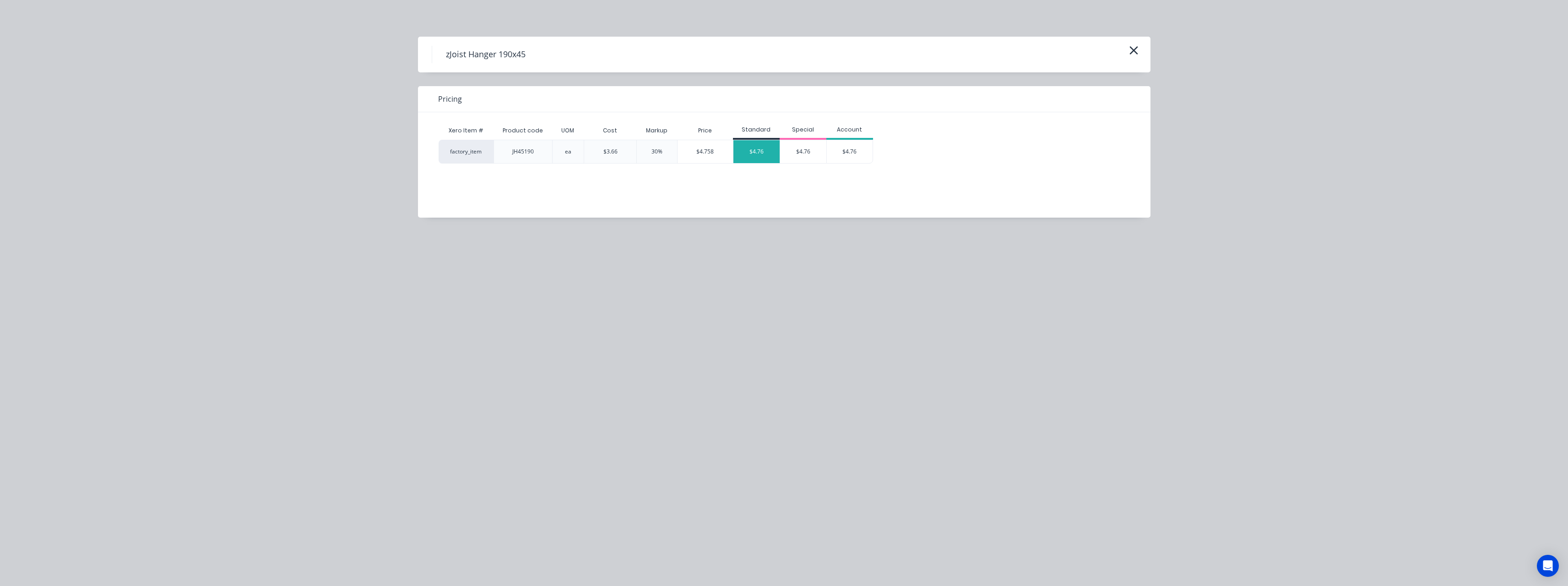
click at [750, 159] on div "$4.76" at bounding box center [756, 152] width 47 height 23
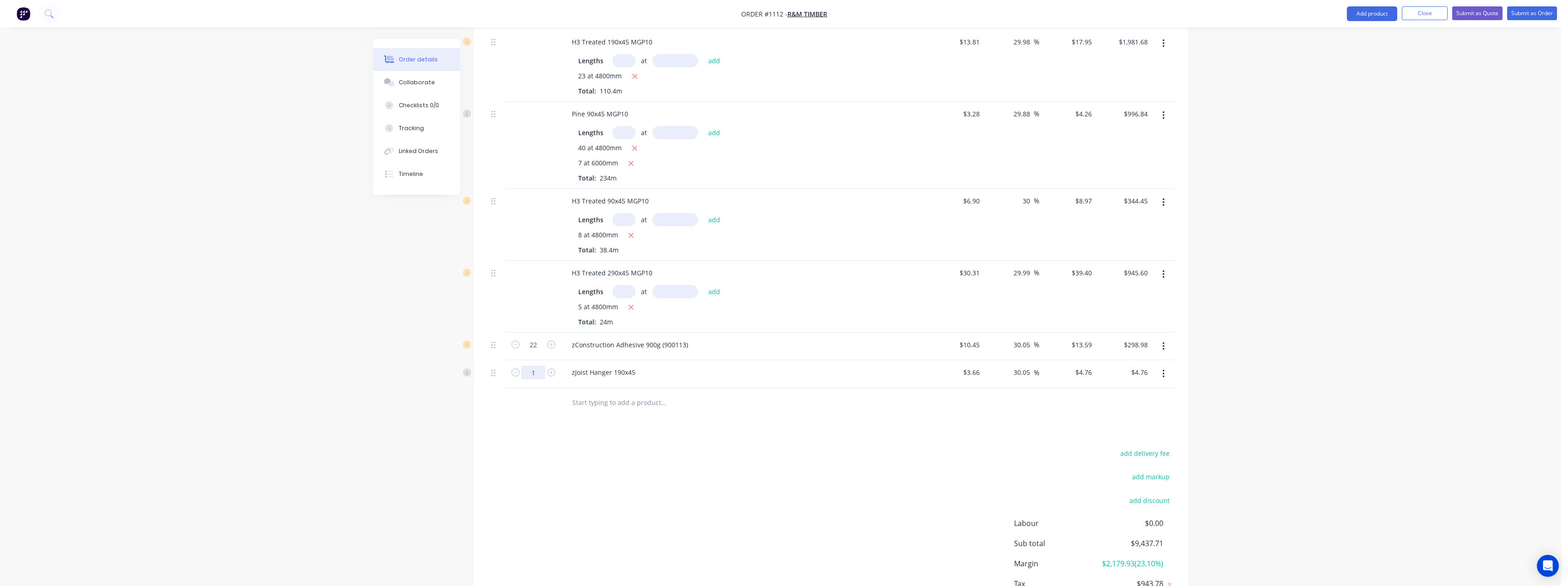
click at [540, 352] on input "1" at bounding box center [533, 345] width 24 height 14
click at [608, 393] on input "text" at bounding box center [663, 402] width 184 height 18
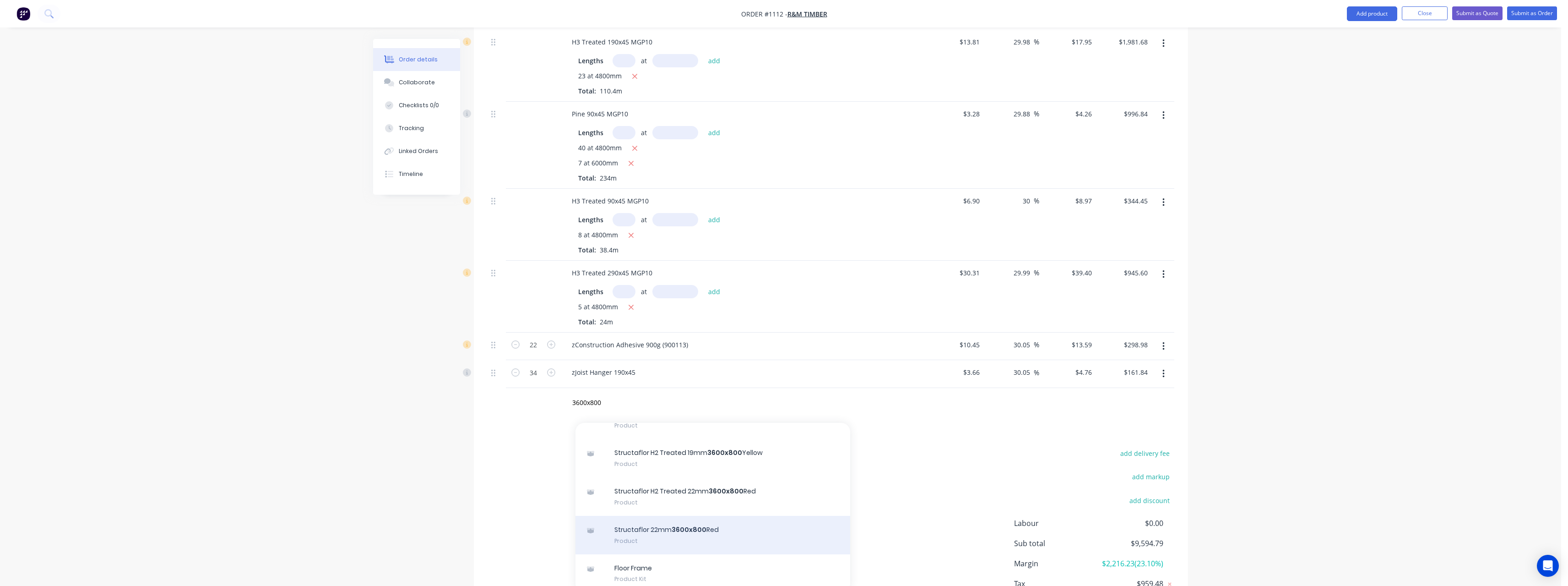
click at [692, 519] on div "Structaflor 22mm 3600x800 Red Product" at bounding box center [712, 534] width 275 height 39
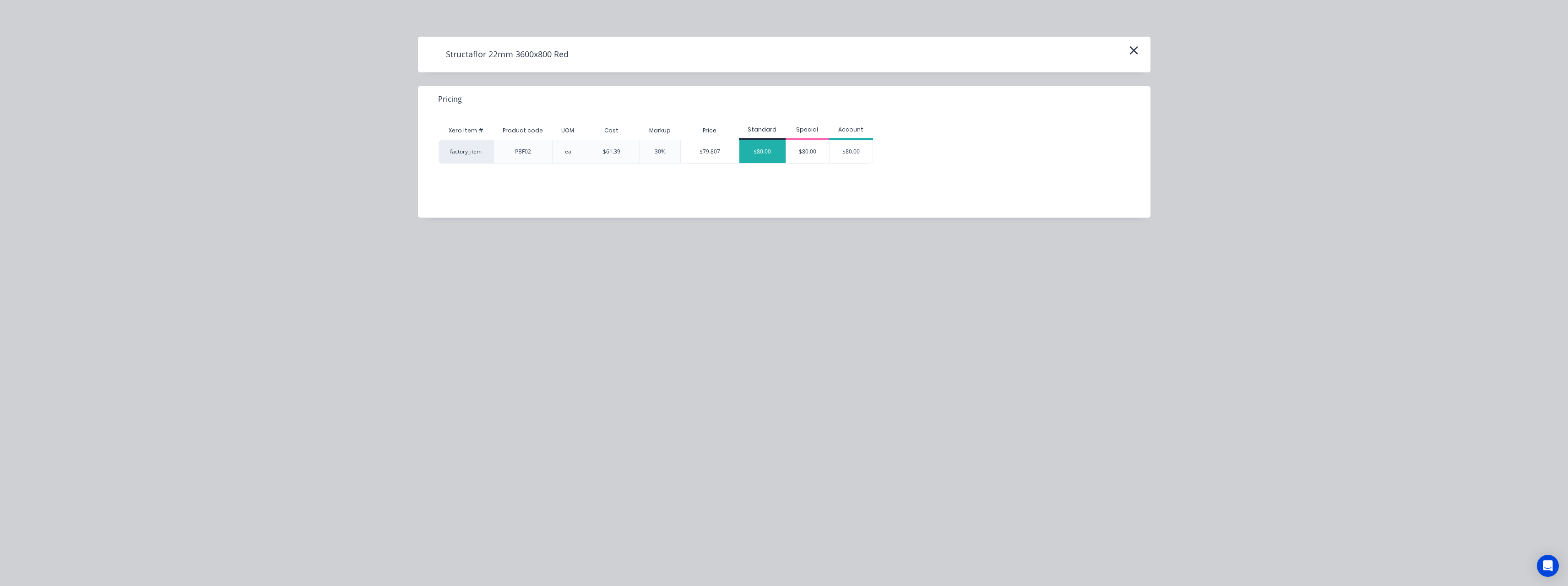
click at [761, 150] on div "$80.00" at bounding box center [762, 152] width 47 height 23
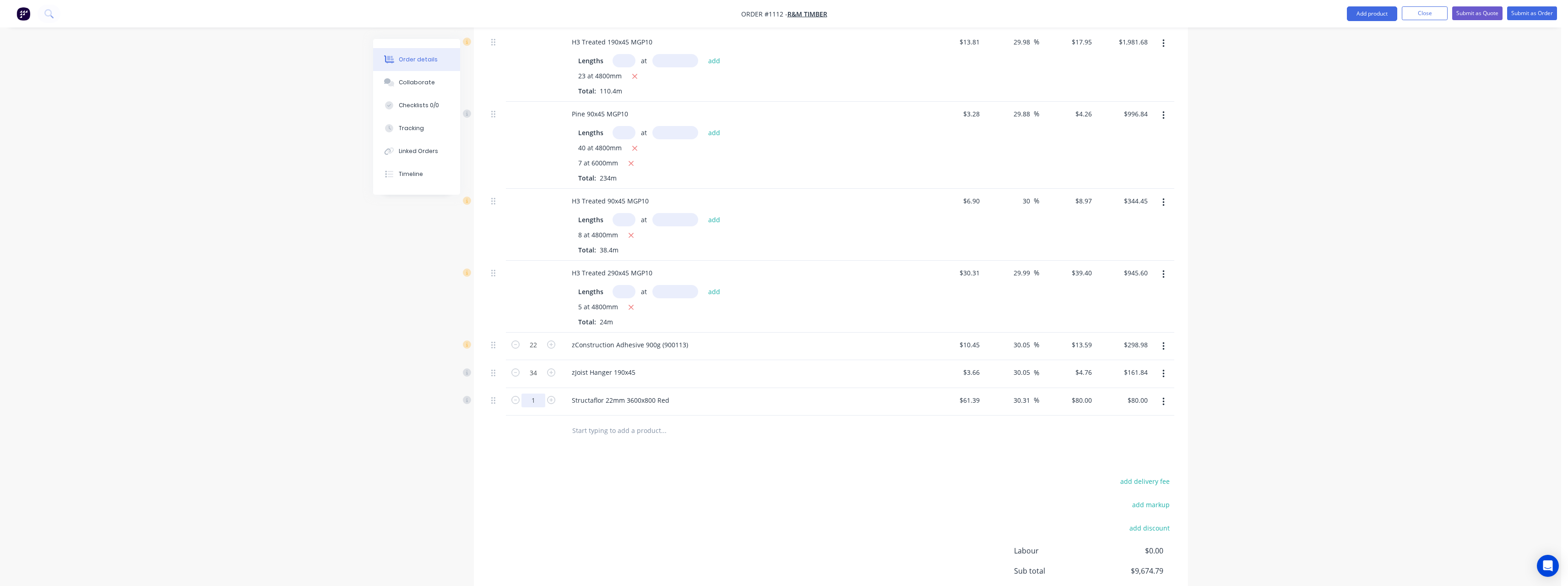
click at [541, 352] on input "1" at bounding box center [533, 345] width 24 height 14
click at [600, 421] on input "text" at bounding box center [663, 429] width 184 height 18
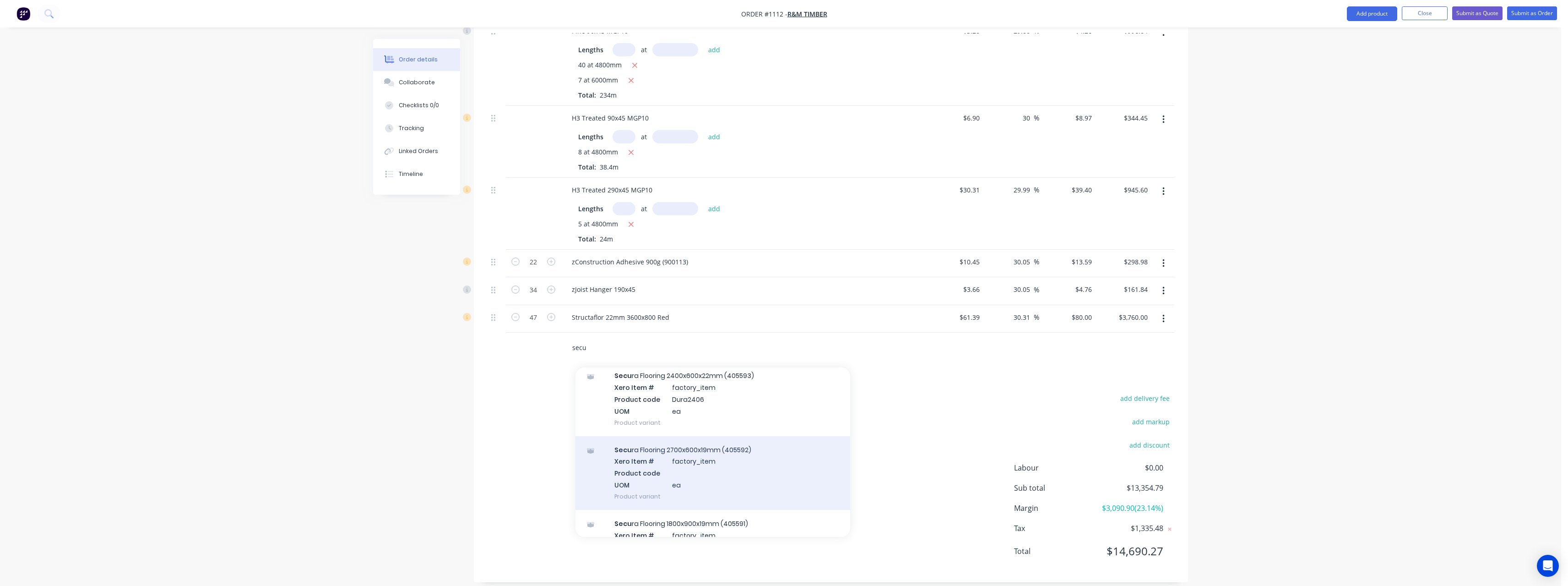
scroll to position [184, 0]
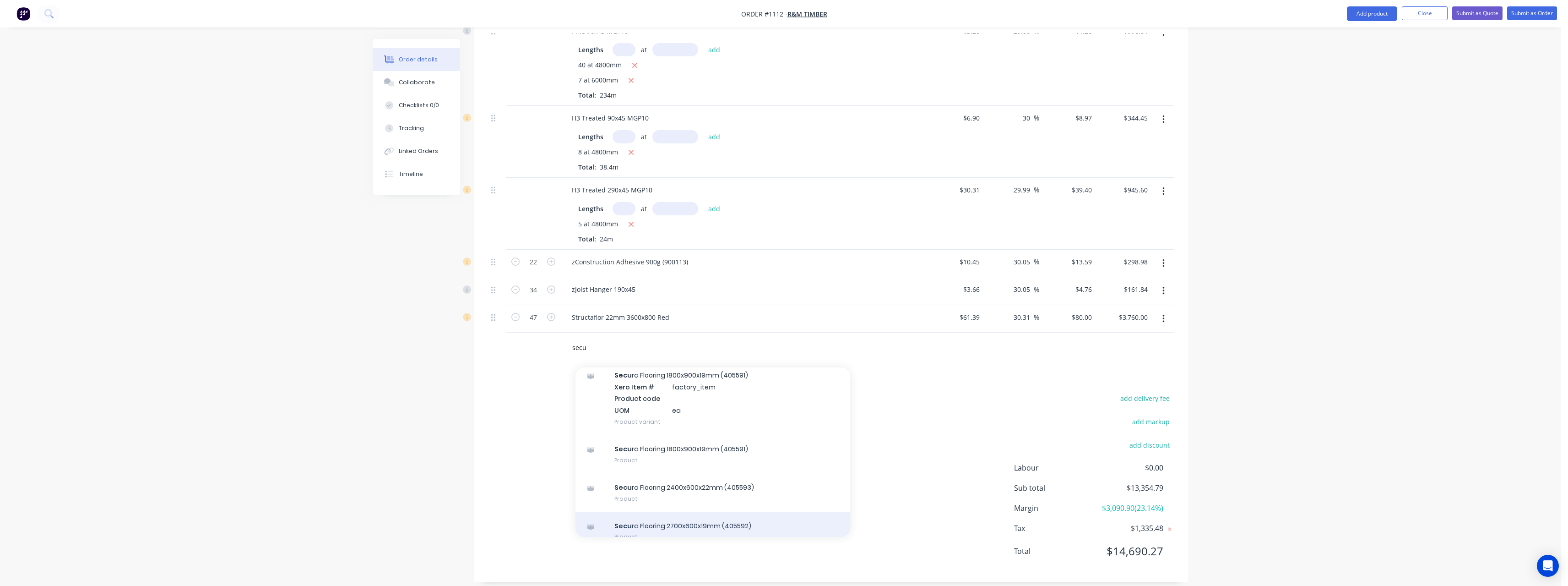
click at [731, 512] on div "Secu ra Flooring 2700x600x19mm (405592) Product" at bounding box center [712, 531] width 275 height 39
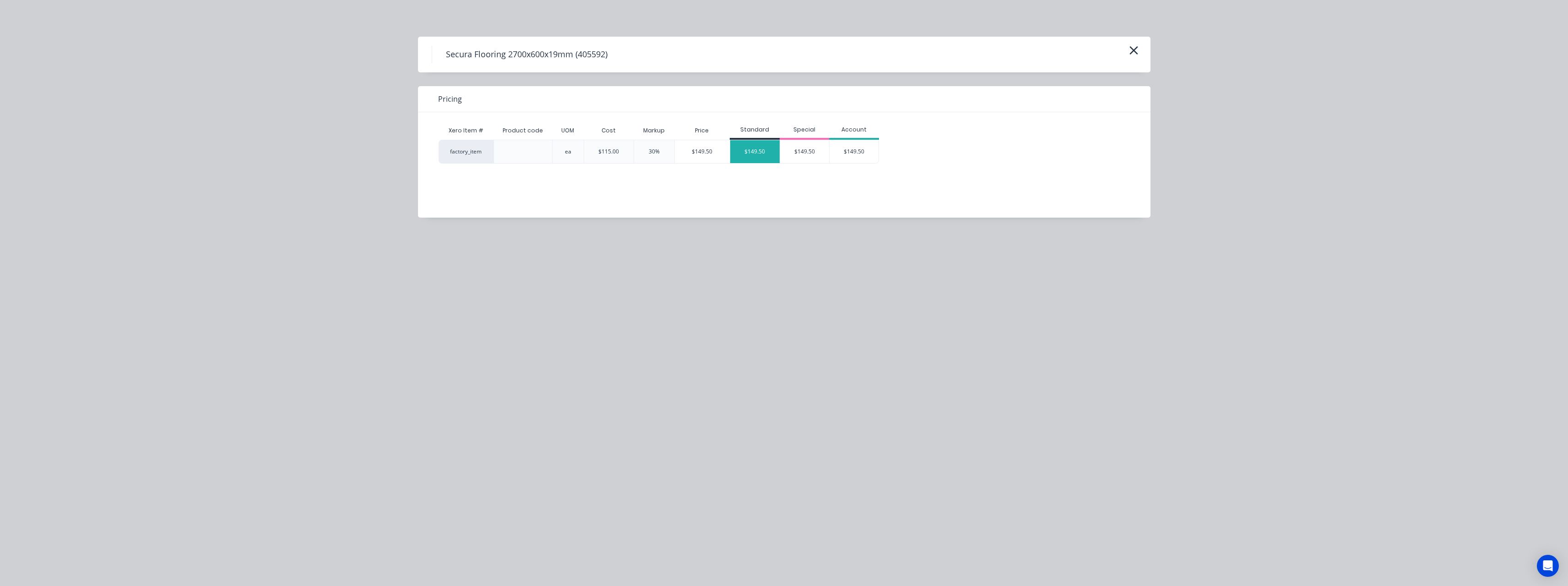
click at [746, 144] on div "$149.50" at bounding box center [755, 152] width 49 height 23
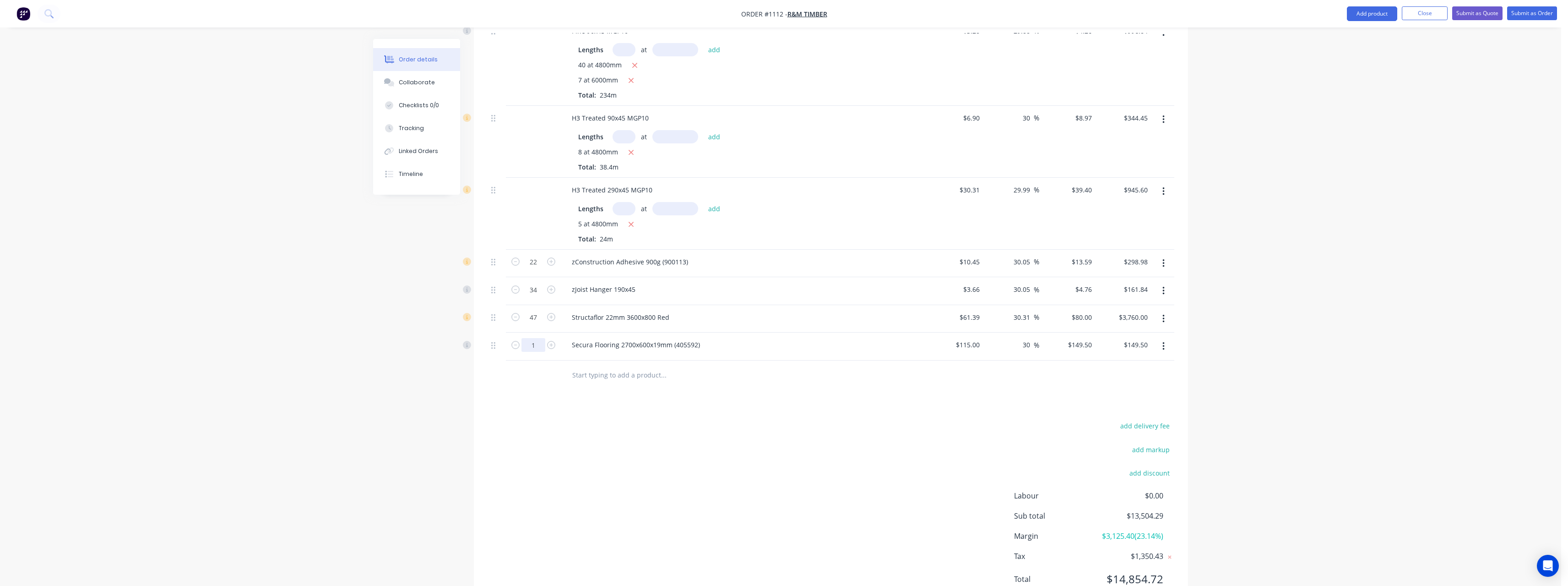
click at [540, 269] on input "1" at bounding box center [533, 262] width 24 height 14
click at [627, 366] on input "text" at bounding box center [663, 375] width 184 height 18
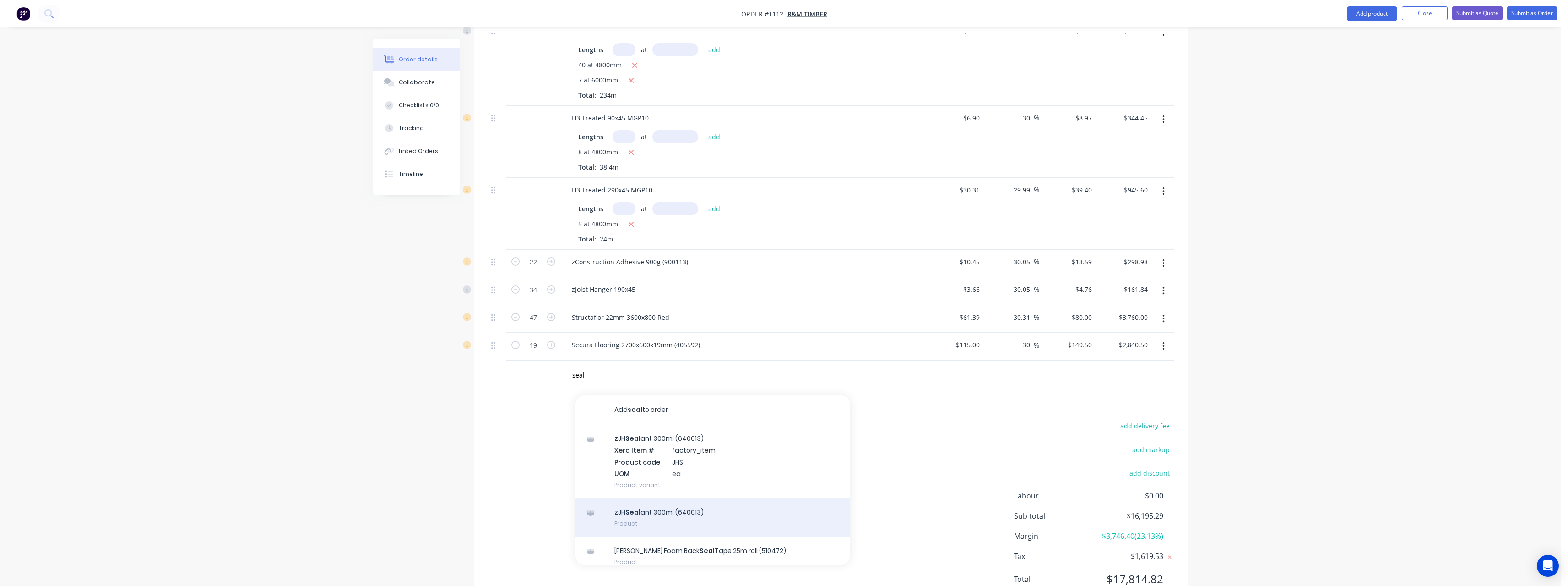
click at [689, 500] on div "zJH Seal ant 300ml (640013) Product" at bounding box center [712, 517] width 275 height 39
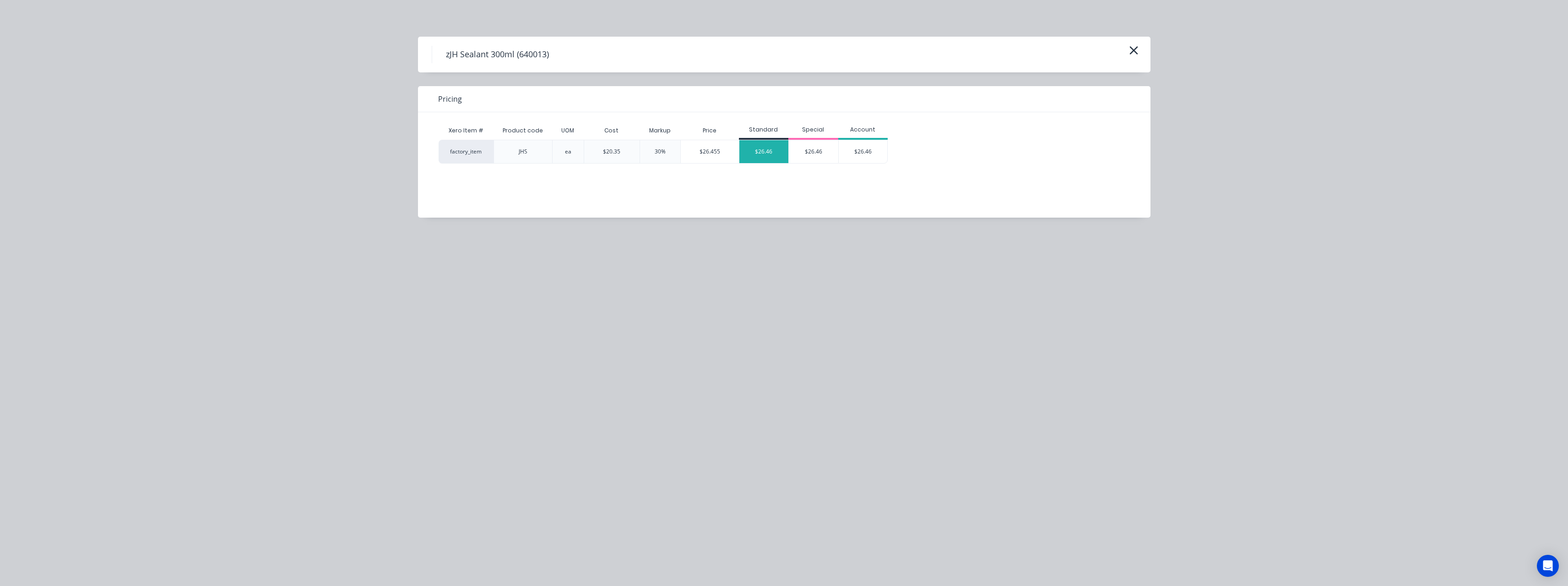
click at [774, 152] on div "$26.46" at bounding box center [763, 152] width 49 height 23
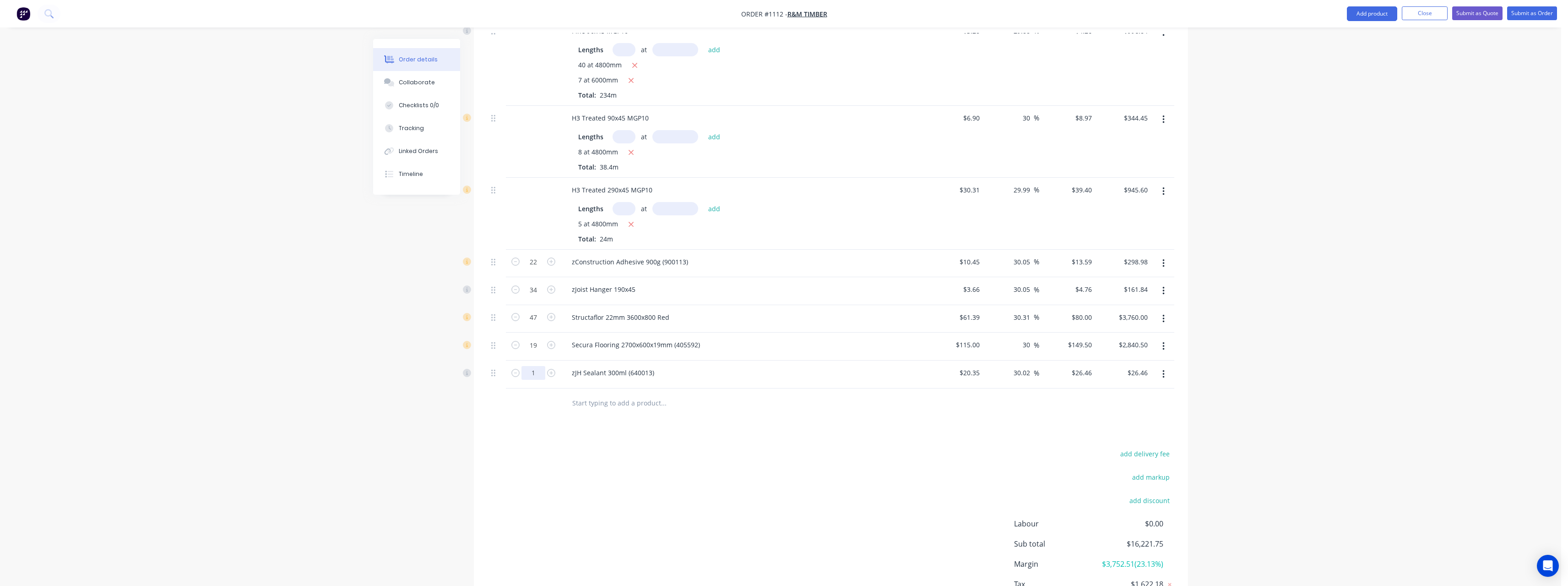
click at [541, 269] on input "1" at bounding box center [533, 262] width 24 height 14
click at [615, 394] on input "text" at bounding box center [663, 402] width 184 height 18
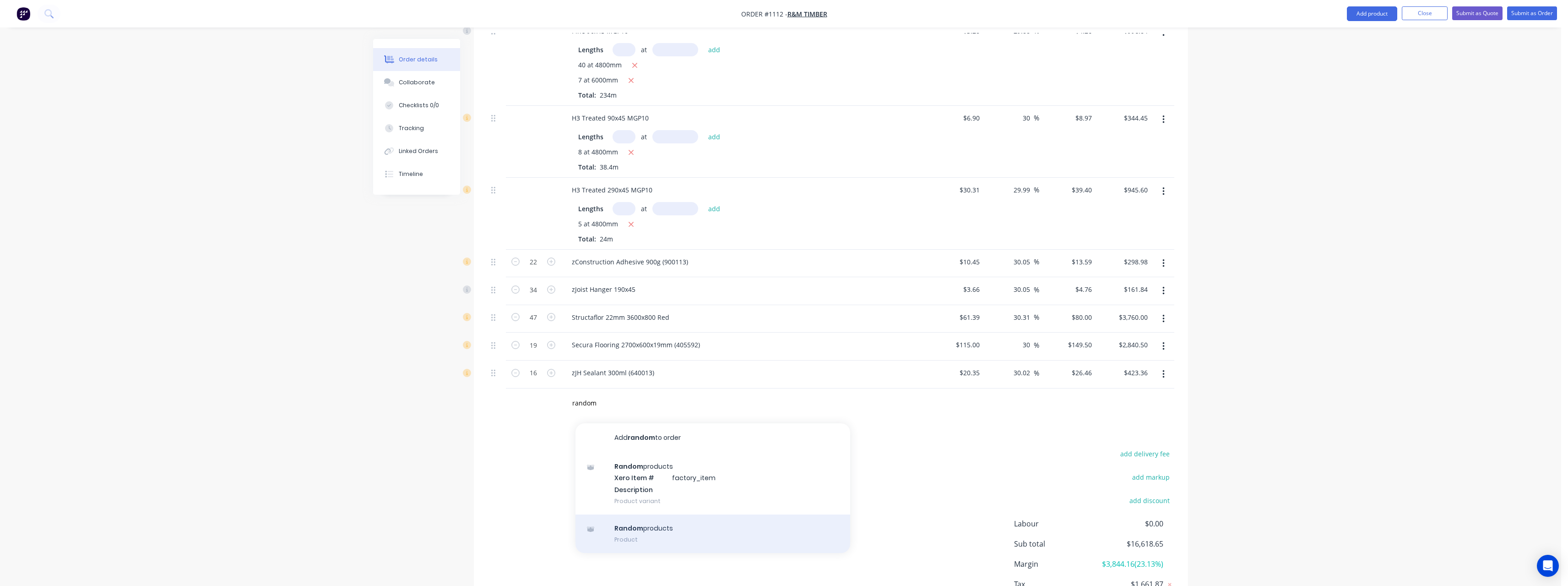
click at [632, 524] on div "Random products Product" at bounding box center [712, 533] width 275 height 39
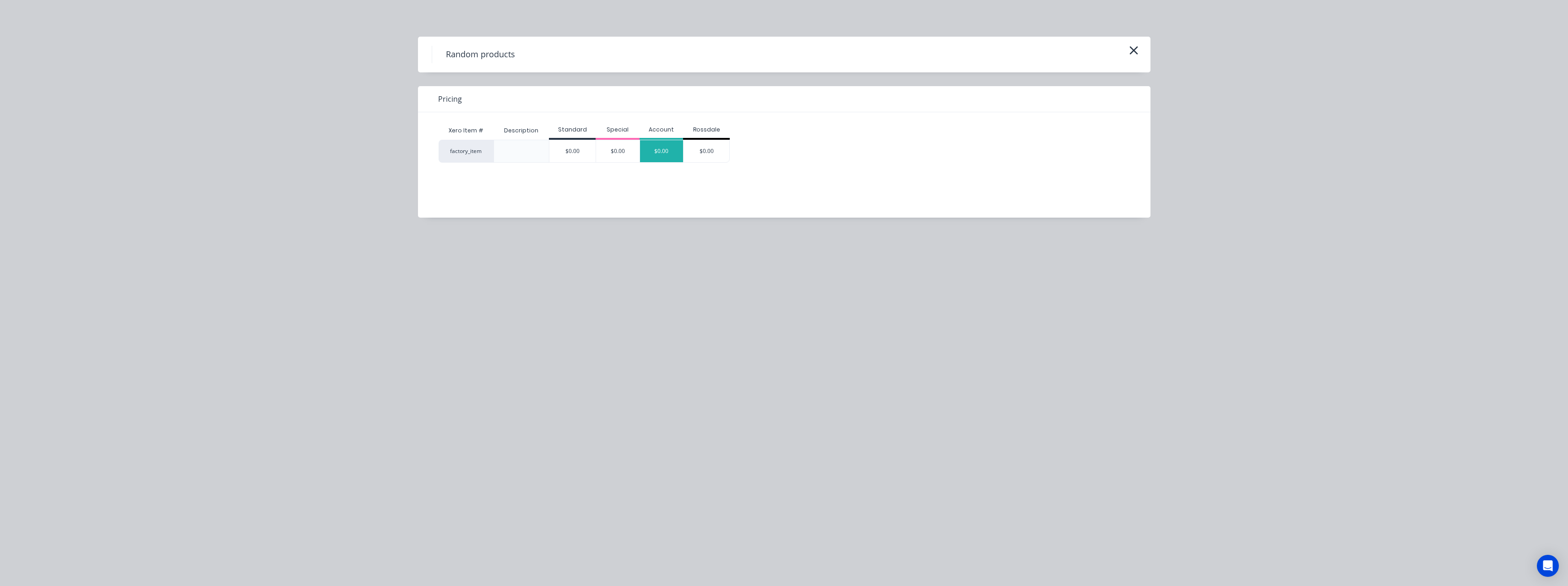
click at [670, 154] on div "$0.00" at bounding box center [662, 152] width 43 height 22
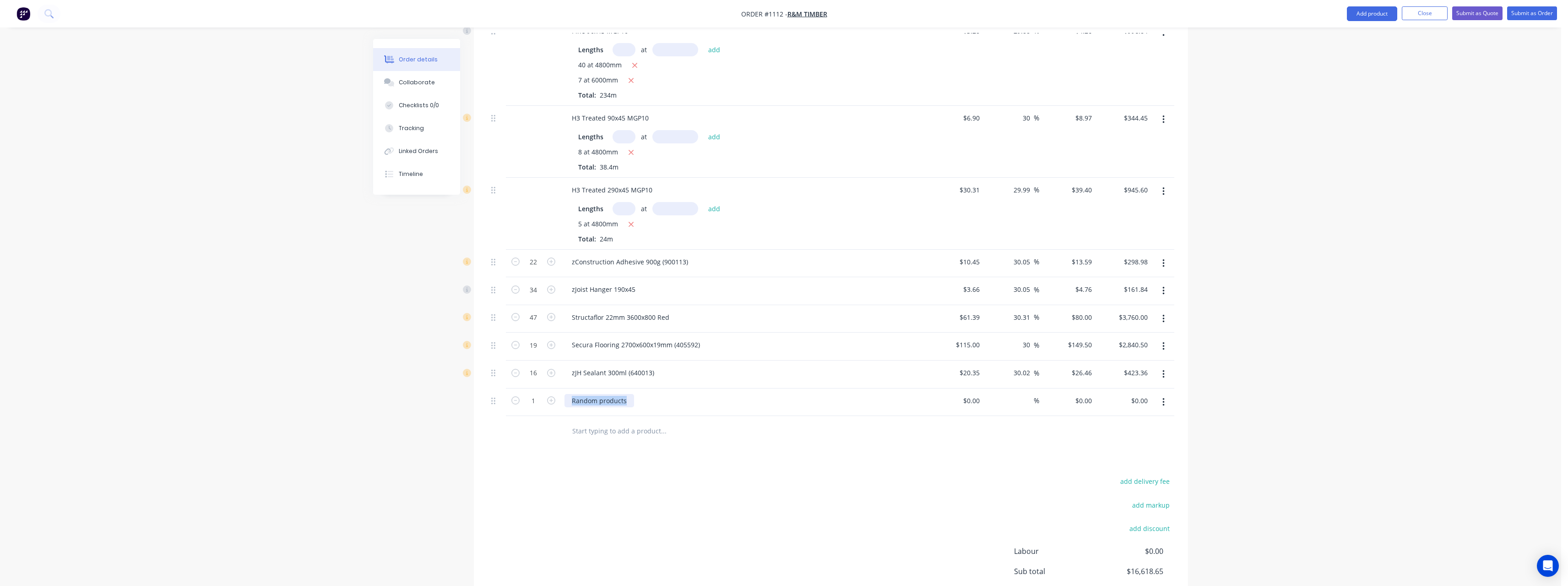
drag, startPoint x: 626, startPoint y: 395, endPoint x: 555, endPoint y: 396, distance: 71.0
click at [555, 396] on div "1 Random products $0.00 $0.00 % $0.00 $0.00 $0.00 $0.00" at bounding box center [831, 402] width 687 height 28
click at [541, 269] on input "1" at bounding box center [533, 262] width 24 height 14
click at [983, 391] on div "%" at bounding box center [1011, 402] width 56 height 28
click at [980, 394] on input at bounding box center [973, 400] width 21 height 13
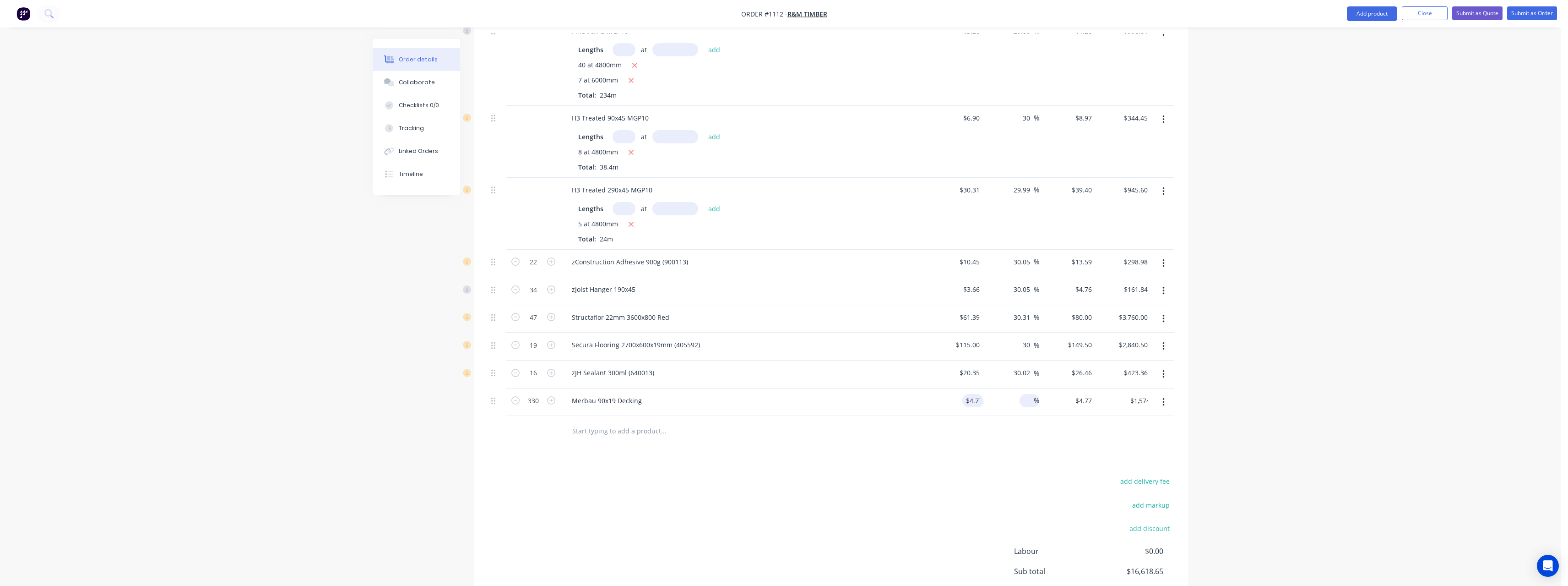
drag, startPoint x: 1035, startPoint y: 390, endPoint x: 1027, endPoint y: 394, distance: 8.9
click at [1035, 396] on span "%" at bounding box center [1036, 401] width 5 height 10
click at [635, 422] on input "text" at bounding box center [663, 430] width 184 height 18
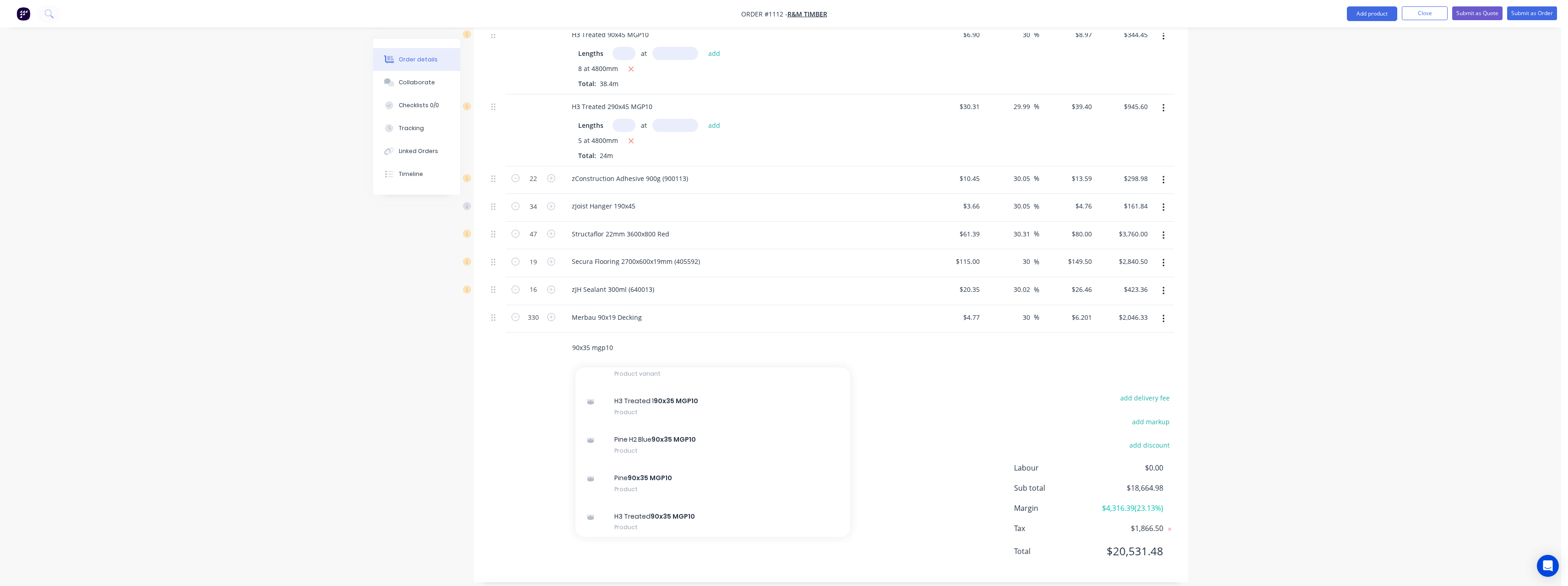
scroll to position [458, 0]
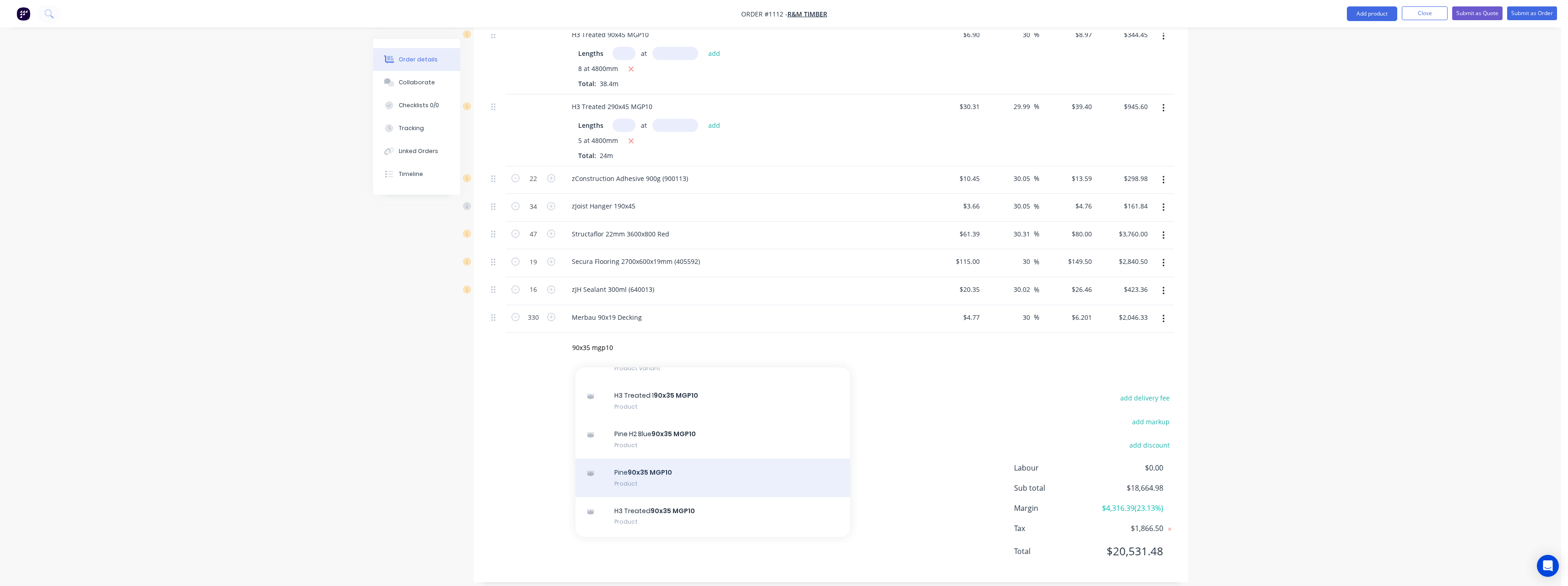
click at [753, 466] on div "Pine 90x35 MGP10 Product" at bounding box center [712, 477] width 275 height 39
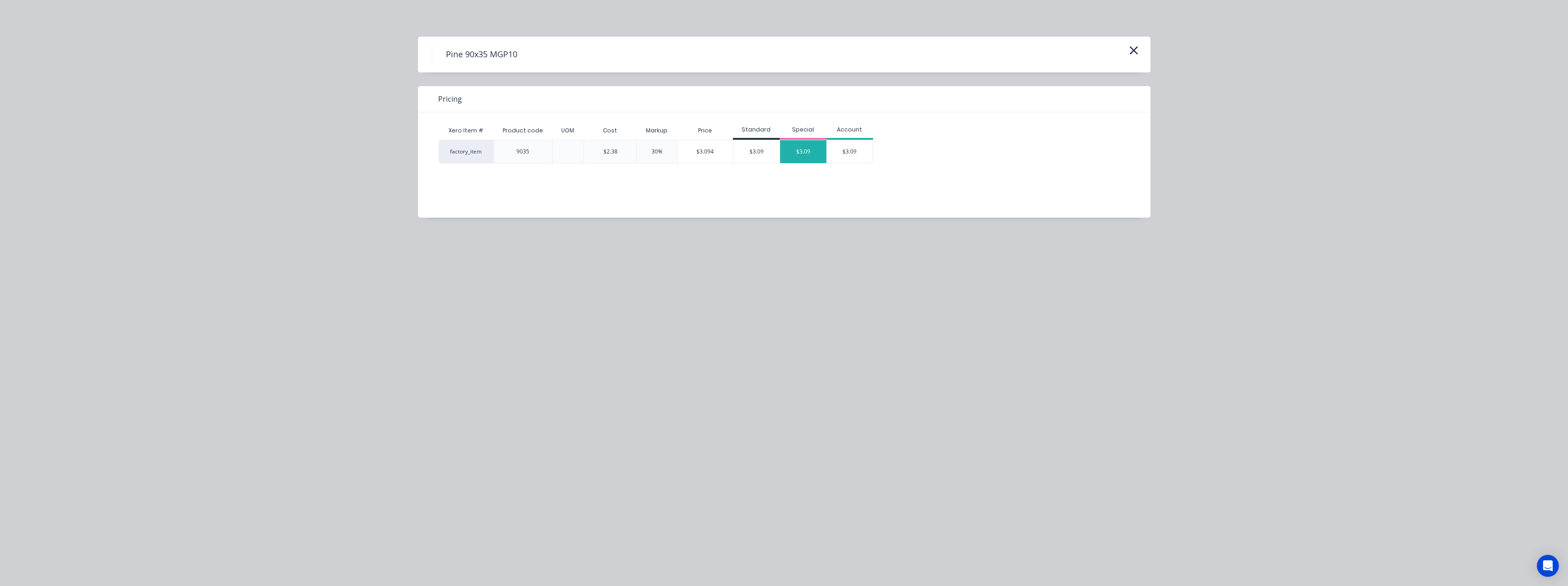
click at [812, 153] on div "$3.09" at bounding box center [804, 152] width 47 height 23
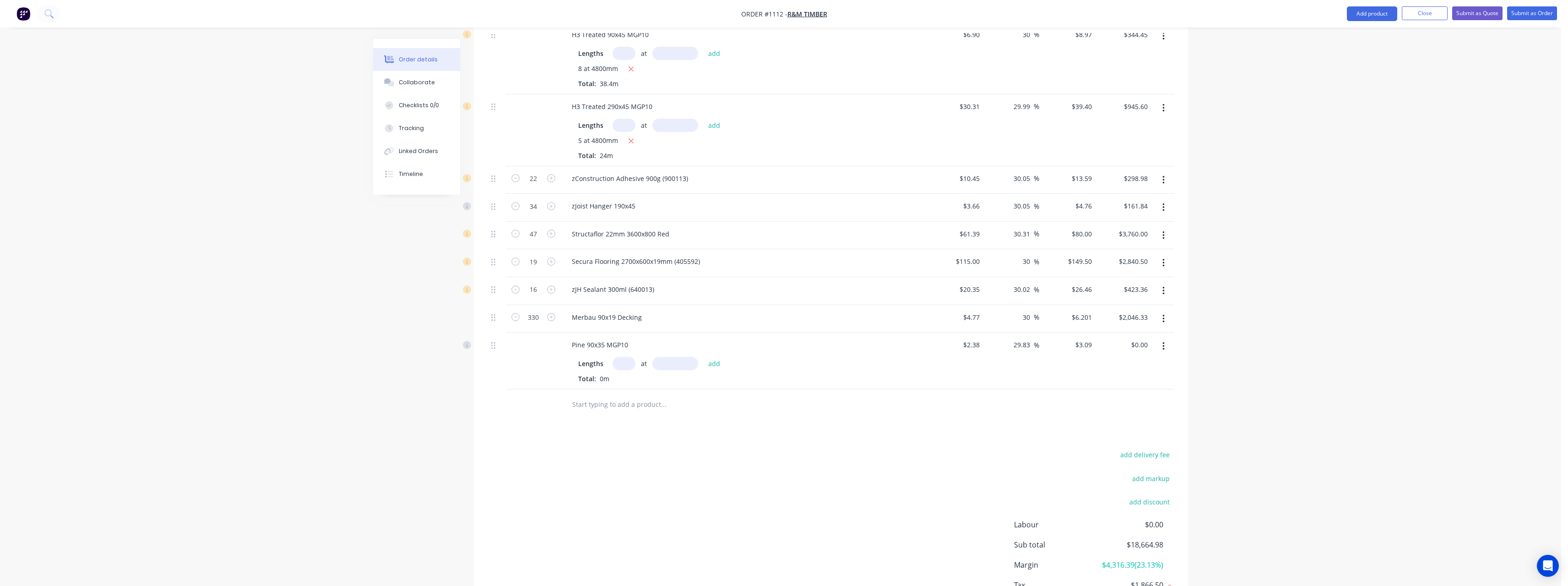
click at [625, 357] on input "text" at bounding box center [624, 363] width 23 height 13
click at [704, 357] on button "add" at bounding box center [714, 363] width 22 height 12
click at [1481, 9] on button "Submit as Quote" at bounding box center [1478, 13] width 50 height 14
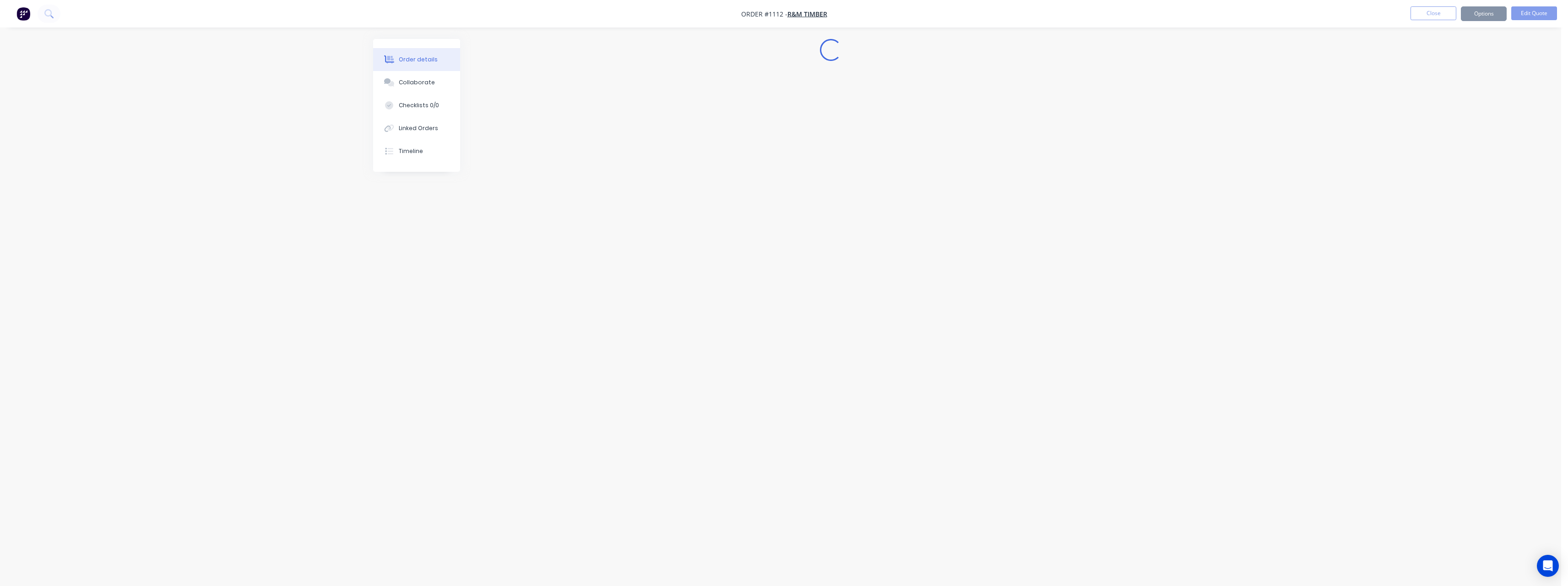
scroll to position [0, 0]
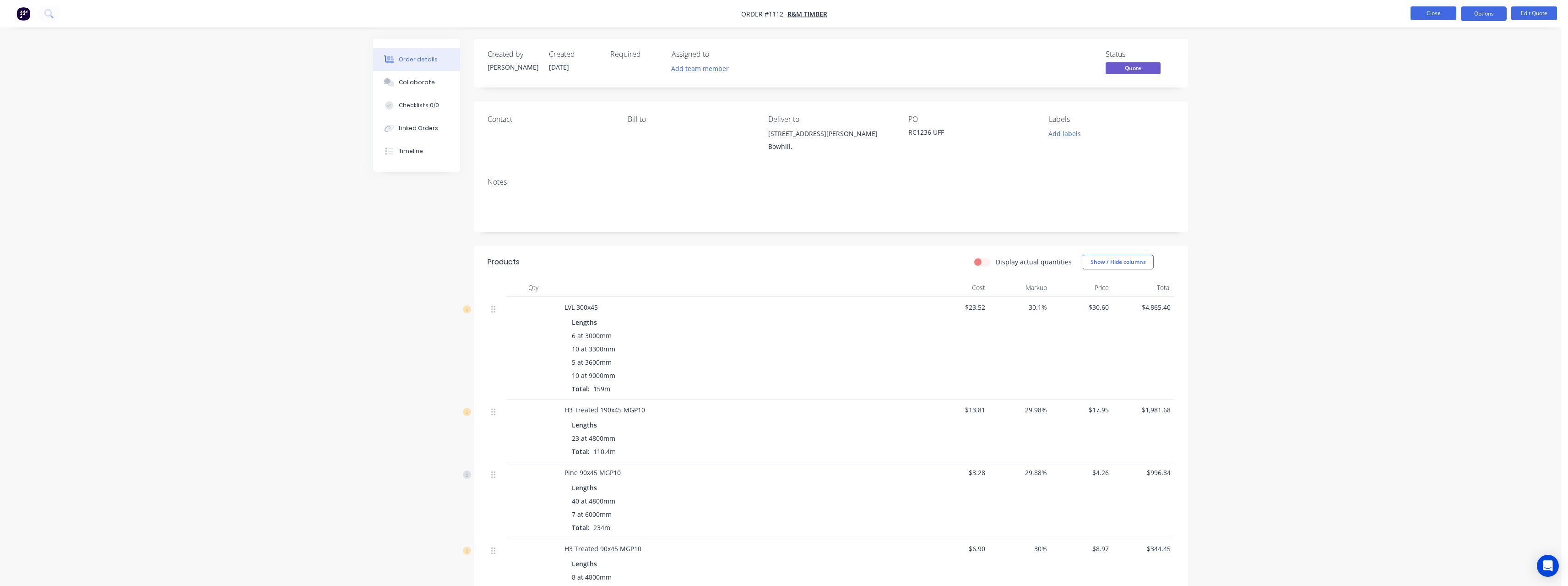
click at [1447, 17] on button "Close" at bounding box center [1433, 13] width 46 height 14
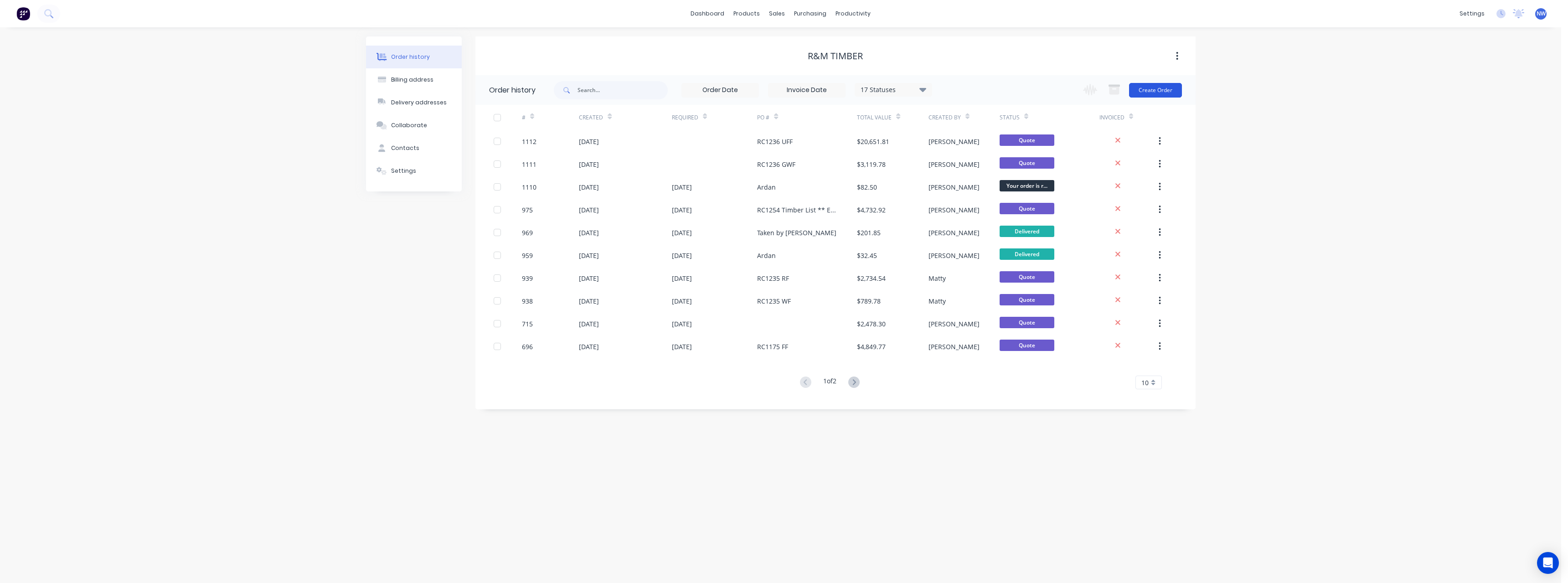
click at [1149, 93] on button "Create Order" at bounding box center [1155, 90] width 53 height 15
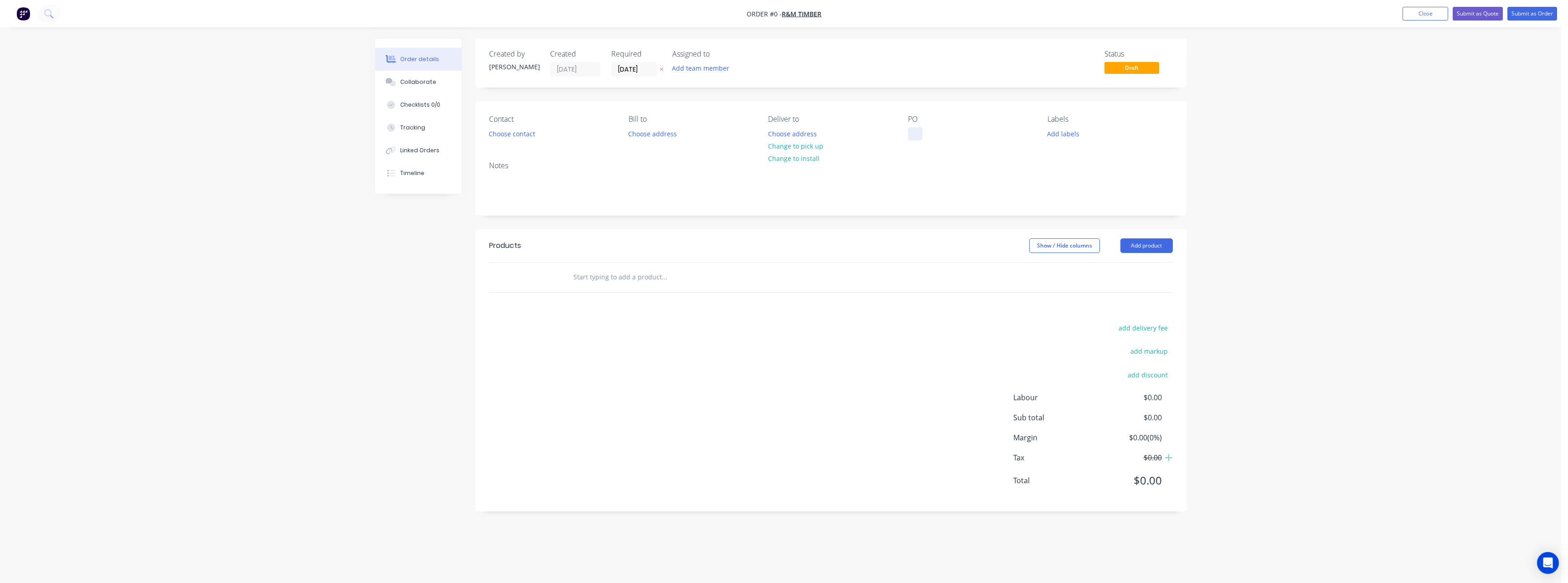
click at [912, 134] on div at bounding box center [915, 133] width 15 height 13
click at [661, 66] on div "Order details Collaborate Checklists 0/0 Tracking Linked Orders Timeline Order …" at bounding box center [781, 281] width 829 height 486
click at [777, 133] on button "Choose address" at bounding box center [793, 133] width 58 height 12
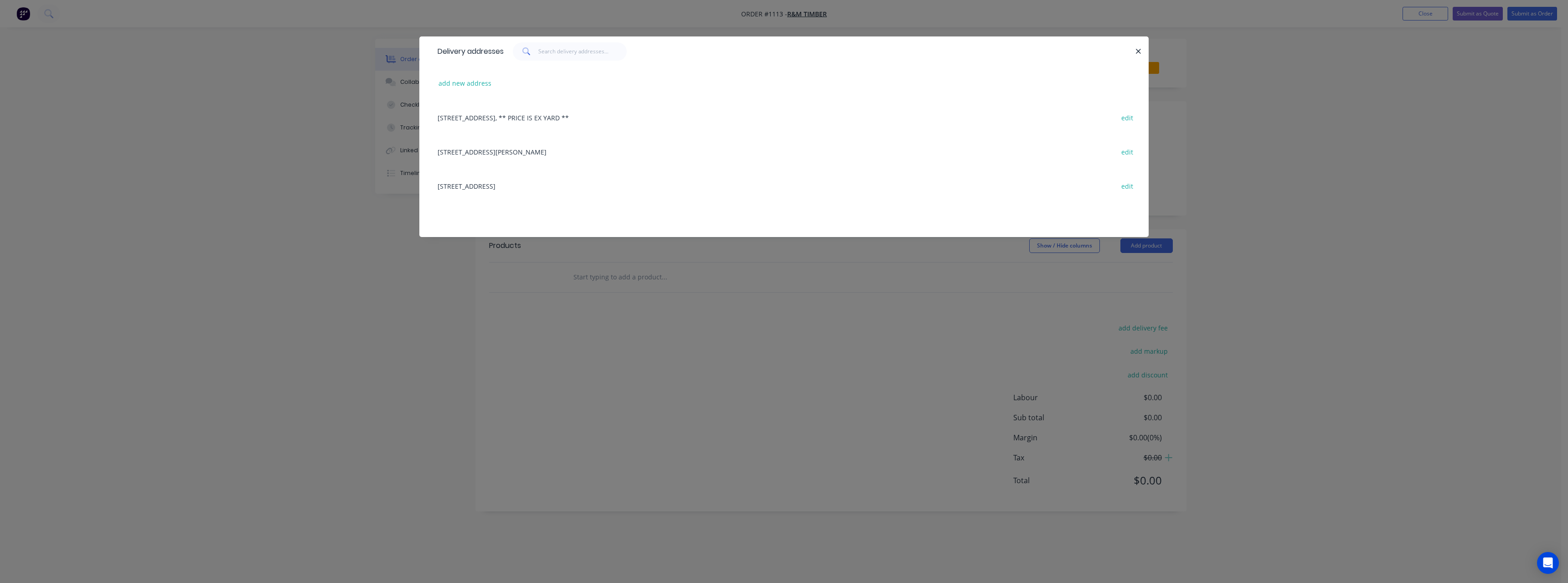
click at [508, 154] on div "[STREET_ADDRESS][PERSON_NAME] edit" at bounding box center [784, 152] width 702 height 34
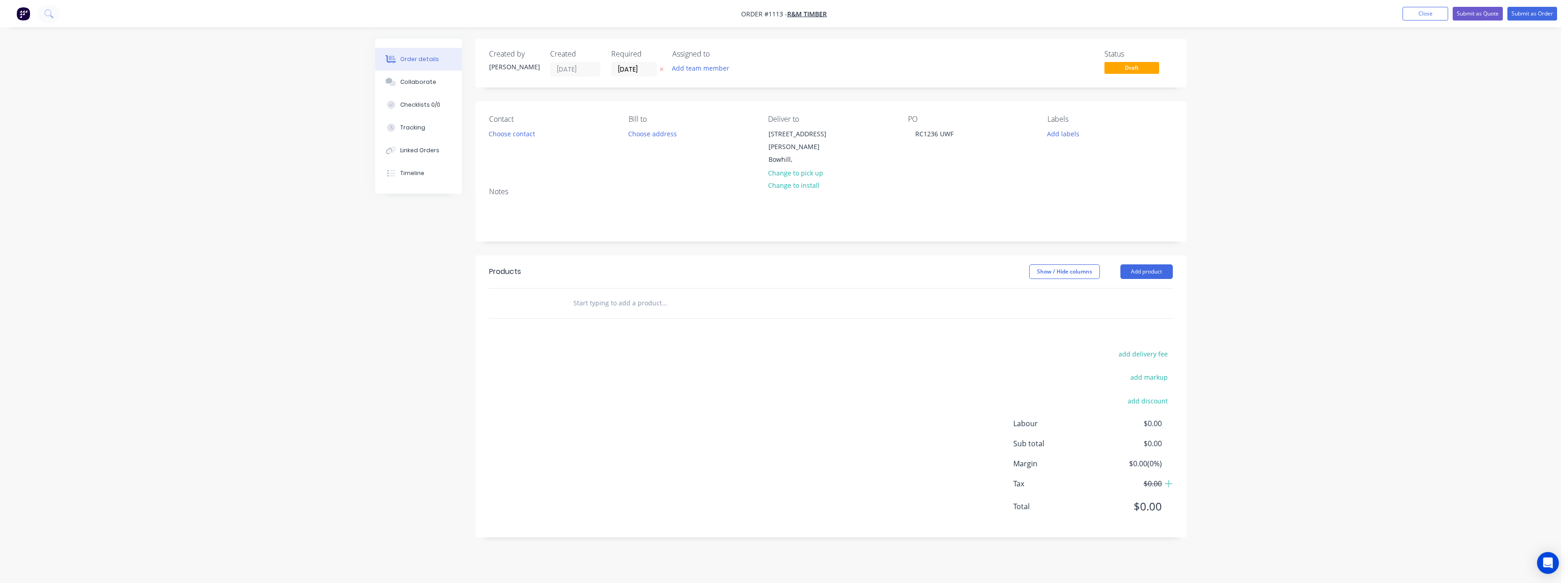
click at [642, 297] on input "text" at bounding box center [664, 303] width 183 height 18
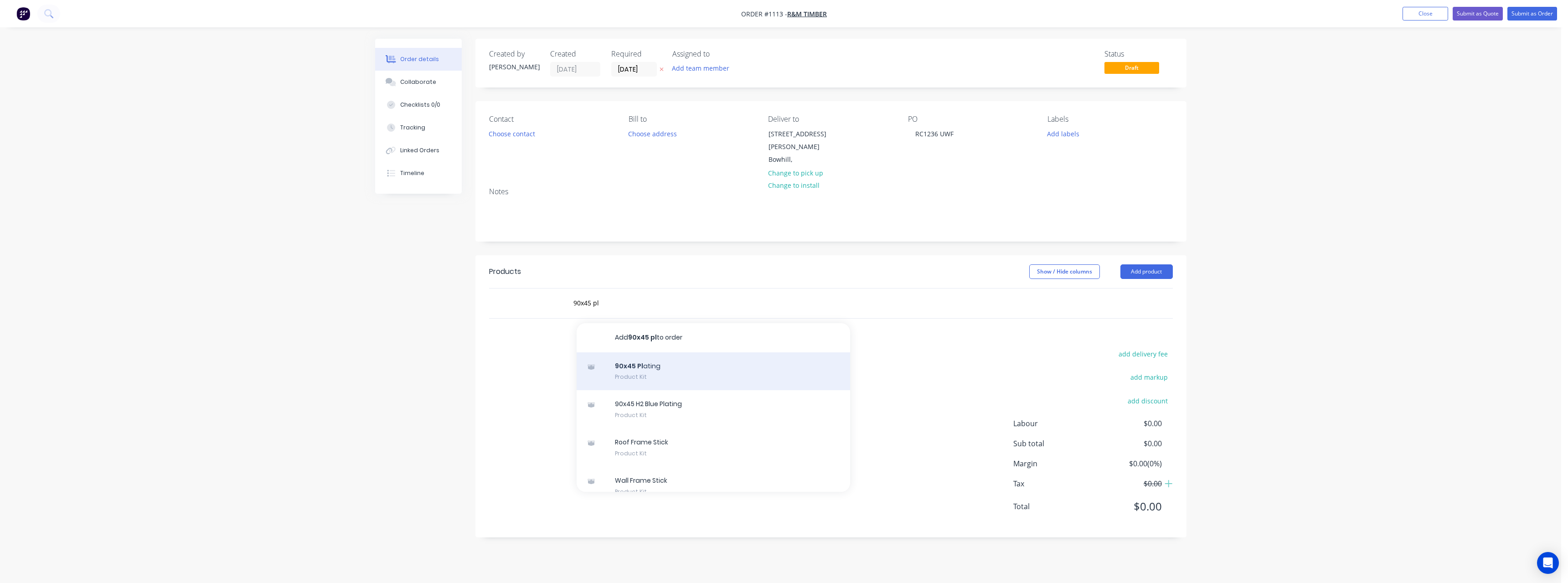
click at [671, 362] on div "90x45 Pl ating Product Kit" at bounding box center [713, 371] width 274 height 39
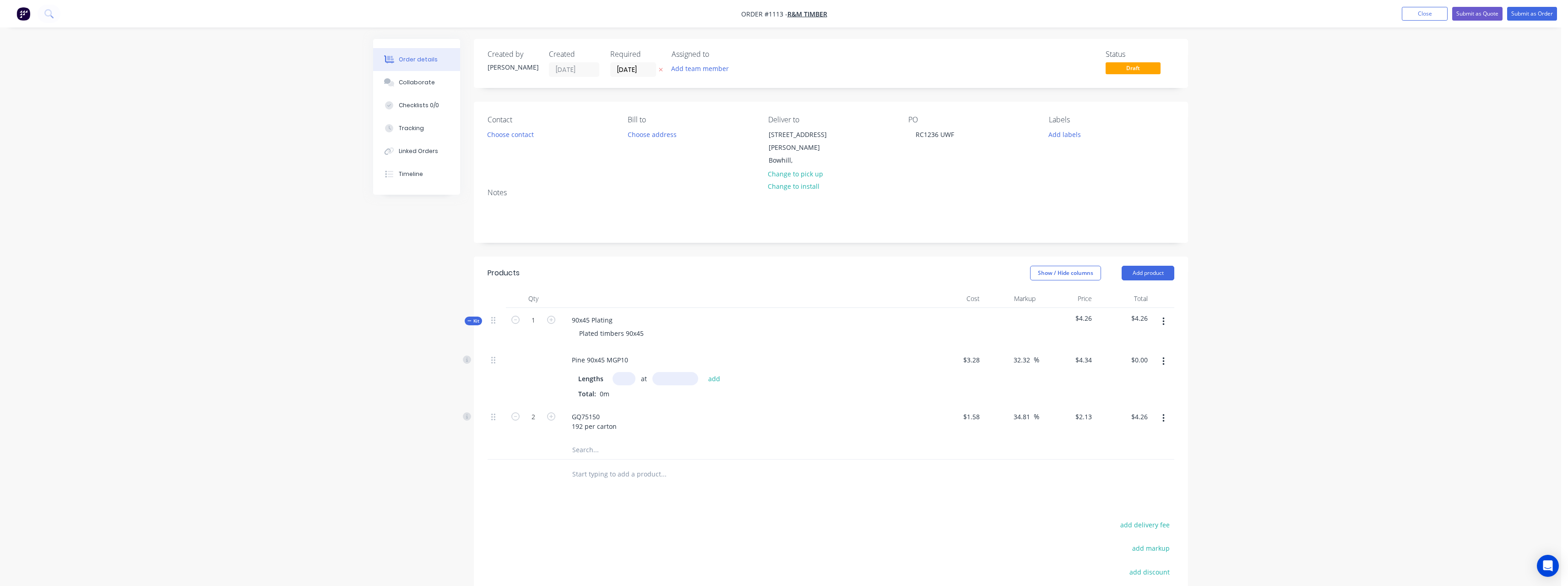
click at [630, 371] on input "text" at bounding box center [624, 377] width 23 height 13
click at [704, 371] on button "add" at bounding box center [714, 377] width 22 height 12
click at [541, 425] on input "2" at bounding box center [533, 432] width 24 height 14
click at [632, 482] on input "text" at bounding box center [663, 489] width 184 height 18
click at [632, 481] on input "text" at bounding box center [663, 489] width 184 height 18
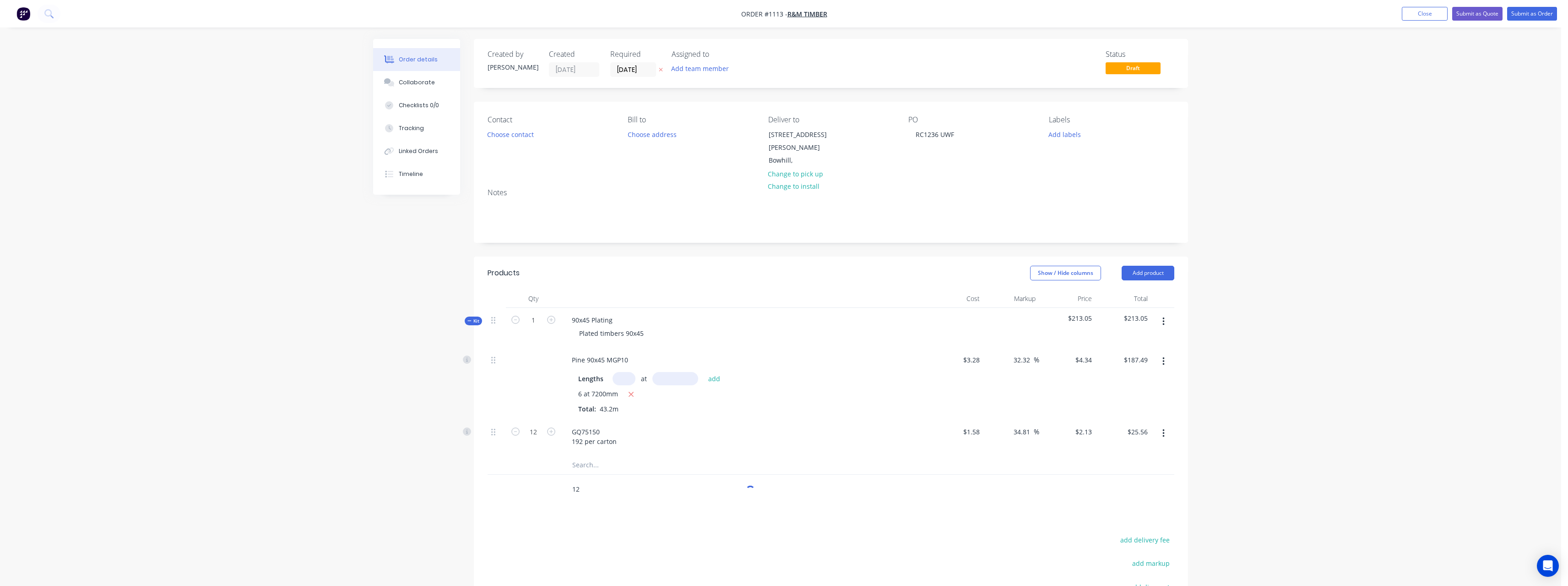
click button "add delivery fee" at bounding box center [1144, 539] width 59 height 12
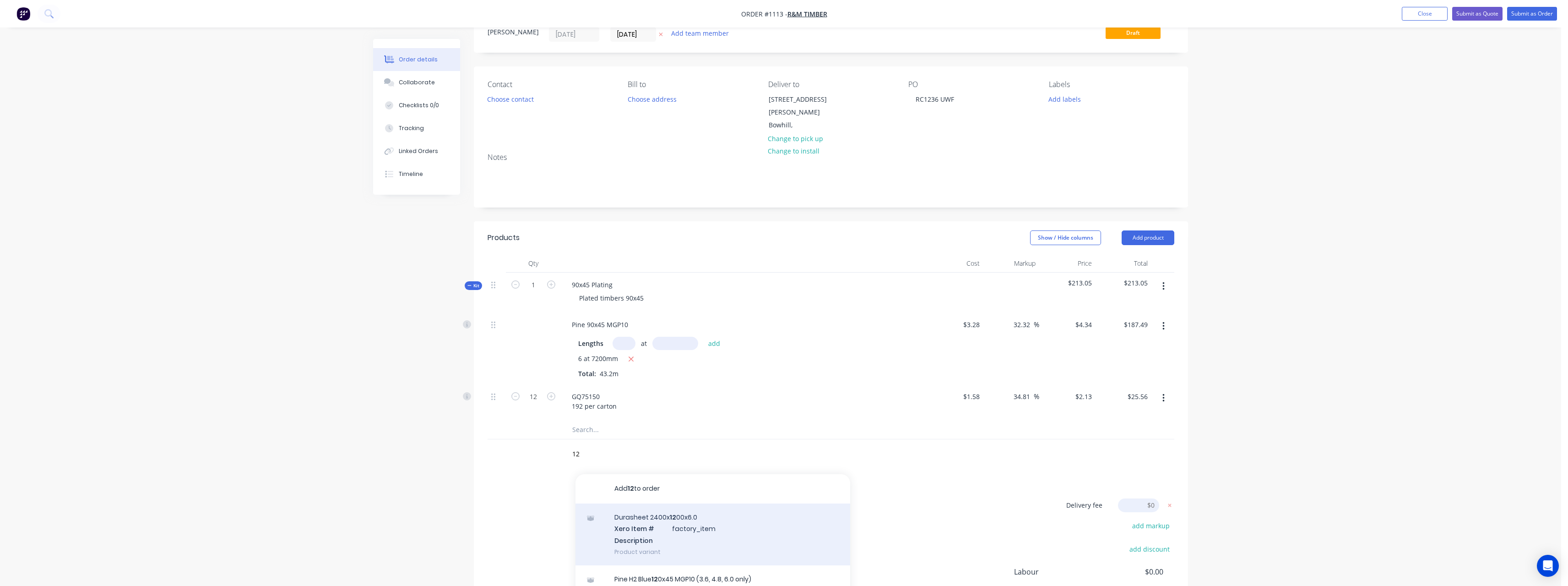
scroll to position [140, 0]
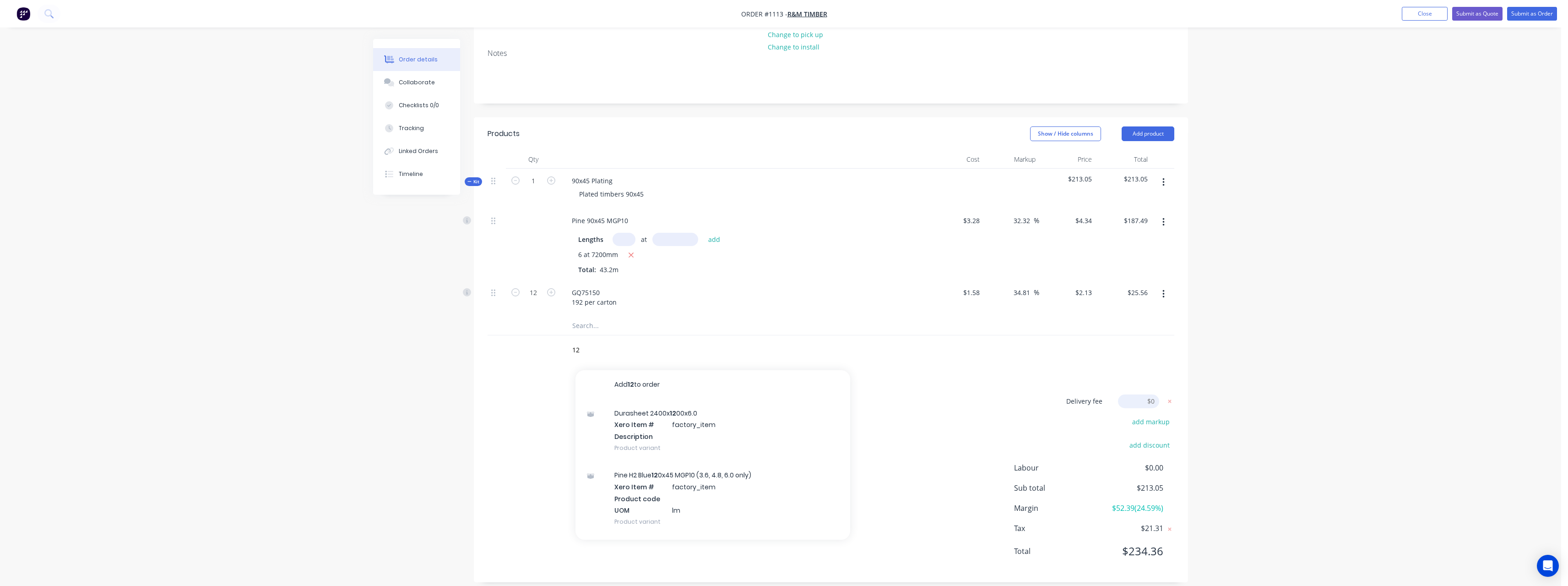
click at [771, 335] on div "12 Add 12 to order Durasheet 2400x 12 00x6.0 Xero Item # factory_item Descripti…" at bounding box center [725, 350] width 330 height 30
click at [717, 340] on input "12" at bounding box center [663, 349] width 184 height 18
click at [612, 340] on input "12" at bounding box center [663, 349] width 184 height 18
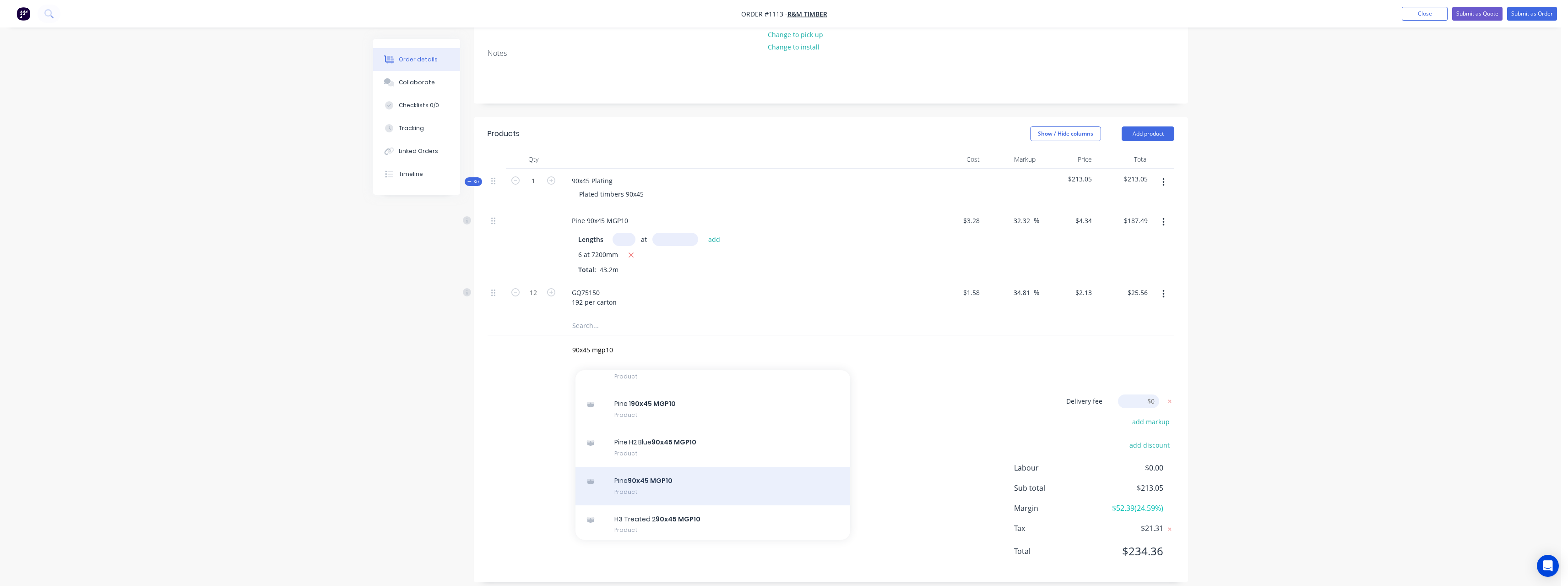
click at [681, 471] on div "Pine 90x45 MGP10 Product" at bounding box center [712, 485] width 275 height 39
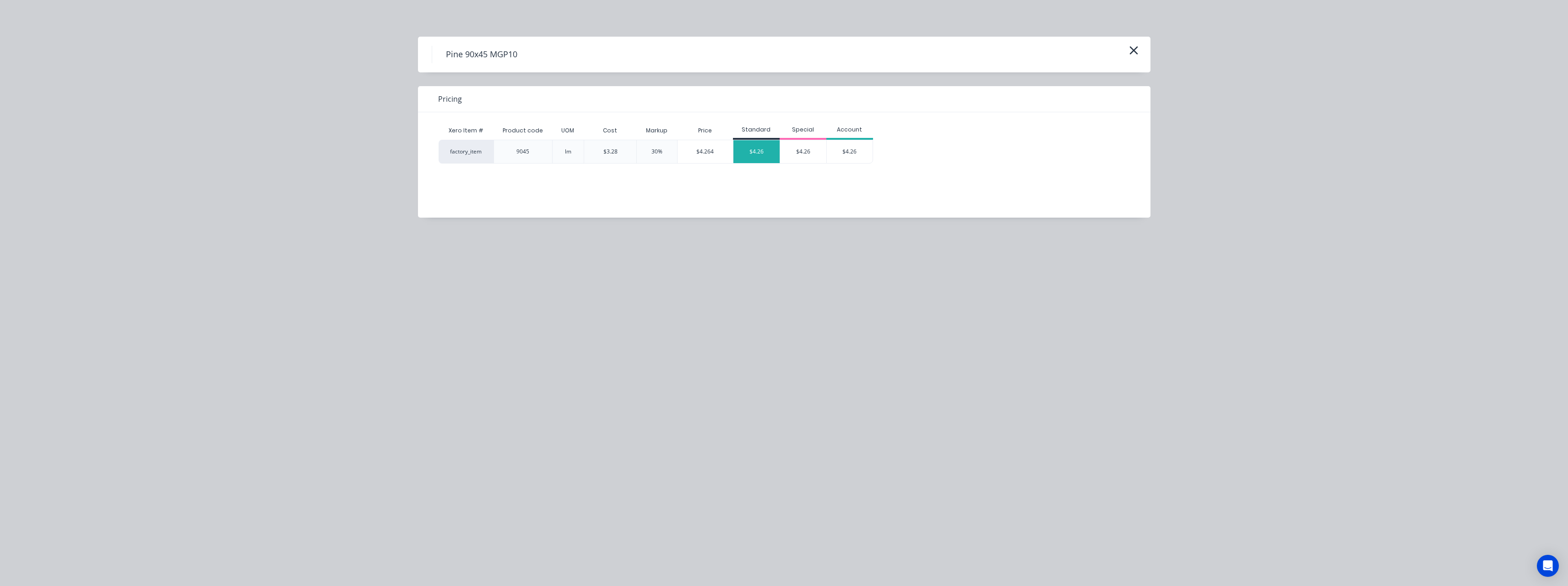
click at [767, 153] on div "$4.26" at bounding box center [756, 152] width 47 height 23
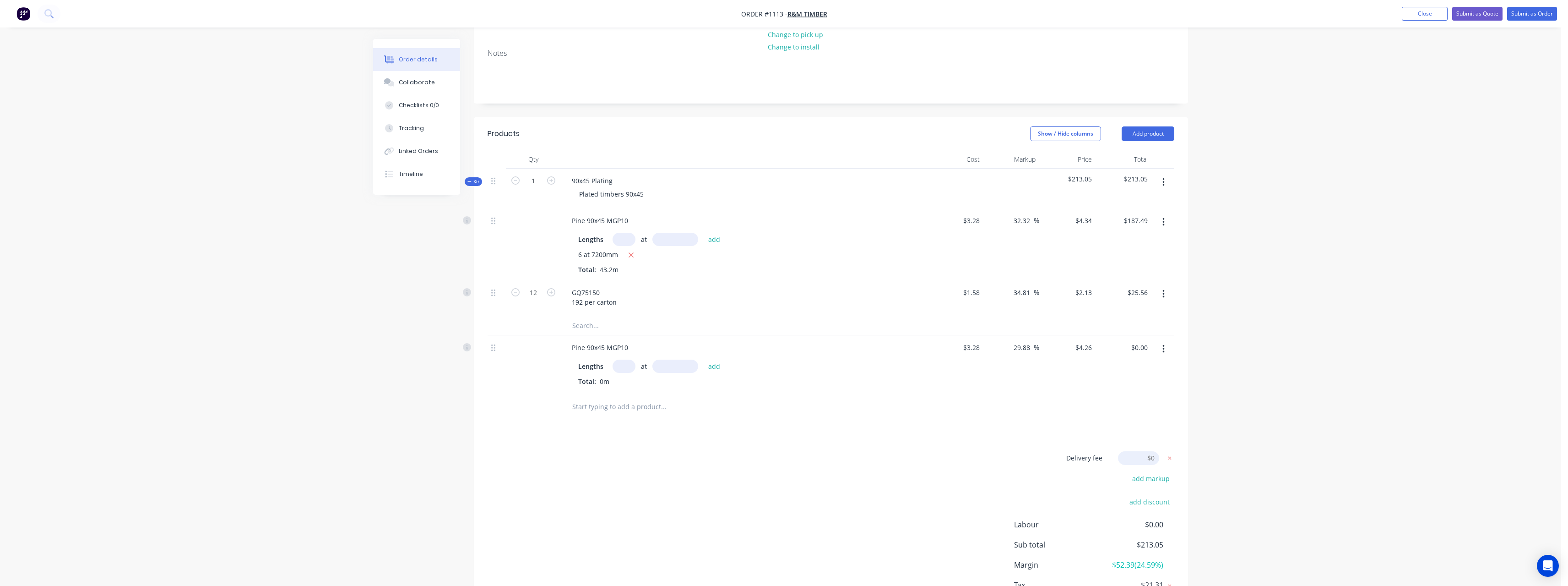
click at [630, 360] on input "text" at bounding box center [624, 365] width 23 height 13
click at [704, 359] on button "add" at bounding box center [714, 365] width 22 height 12
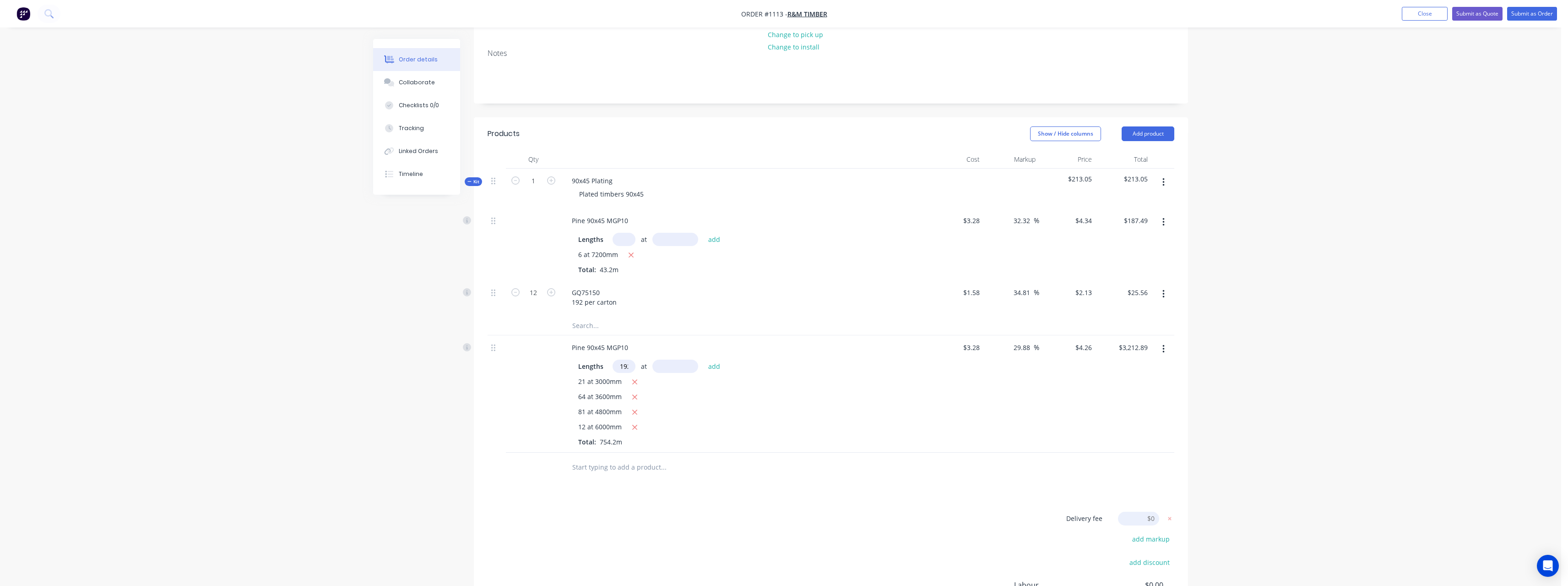
scroll to position [0, 3]
click at [704, 359] on button "add" at bounding box center [714, 365] width 22 height 12
click at [612, 473] on input "text" at bounding box center [663, 482] width 184 height 18
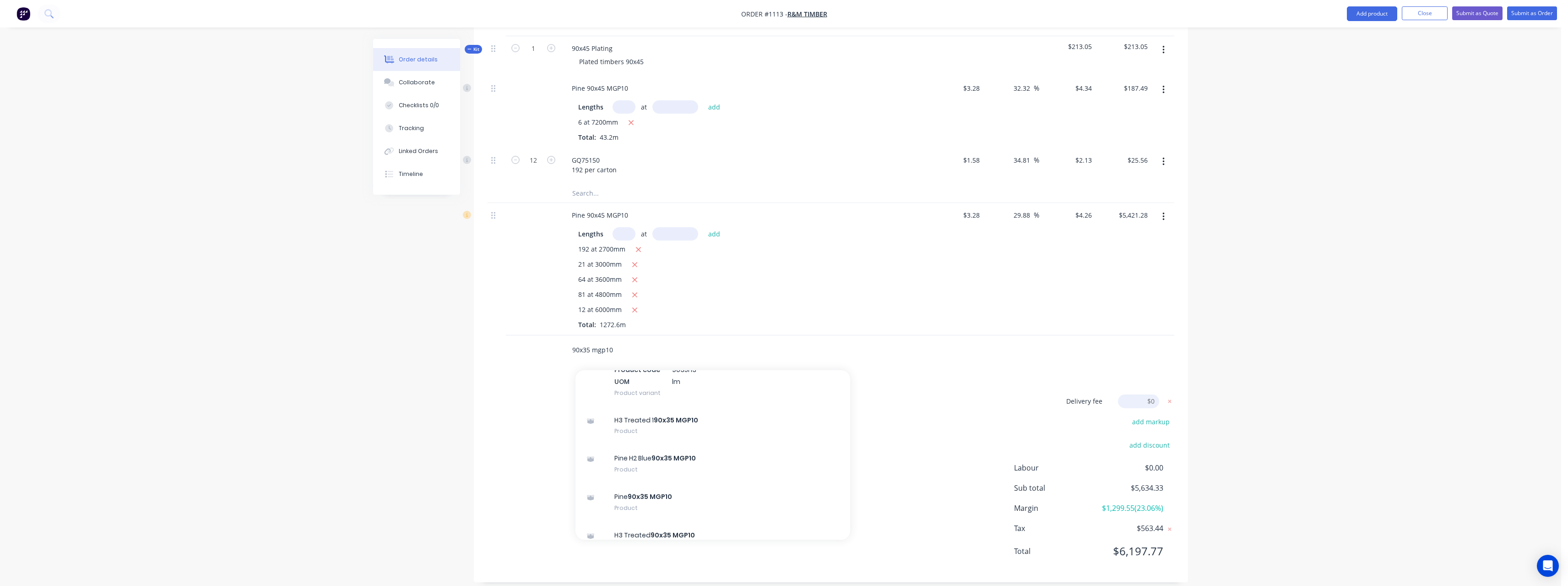
scroll to position [458, 0]
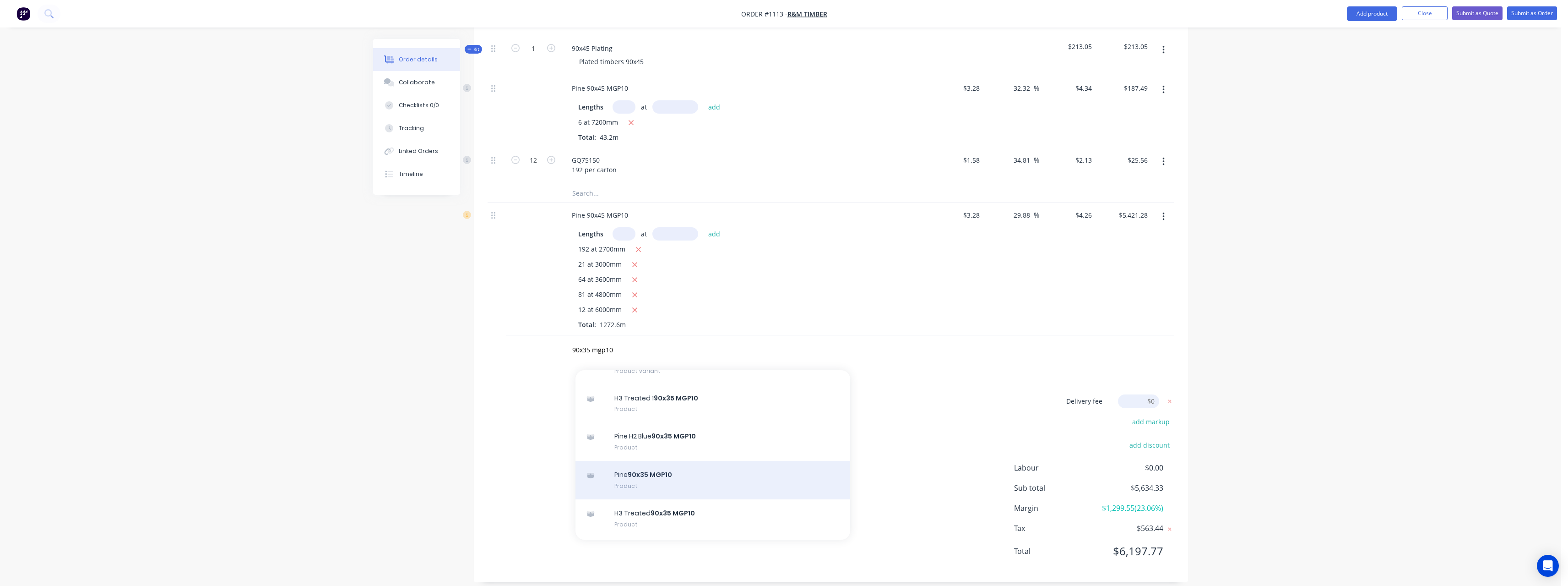
click at [719, 461] on div "Pine 90x35 MGP10 Product" at bounding box center [712, 480] width 275 height 39
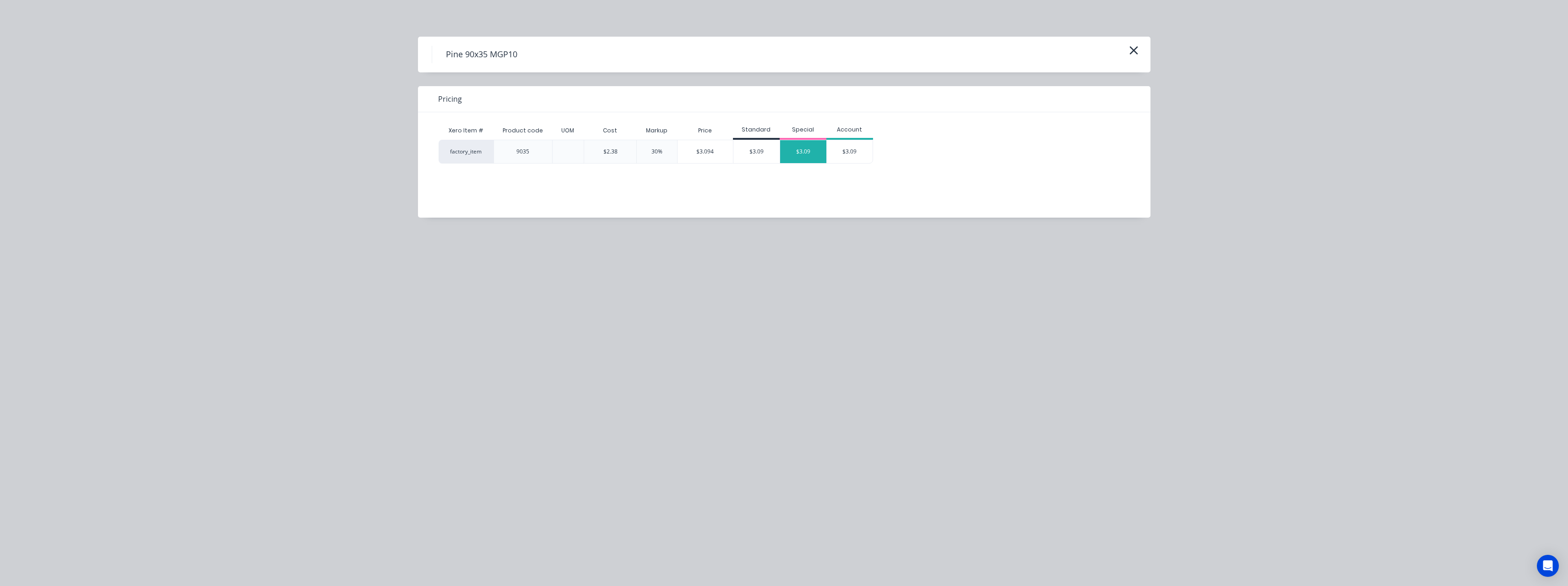
click at [801, 151] on div "$3.09" at bounding box center [804, 152] width 47 height 23
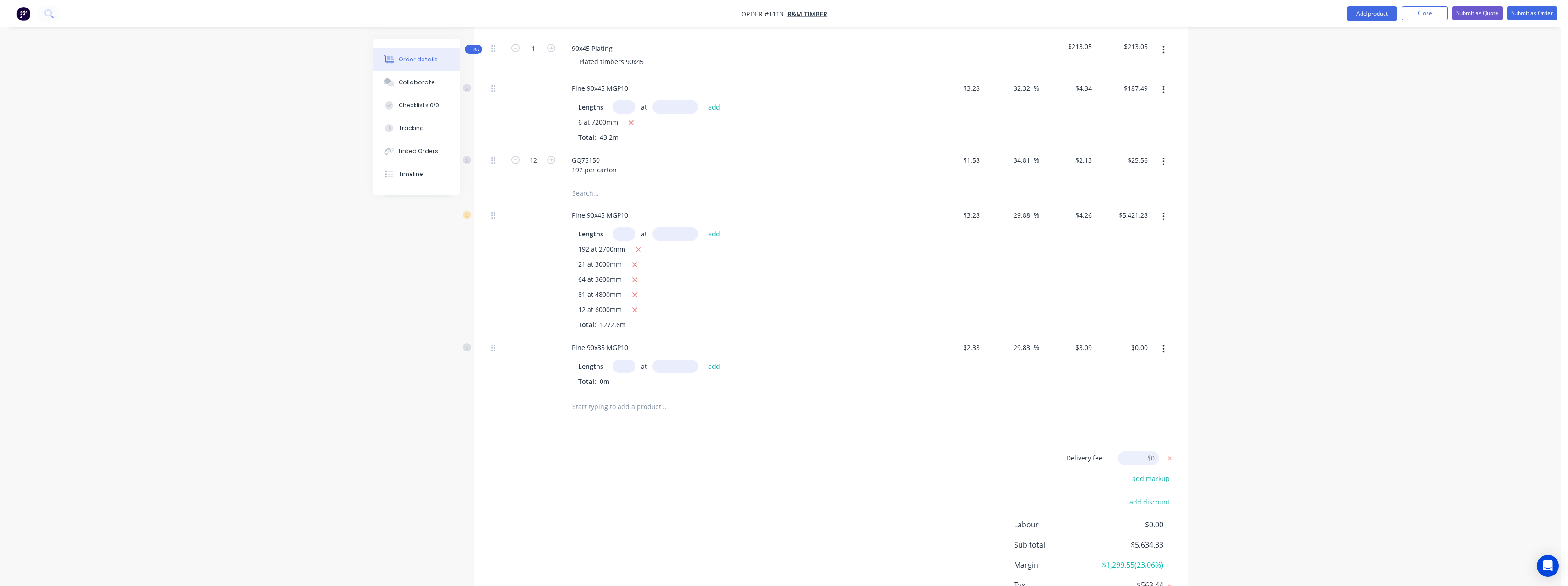
click at [620, 359] on input "text" at bounding box center [624, 365] width 23 height 13
click at [704, 359] on button "add" at bounding box center [714, 365] width 22 height 12
click at [614, 427] on input "text" at bounding box center [663, 436] width 184 height 18
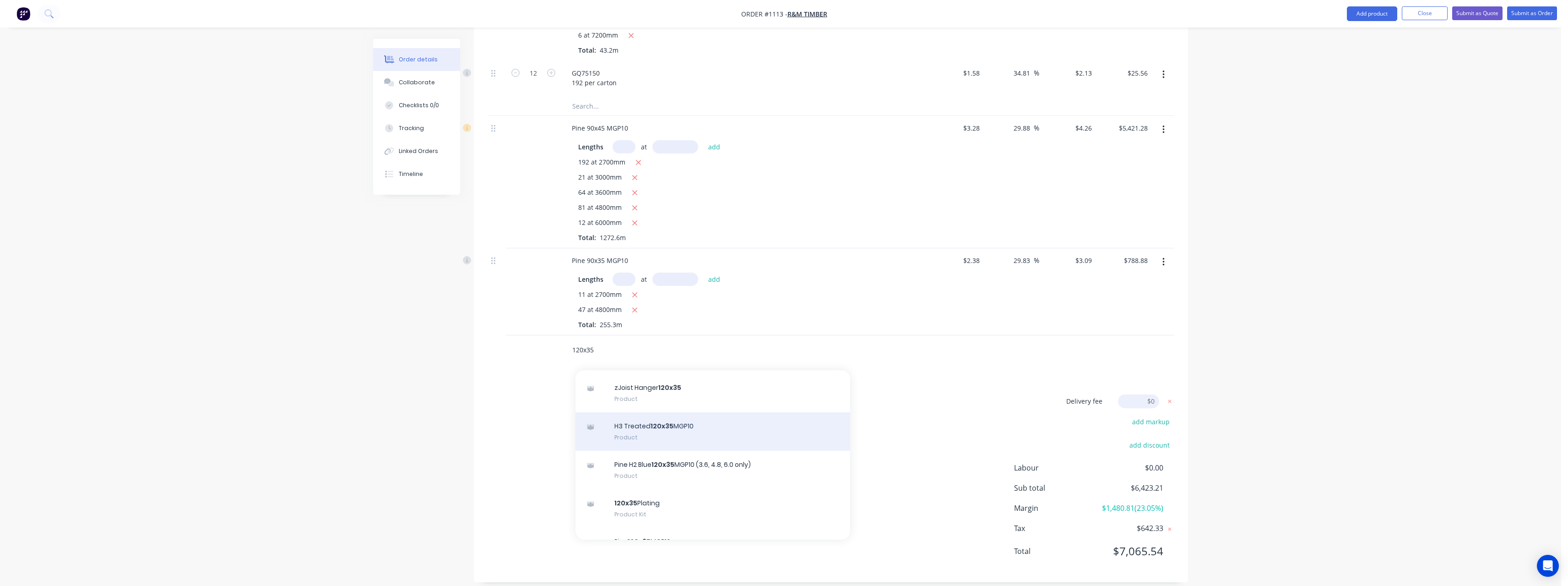
scroll to position [366, 0]
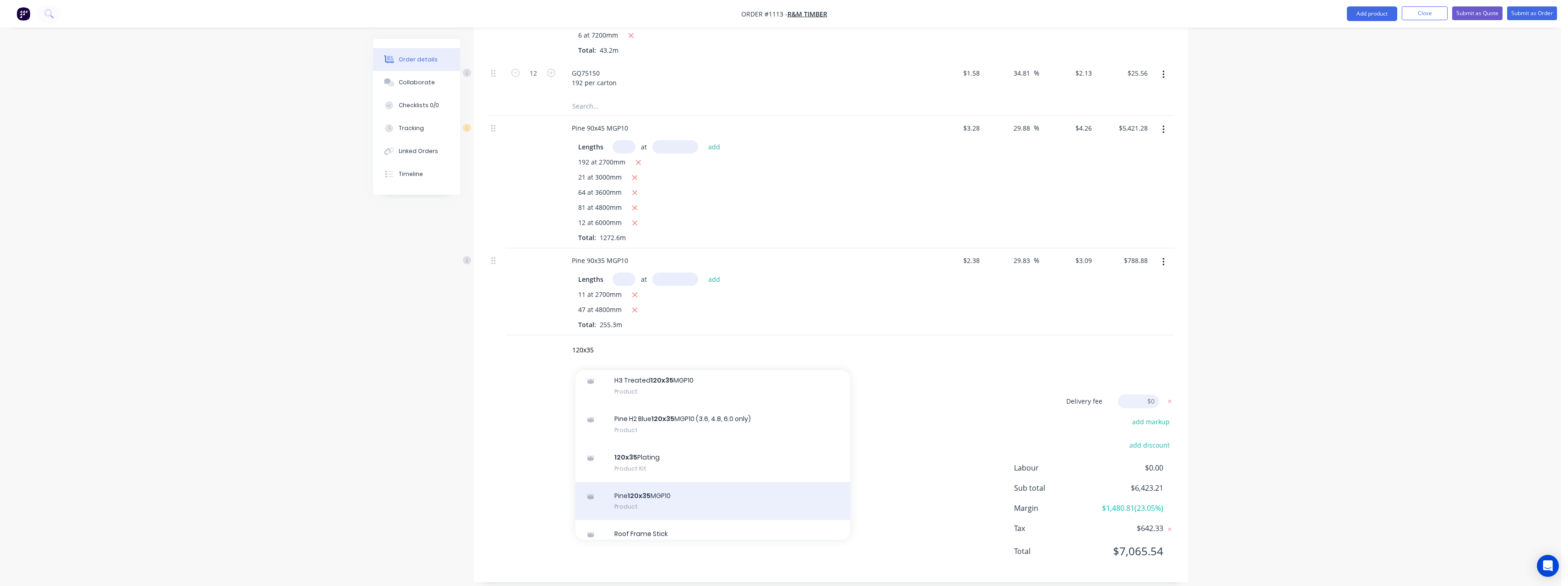
click at [698, 490] on div "Pine 120x35 MGP10 Product" at bounding box center [712, 501] width 275 height 39
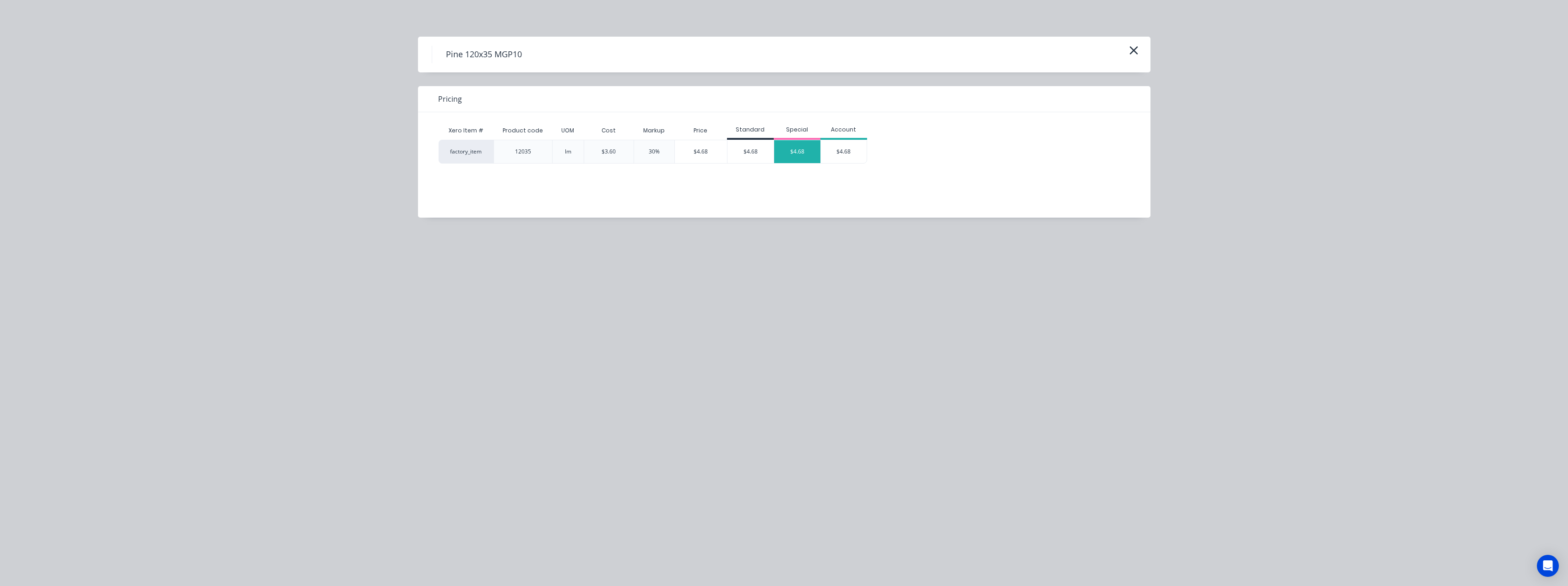
click at [793, 155] on div "$4.68" at bounding box center [798, 152] width 47 height 23
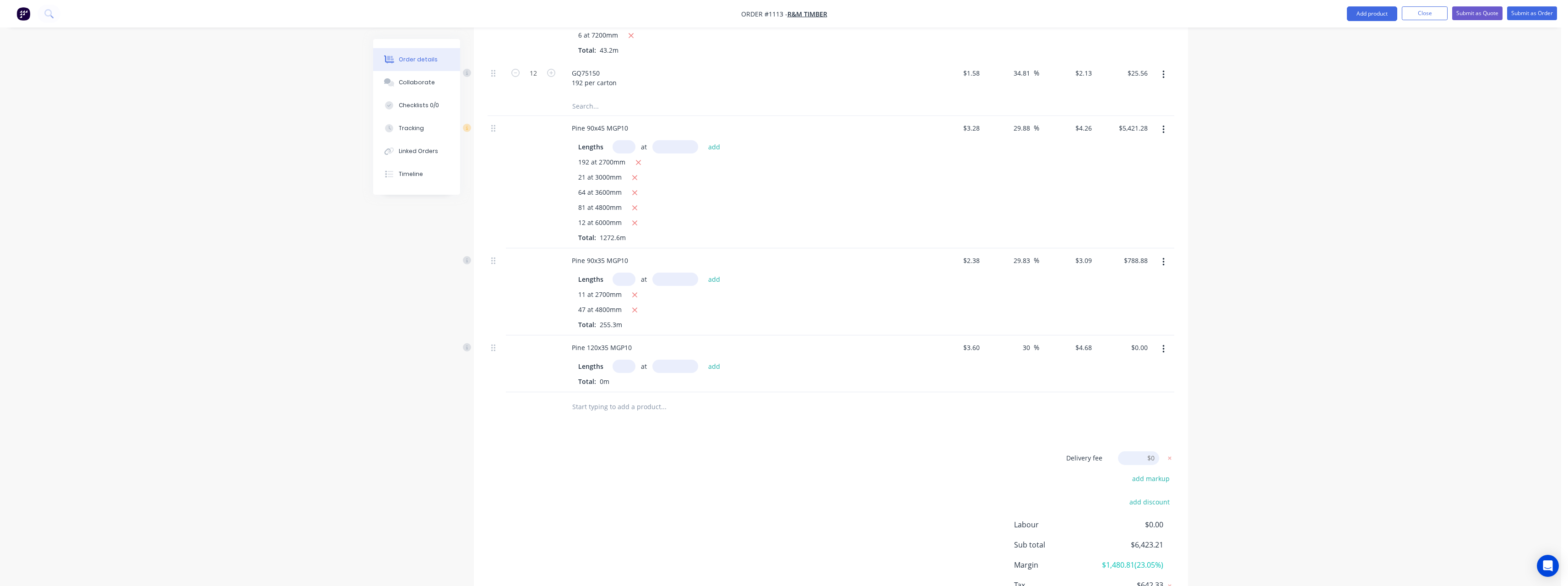
click at [621, 359] on input "text" at bounding box center [624, 365] width 23 height 13
click at [704, 359] on button "add" at bounding box center [714, 365] width 22 height 12
click at [613, 414] on input "text" at bounding box center [663, 421] width 184 height 18
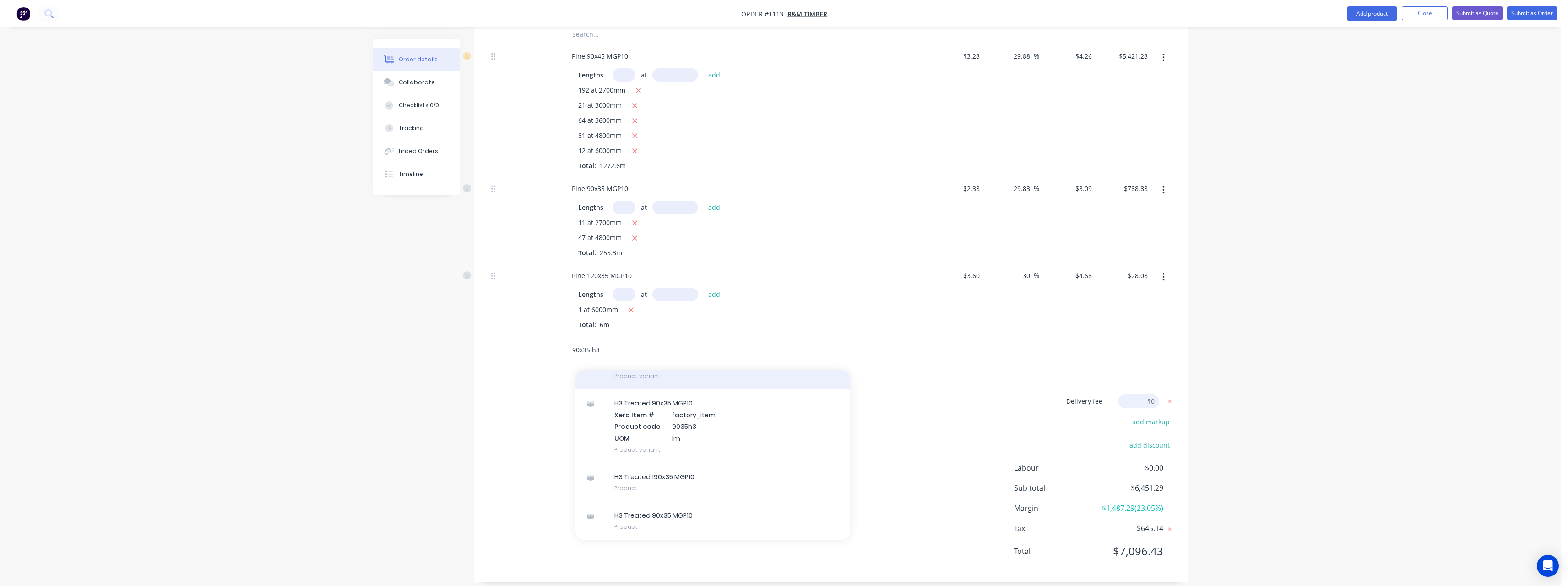
scroll to position [84, 0]
click at [719, 501] on div "H3 Treated 90x35 MGP10 Product" at bounding box center [712, 520] width 275 height 39
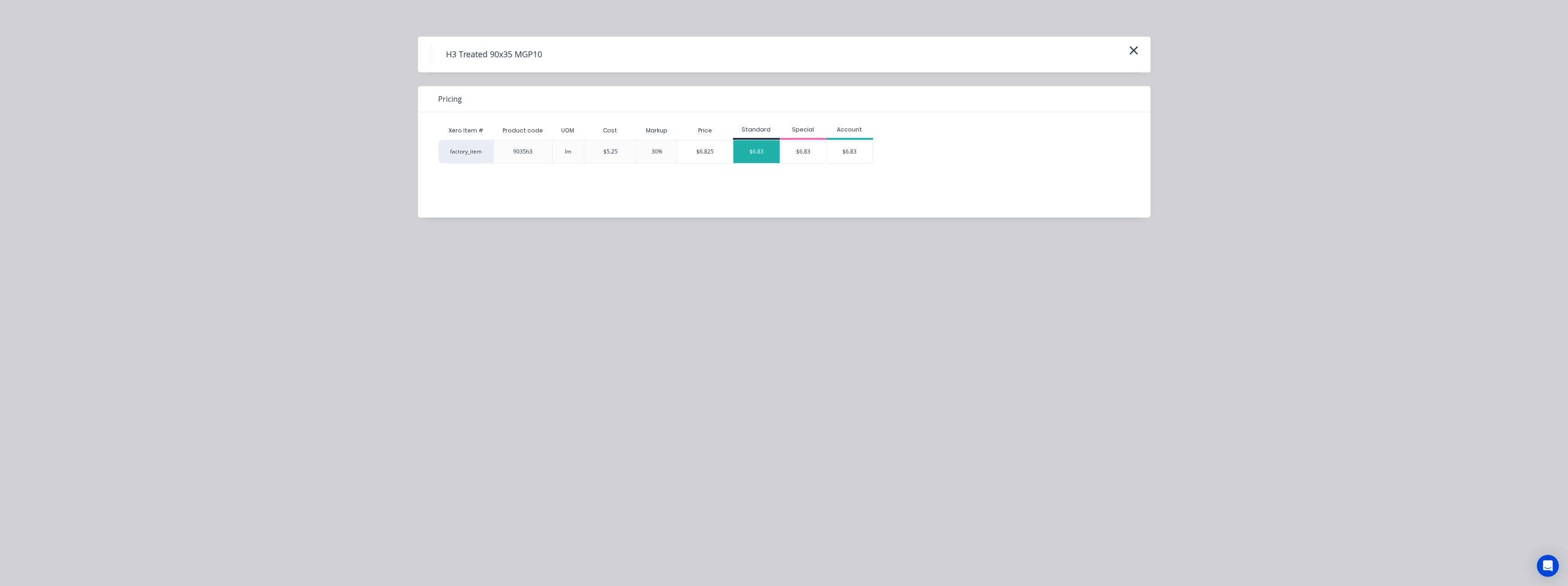
click at [752, 155] on div "$6.83" at bounding box center [756, 152] width 47 height 23
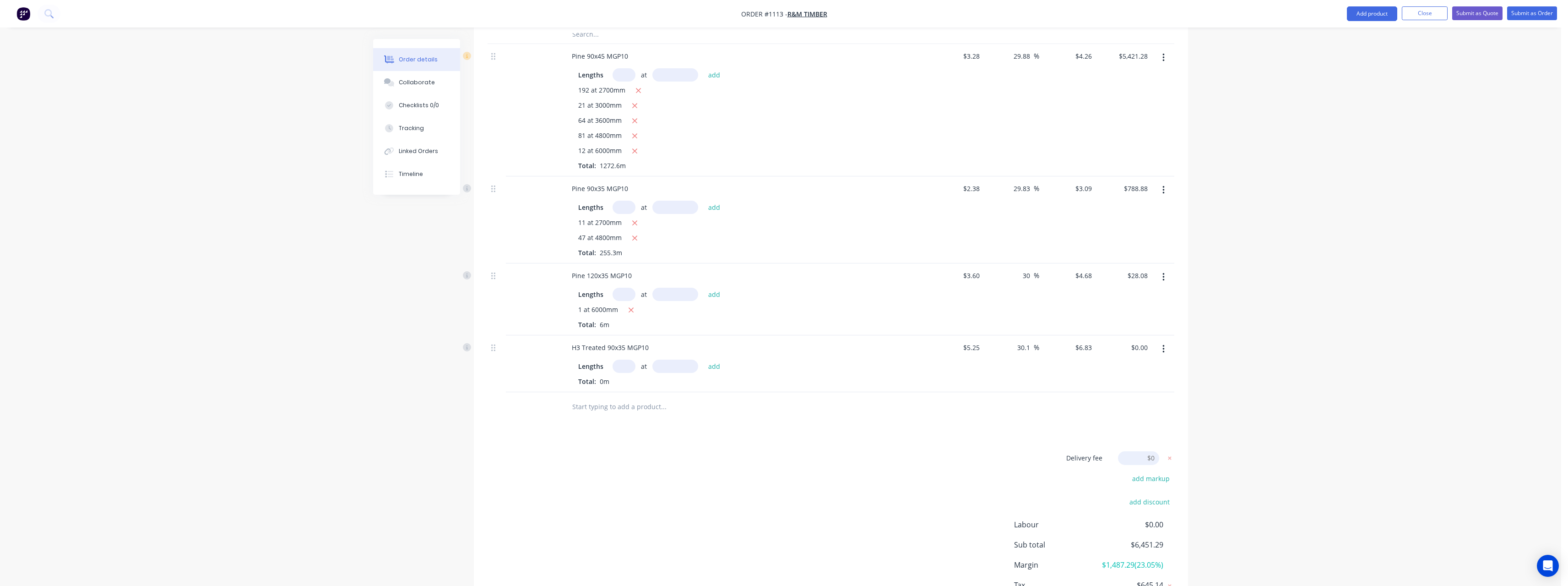
click at [631, 359] on input "text" at bounding box center [624, 365] width 23 height 13
click at [704, 359] on button "add" at bounding box center [714, 365] width 22 height 12
click at [629, 428] on input "text" at bounding box center [663, 436] width 184 height 18
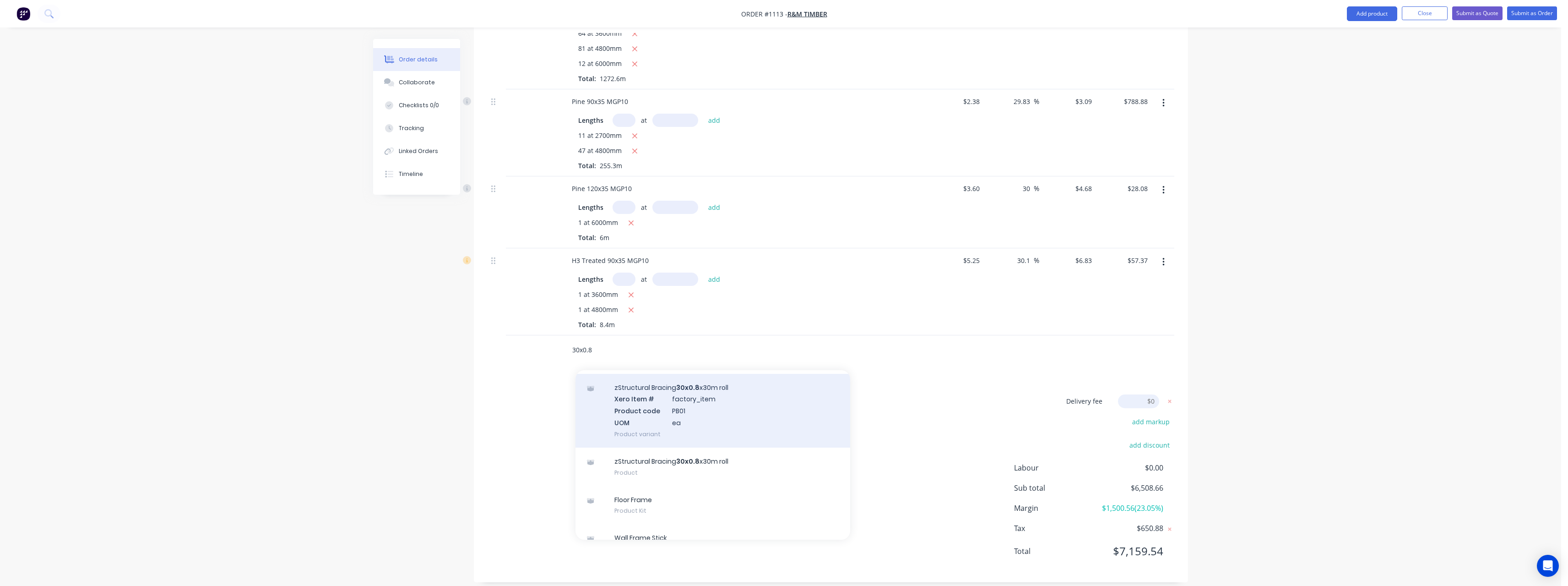
scroll to position [46, 0]
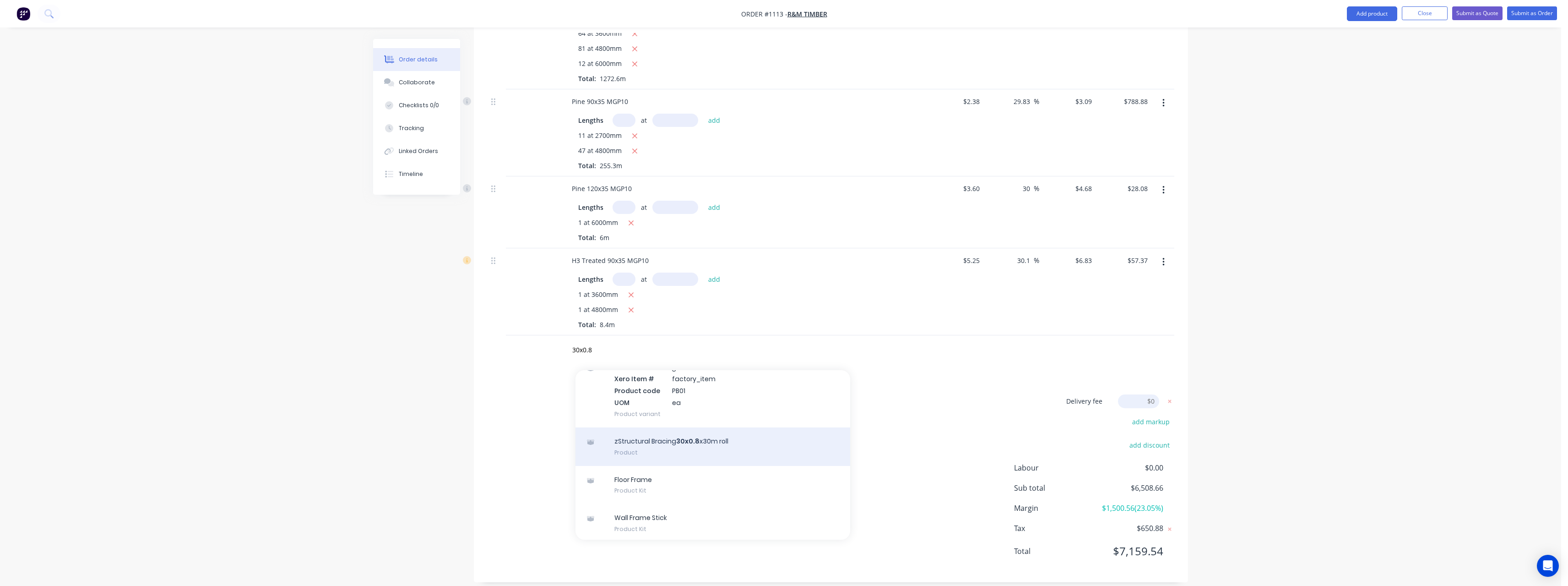
click at [698, 433] on div "zStructural Bracing 30x0.8 x30m roll Product" at bounding box center [712, 446] width 275 height 39
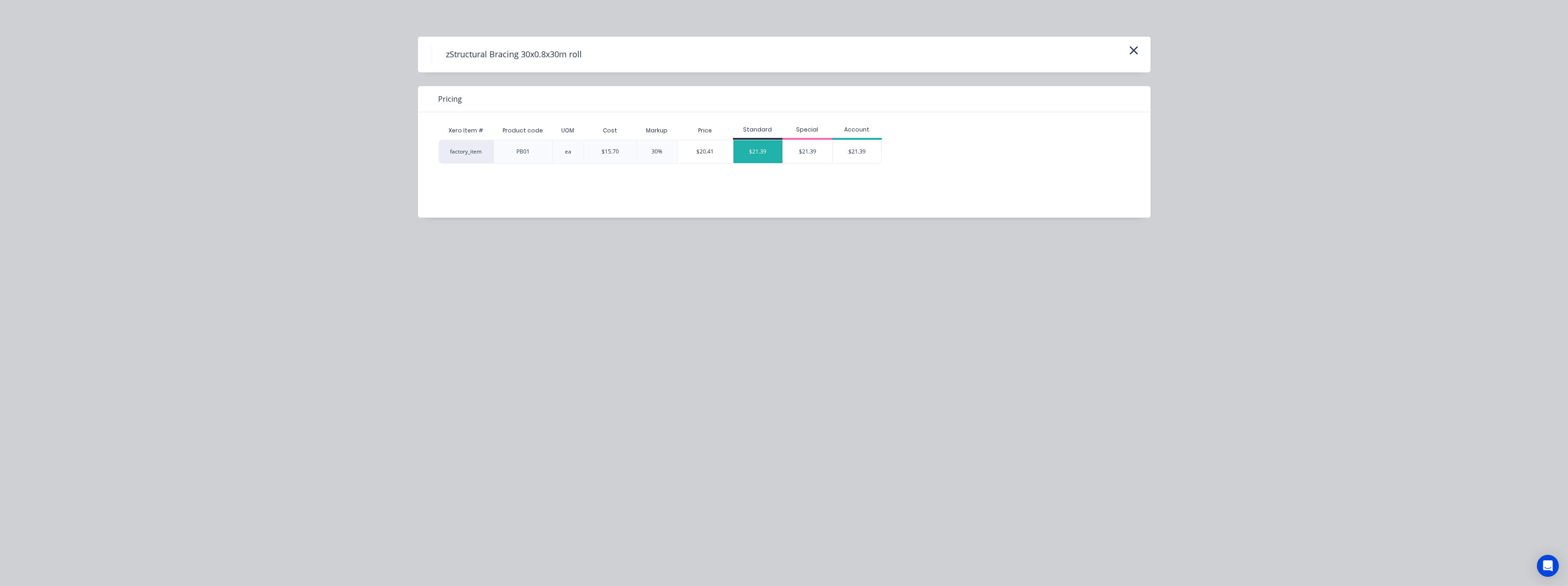
click at [756, 152] on div "$21.39" at bounding box center [757, 152] width 49 height 23
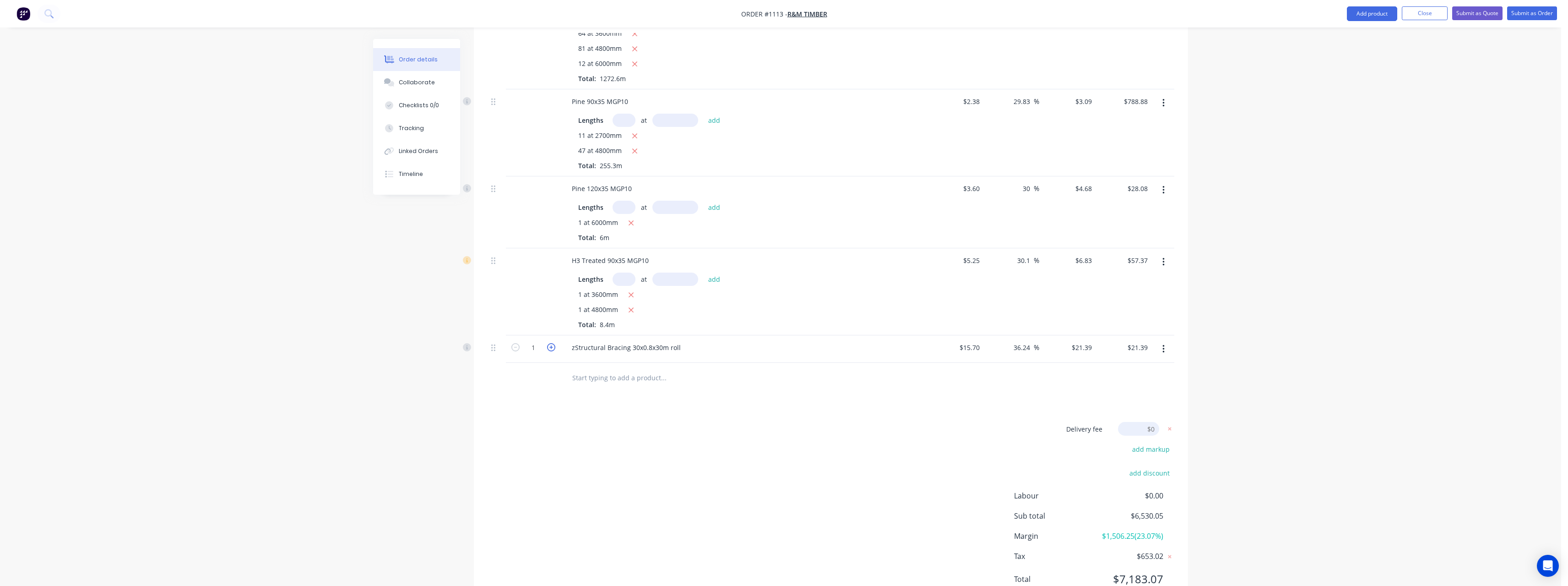
click at [553, 343] on icon "button" at bounding box center [551, 347] width 9 height 9
click at [581, 368] on input "text" at bounding box center [663, 377] width 184 height 18
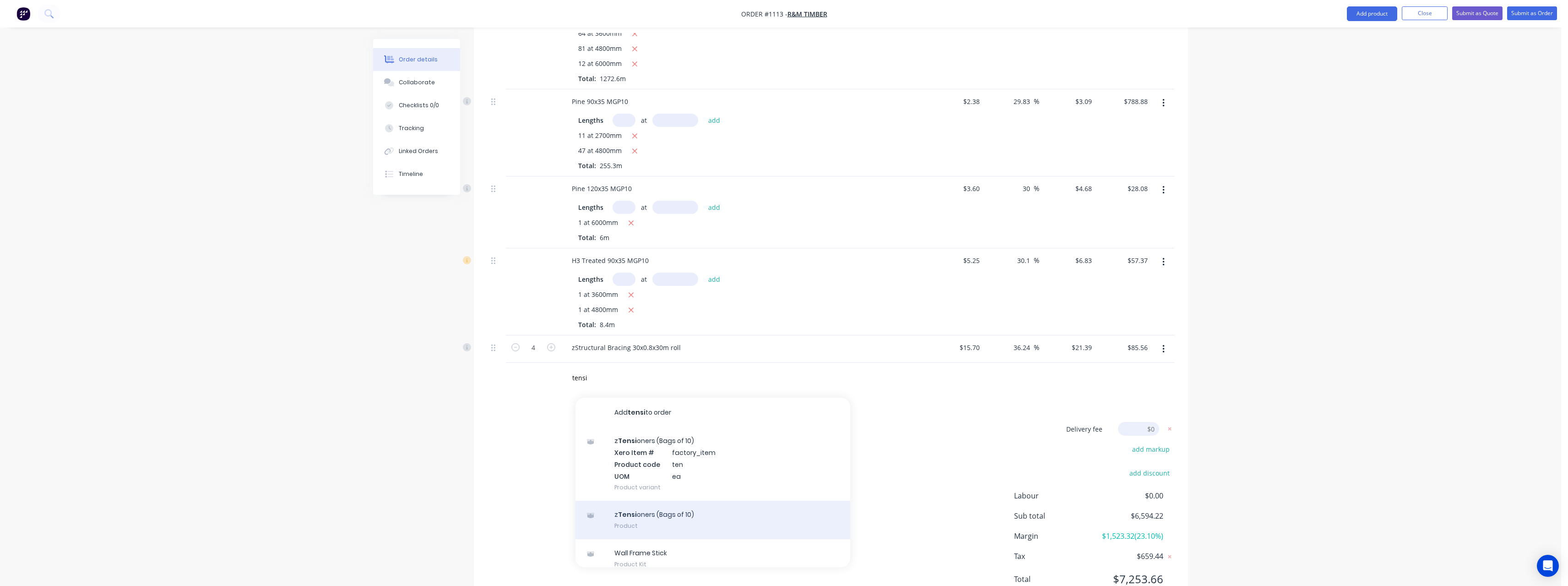
click at [661, 505] on div "z Tensi oners (Bags of 10) Product" at bounding box center [712, 520] width 275 height 39
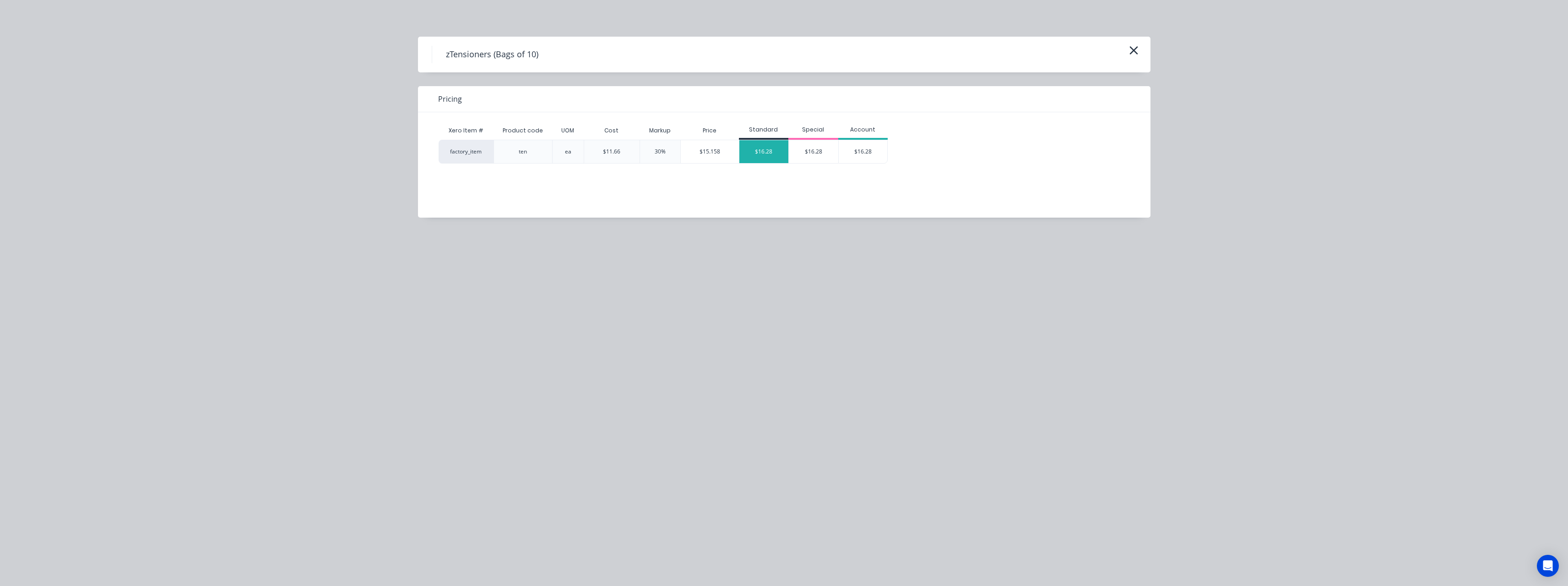
click at [756, 151] on div "$16.28" at bounding box center [763, 152] width 49 height 23
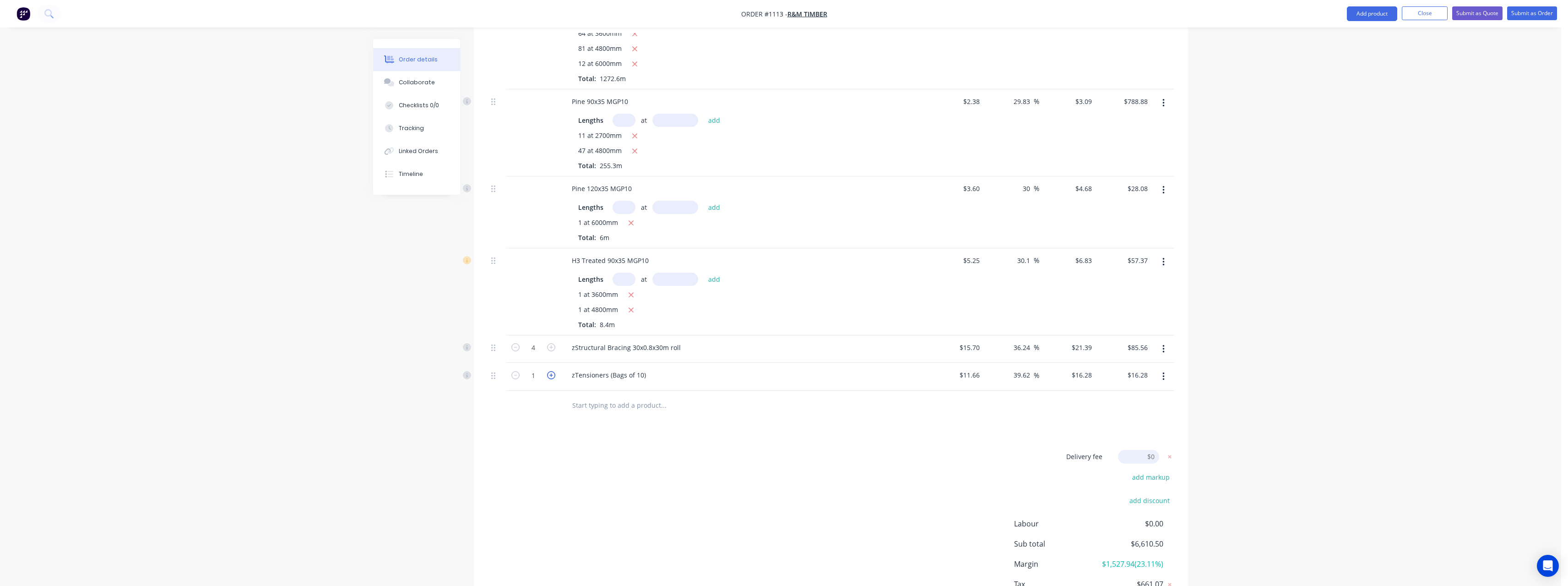
click at [551, 371] on icon "button" at bounding box center [551, 375] width 9 height 9
click at [588, 396] on input "text" at bounding box center [663, 405] width 184 height 18
click at [588, 396] on input "text" at bounding box center [663, 405] width 184 height 18
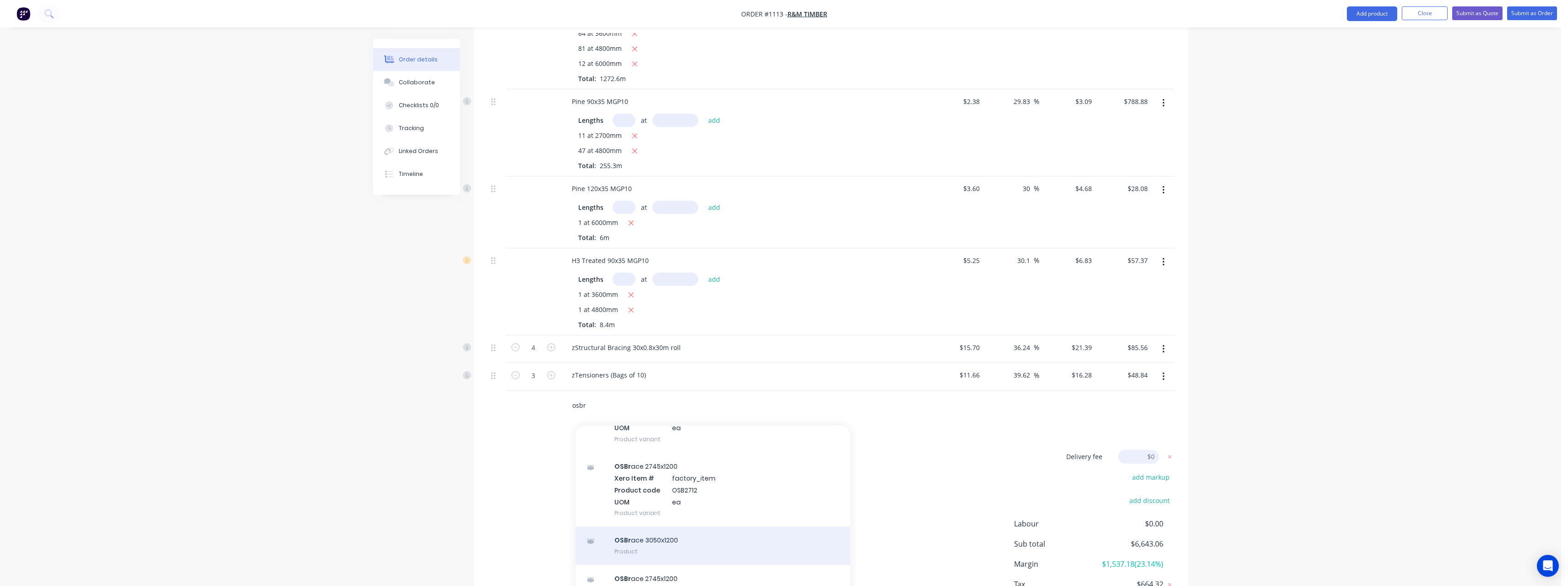
scroll to position [229, 0]
click at [737, 524] on div "OSBr ace 2745x900 Product" at bounding box center [712, 543] width 275 height 39
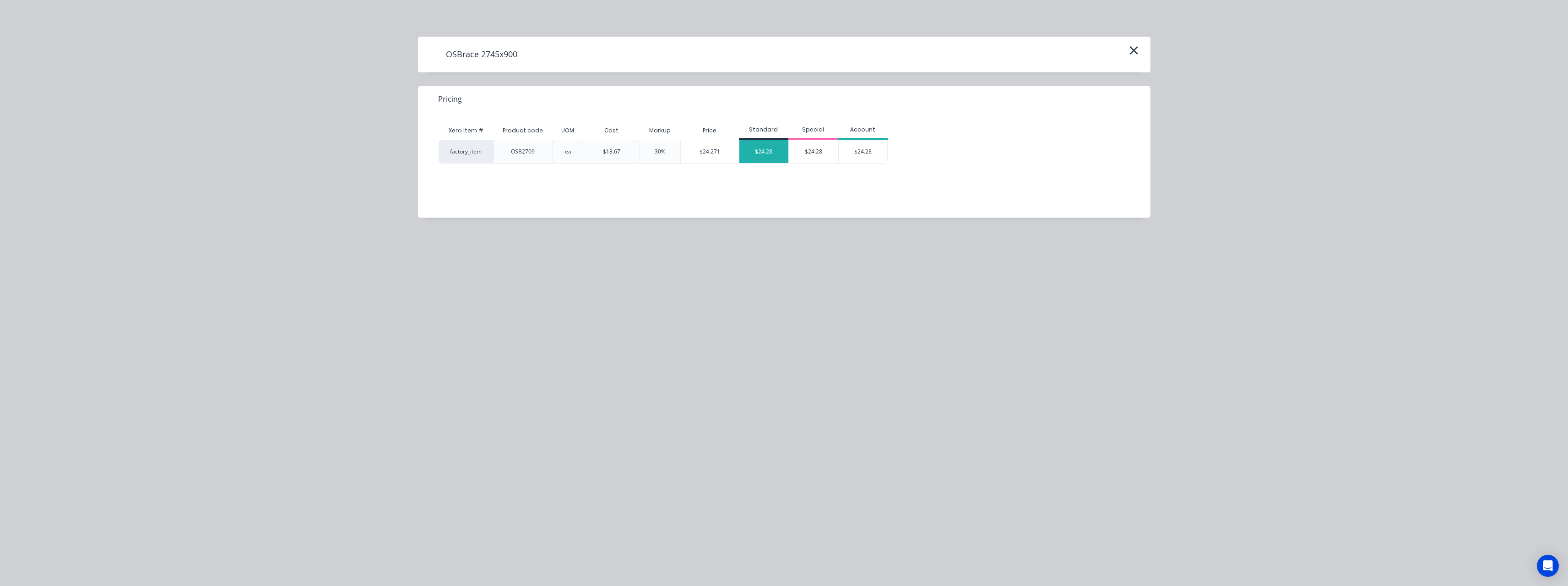
click at [767, 152] on div "$24.28" at bounding box center [763, 152] width 49 height 23
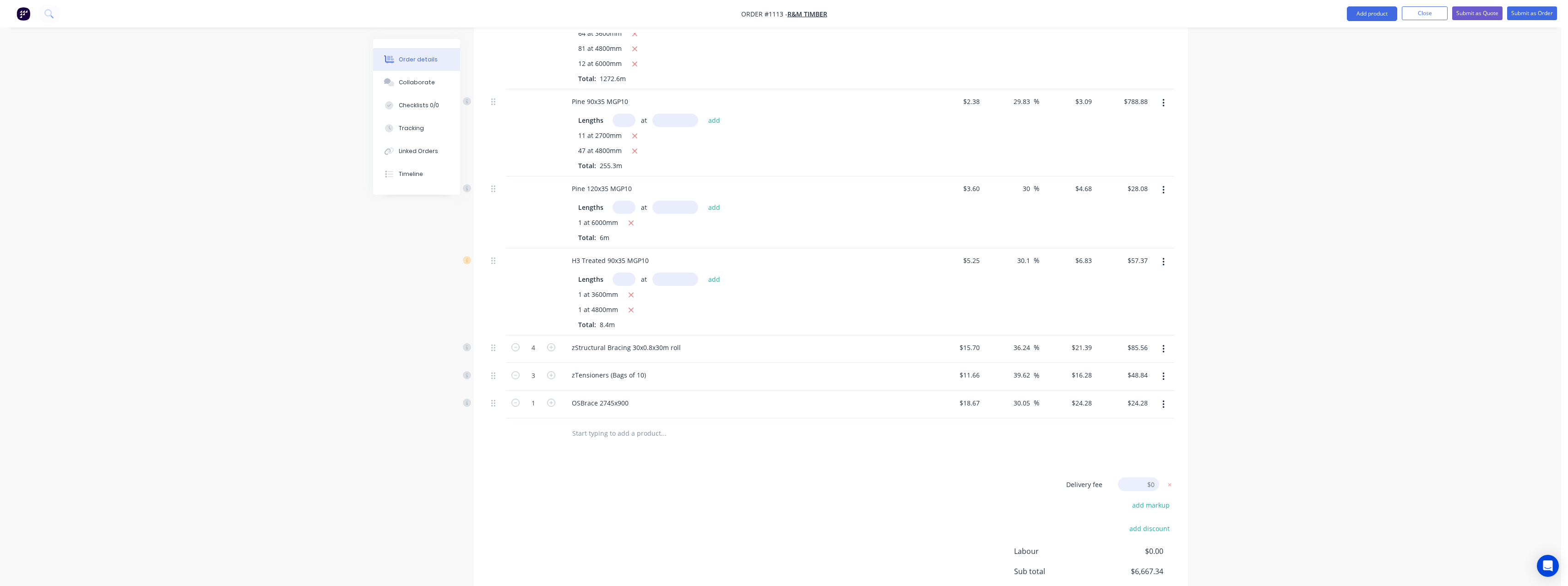
click at [619, 424] on input "text" at bounding box center [663, 433] width 184 height 18
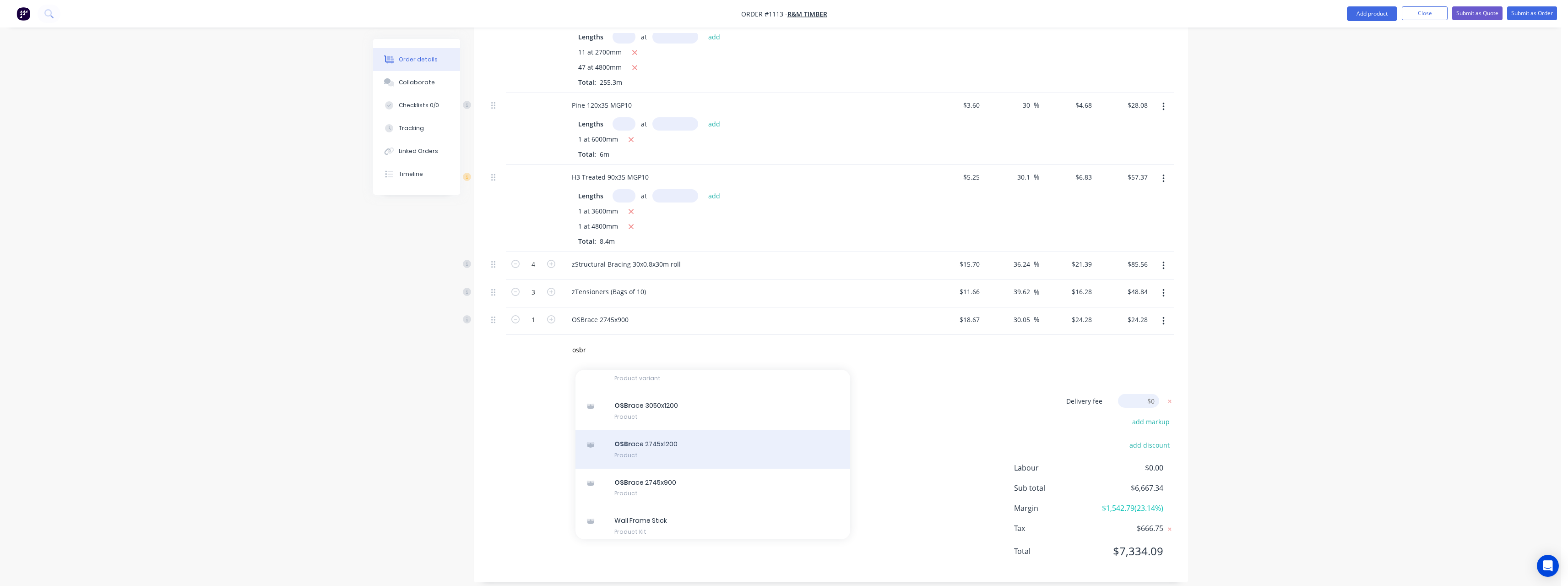
click at [766, 433] on div "OSBr ace 2745x1200 Product" at bounding box center [712, 449] width 275 height 39
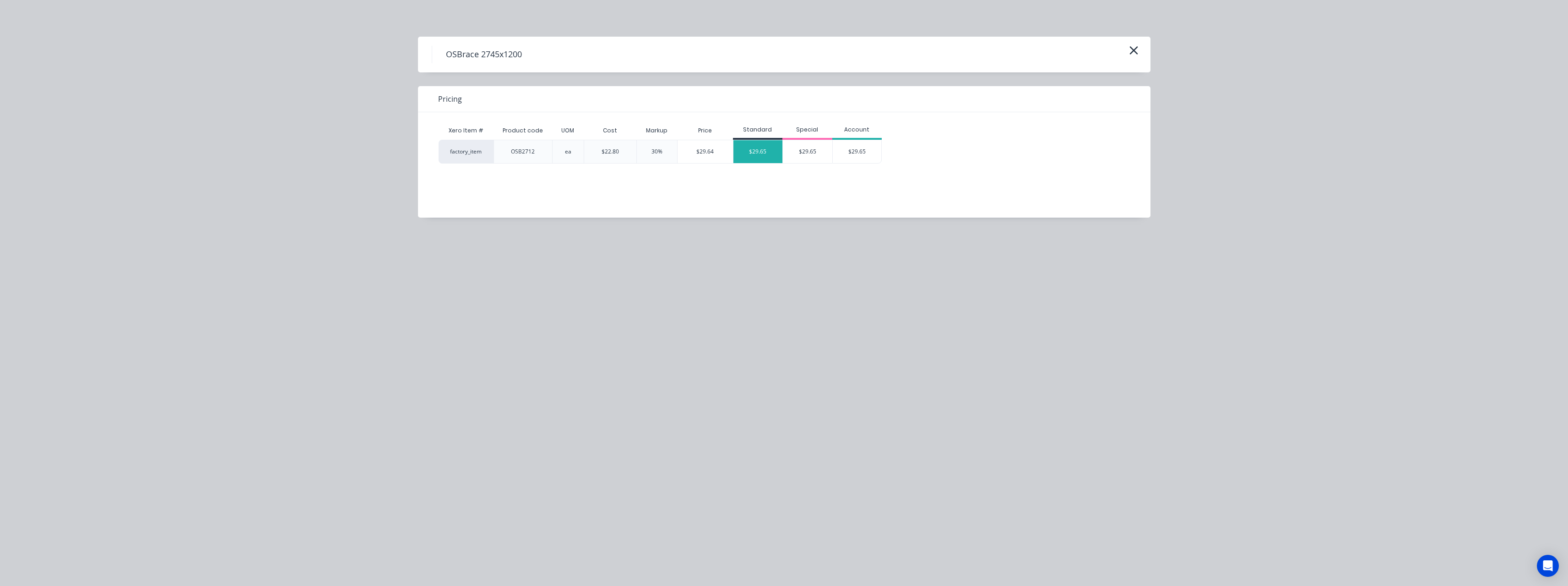
click at [750, 154] on div "$29.65" at bounding box center [757, 152] width 49 height 23
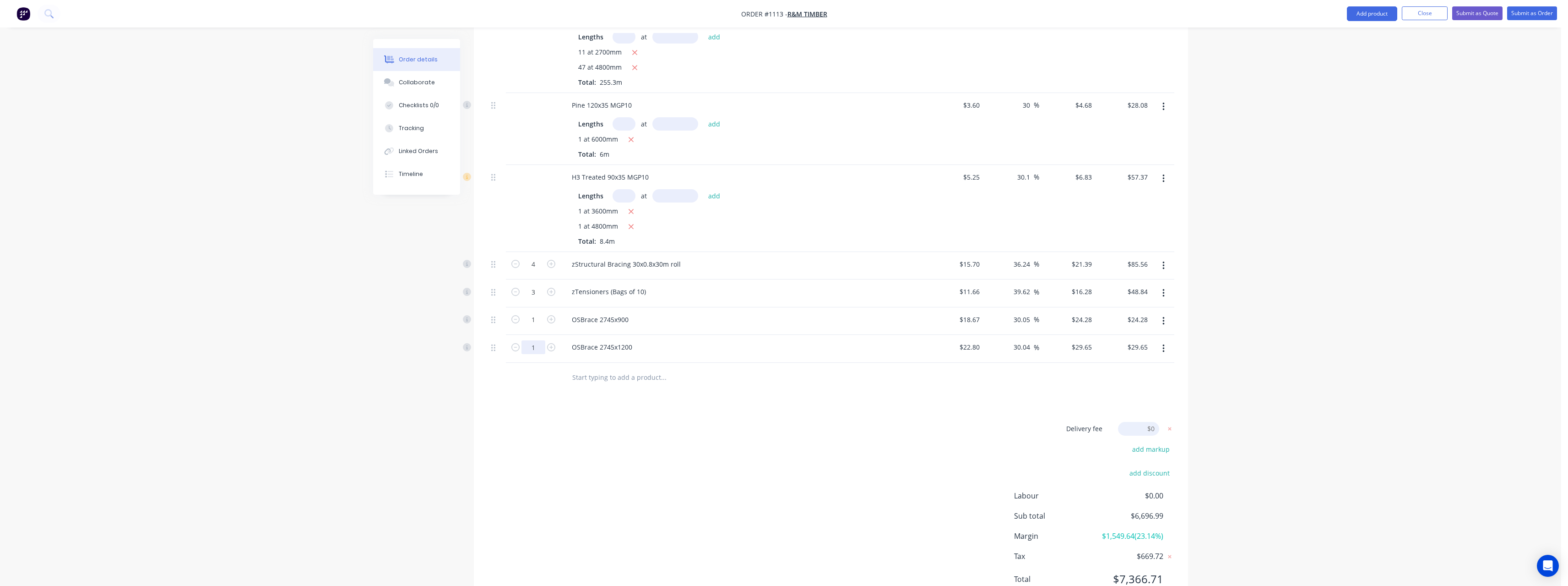
click at [599, 368] on input "text" at bounding box center [663, 377] width 184 height 18
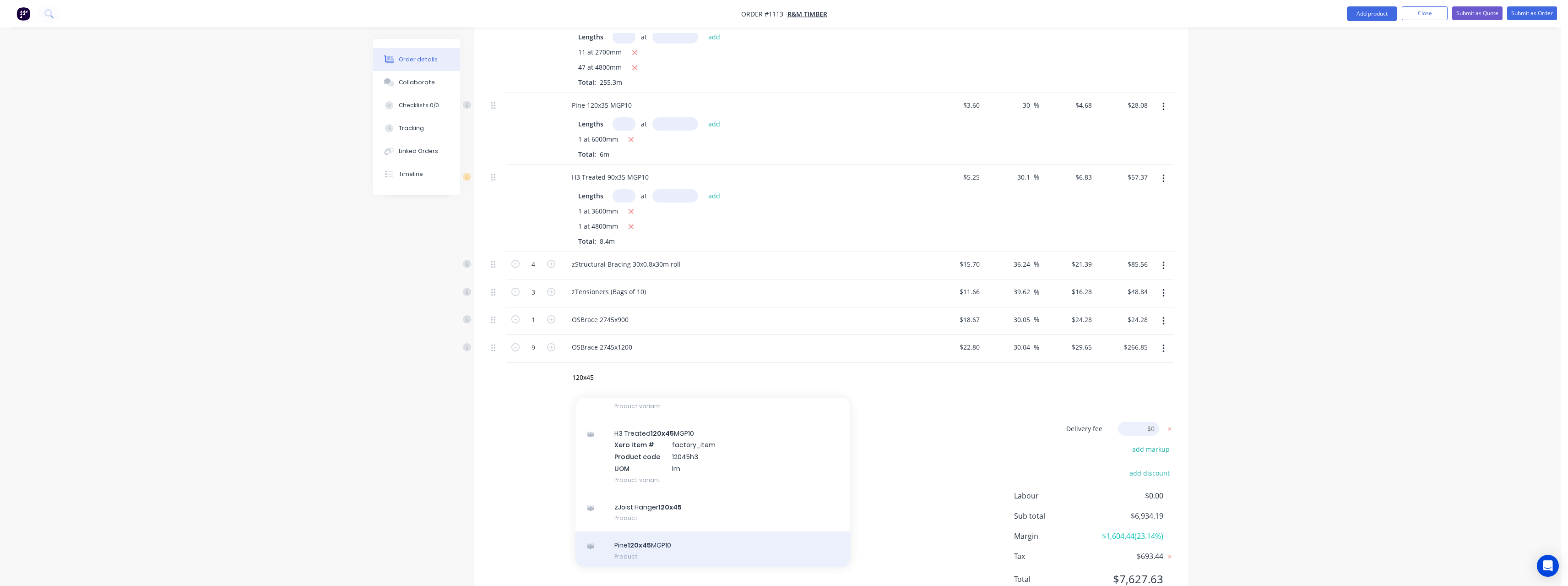
click at [668, 531] on div "Pine 120x45 MGP10 Product" at bounding box center [712, 550] width 275 height 39
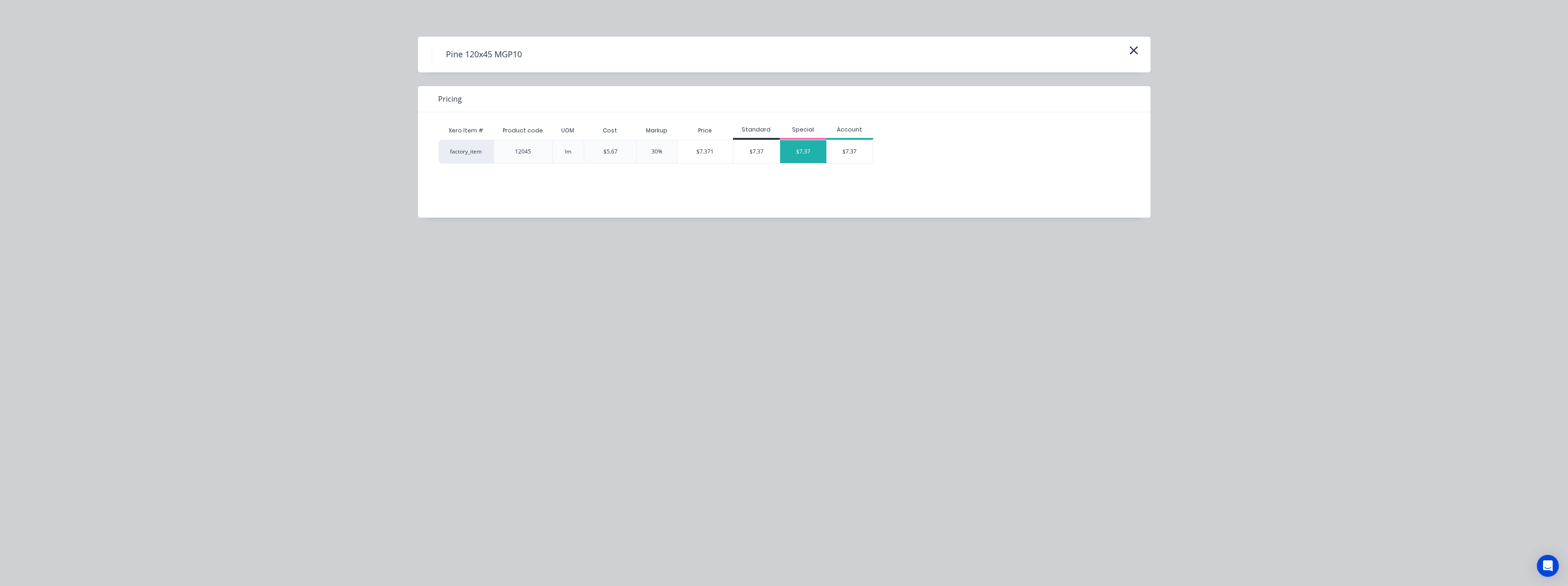
click at [793, 156] on div "$7.37" at bounding box center [804, 152] width 47 height 23
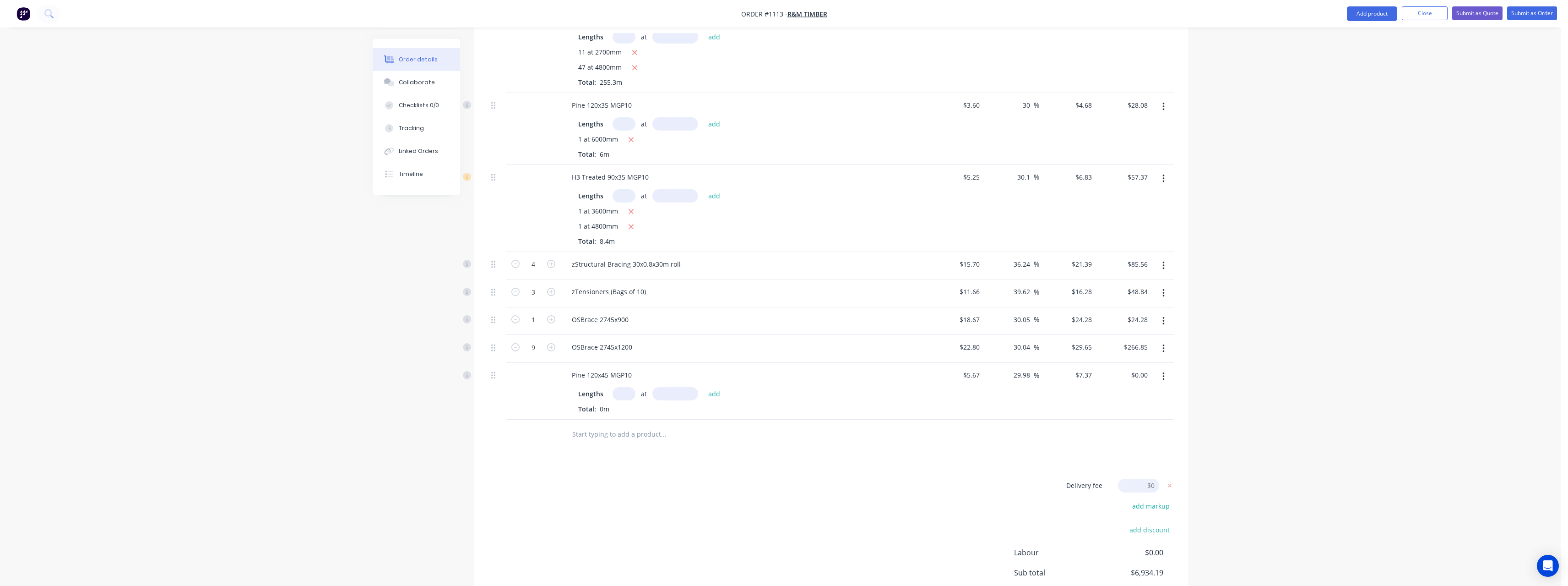
click at [627, 387] on input "text" at bounding box center [624, 393] width 23 height 13
click at [704, 388] on button "add" at bounding box center [714, 394] width 22 height 12
click at [611, 455] on input "text" at bounding box center [663, 464] width 184 height 18
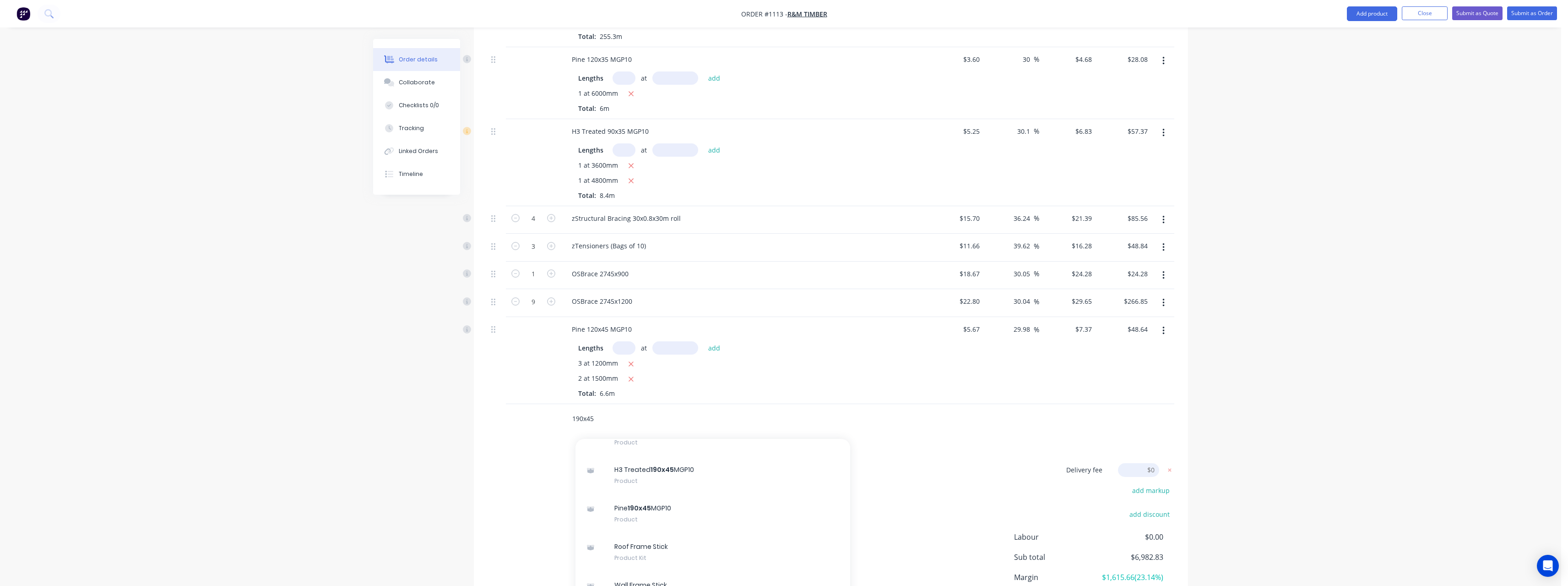
scroll to position [385, 0]
click at [692, 493] on div "Pine 190x45 MGP10 Product" at bounding box center [712, 512] width 275 height 39
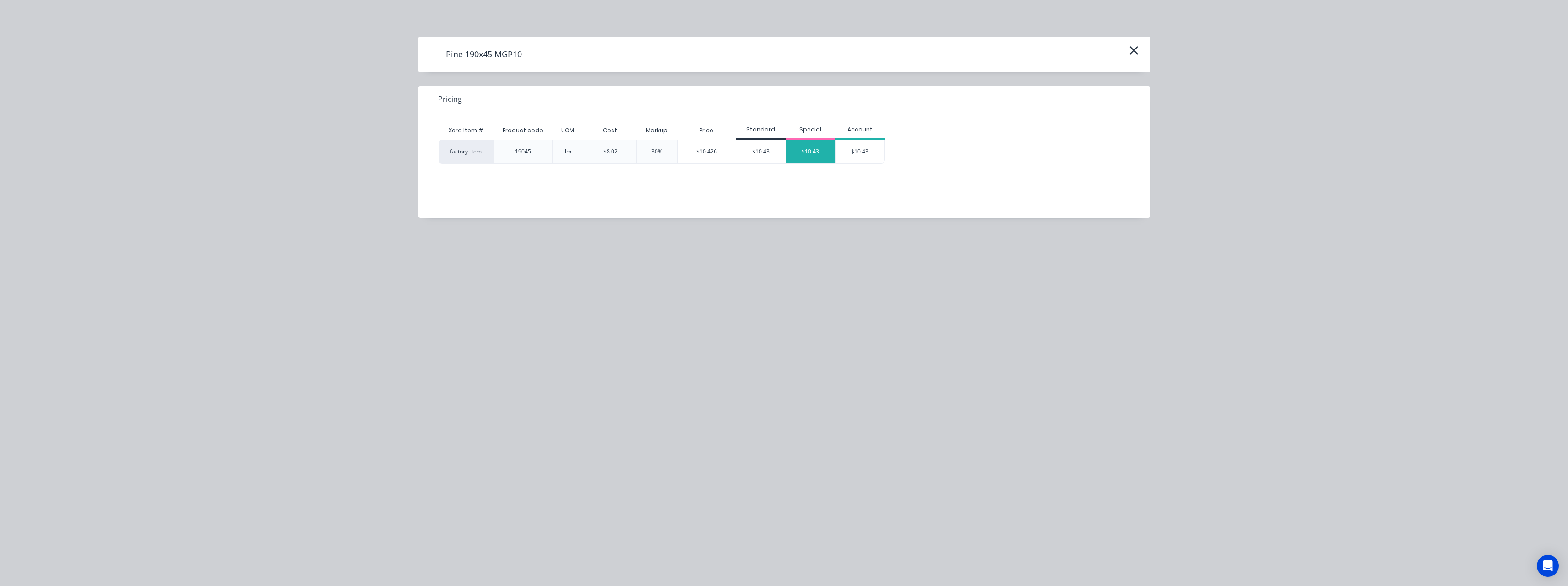
click at [824, 143] on div "$10.43" at bounding box center [810, 152] width 49 height 23
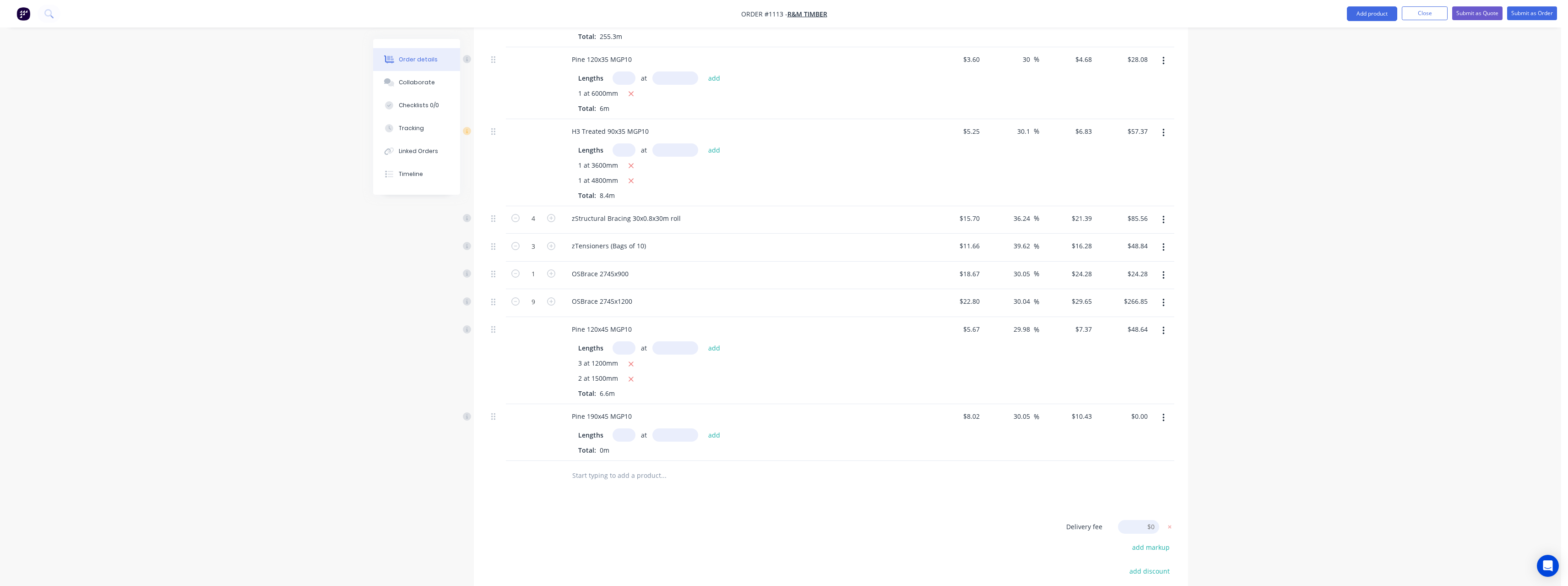
click at [622, 428] on input "text" at bounding box center [624, 434] width 23 height 13
click at [704, 428] on button "add" at bounding box center [714, 434] width 22 height 12
click at [610, 498] on input "text" at bounding box center [663, 505] width 184 height 18
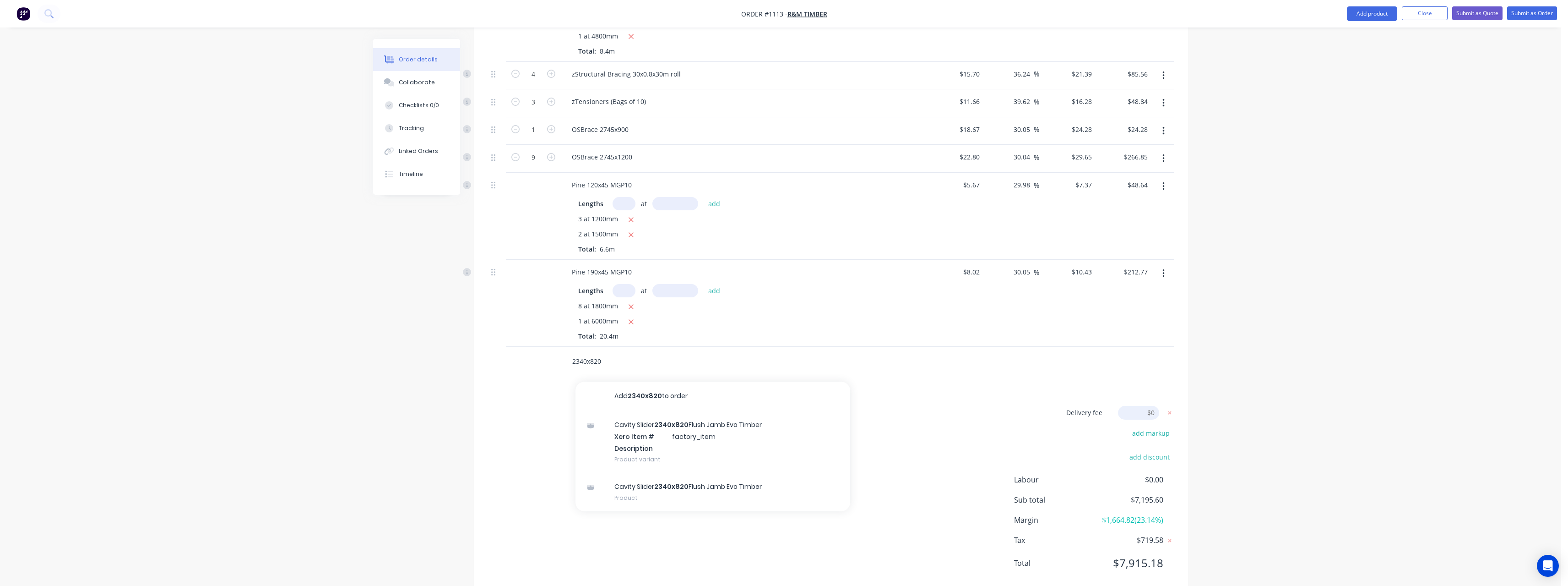
scroll to position [803, 0]
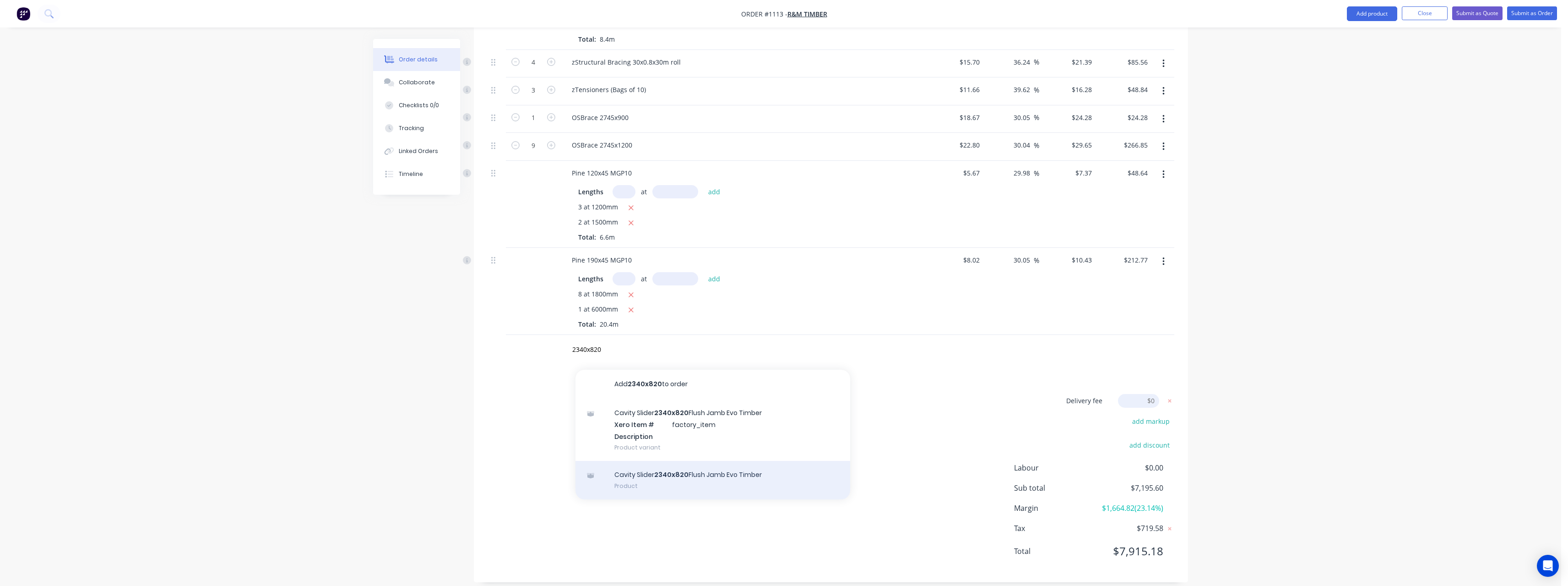
click at [747, 465] on div "Cavity Slider 2340x820 Flush Jamb Evo Timber Product" at bounding box center [712, 480] width 275 height 39
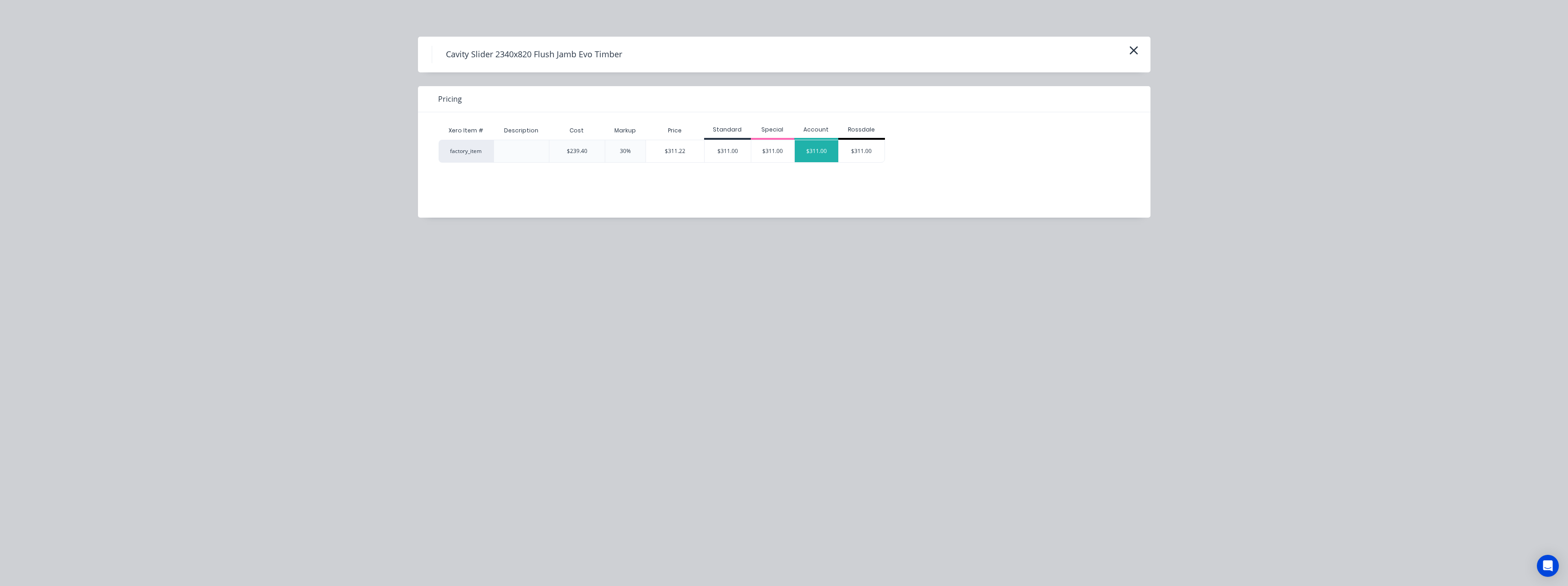
click at [804, 146] on div "$311.00" at bounding box center [817, 152] width 43 height 22
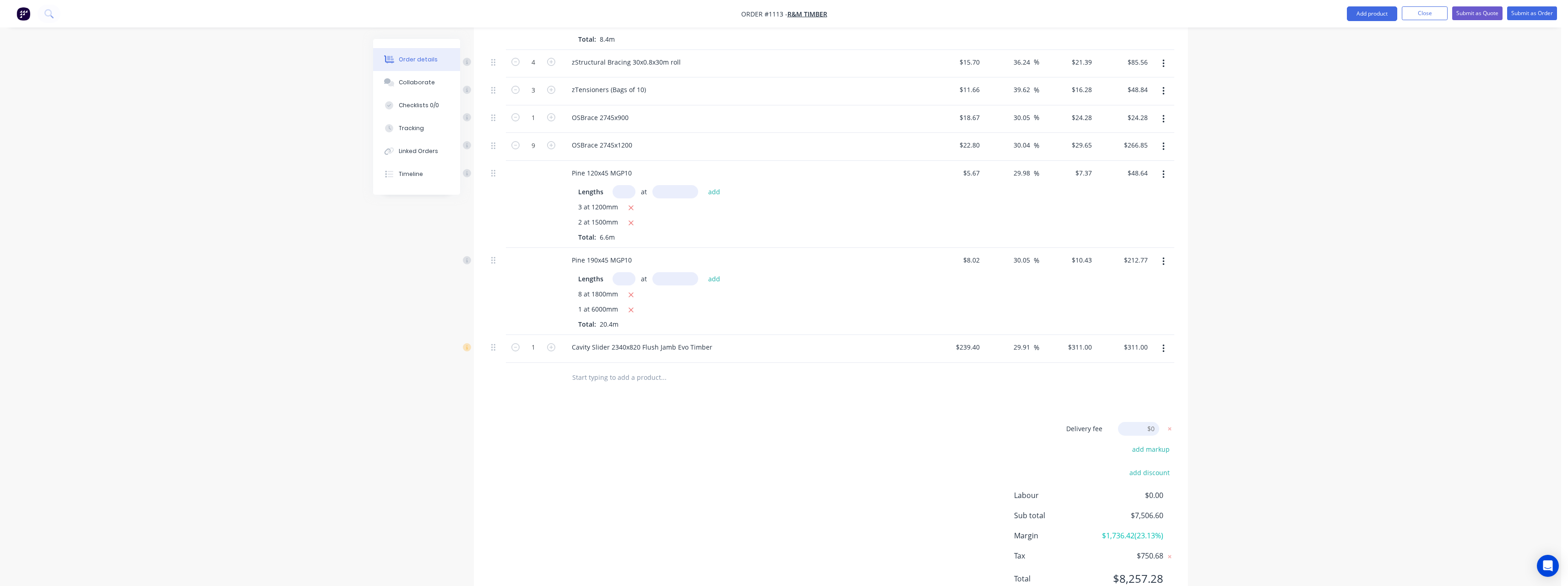
click at [606, 368] on input "text" at bounding box center [663, 377] width 184 height 18
click at [1476, 13] on button "Submit as Quote" at bounding box center [1478, 13] width 50 height 14
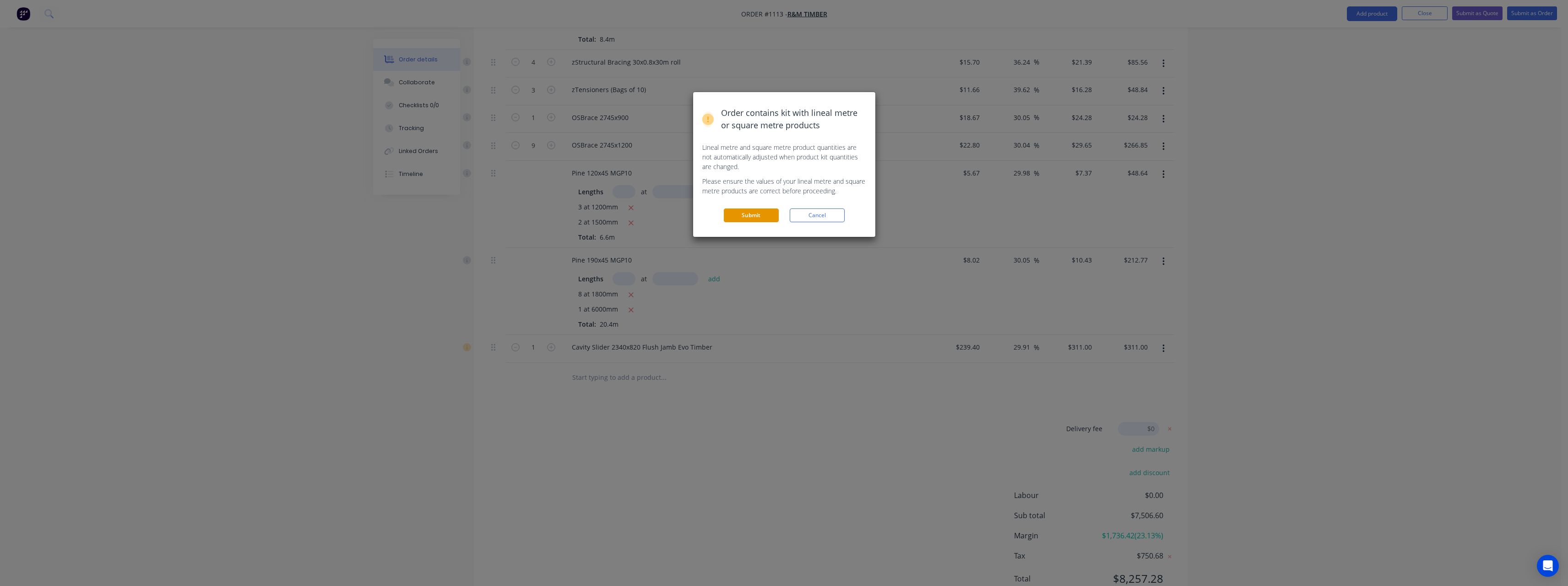
click at [769, 209] on button "Submit" at bounding box center [751, 215] width 55 height 14
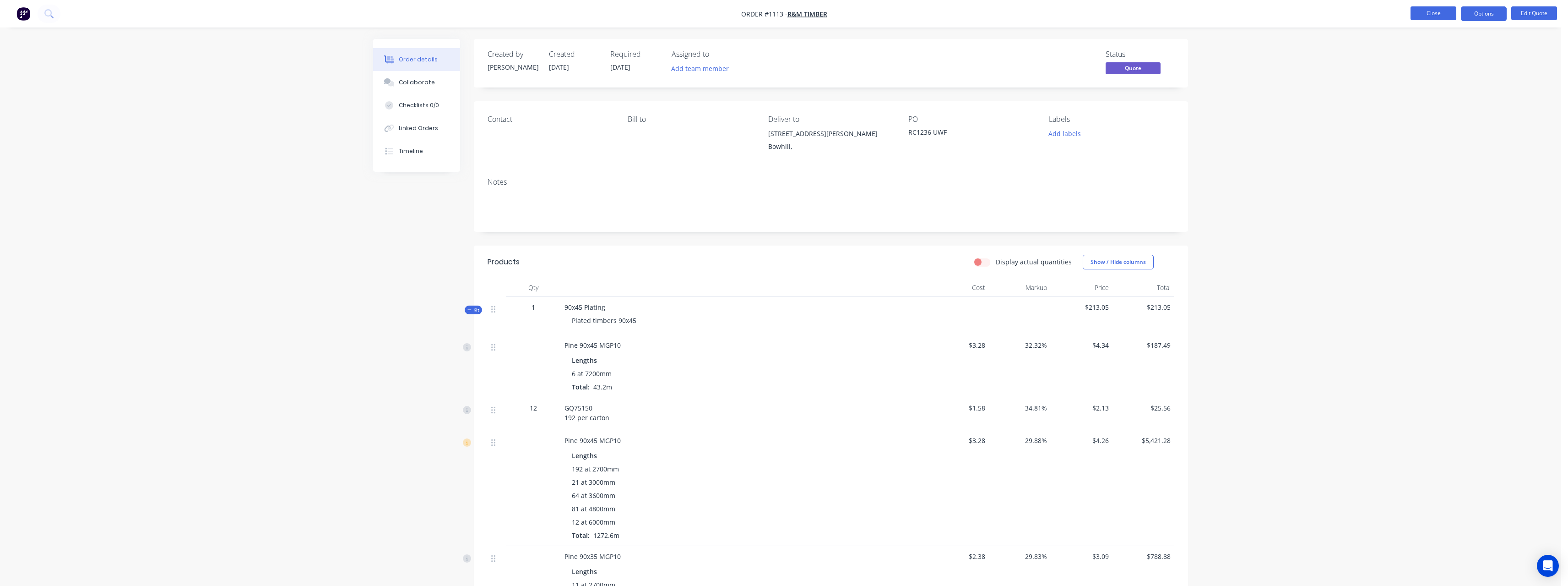
click at [1445, 17] on button "Close" at bounding box center [1433, 13] width 46 height 14
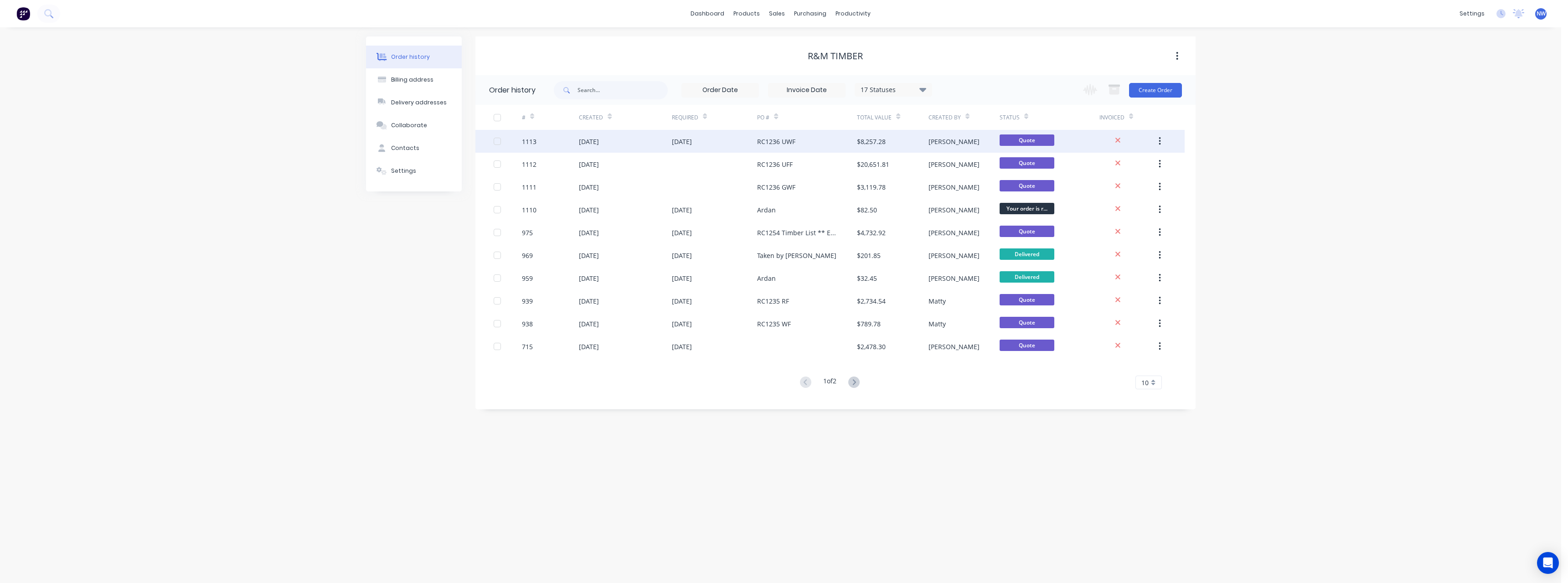
click at [891, 134] on div "$8,257.28" at bounding box center [892, 141] width 71 height 23
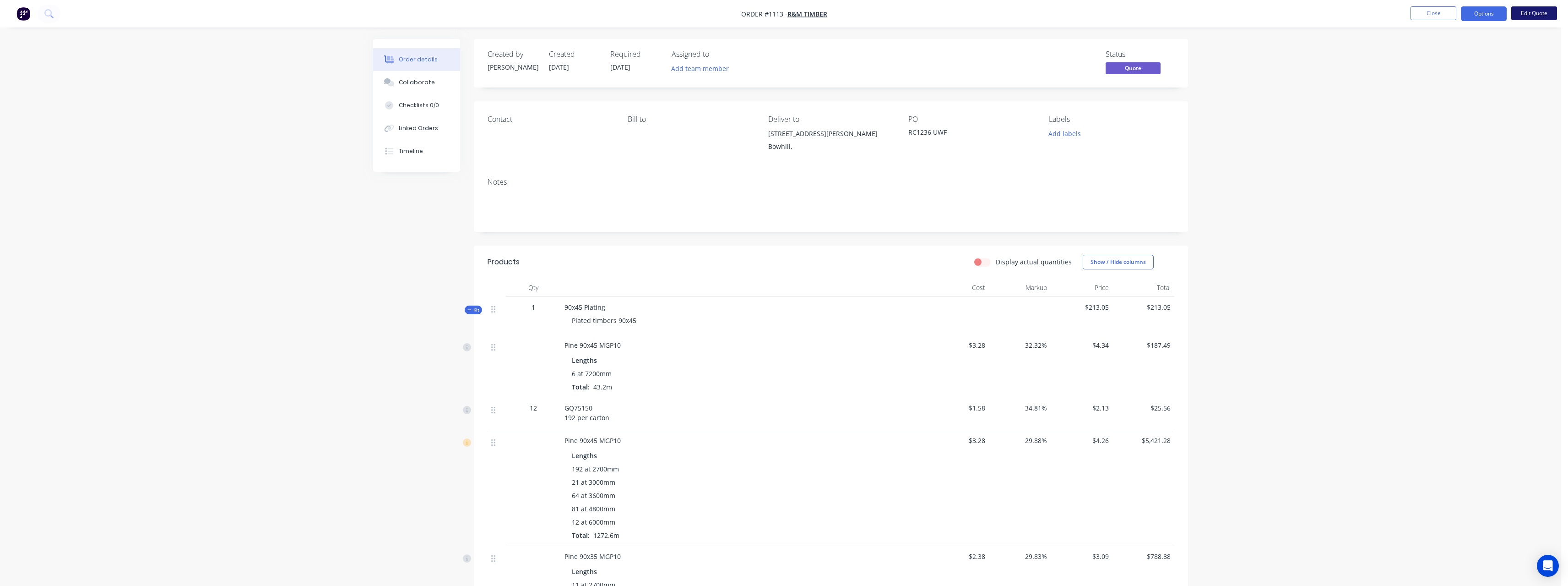
click at [1522, 12] on button "Edit Quote" at bounding box center [1534, 13] width 46 height 14
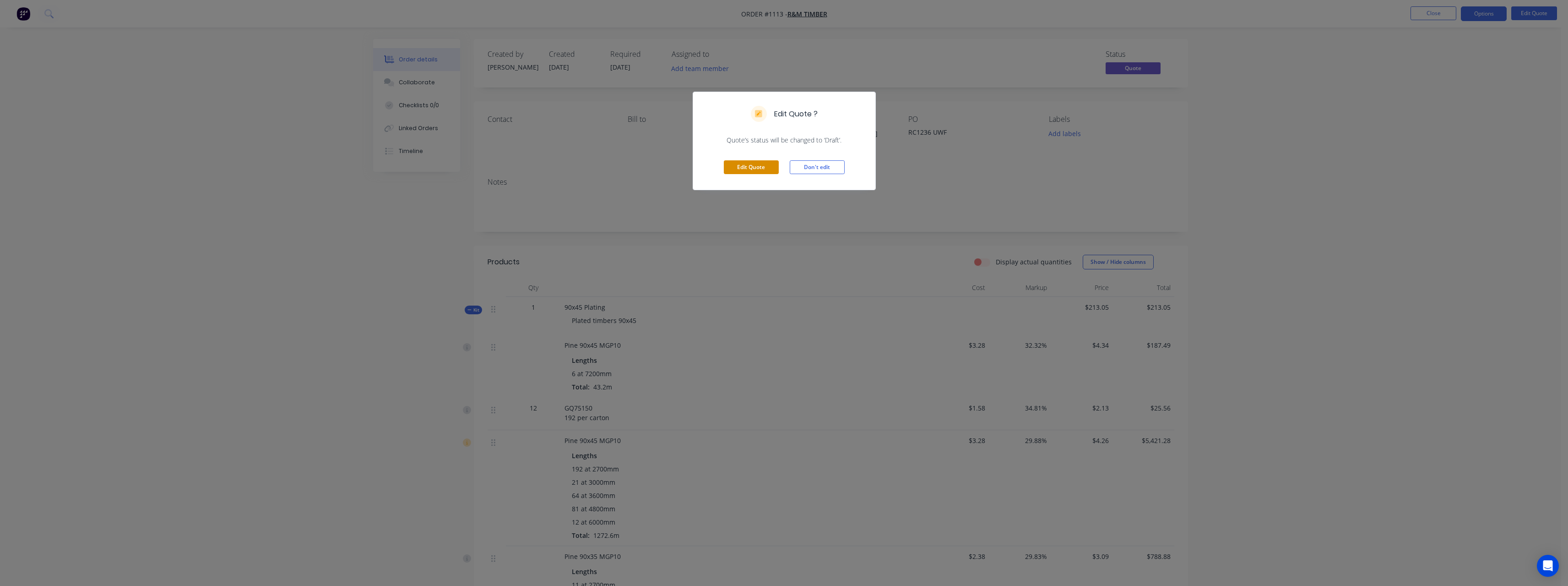
click at [759, 172] on button "Edit Quote" at bounding box center [751, 167] width 55 height 14
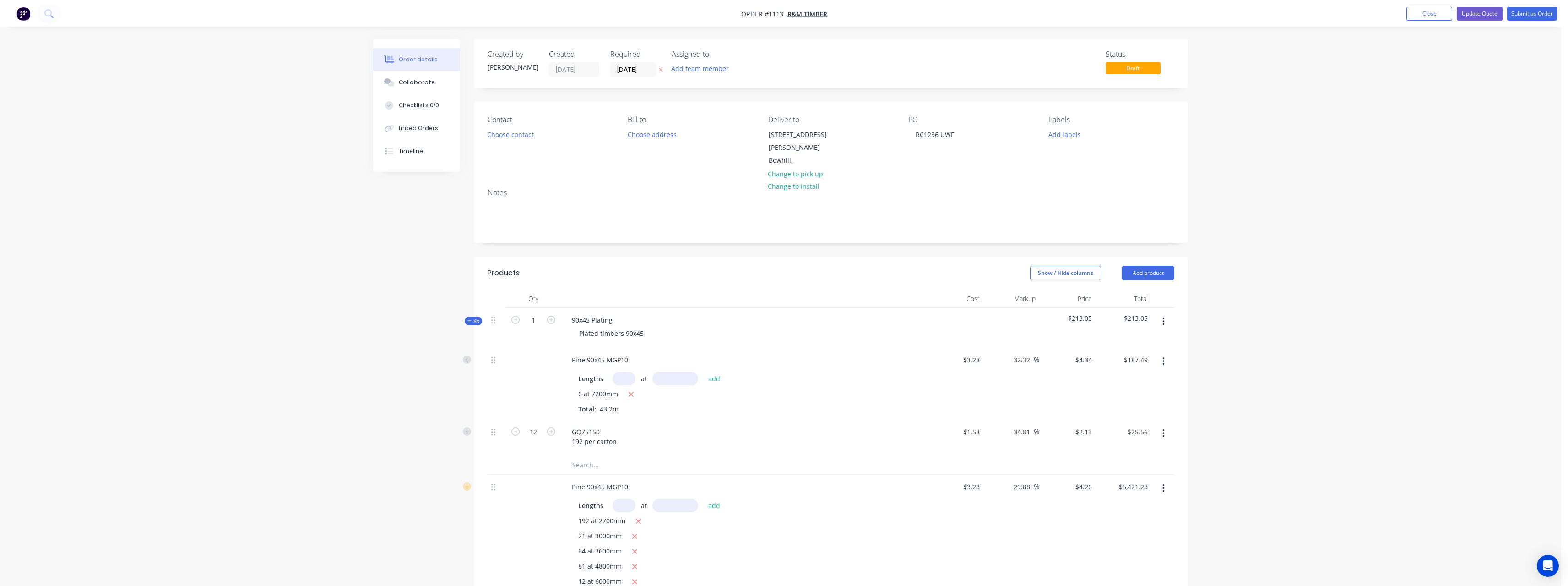
click at [660, 73] on button at bounding box center [660, 70] width 9 height 10
click at [1488, 13] on button "Update Quote" at bounding box center [1479, 14] width 46 height 14
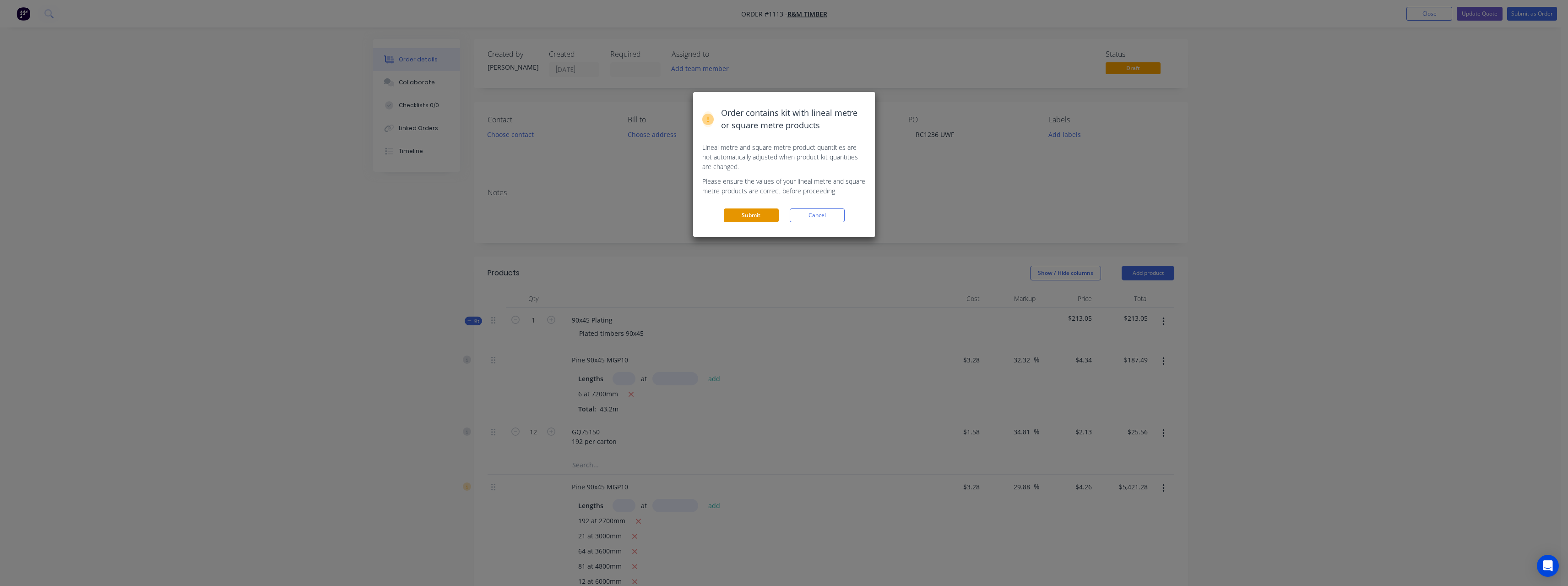
click at [768, 213] on button "Submit" at bounding box center [751, 215] width 55 height 14
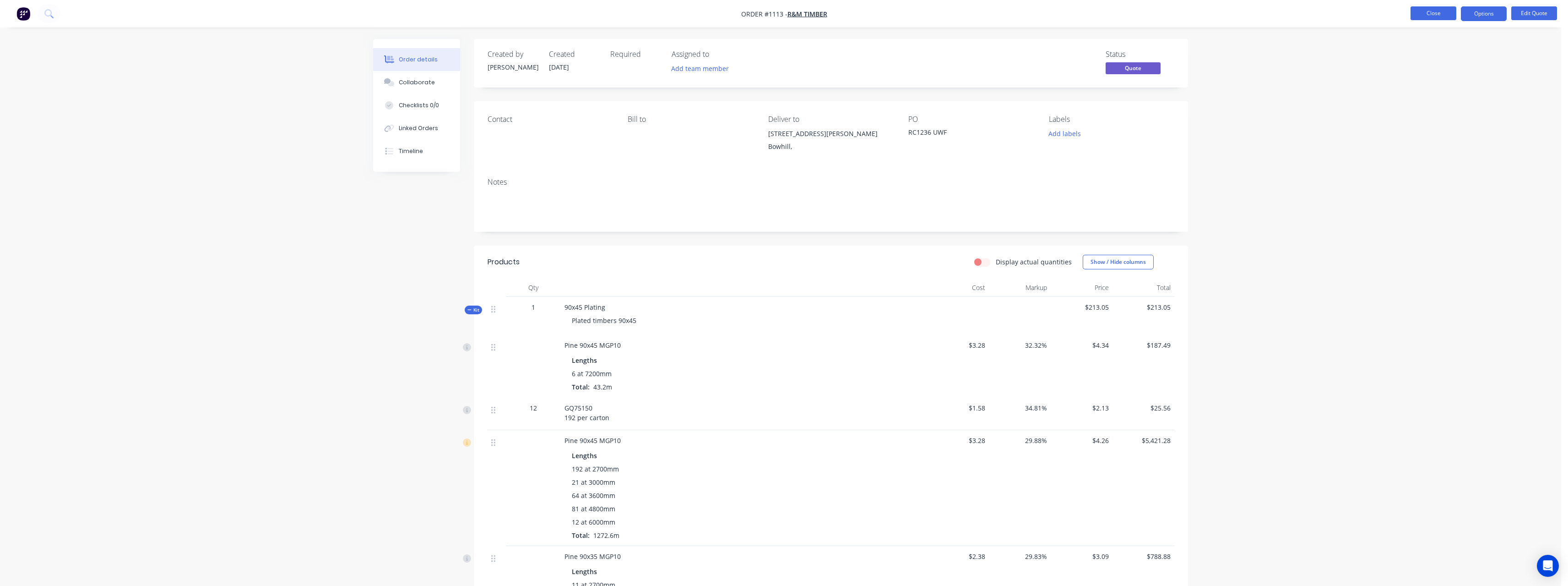
click at [1435, 16] on button "Close" at bounding box center [1433, 13] width 46 height 14
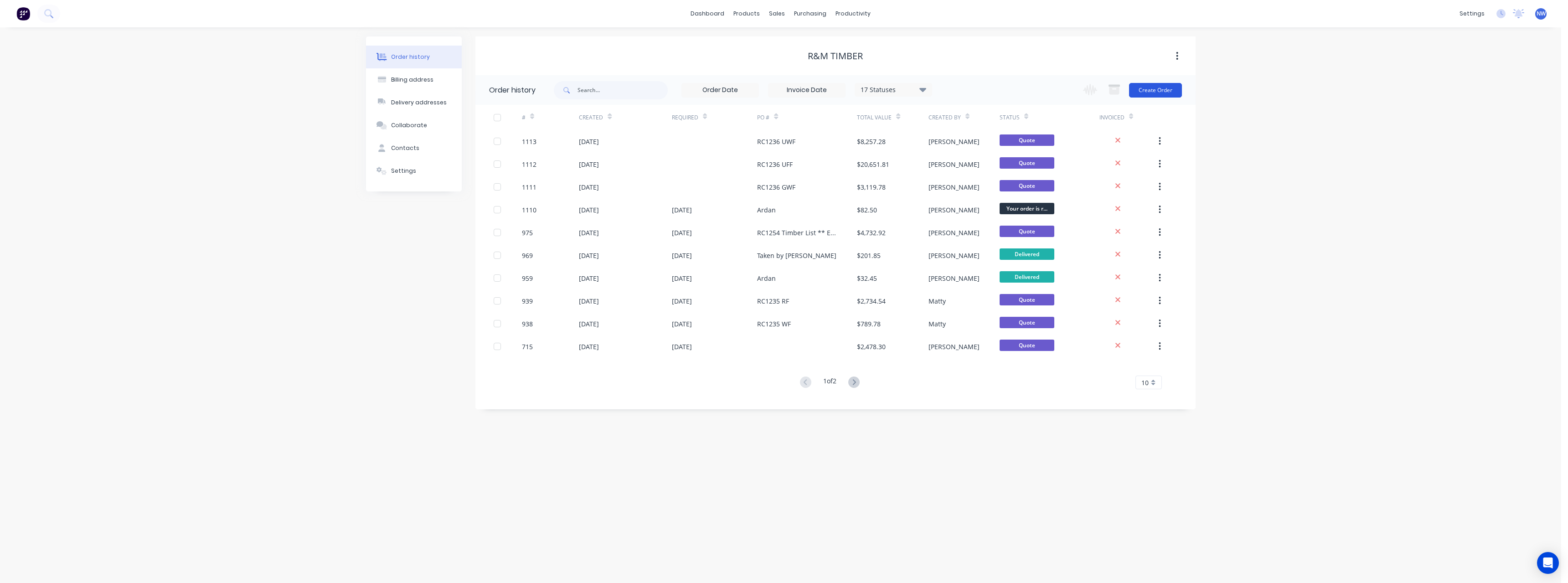
click at [1154, 87] on button "Create Order" at bounding box center [1155, 90] width 53 height 15
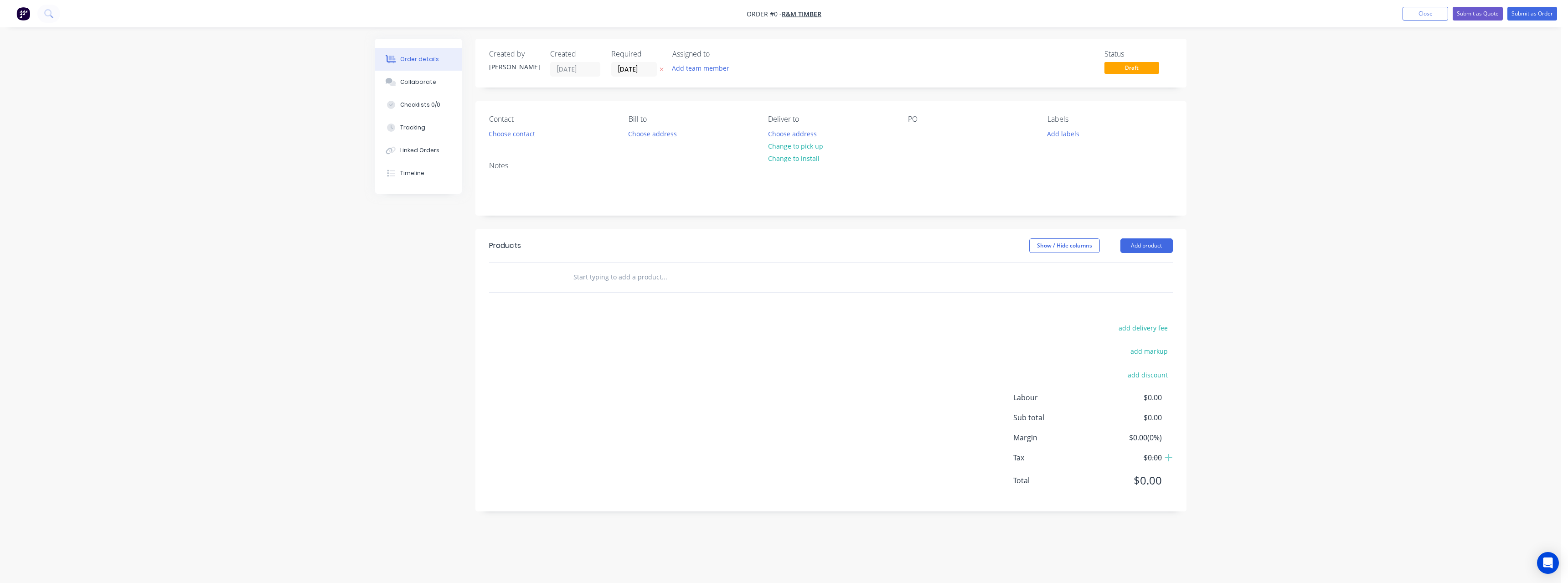
click at [665, 69] on button at bounding box center [661, 69] width 9 height 10
click at [915, 135] on div at bounding box center [915, 133] width 15 height 13
click at [809, 135] on button "Choose address" at bounding box center [793, 133] width 58 height 12
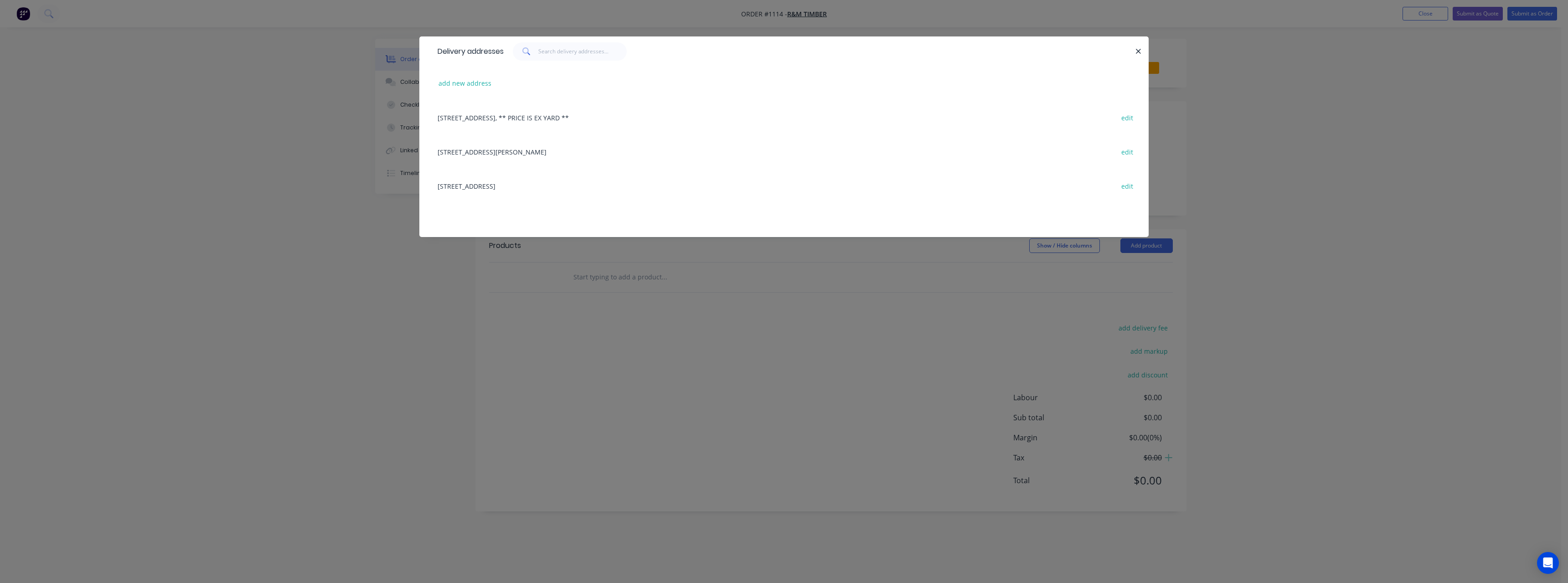
click at [490, 150] on div "[STREET_ADDRESS][PERSON_NAME] edit" at bounding box center [784, 152] width 702 height 34
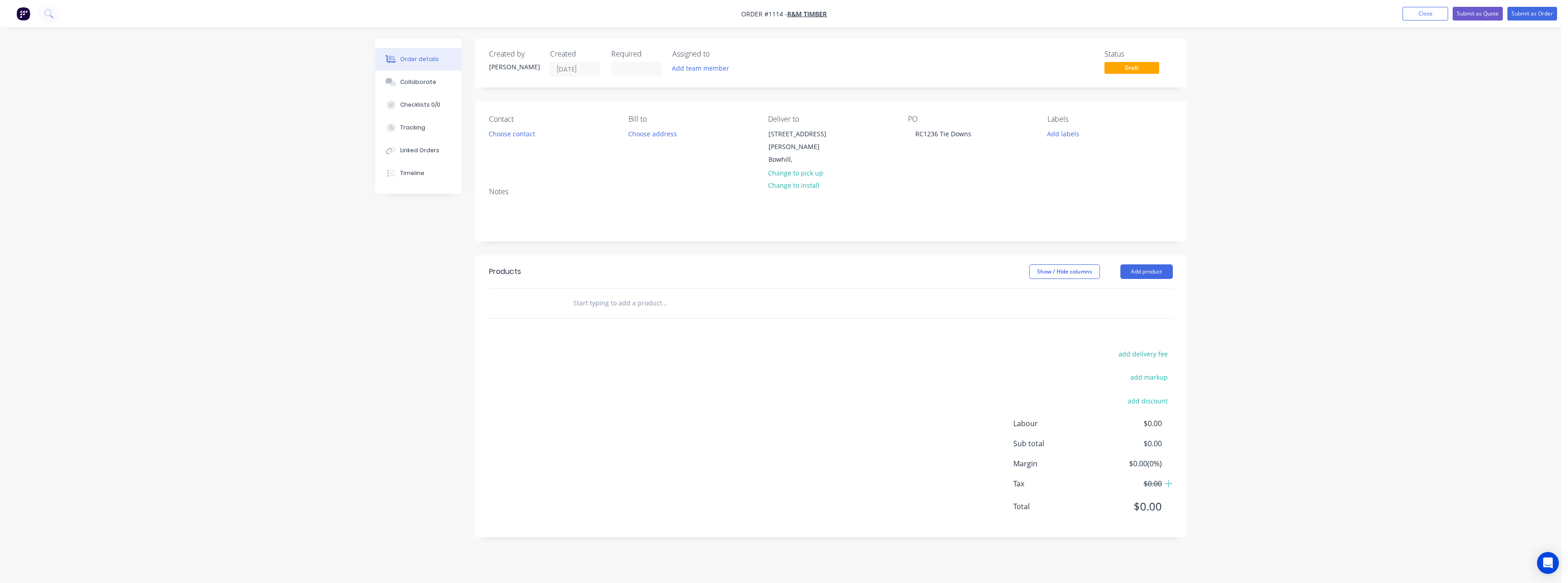
click at [651, 297] on input "text" at bounding box center [664, 303] width 183 height 18
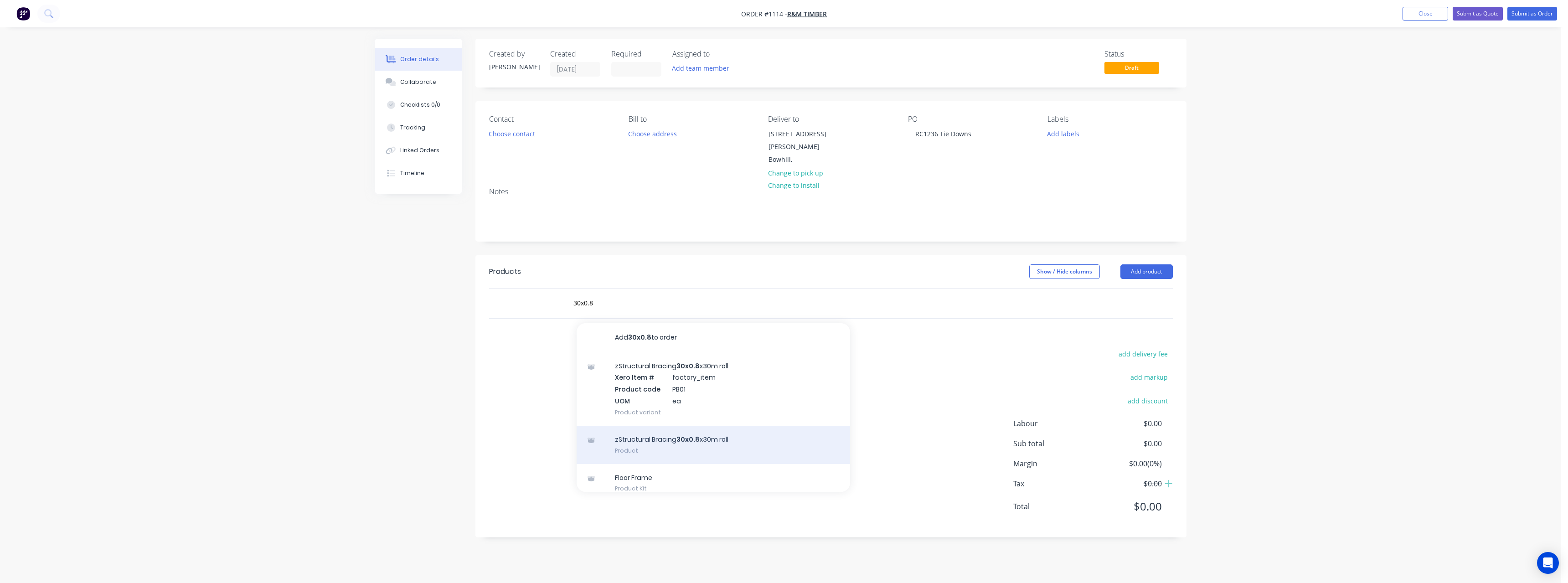
click at [693, 437] on div "zStructural Bracing 30x0.8 x30m roll Product" at bounding box center [713, 444] width 274 height 39
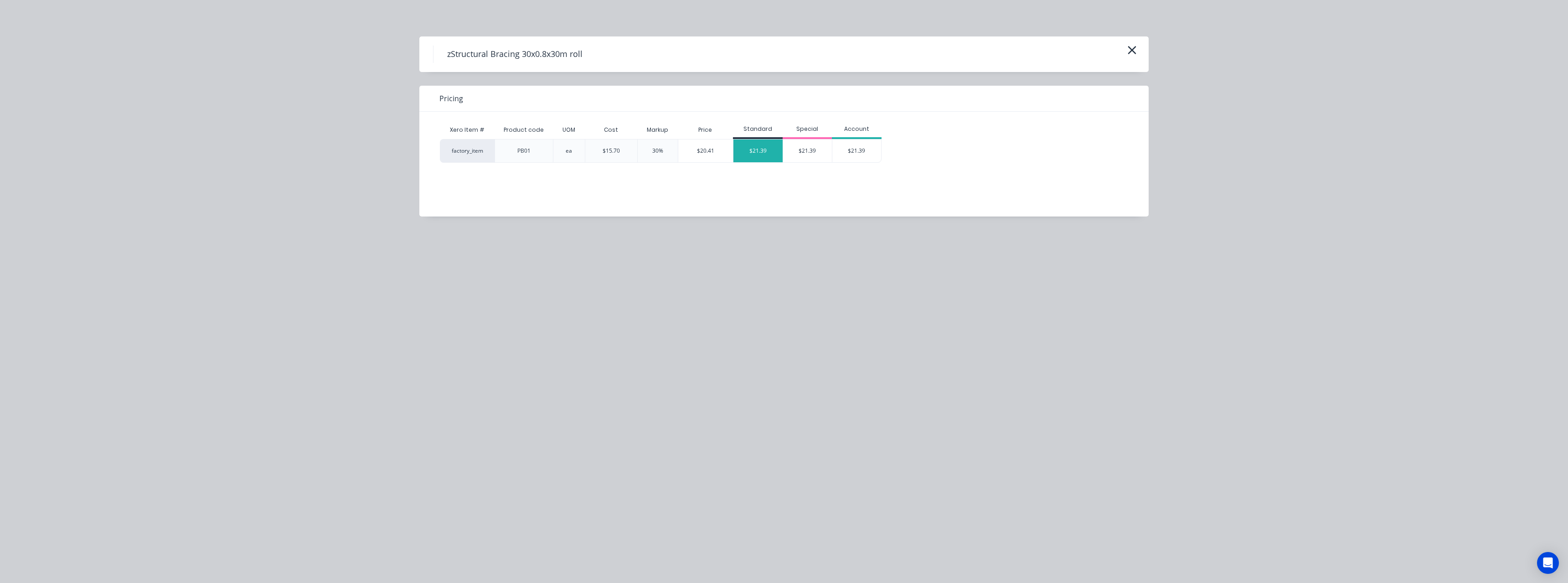
click at [752, 152] on div "$21.39" at bounding box center [757, 151] width 49 height 23
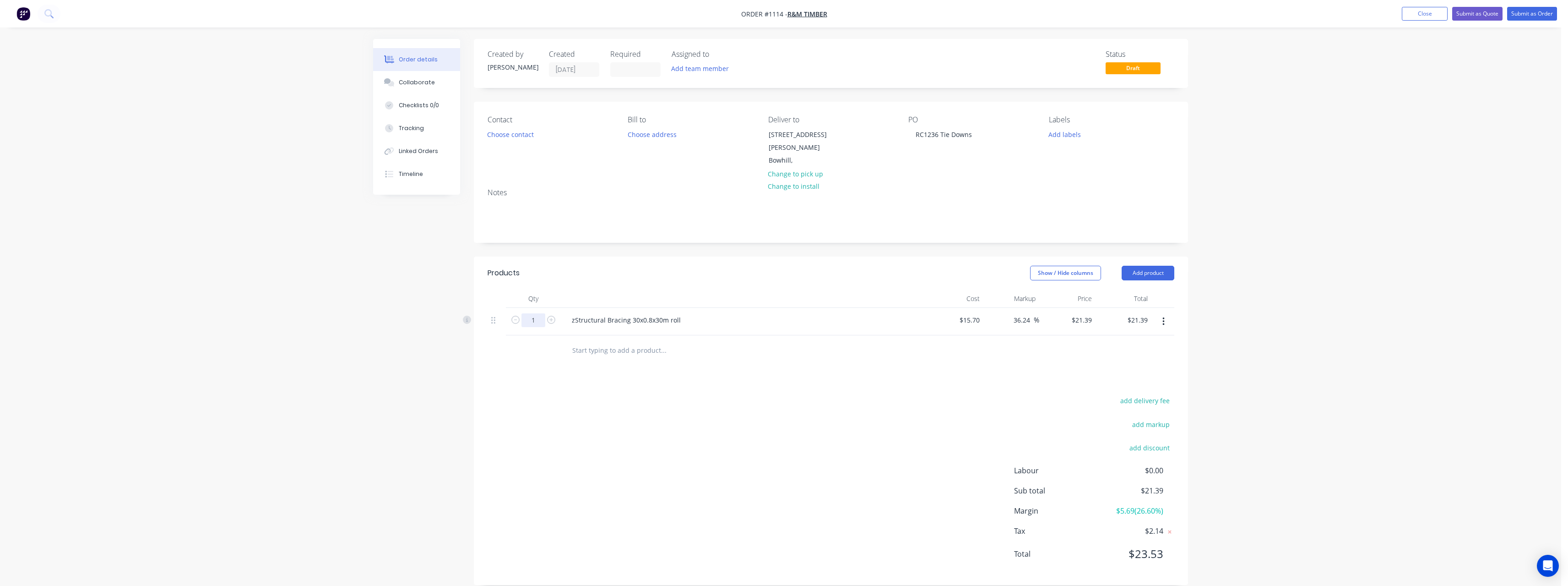
click at [541, 313] on input "1" at bounding box center [533, 320] width 24 height 14
click at [635, 341] on input "text" at bounding box center [663, 349] width 184 height 18
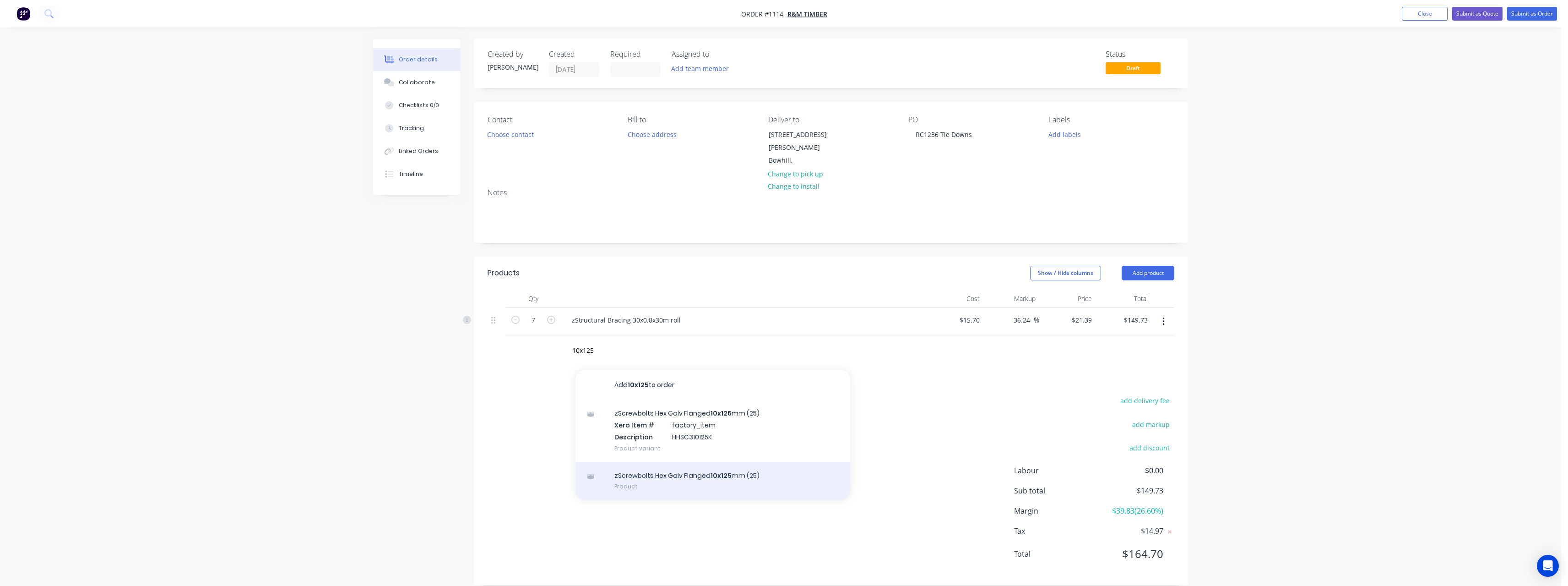
click at [669, 471] on div "zScrewbolts Hex Galv Flanged 10x125 mm (25) Product" at bounding box center [712, 481] width 275 height 39
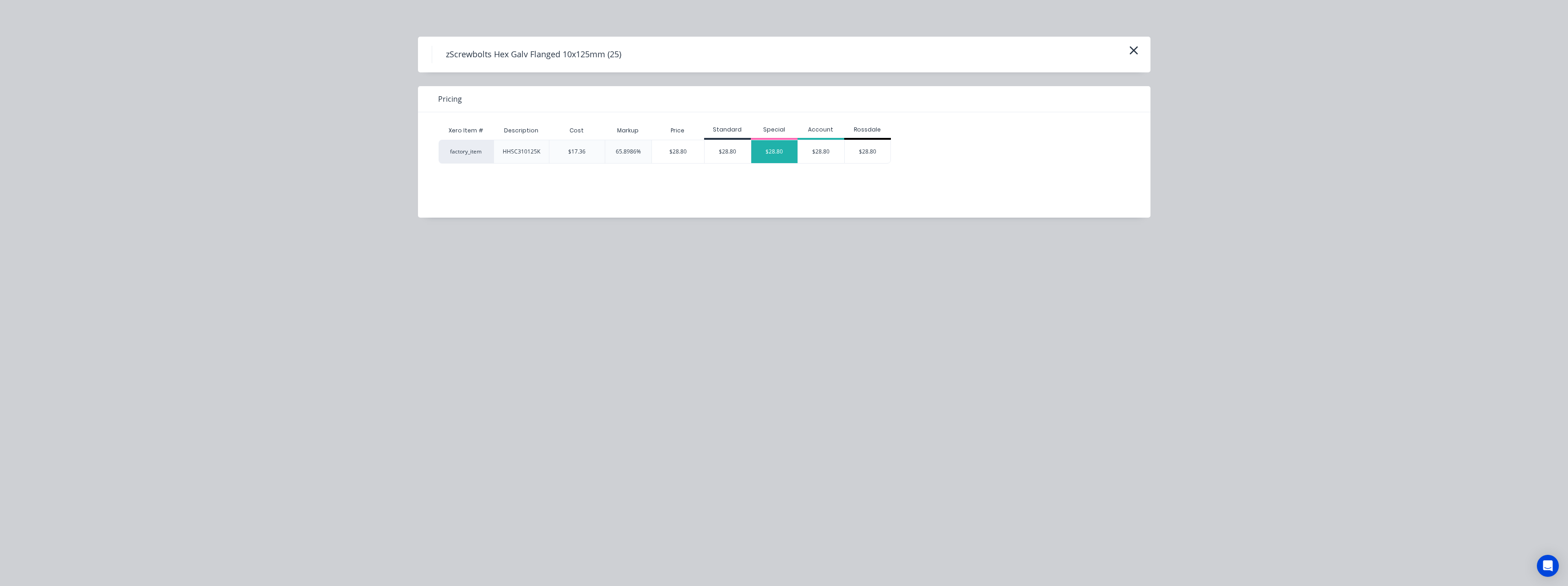
click at [775, 149] on div "$28.80" at bounding box center [775, 152] width 47 height 23
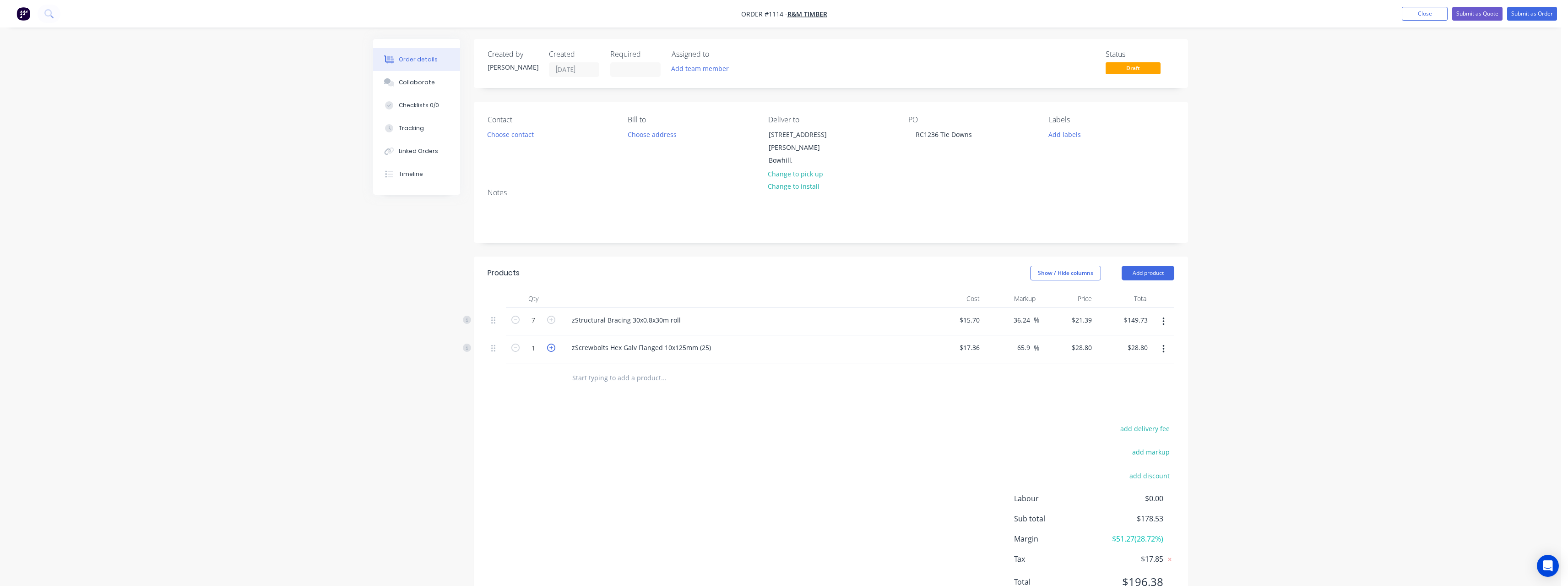
click at [550, 344] on icon "button" at bounding box center [551, 348] width 9 height 9
click at [614, 375] on input "text" at bounding box center [663, 377] width 184 height 18
click at [600, 372] on input "text" at bounding box center [663, 377] width 184 height 18
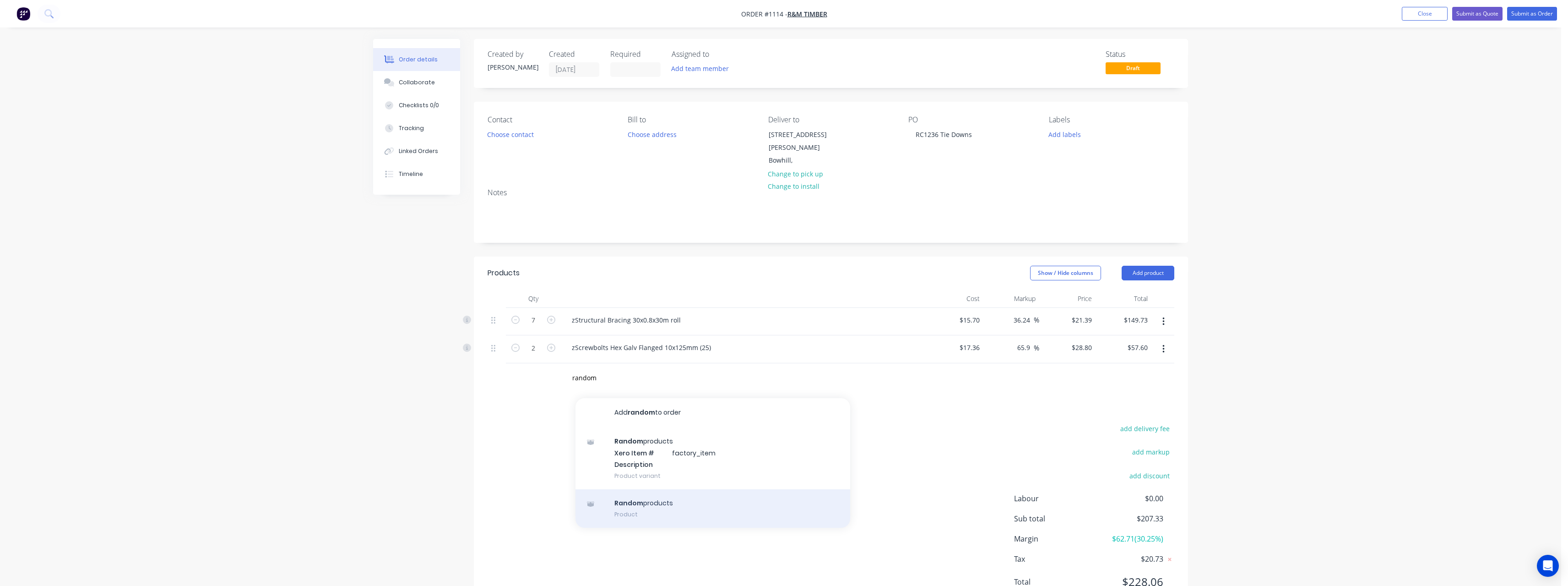
click at [664, 492] on div "Random products Product" at bounding box center [712, 508] width 275 height 39
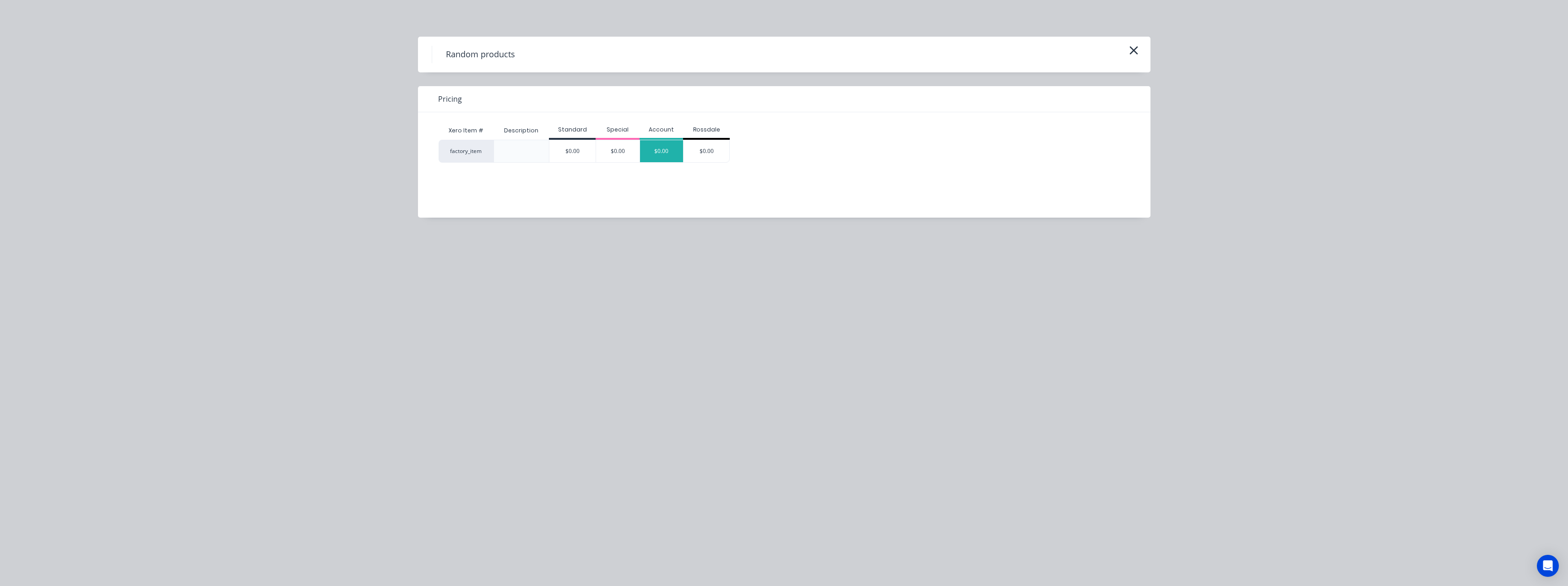
click at [668, 150] on div "$0.00" at bounding box center [662, 152] width 43 height 22
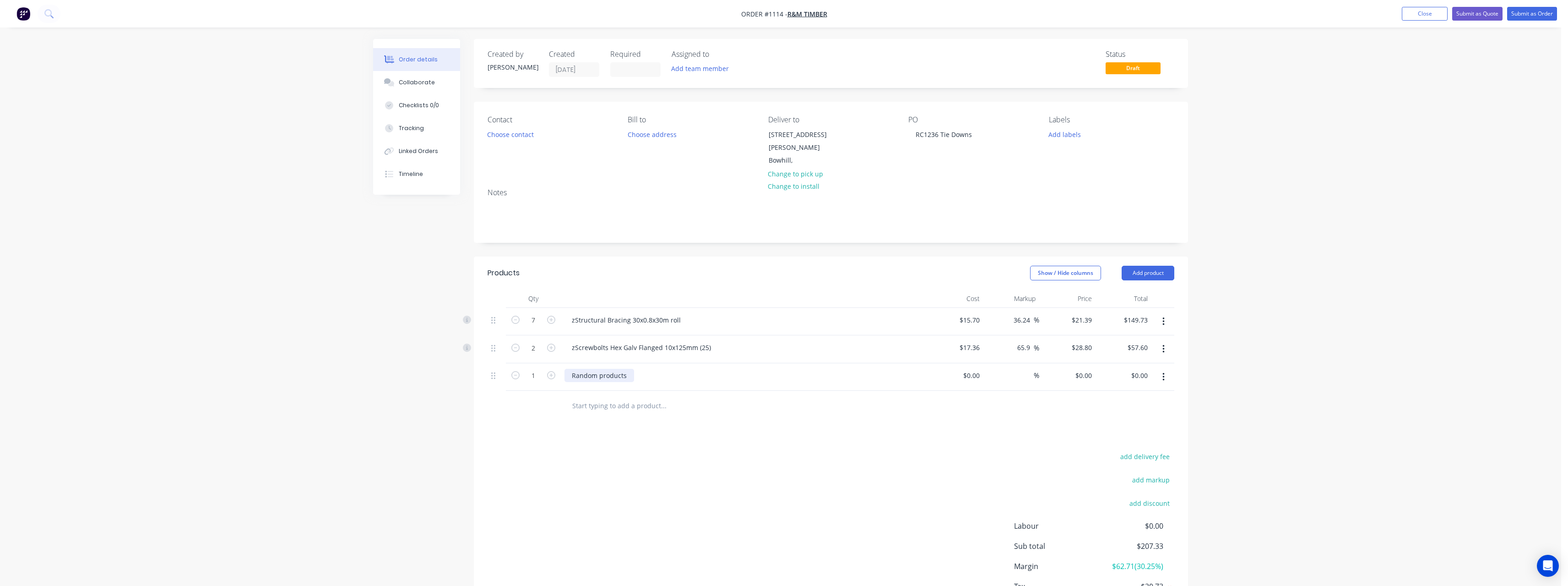
click at [630, 369] on div "Random products" at bounding box center [599, 375] width 70 height 13
drag, startPoint x: 628, startPoint y: 364, endPoint x: 565, endPoint y: 366, distance: 63.0
click at [565, 369] on div "Random products" at bounding box center [599, 375] width 70 height 13
click at [979, 369] on input at bounding box center [973, 375] width 21 height 13
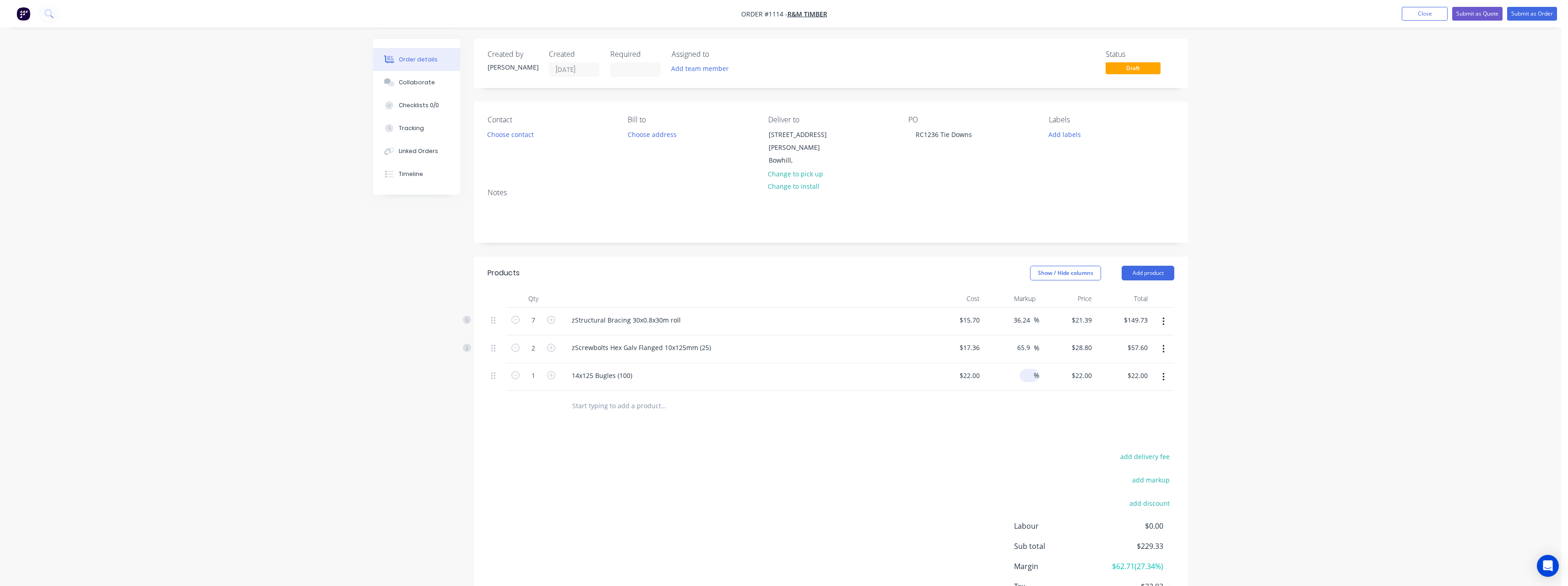
click at [1020, 369] on div "%" at bounding box center [1029, 375] width 20 height 13
click at [611, 402] on input "text" at bounding box center [663, 405] width 184 height 18
click at [614, 399] on input "text" at bounding box center [663, 405] width 184 height 18
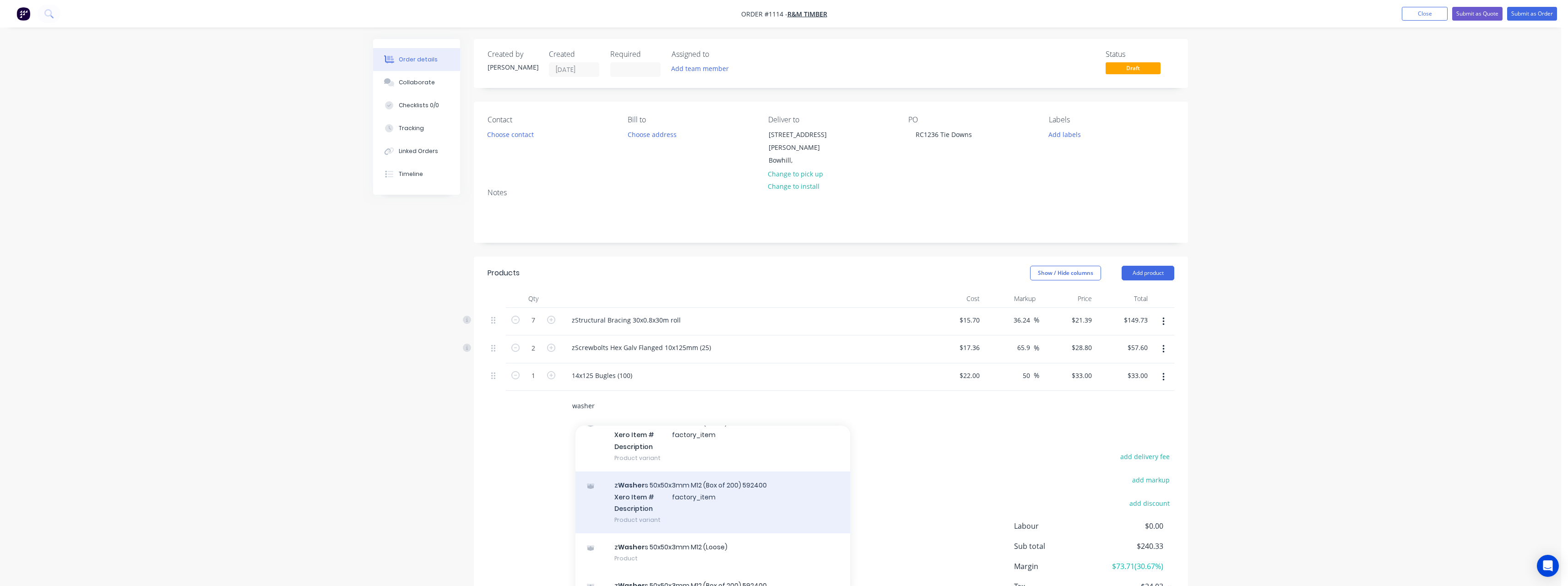
scroll to position [60, 0]
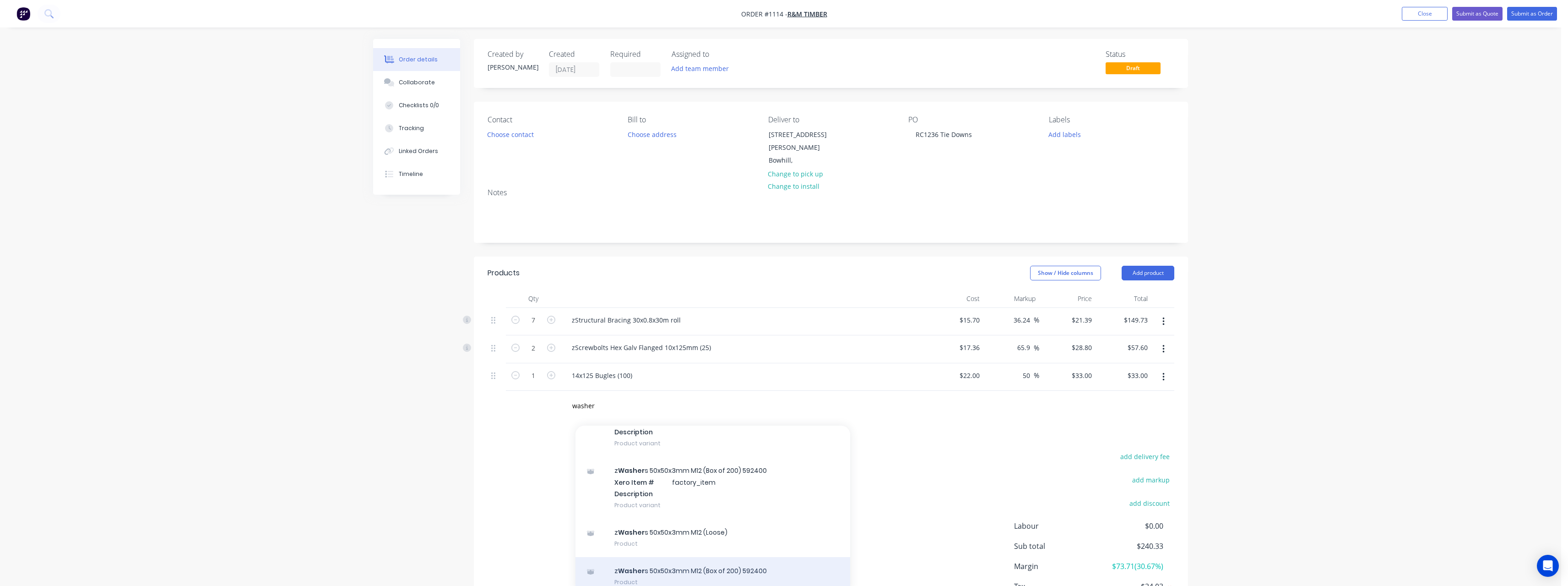
click at [725, 558] on div "z Washer s 50x50x3mm M12 (Box of 200) 592400 Product" at bounding box center [712, 576] width 275 height 39
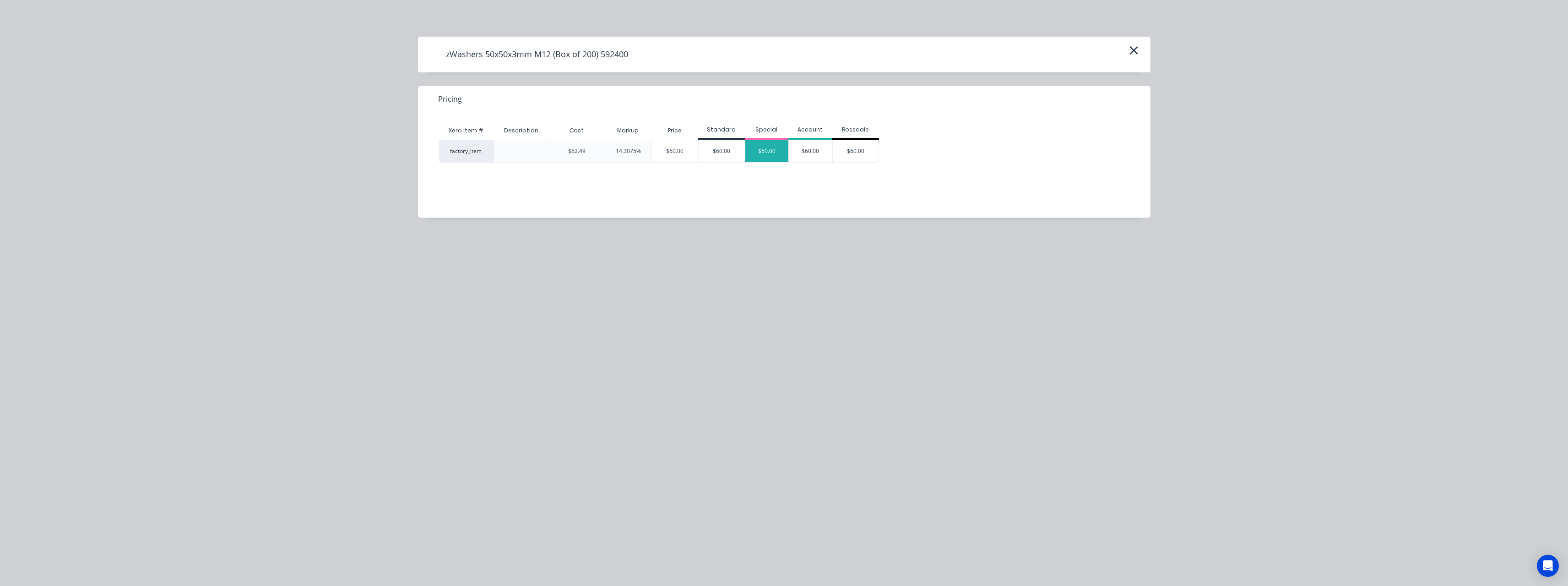
click at [764, 155] on div "$60.00" at bounding box center [767, 152] width 43 height 22
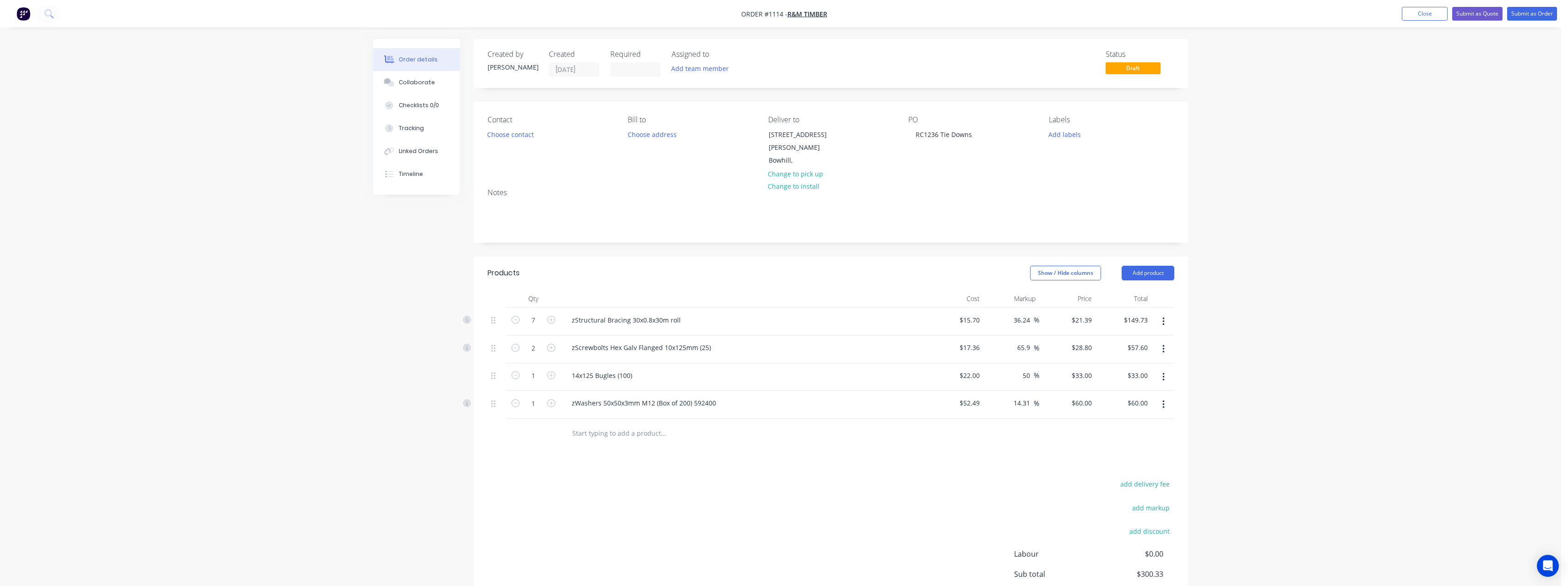
click at [631, 426] on input "text" at bounding box center [663, 433] width 184 height 18
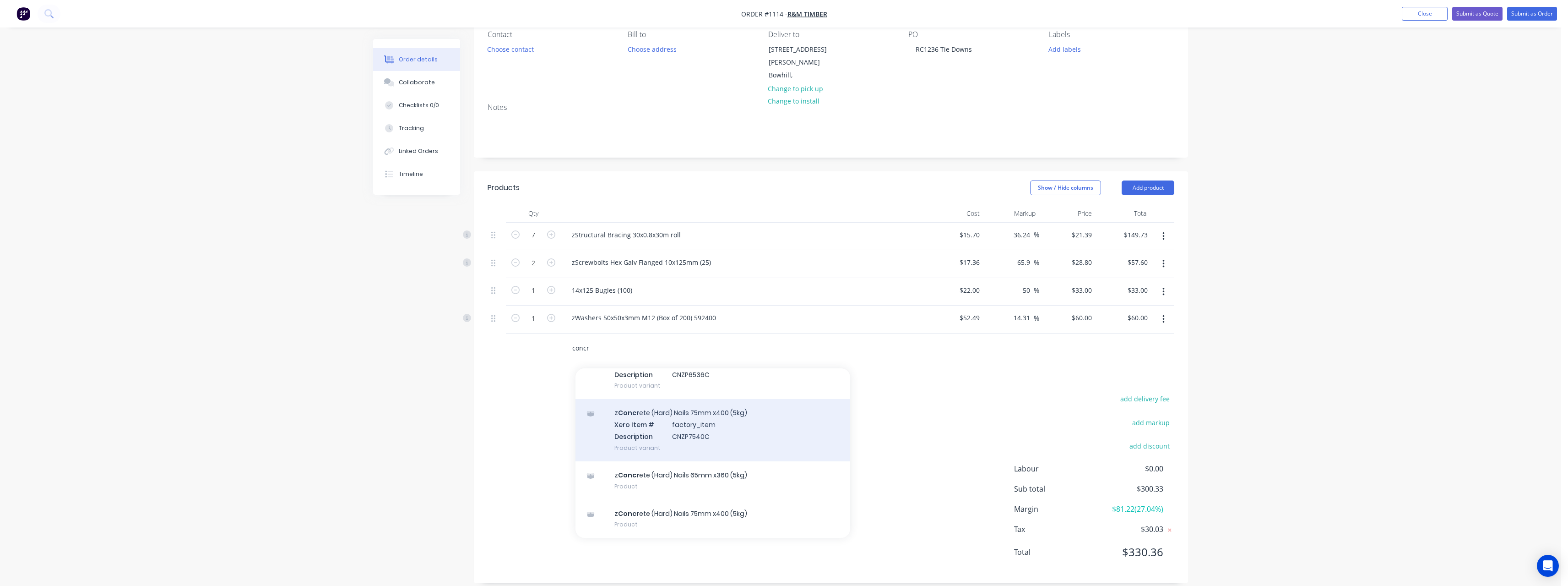
scroll to position [86, 0]
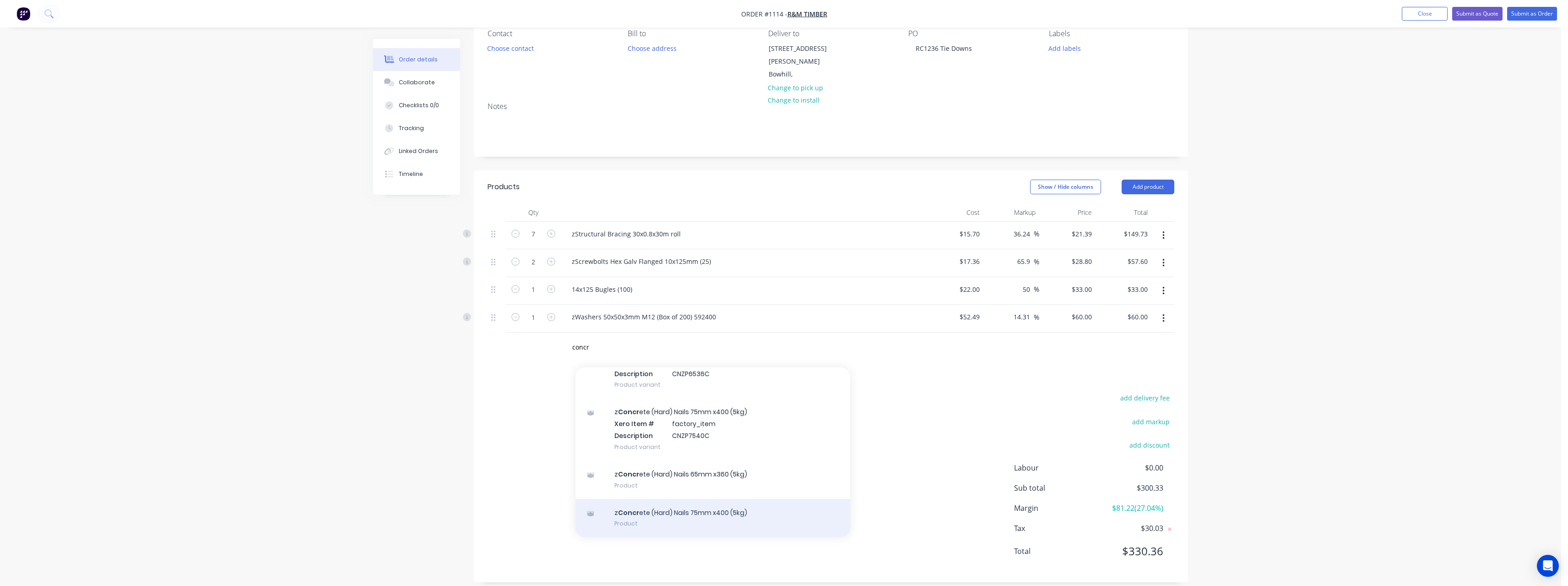
click at [739, 507] on div "z Concr ete (Hard) Nails 75mm x400 (5kg) Product" at bounding box center [712, 518] width 275 height 39
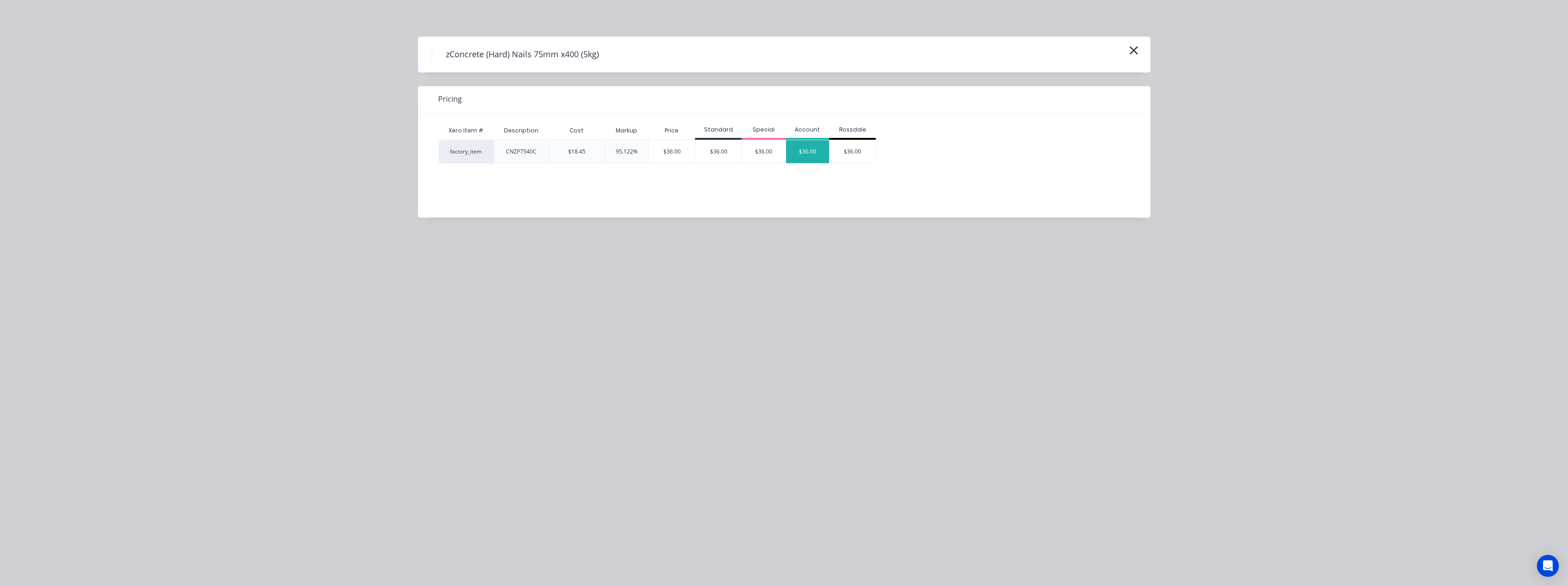
click at [802, 155] on div "$36.00" at bounding box center [807, 152] width 43 height 23
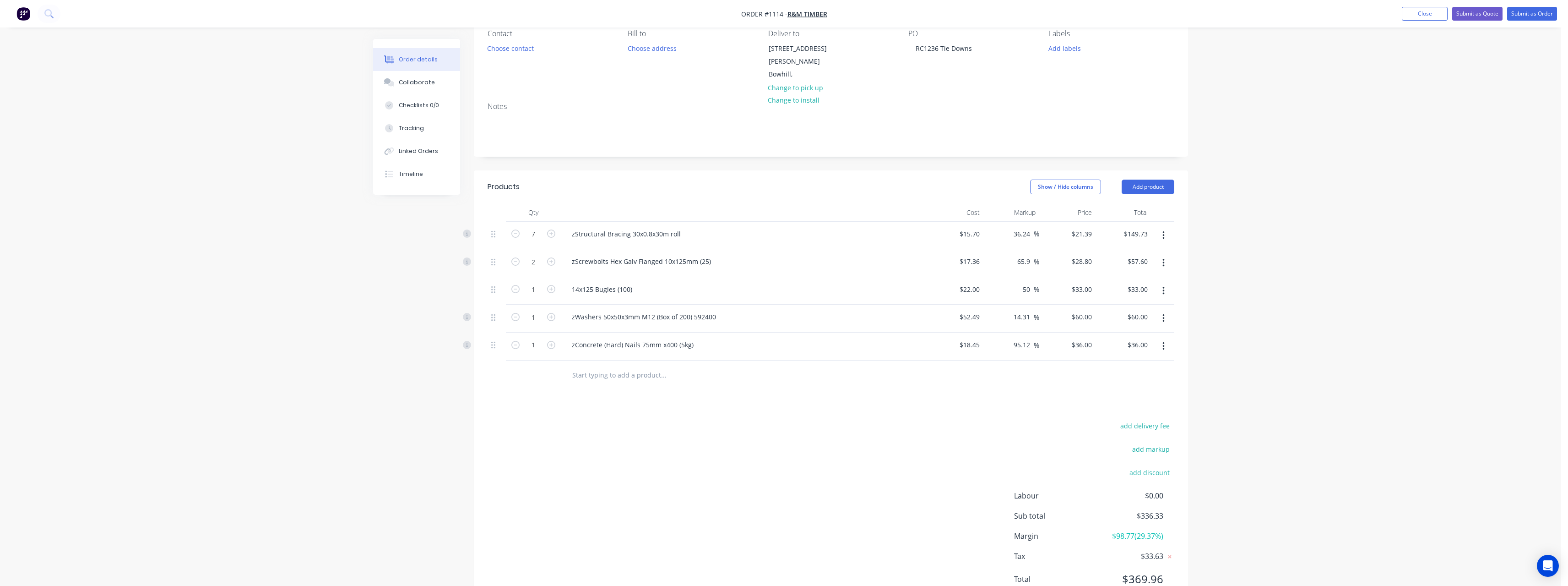
click at [638, 368] on input "text" at bounding box center [663, 375] width 184 height 18
click at [620, 366] on input "text" at bounding box center [663, 375] width 184 height 18
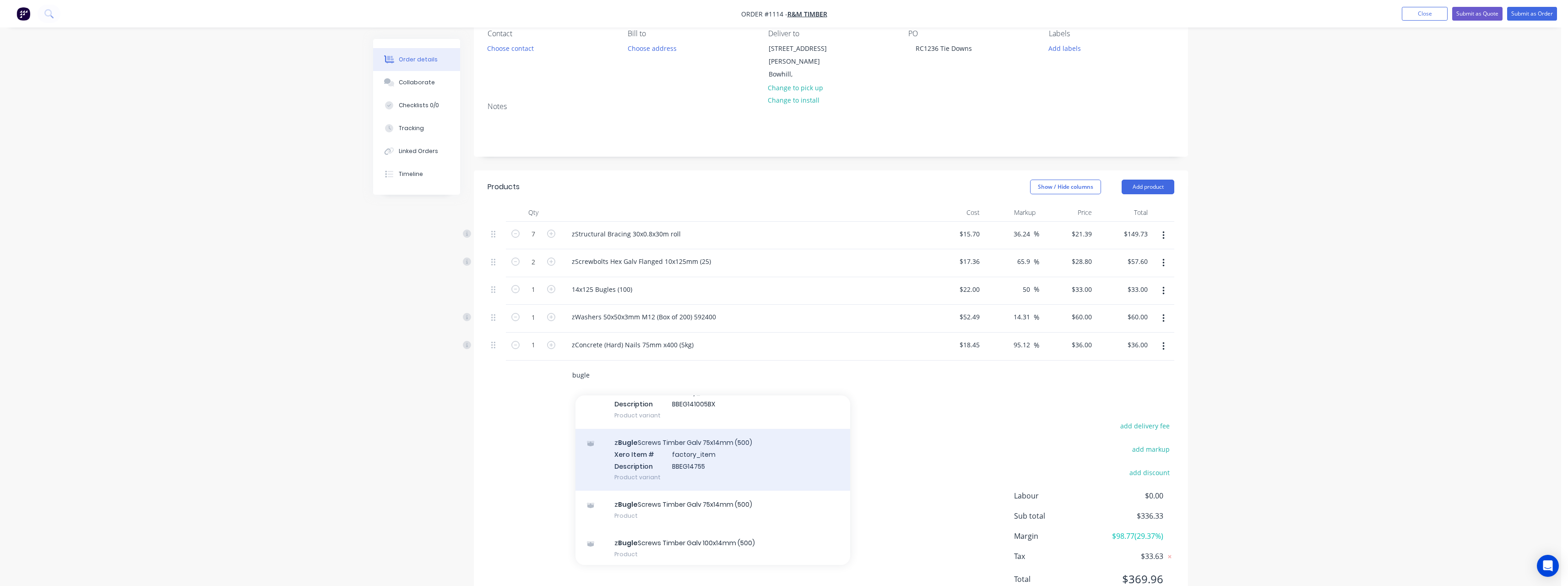
scroll to position [60, 0]
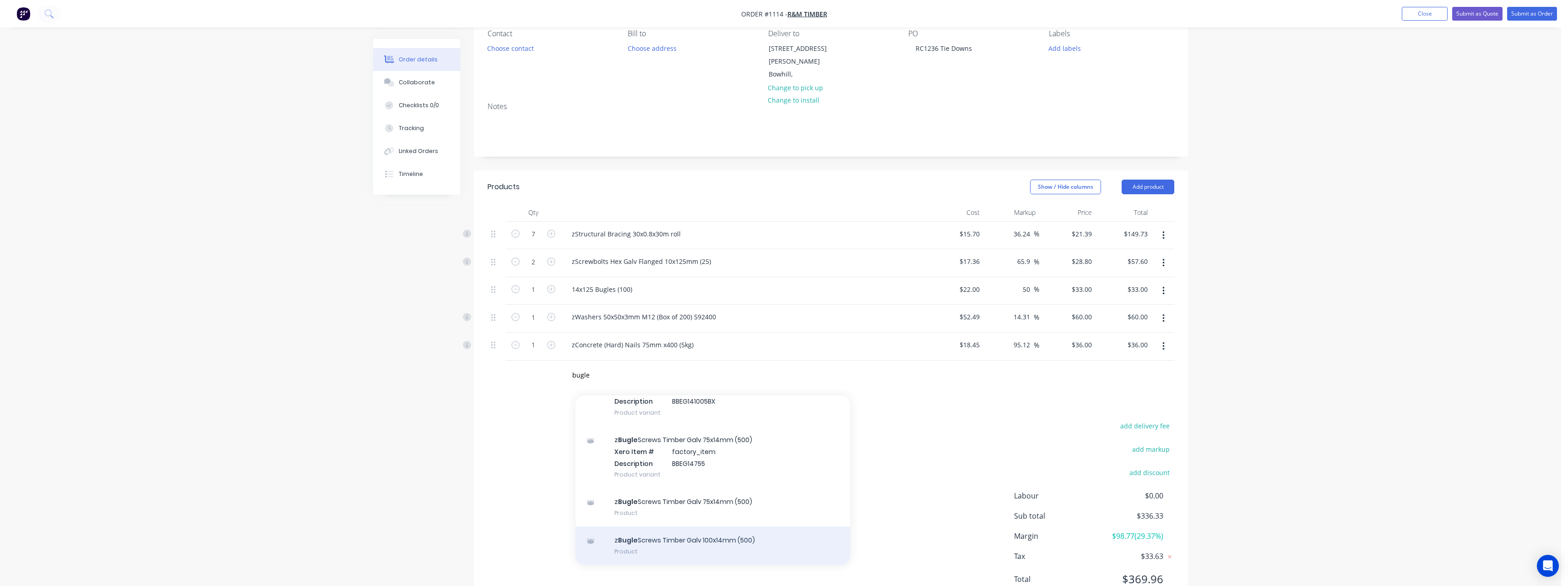
click at [745, 527] on div "z Bugle Screws Timber Galv 100x14mm (500) Product" at bounding box center [712, 545] width 275 height 39
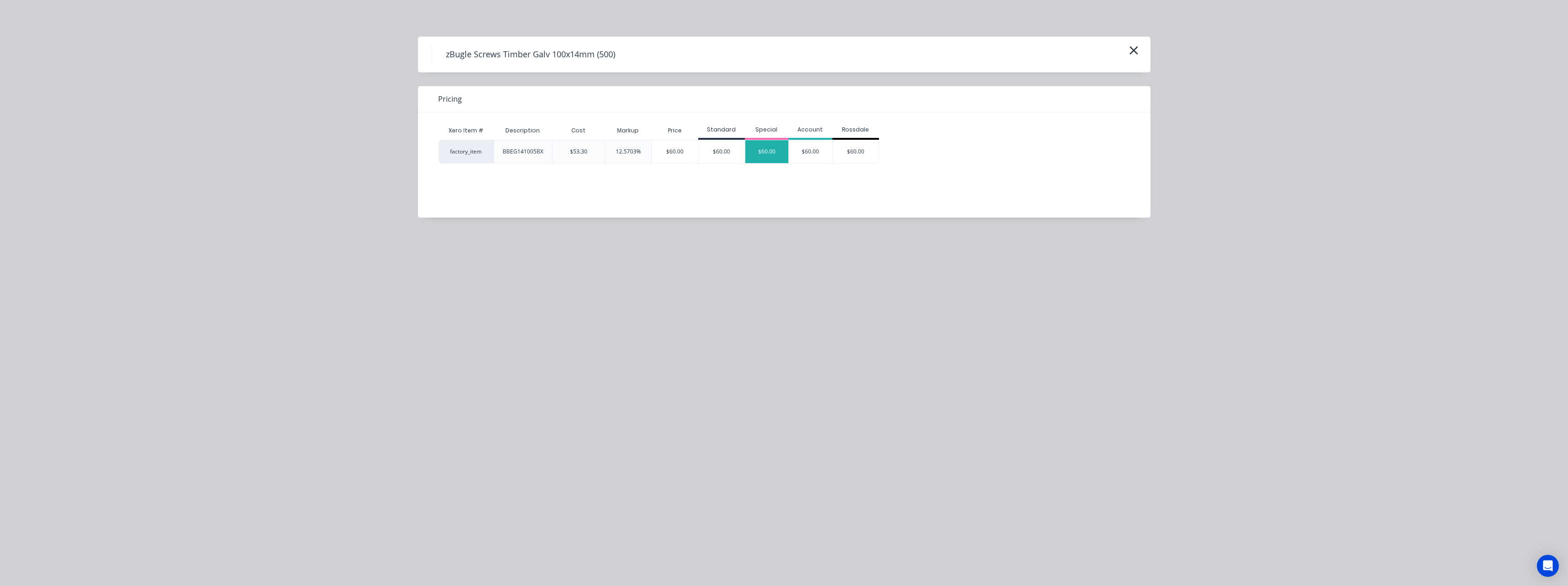
click at [774, 158] on div "$60.00" at bounding box center [767, 152] width 43 height 23
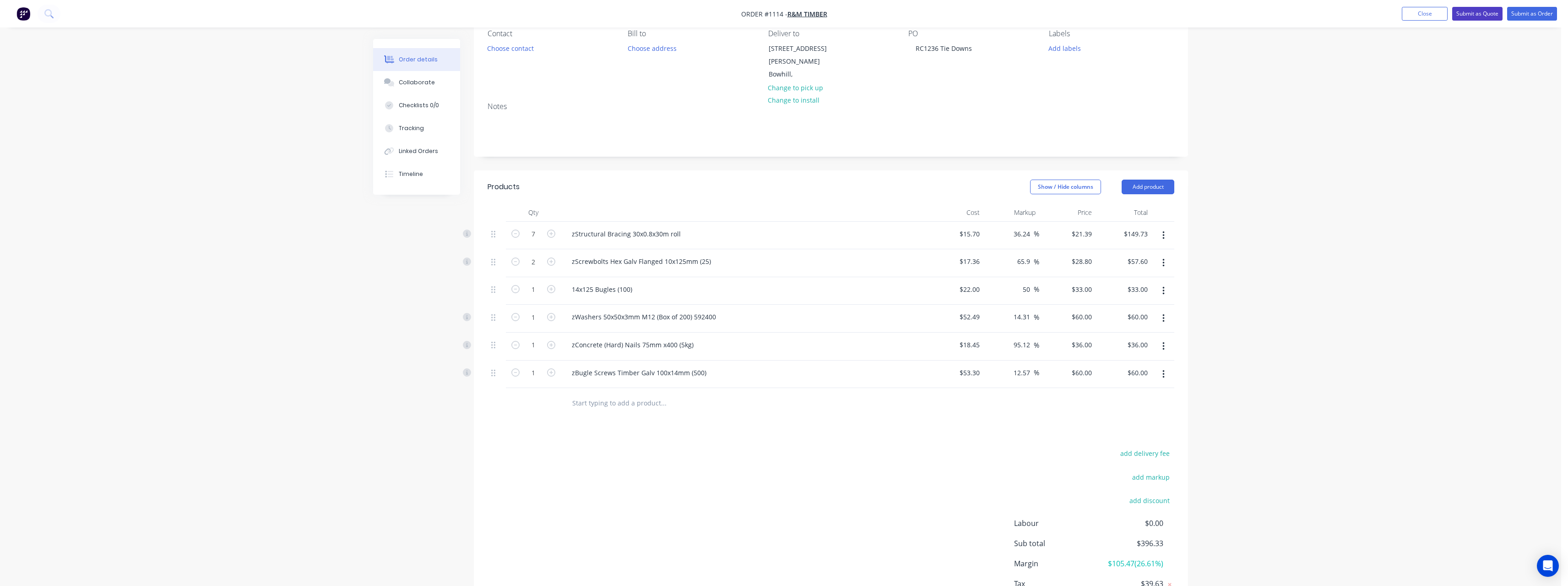
click at [1476, 16] on button "Submit as Quote" at bounding box center [1478, 14] width 50 height 14
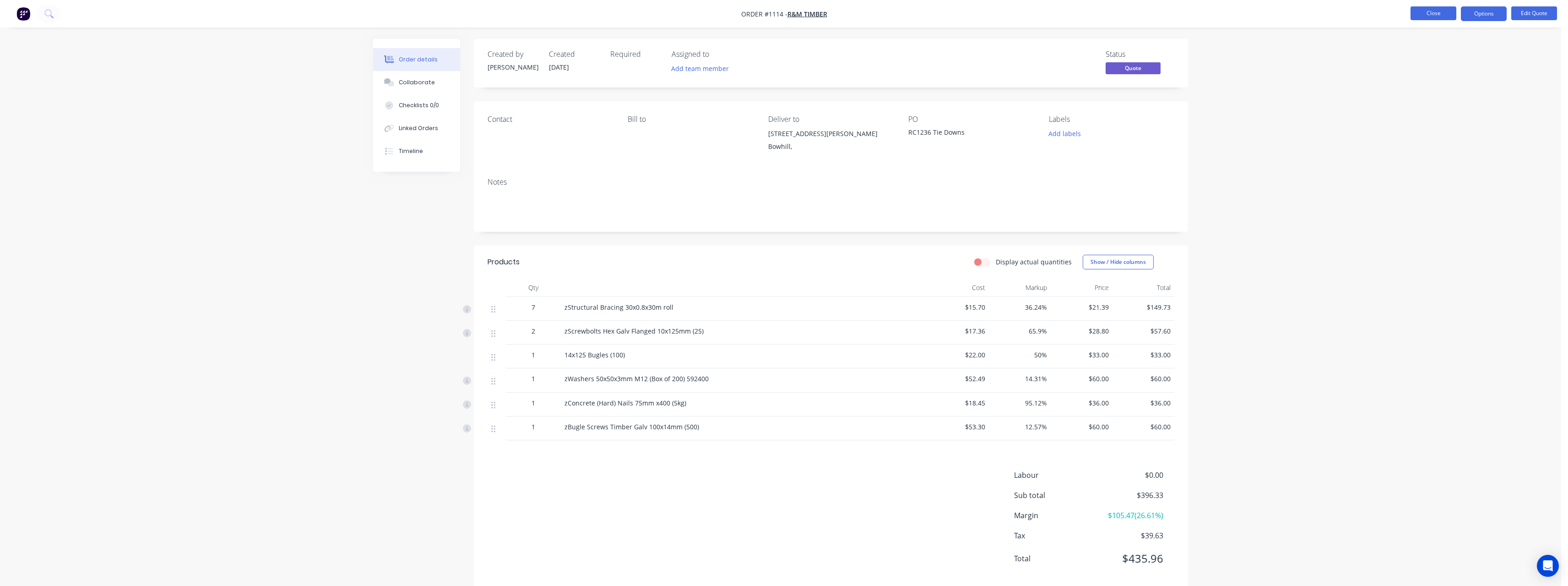
click at [1428, 17] on button "Close" at bounding box center [1433, 13] width 46 height 14
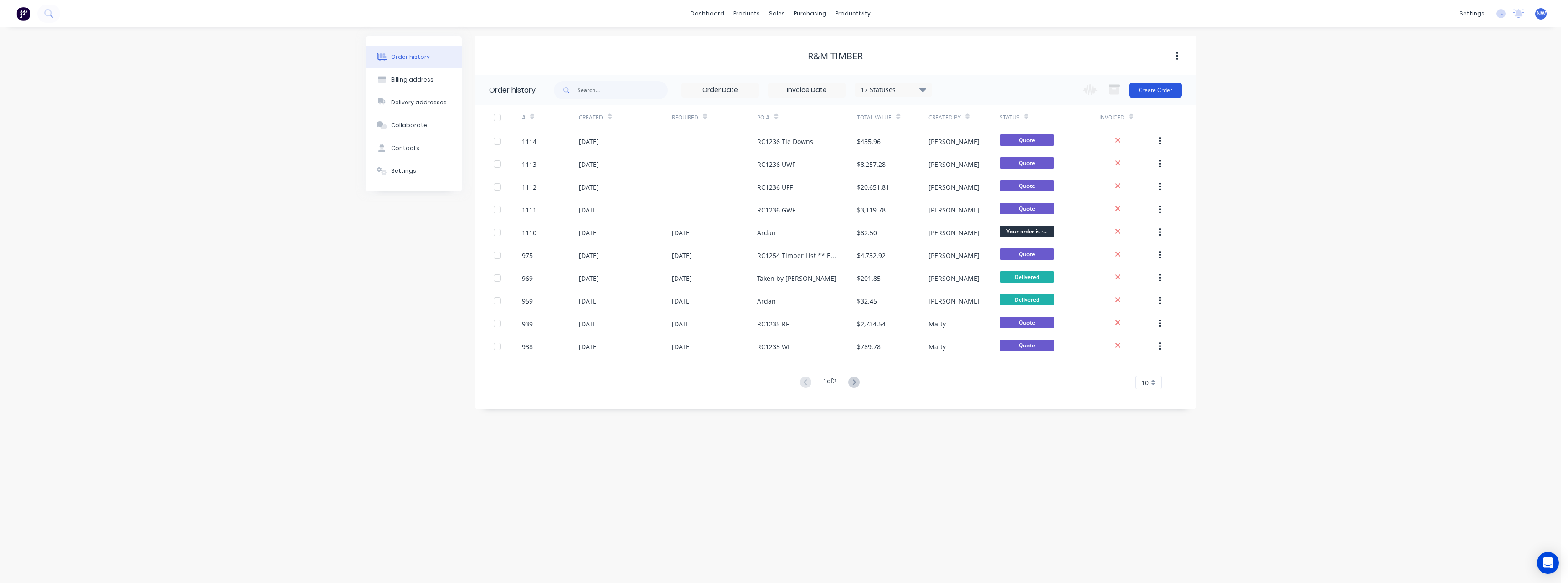
click at [1148, 90] on button "Create Order" at bounding box center [1155, 90] width 53 height 15
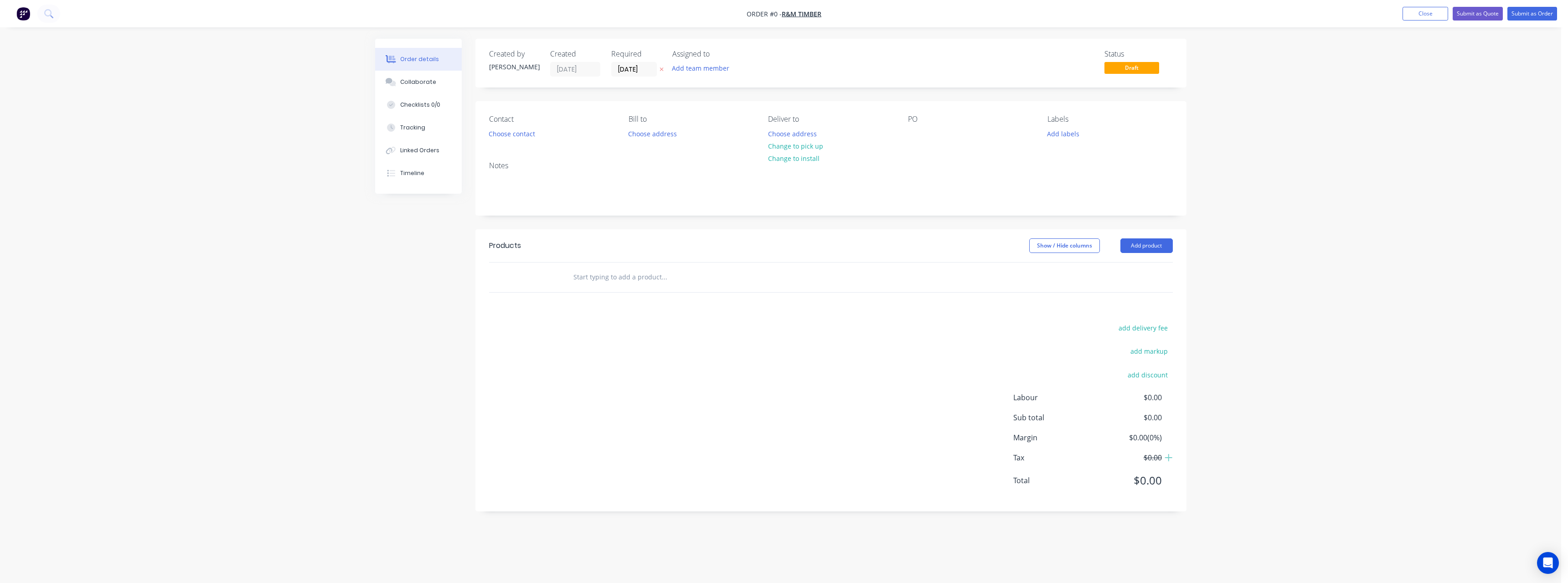
click at [662, 69] on icon at bounding box center [661, 69] width 4 height 5
click at [804, 134] on button "Choose address" at bounding box center [793, 133] width 58 height 12
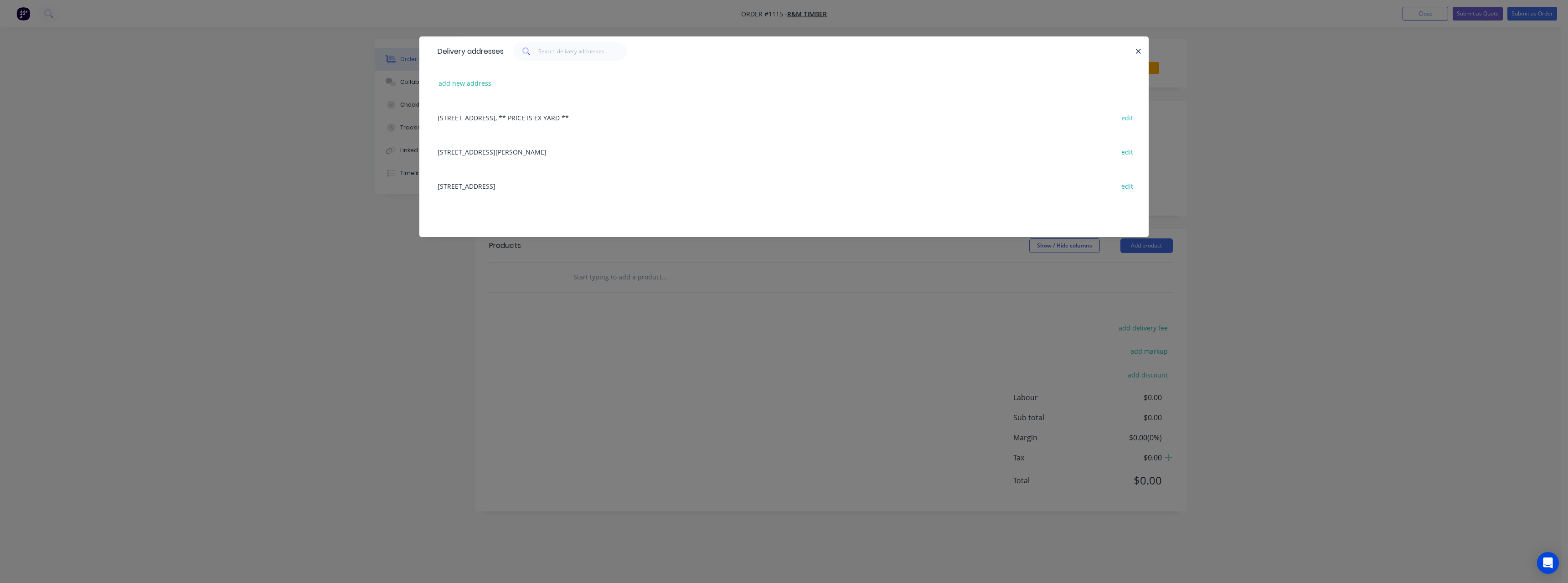
click at [515, 153] on div "[STREET_ADDRESS][PERSON_NAME] edit" at bounding box center [784, 152] width 702 height 34
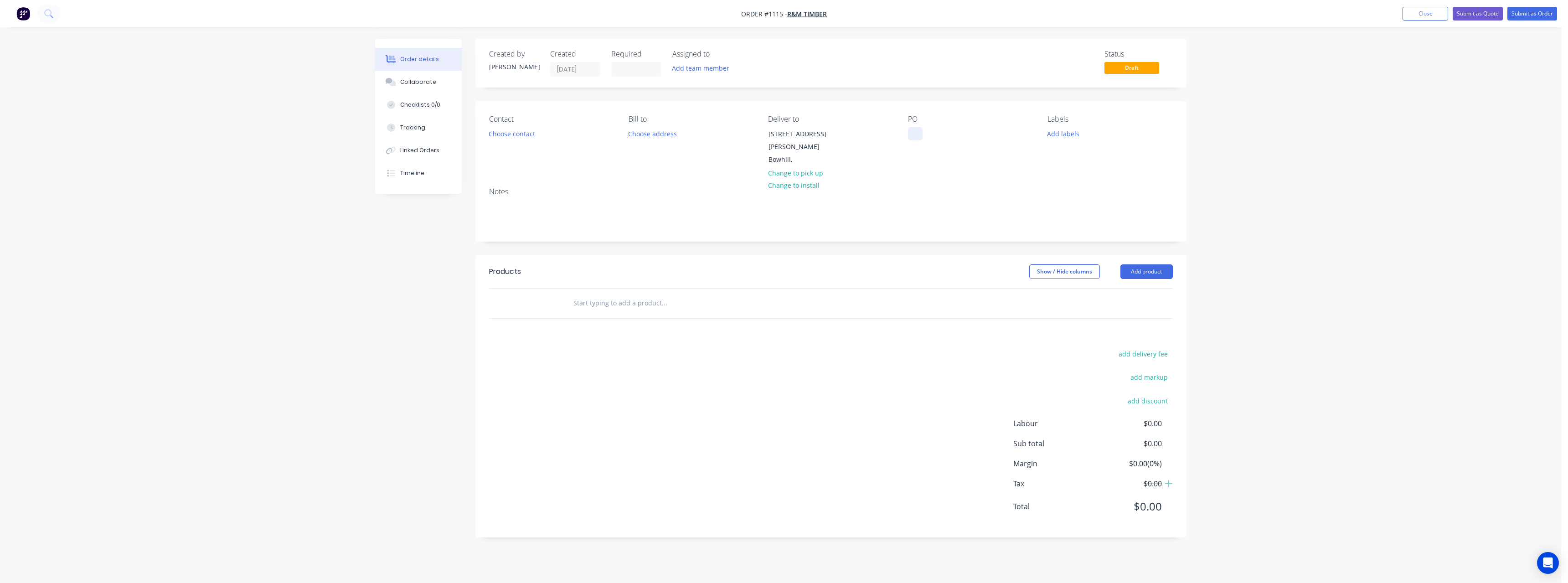
drag, startPoint x: 911, startPoint y: 135, endPoint x: 902, endPoint y: 150, distance: 17.5
click at [911, 135] on div at bounding box center [915, 133] width 15 height 13
click at [635, 294] on input "text" at bounding box center [664, 303] width 183 height 18
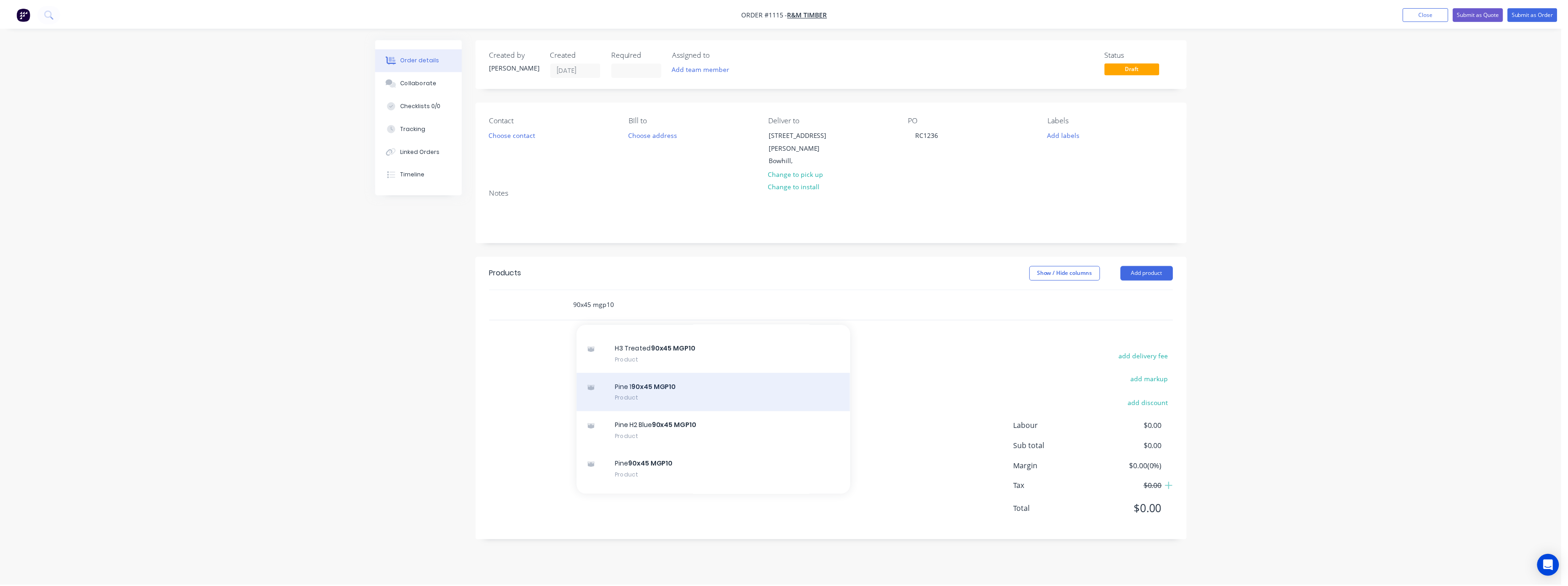
scroll to position [641, 0]
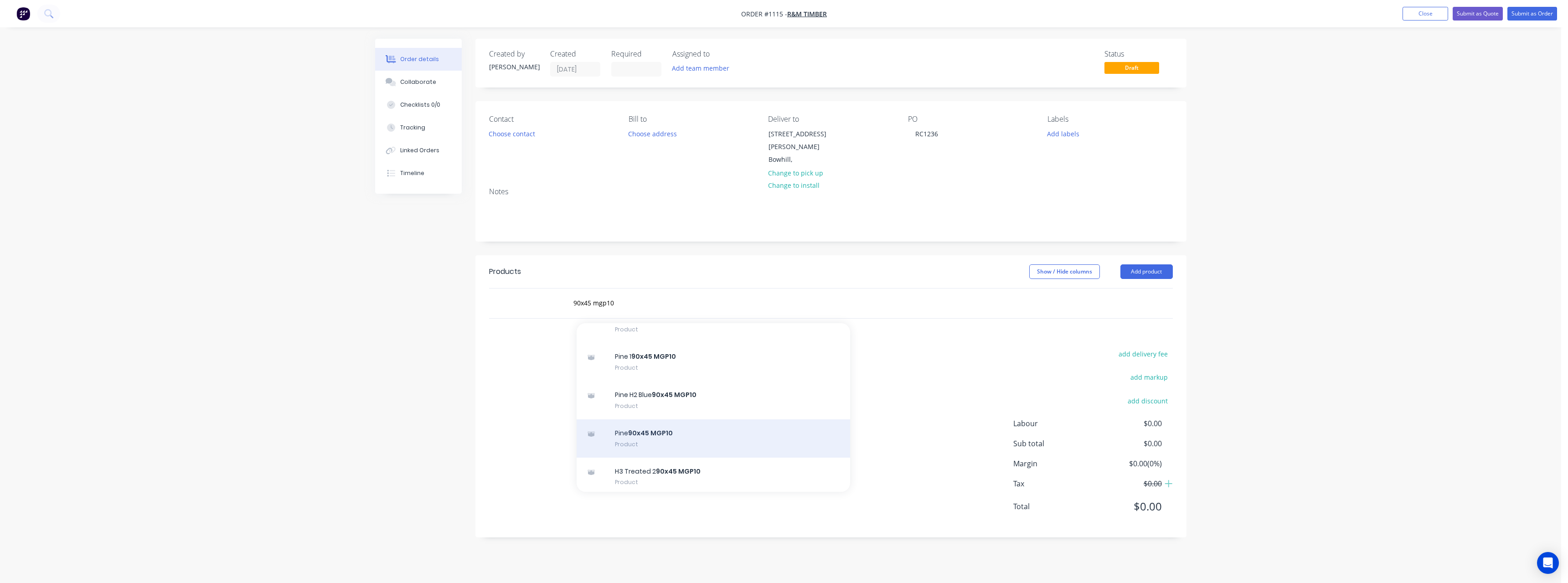
click at [692, 425] on div "Pine 90x45 MGP10 Product" at bounding box center [713, 438] width 274 height 39
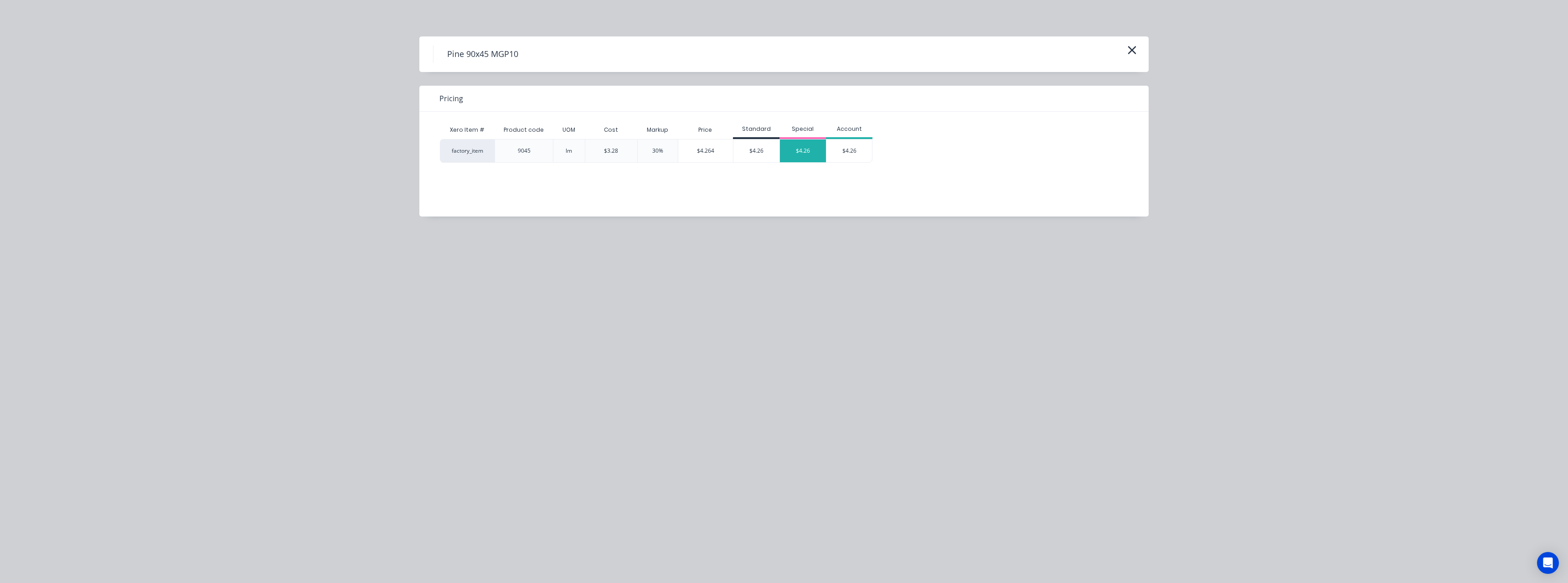
click at [800, 148] on div "$4.26" at bounding box center [803, 151] width 46 height 23
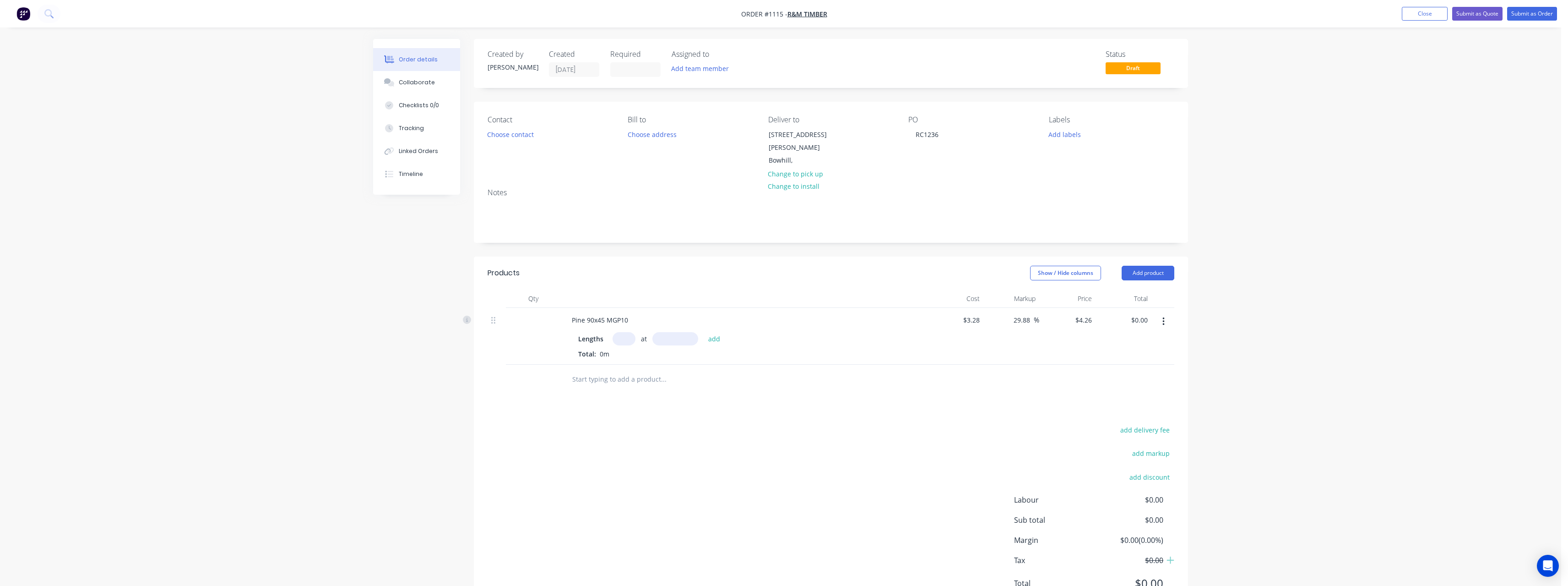
click at [628, 332] on input "text" at bounding box center [624, 338] width 23 height 13
click at [704, 332] on button "add" at bounding box center [714, 338] width 22 height 12
click at [637, 400] on input "text" at bounding box center [663, 408] width 184 height 18
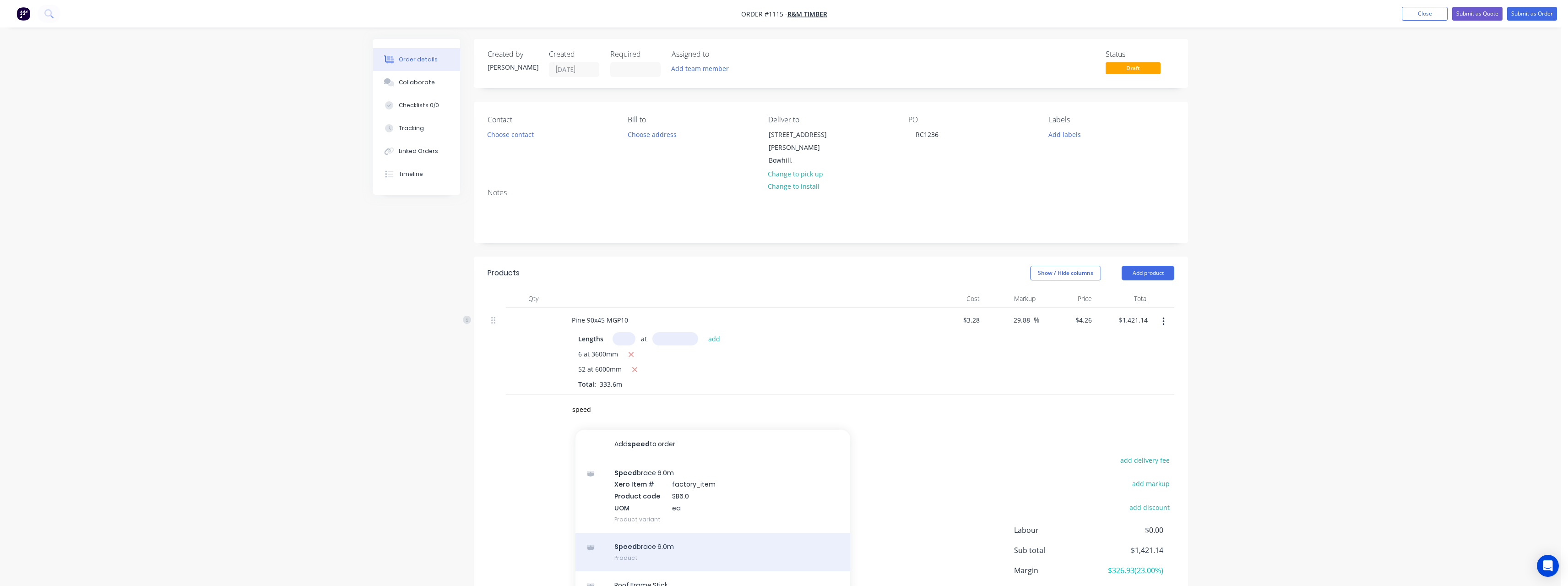
click at [652, 542] on div "Speed brace 6.0m Product" at bounding box center [712, 552] width 275 height 39
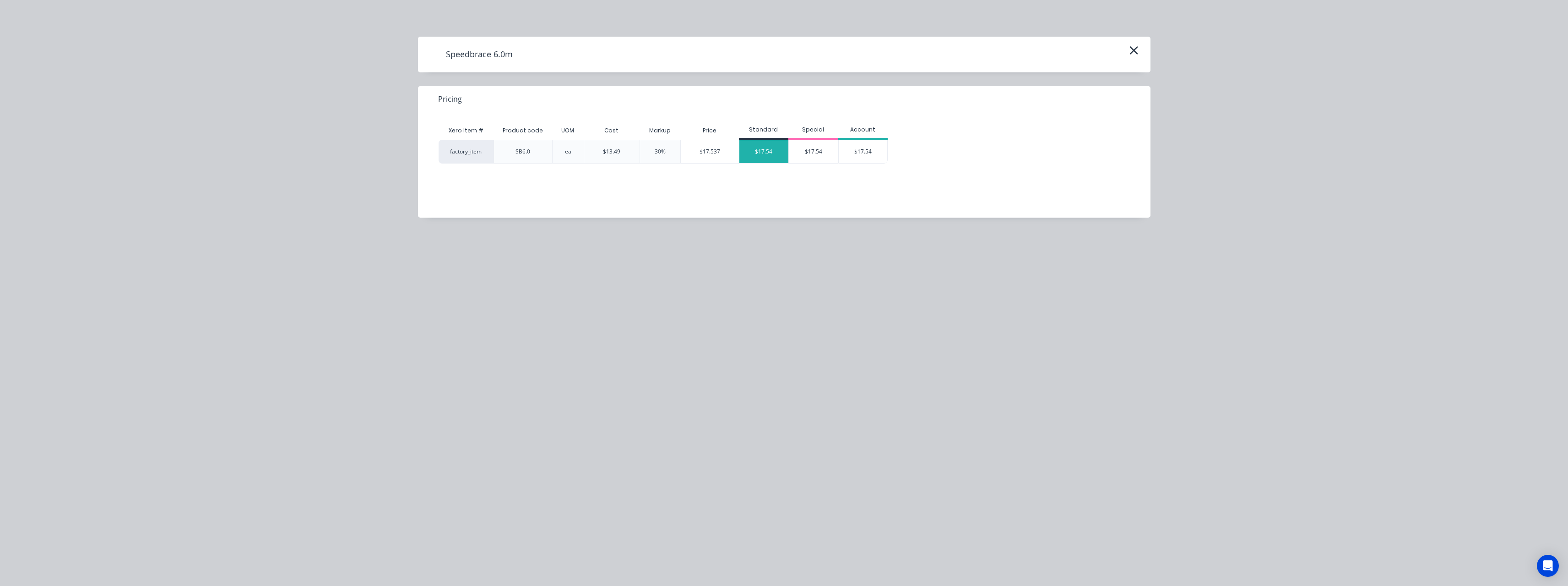
click at [755, 158] on div "$17.54" at bounding box center [763, 152] width 49 height 23
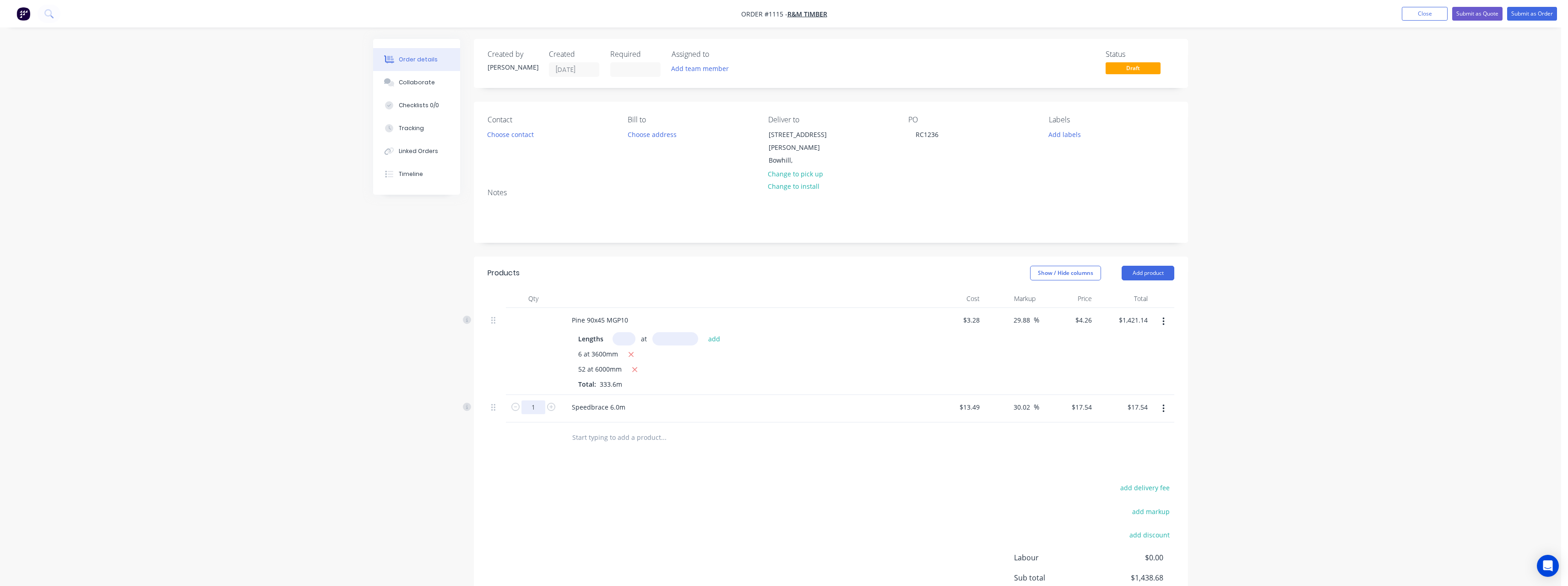
click at [538, 400] on input "1" at bounding box center [533, 407] width 24 height 14
click at [642, 432] on input "text" at bounding box center [663, 436] width 184 height 18
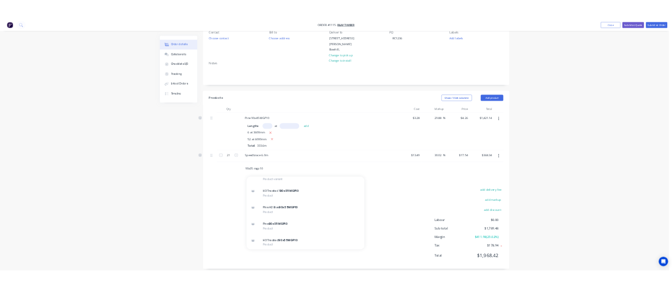
scroll to position [531, 0]
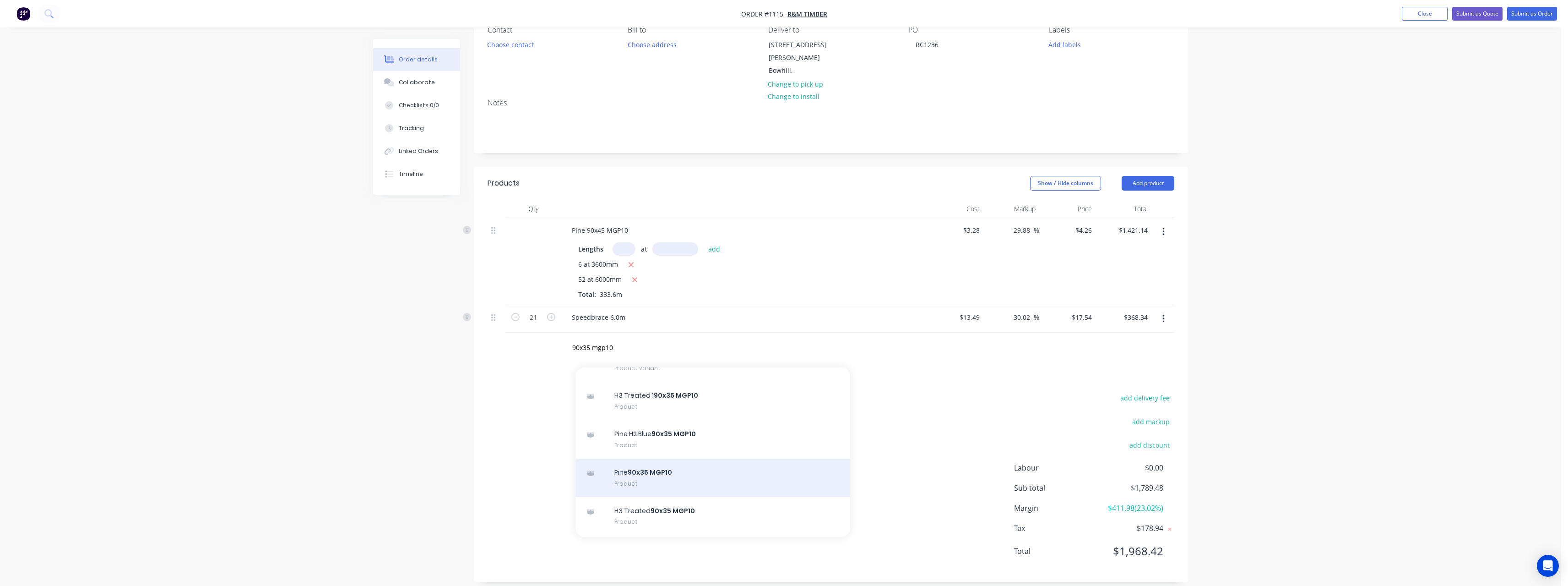
click at [787, 458] on div "Pine 90x35 MGP10 Product" at bounding box center [712, 477] width 275 height 39
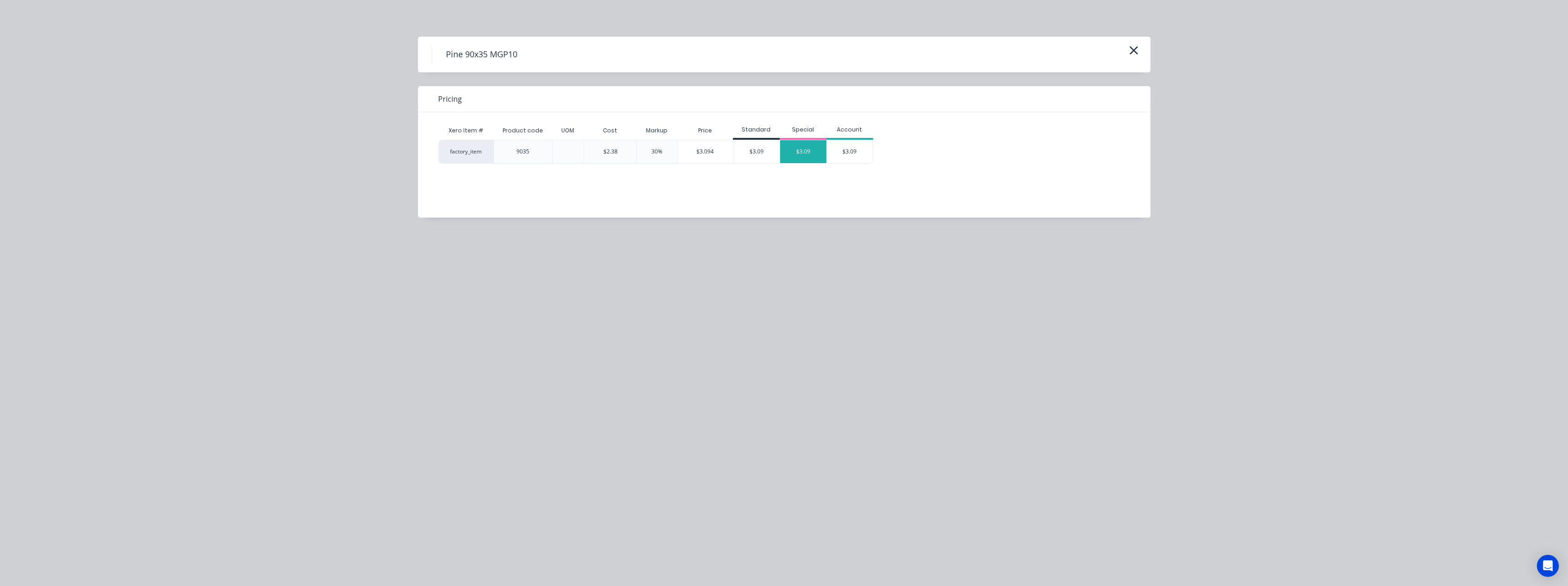
click at [812, 154] on div "$3.09" at bounding box center [804, 152] width 47 height 23
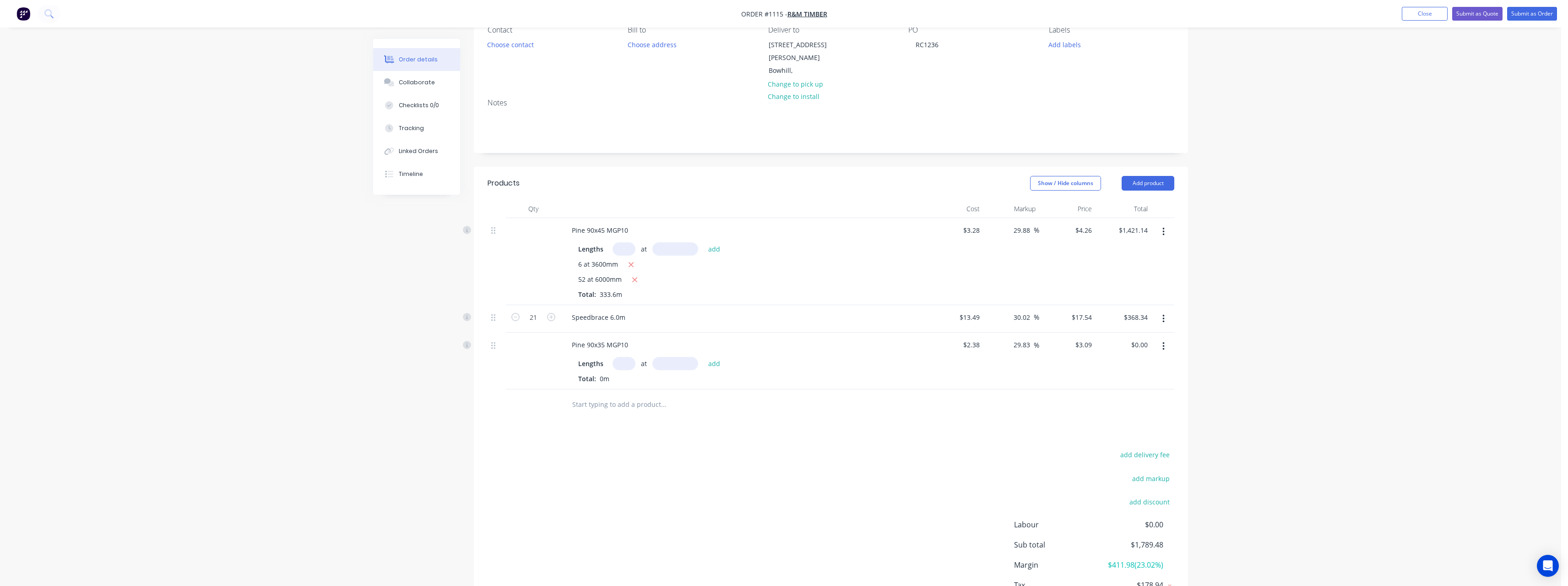
click at [625, 357] on input "text" at bounding box center [624, 363] width 23 height 13
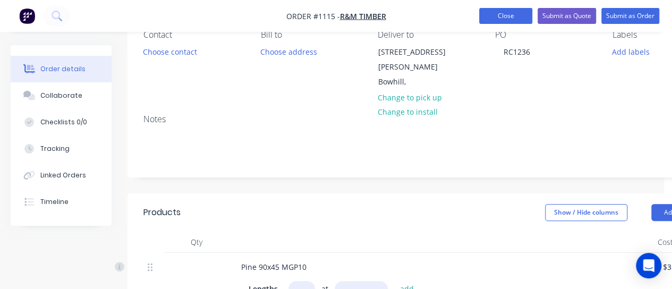
click at [511, 20] on button "Close" at bounding box center [505, 16] width 53 height 16
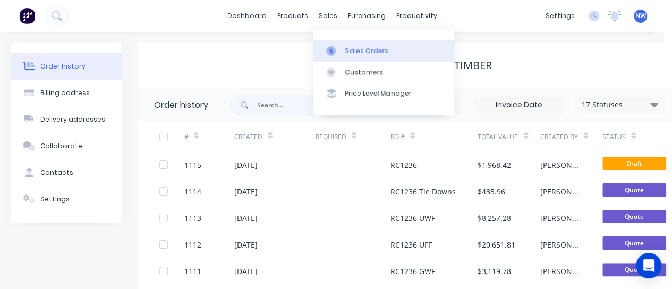
click at [356, 47] on div "Sales Orders" at bounding box center [367, 51] width 44 height 10
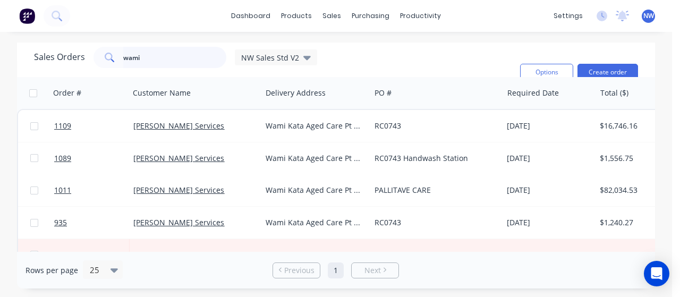
click at [156, 61] on input "wami" at bounding box center [175, 57] width 104 height 21
